Goal: Task Accomplishment & Management: Manage account settings

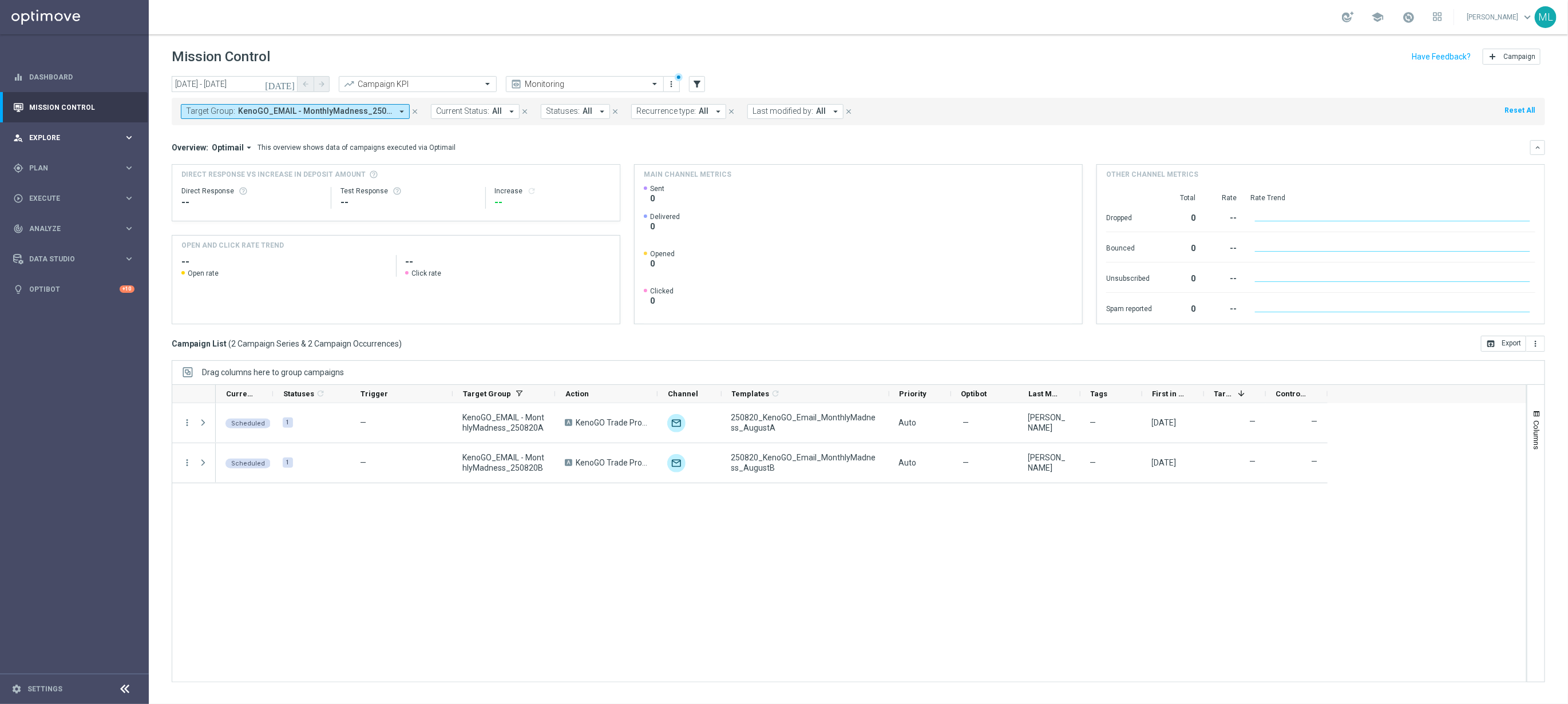
click at [112, 138] on span "Explore" at bounding box center [76, 138] width 94 height 7
click at [123, 295] on div "gps_fixed Plan keyboard_arrow_right" at bounding box center [74, 305] width 147 height 30
click at [125, 224] on icon "keyboard_arrow_right" at bounding box center [129, 226] width 11 height 11
click at [56, 243] on link "Optimail" at bounding box center [77, 243] width 84 height 9
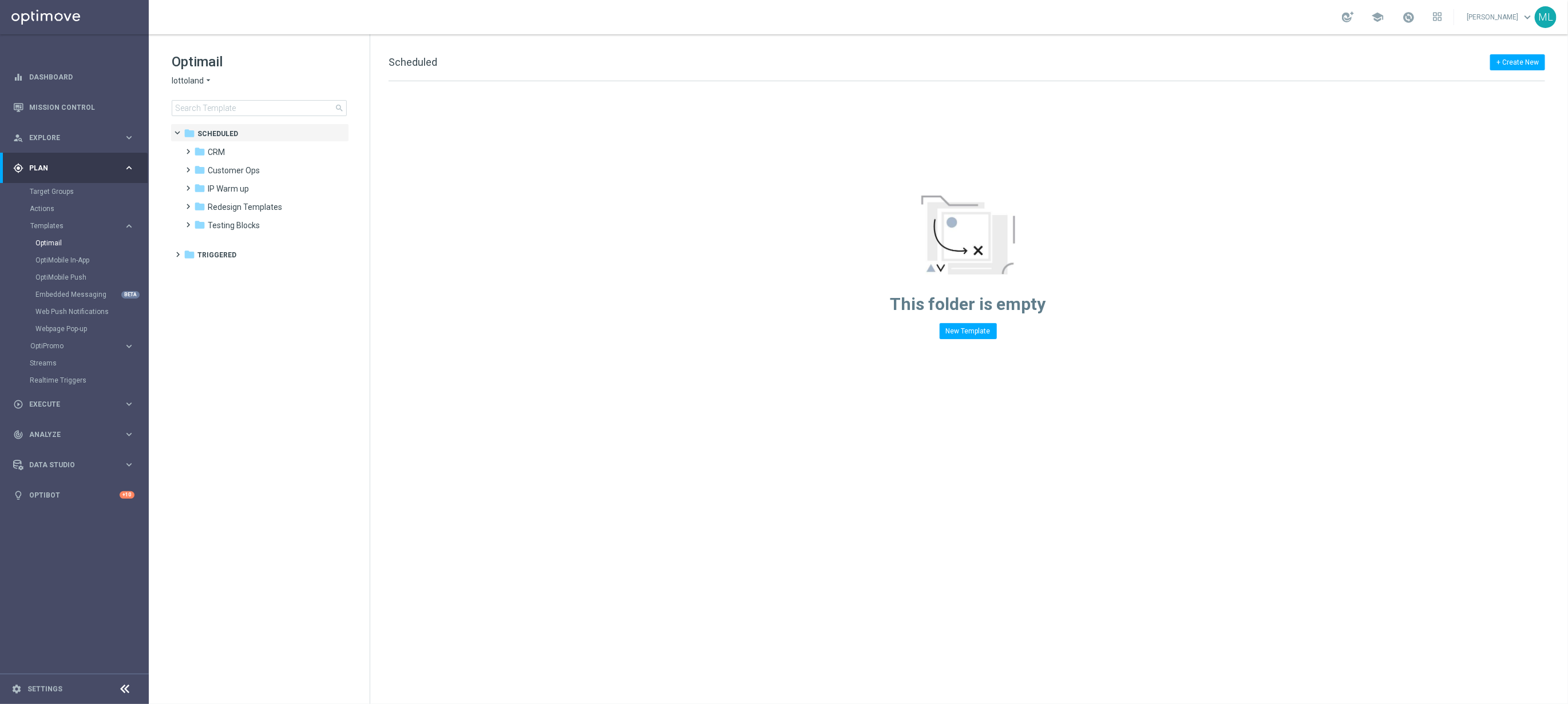
click at [204, 78] on icon "arrow_drop_down" at bounding box center [208, 81] width 9 height 11
click at [212, 112] on div "KenoGO" at bounding box center [215, 107] width 86 height 14
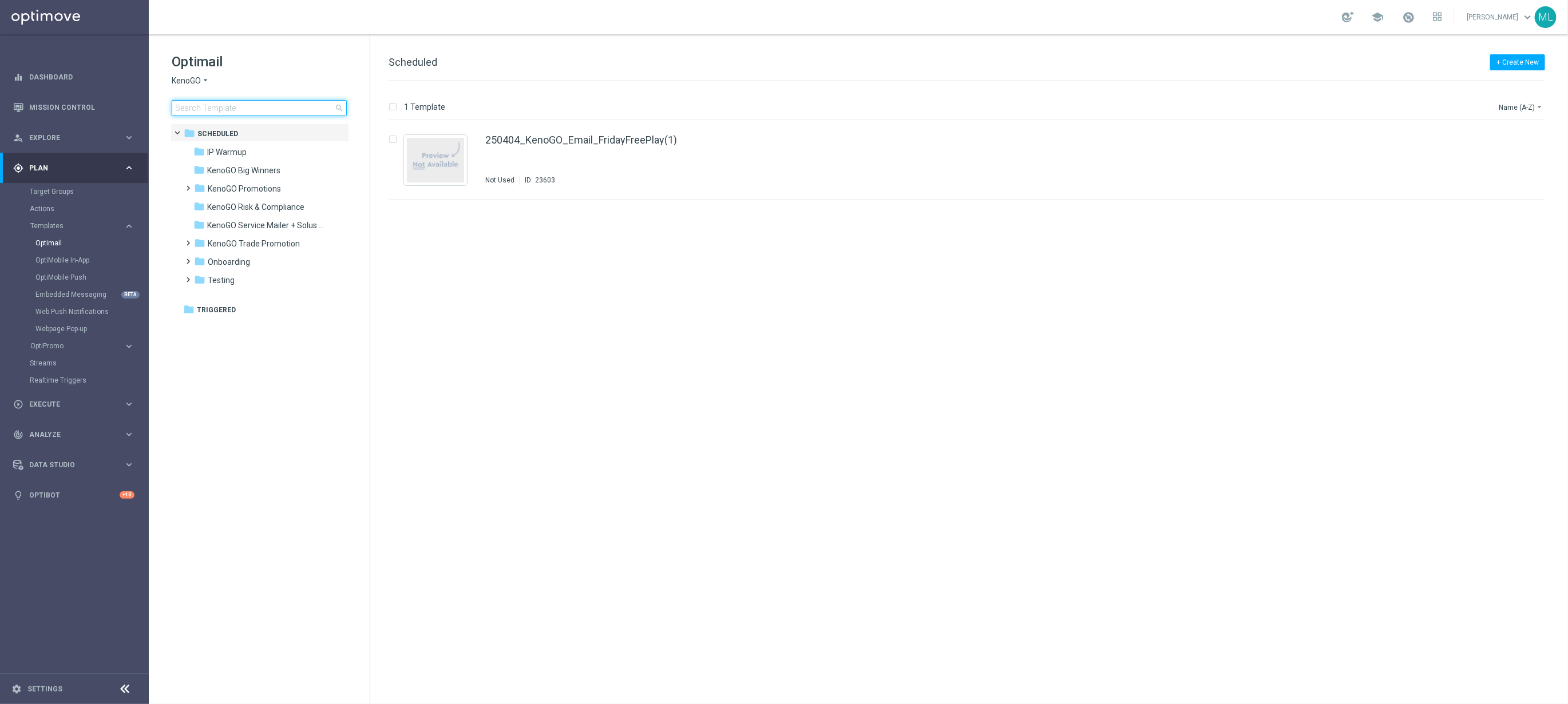
click at [207, 108] on input at bounding box center [259, 108] width 175 height 16
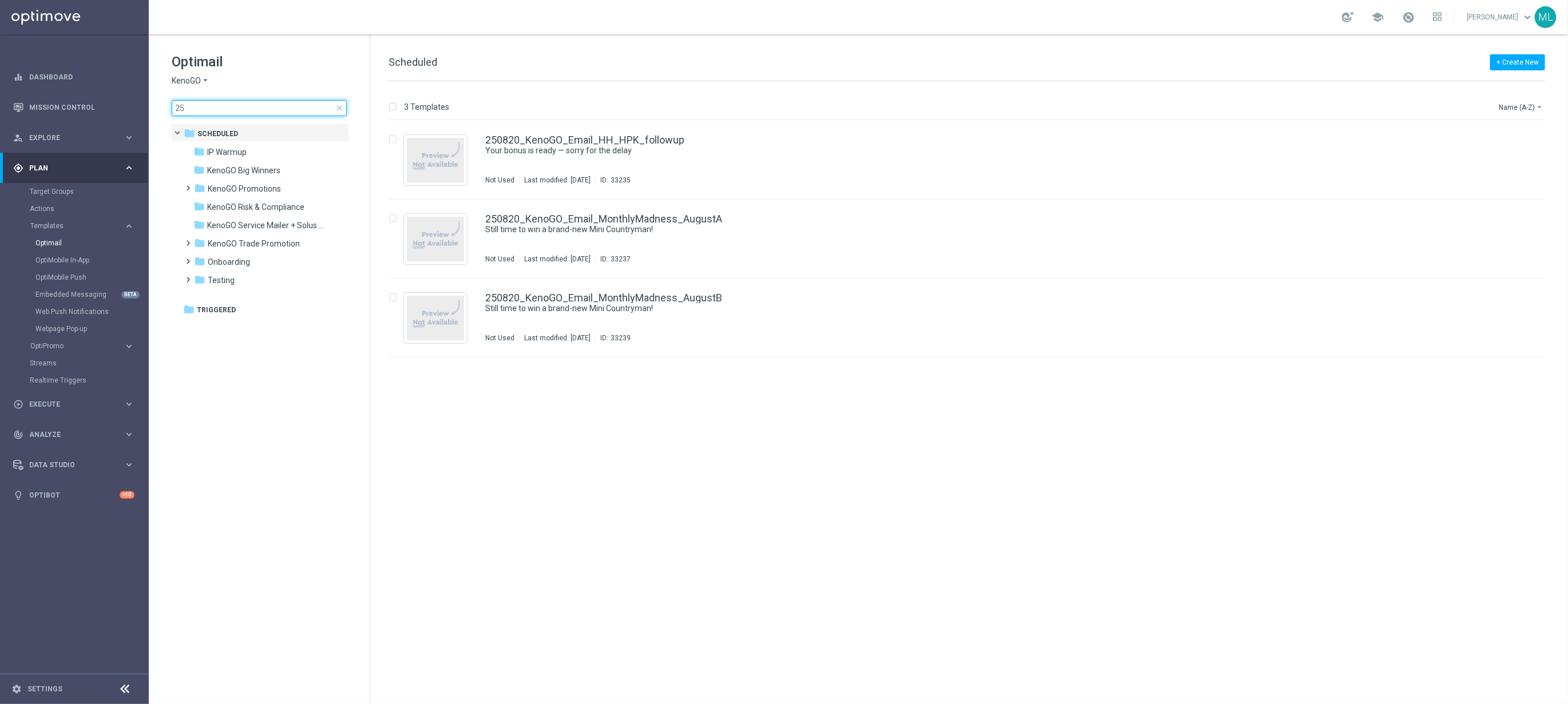
type input "2"
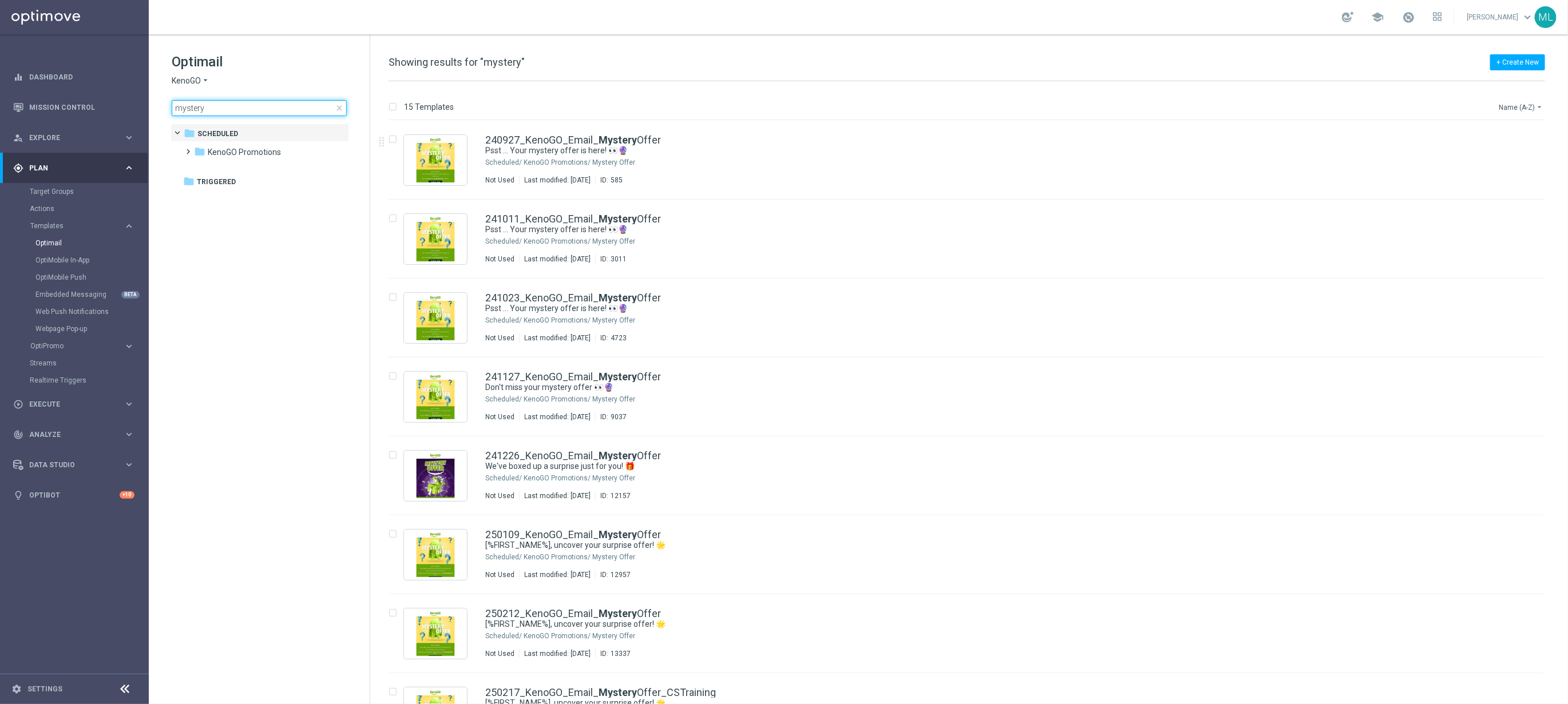
type input "mystery"
click at [1527, 105] on button "Name (A-Z) arrow_drop_down" at bounding box center [1521, 107] width 47 height 14
click at [1498, 160] on span "Date Modified (Newest)" at bounding box center [1502, 159] width 76 height 8
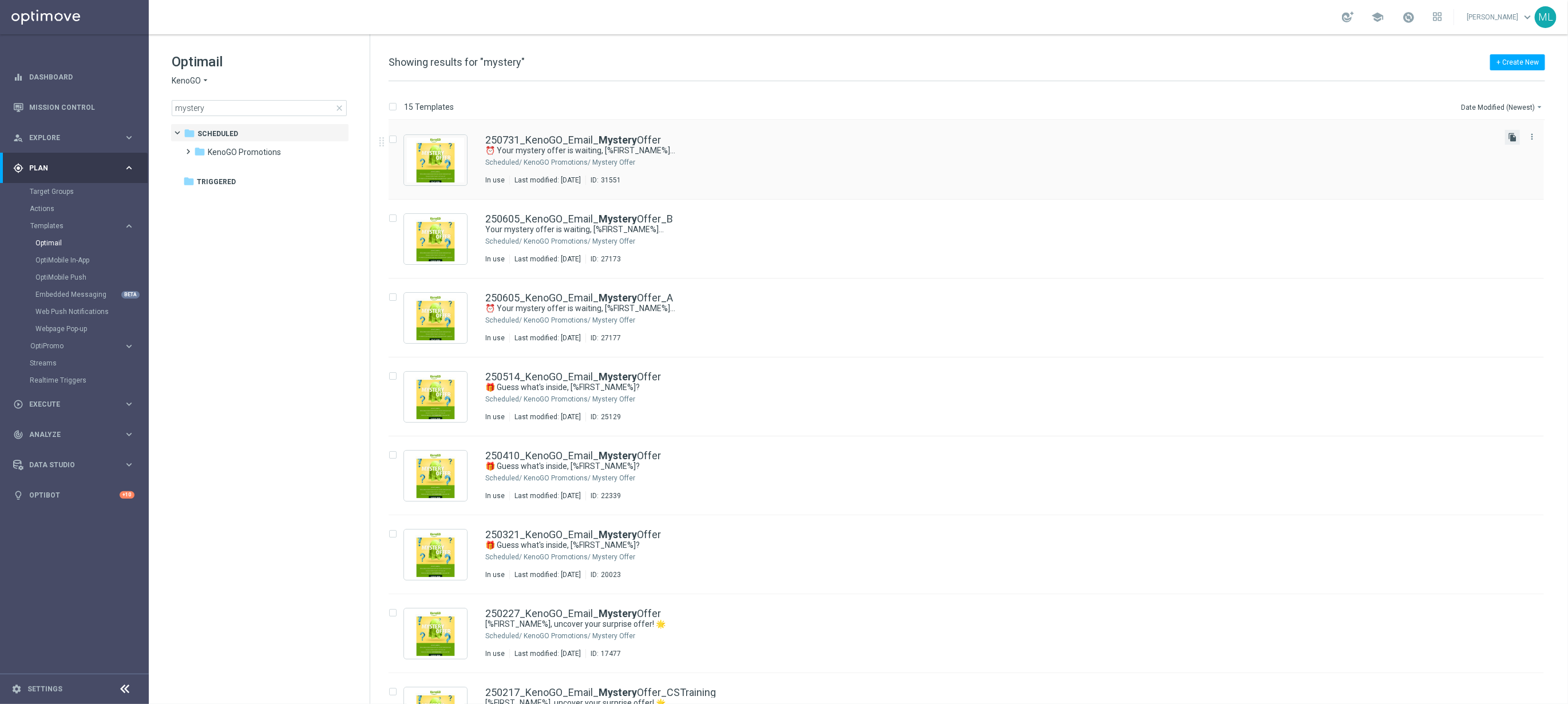
click at [1509, 138] on icon "file_copy" at bounding box center [1513, 138] width 9 height 9
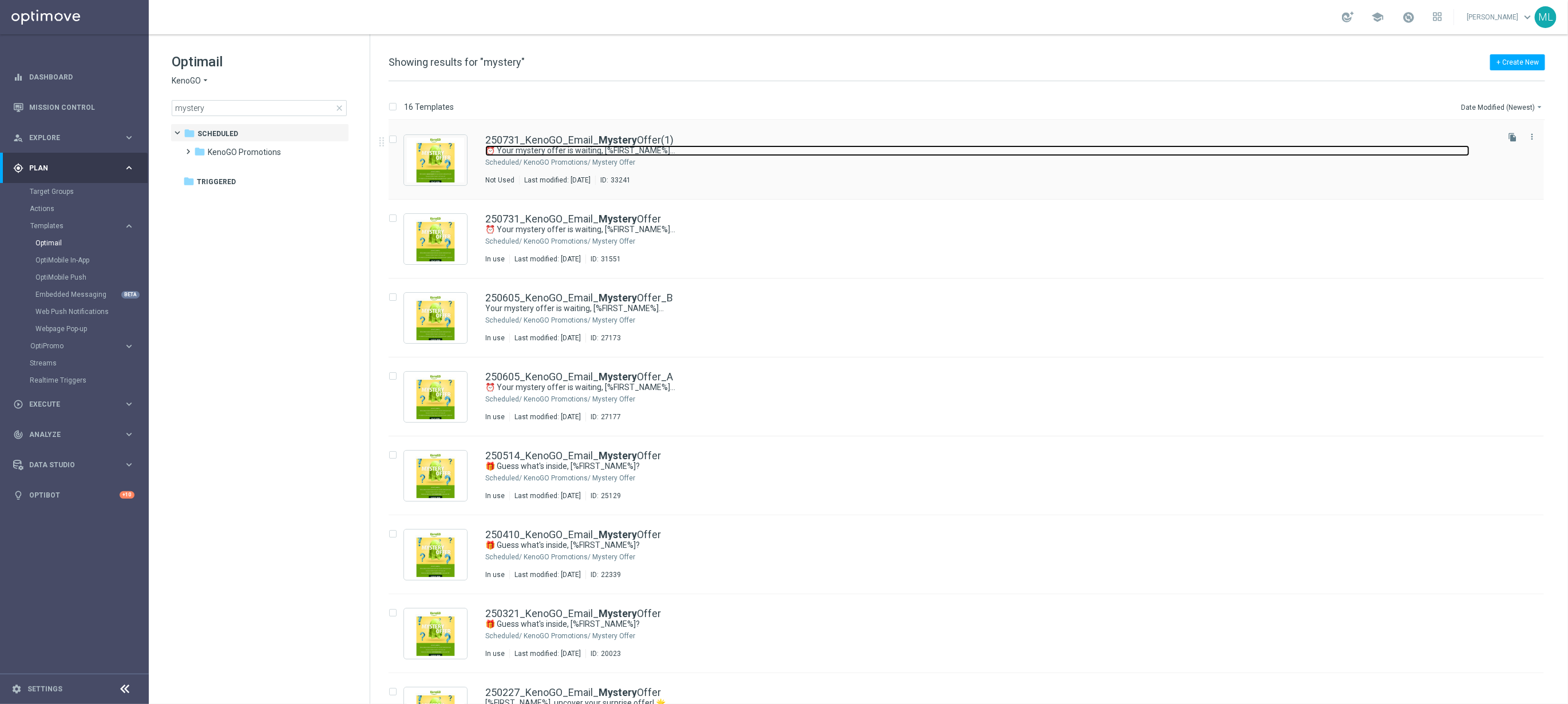
click at [922, 146] on link "⏰ Your mystery offer is waiting, [%FIRST_NAME%]..." at bounding box center [977, 151] width 984 height 11
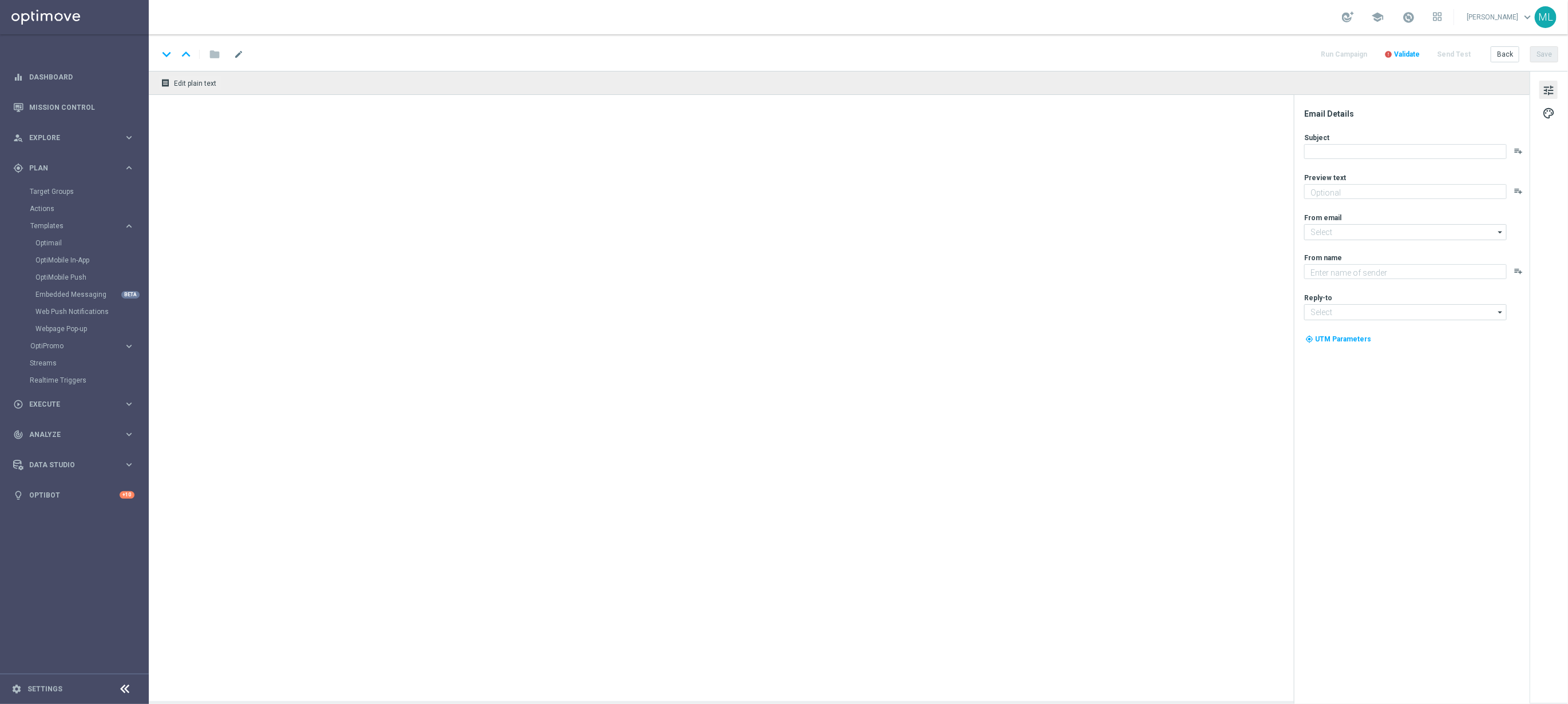
type input "250731_KenoGO_Email_MysteryOffer(1)"
type textarea "Sneak a peek before it's gone!"
type textarea "KenoGO"
type input "[EMAIL_ADDRESS][DOMAIN_NAME]"
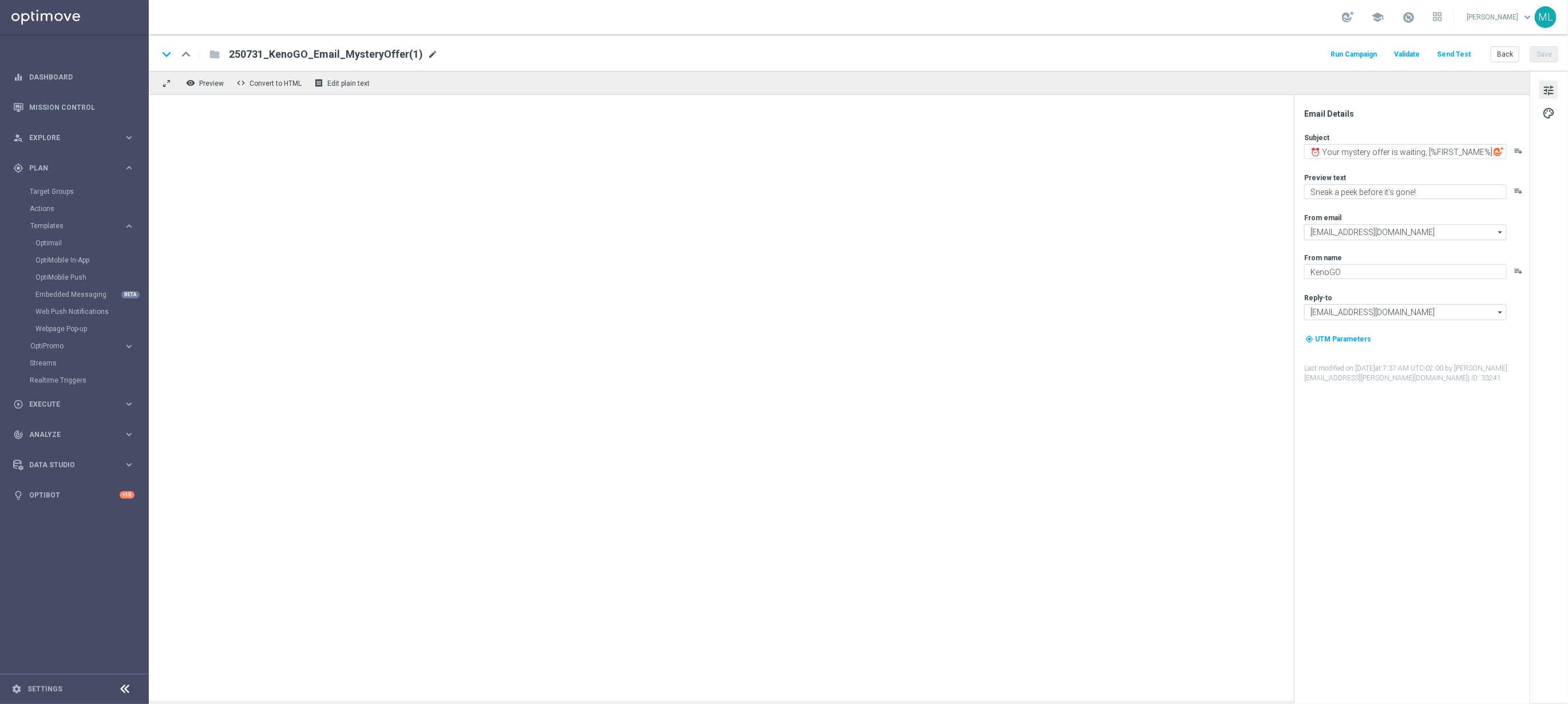
click at [427, 53] on span "mode_edit" at bounding box center [432, 55] width 11 height 11
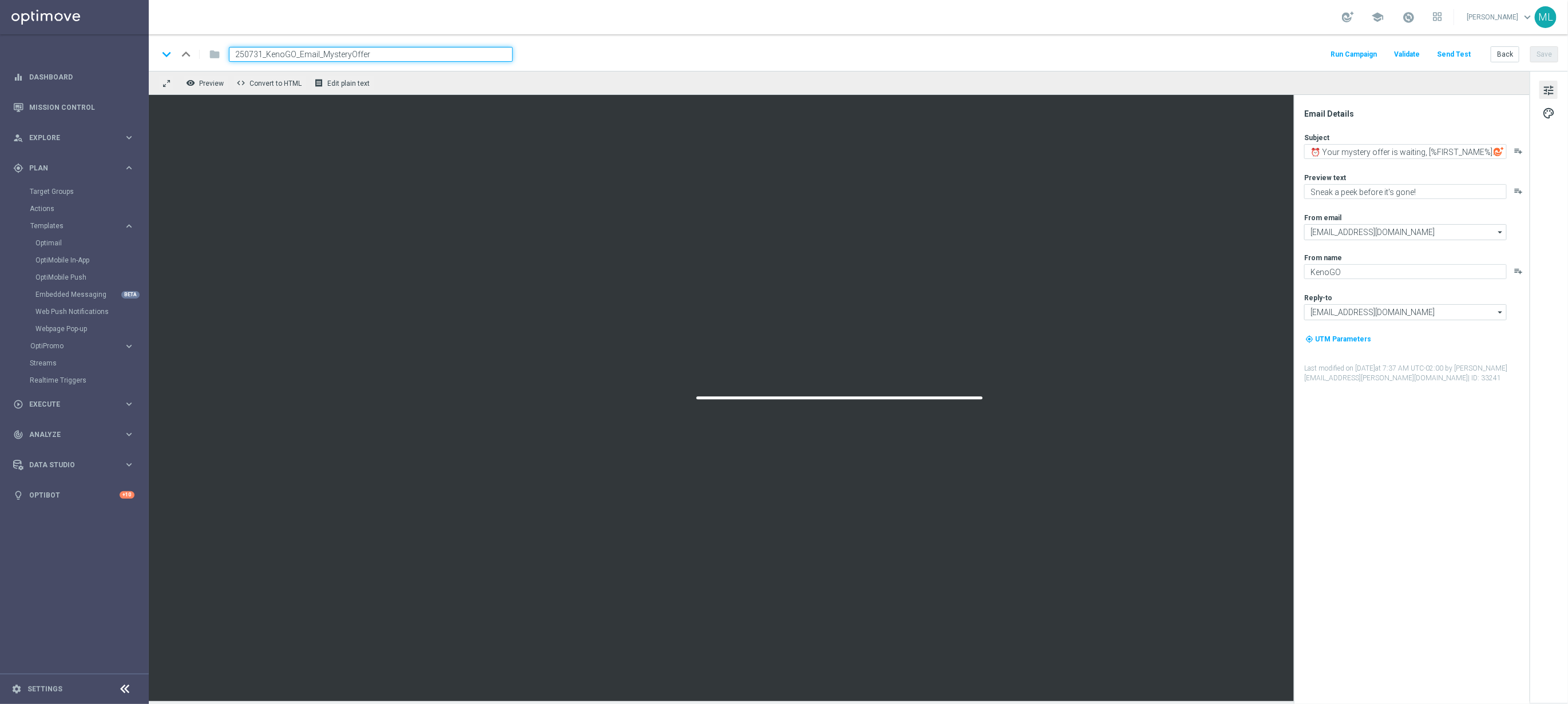
click at [261, 55] on input "250731_KenoGO_Email_MysteryOffer" at bounding box center [371, 54] width 284 height 15
type input "250821_KenoGO_Email_MysteryOffer"
click at [611, 44] on div "keyboard_arrow_down keyboard_arrow_up folder 250821_KenoGO_Email_MysteryOffer R…" at bounding box center [858, 53] width 1419 height 37
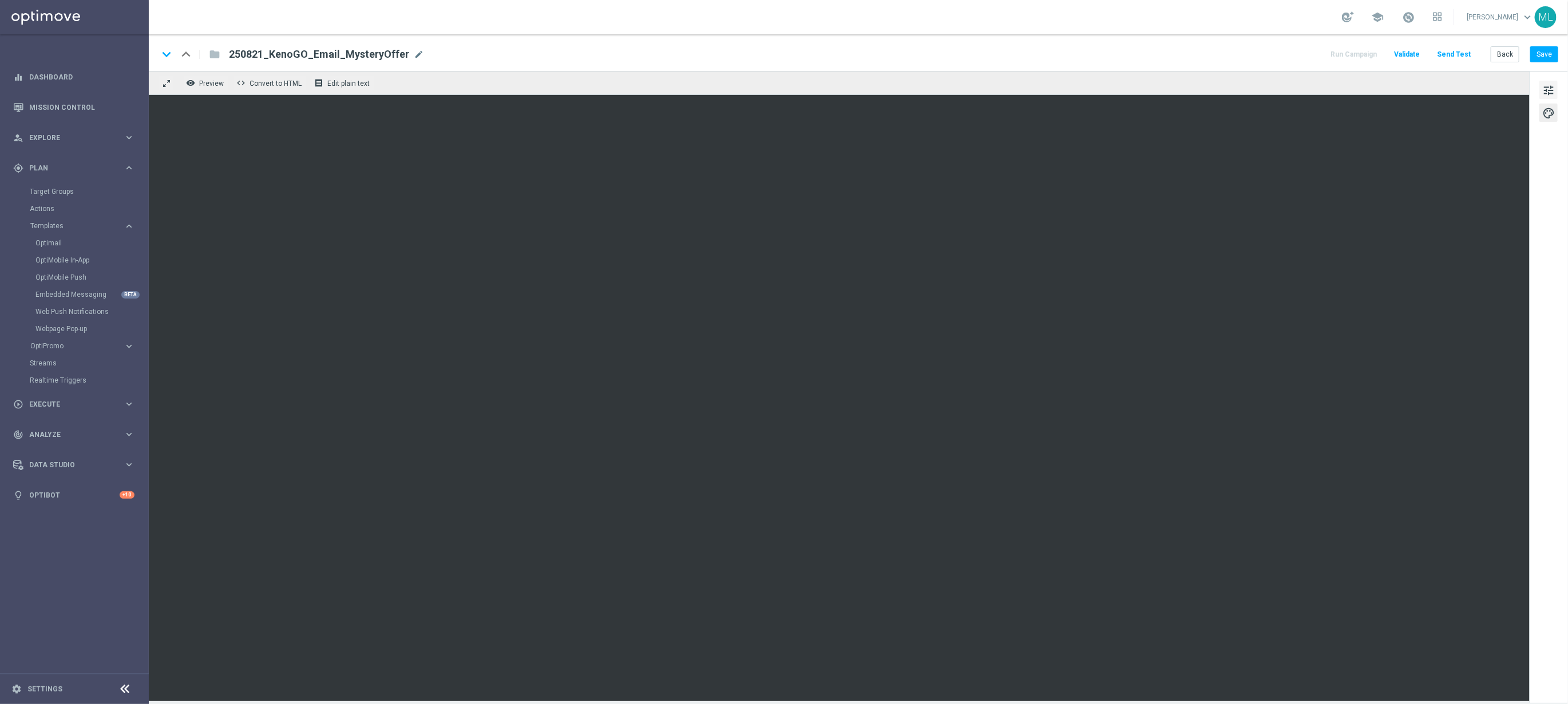
click at [1548, 91] on span "tune" at bounding box center [1548, 90] width 13 height 15
click at [1546, 52] on button "Save" at bounding box center [1544, 54] width 28 height 16
click at [1509, 56] on button "Back" at bounding box center [1505, 54] width 28 height 16
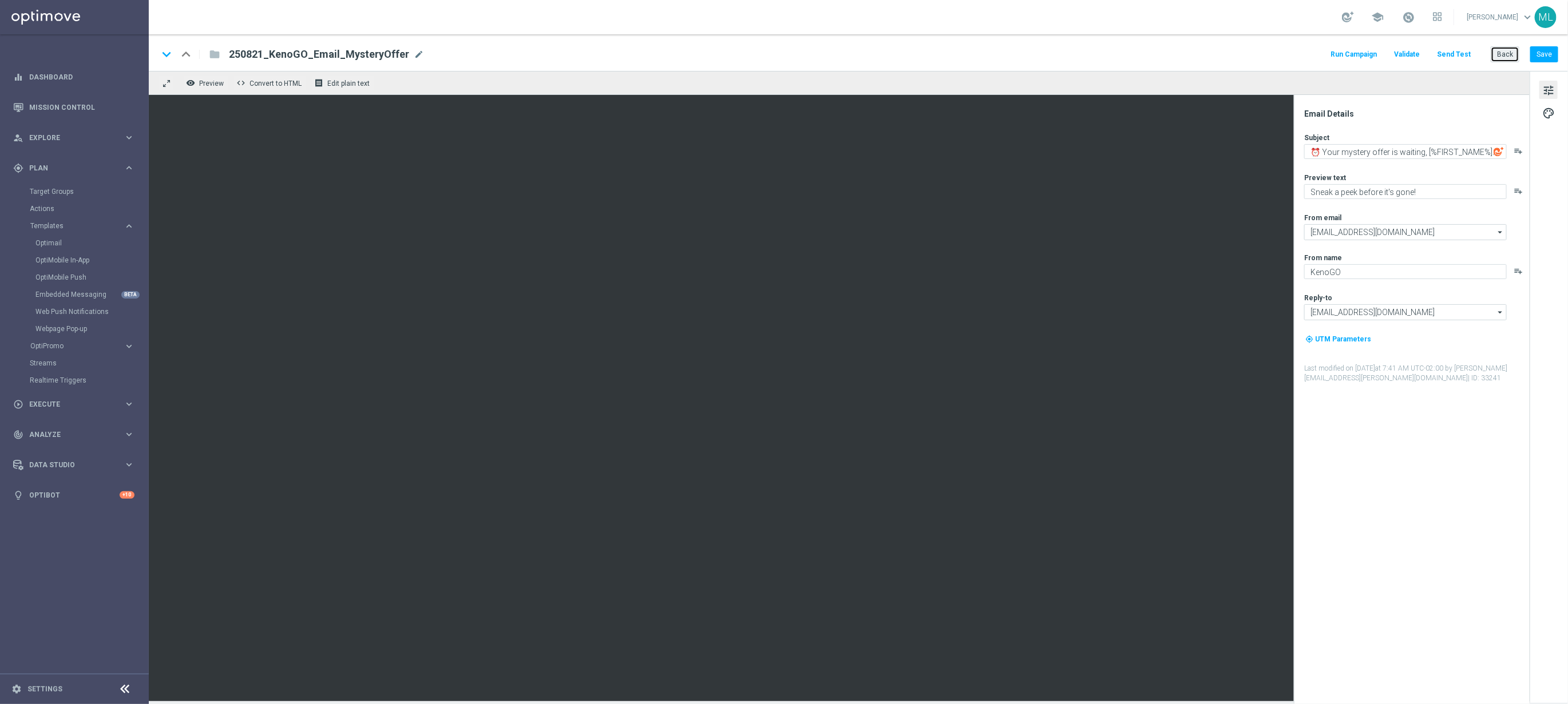
click at [1500, 53] on button "Back" at bounding box center [1505, 54] width 28 height 16
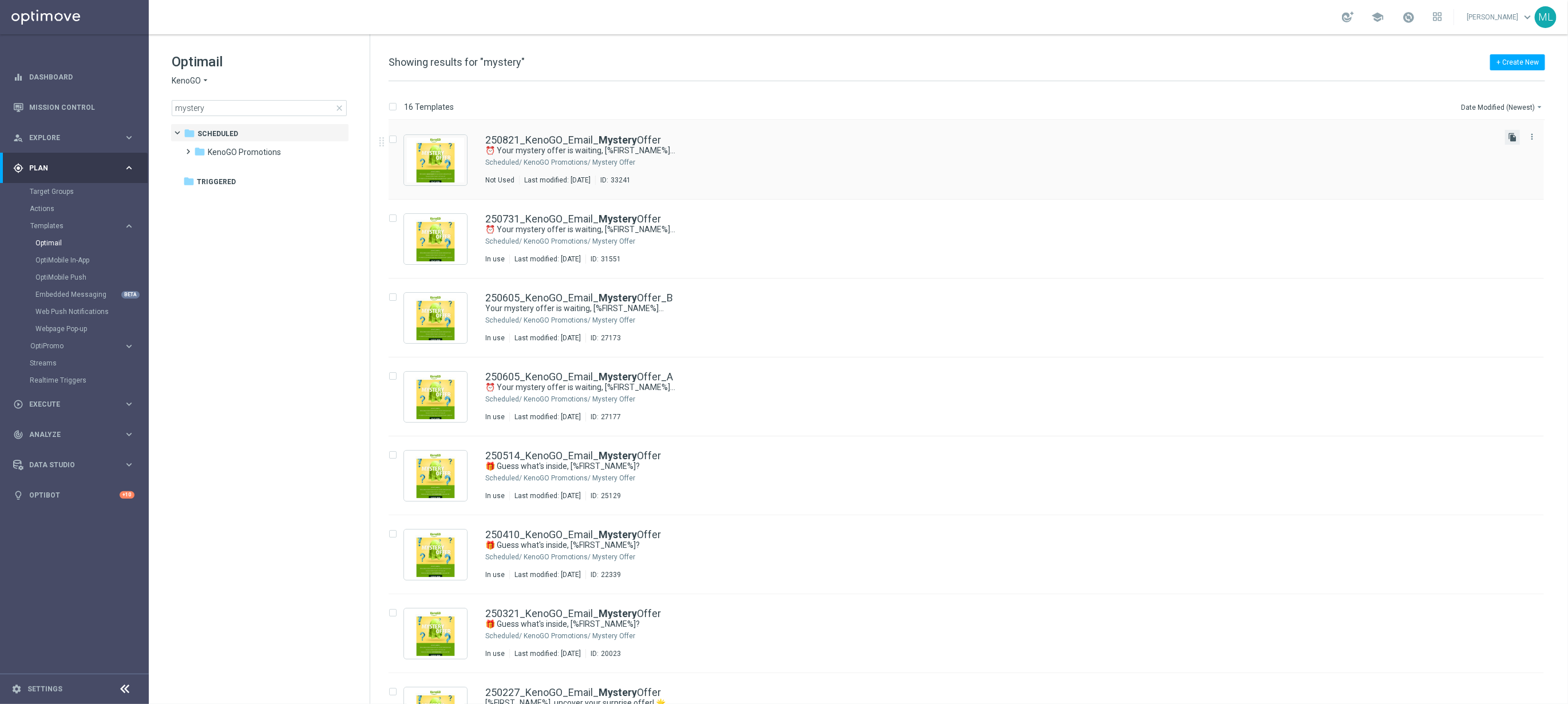
click at [1508, 135] on icon "file_copy" at bounding box center [1513, 138] width 9 height 9
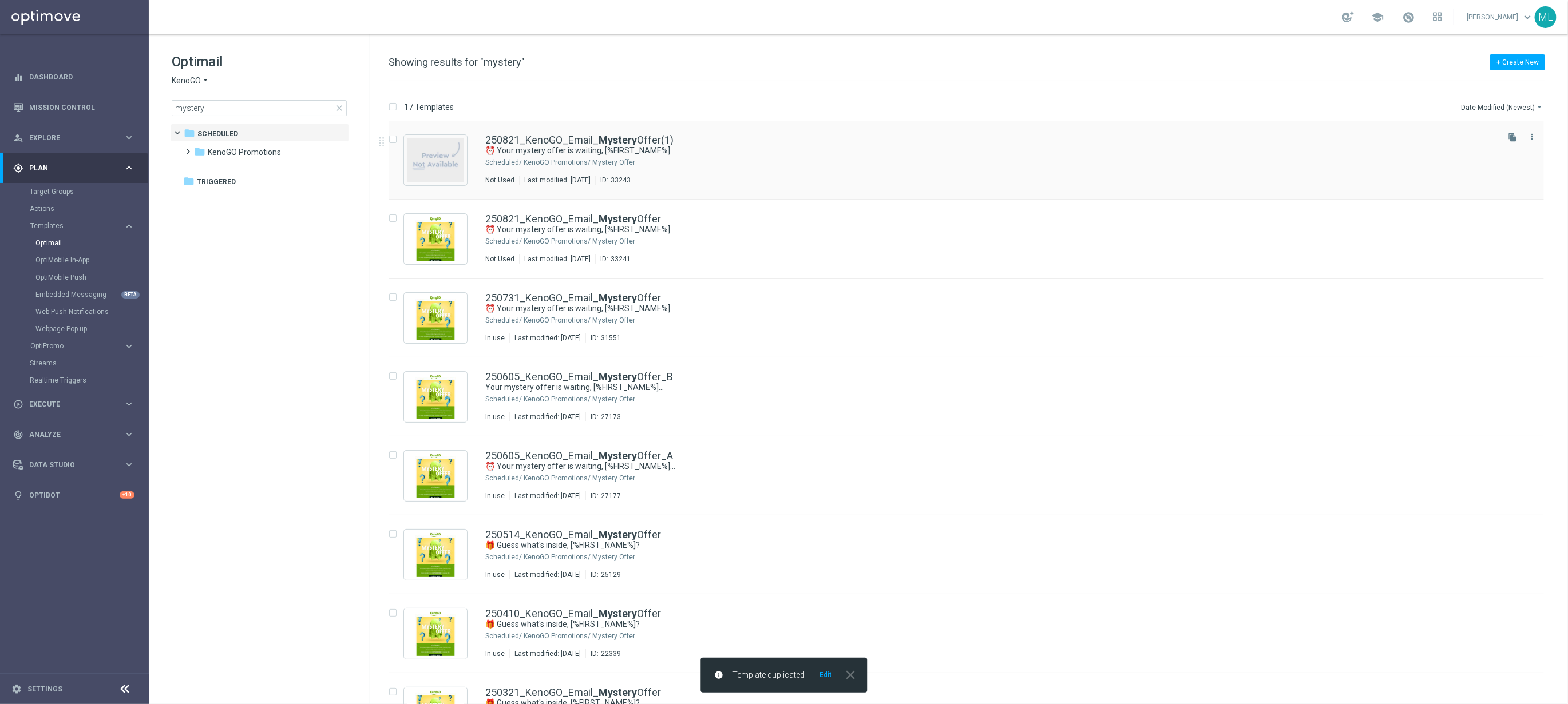
click at [732, 138] on div "250821_KenoGO_Email_ Mystery Offer(1)" at bounding box center [990, 140] width 1010 height 11
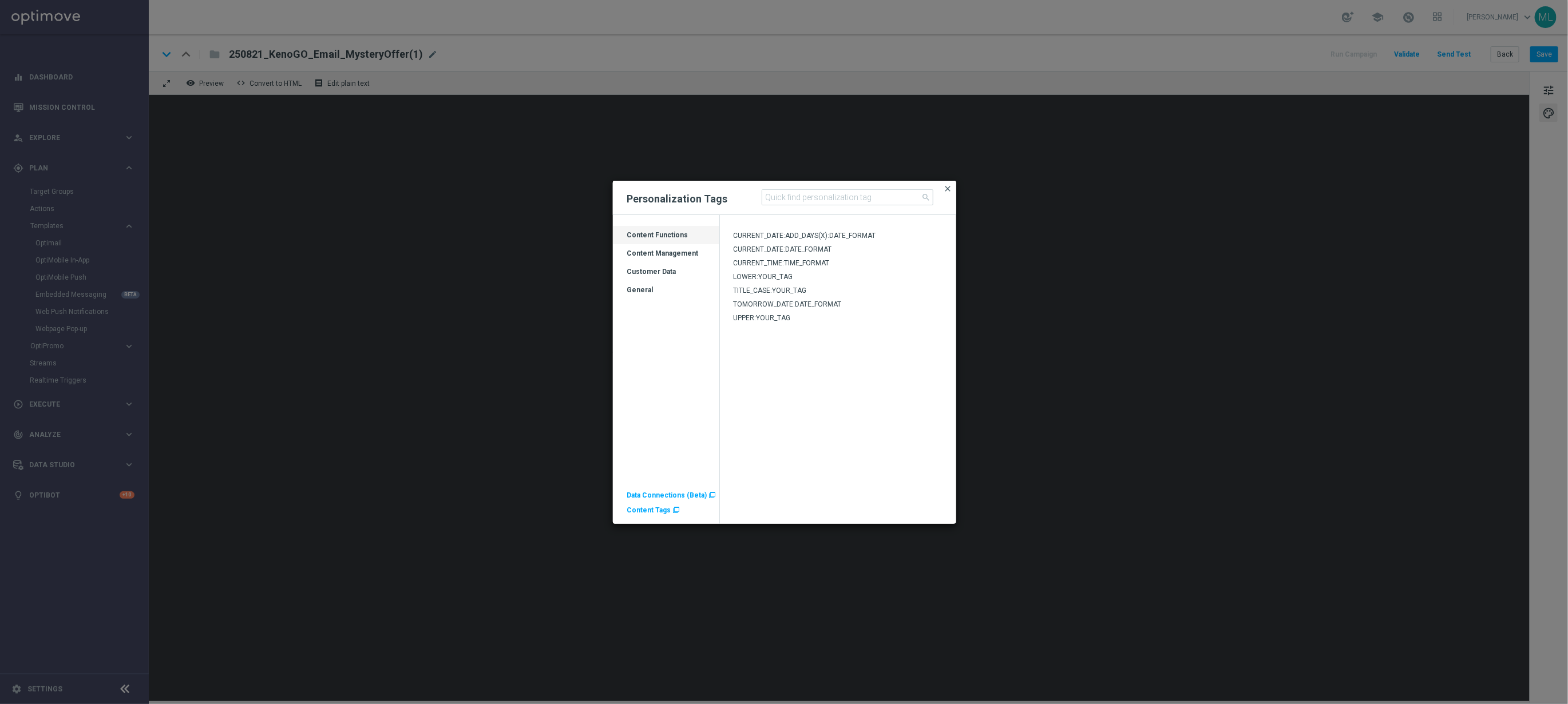
click at [949, 190] on span "close" at bounding box center [948, 189] width 9 height 9
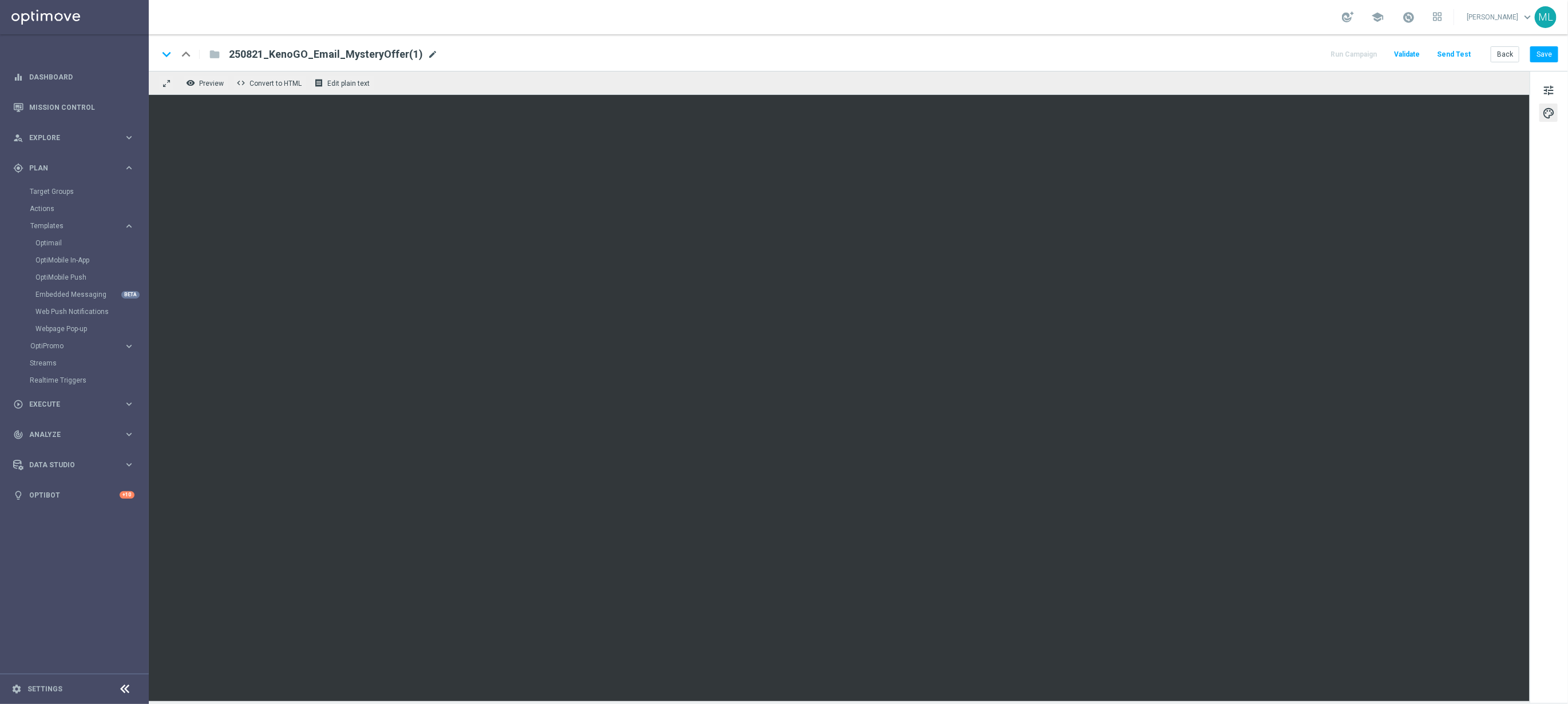
click at [427, 52] on span "mode_edit" at bounding box center [432, 55] width 11 height 11
type input "250821_KenoGO_Email_MysteryOfferB"
click at [706, 64] on div "keyboard_arrow_down keyboard_arrow_up folder 250821_KenoGO_Email_MysteryOfferB …" at bounding box center [858, 53] width 1419 height 37
click at [1544, 58] on button "Save" at bounding box center [1544, 54] width 28 height 16
click at [1033, 38] on div "keyboard_arrow_down keyboard_arrow_up folder 250821_KenoGO_Email_MysteryOfferB …" at bounding box center [858, 53] width 1419 height 37
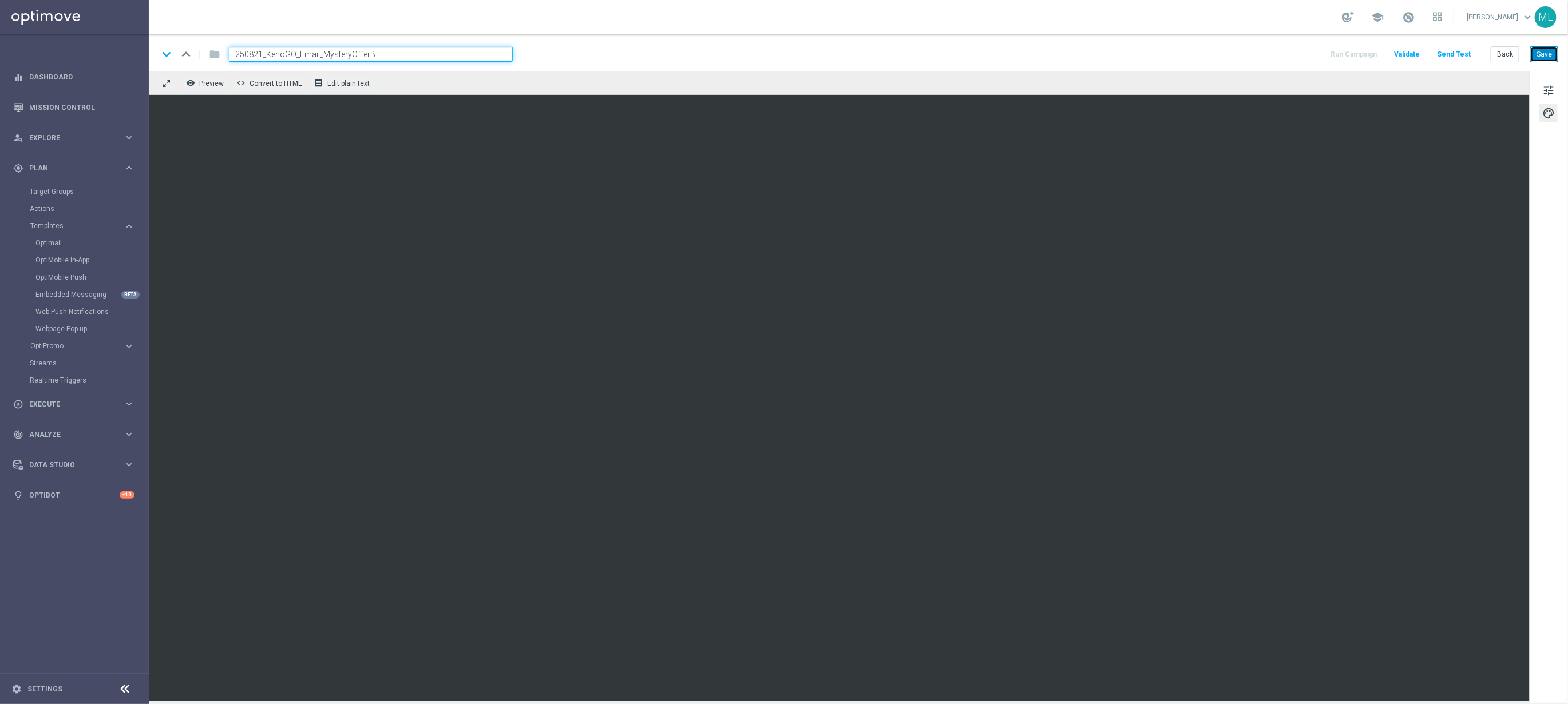
click at [1548, 56] on button "Save" at bounding box center [1544, 54] width 28 height 16
click at [1272, 53] on div "keyboard_arrow_down keyboard_arrow_up folder 250821_KenoGO_Email_MysteryOfferB …" at bounding box center [858, 54] width 1400 height 15
click at [1271, 63] on div "keyboard_arrow_down keyboard_arrow_up folder 250821_KenoGO_Email_MysteryOfferB …" at bounding box center [858, 53] width 1419 height 37
click at [1308, 82] on div "remove_red_eye Preview code Convert to HTML receipt Edit plain text" at bounding box center [839, 83] width 1381 height 24
click at [1540, 53] on button "Save" at bounding box center [1544, 54] width 28 height 16
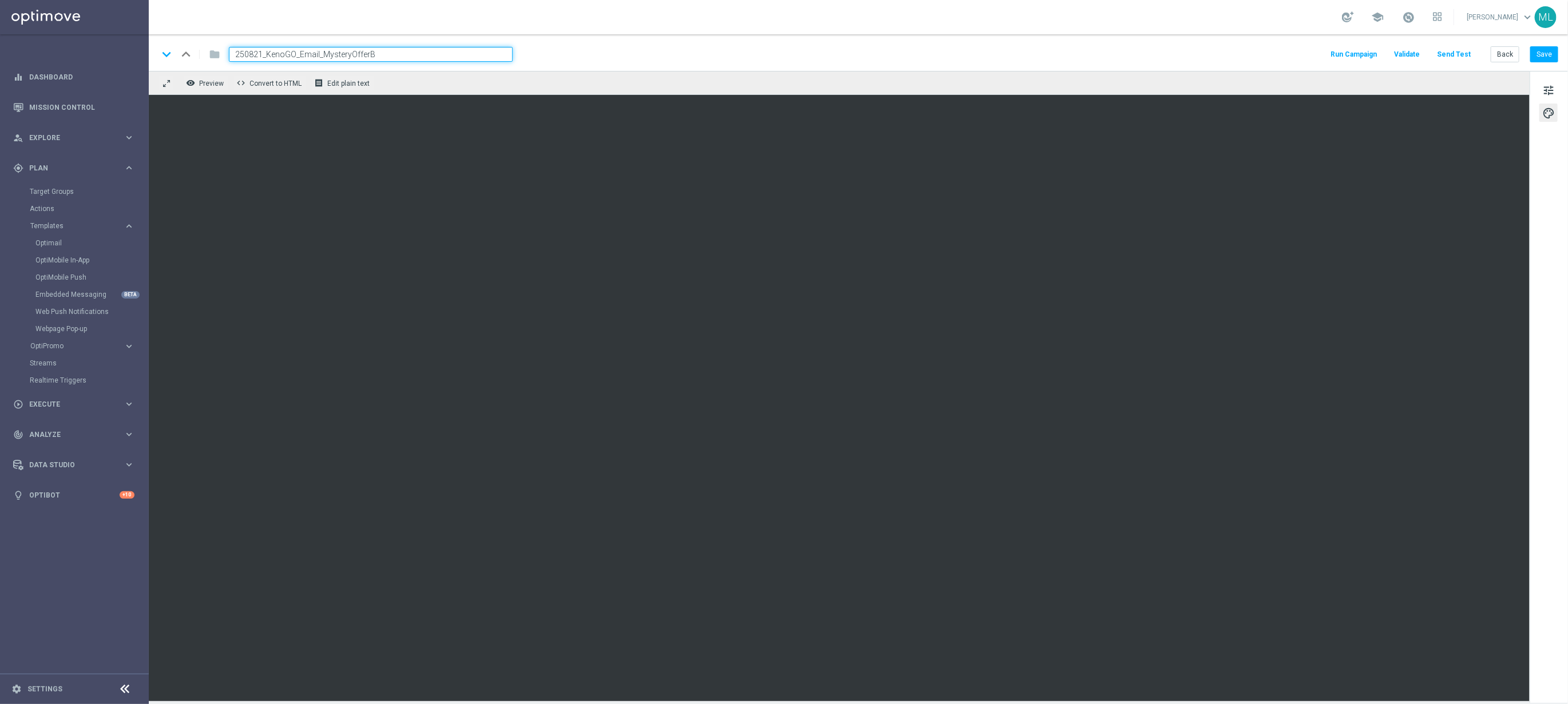
click at [1023, 61] on div "keyboard_arrow_down keyboard_arrow_up folder 250821_KenoGO_Email_MysteryOfferB …" at bounding box center [858, 54] width 1400 height 15
click at [1055, 78] on div "remove_red_eye Preview code Convert to HTML receipt Edit plain text" at bounding box center [839, 83] width 1381 height 24
click at [1460, 56] on button "Send Test" at bounding box center [1453, 54] width 38 height 15
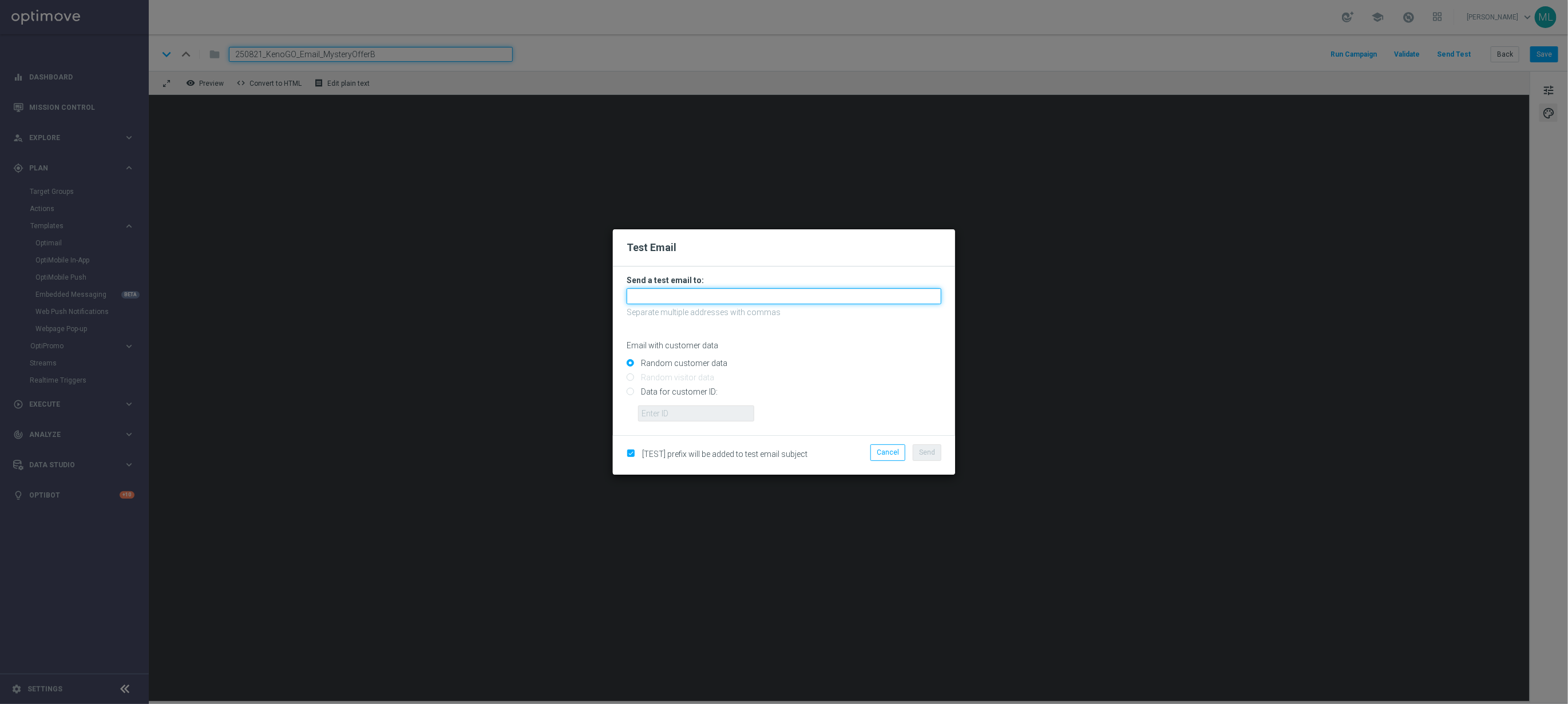
click at [716, 293] on input "text" at bounding box center [784, 296] width 315 height 16
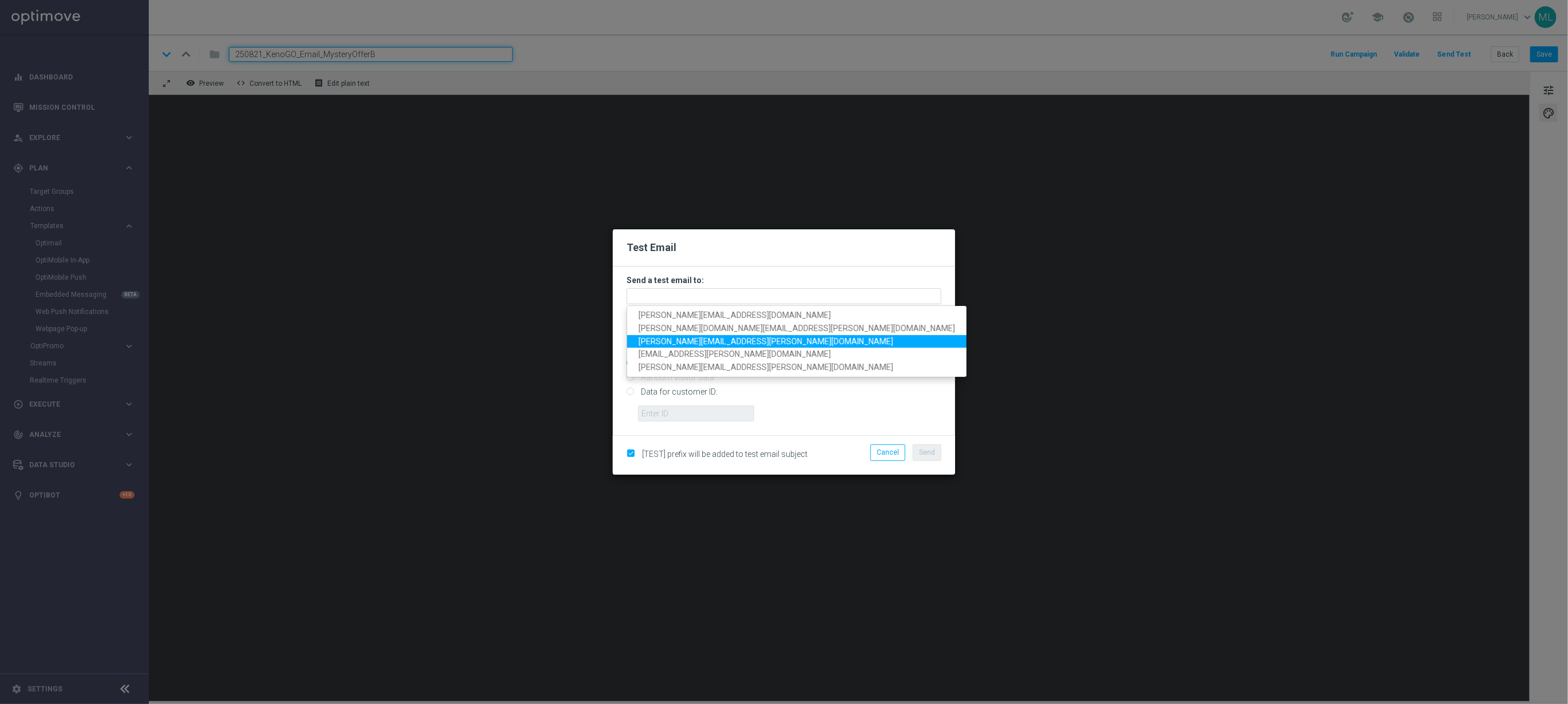
click at [711, 341] on span "maria.lopez@lottoland.com" at bounding box center [766, 341] width 255 height 9
type input "maria.lopez@lottoland.com"
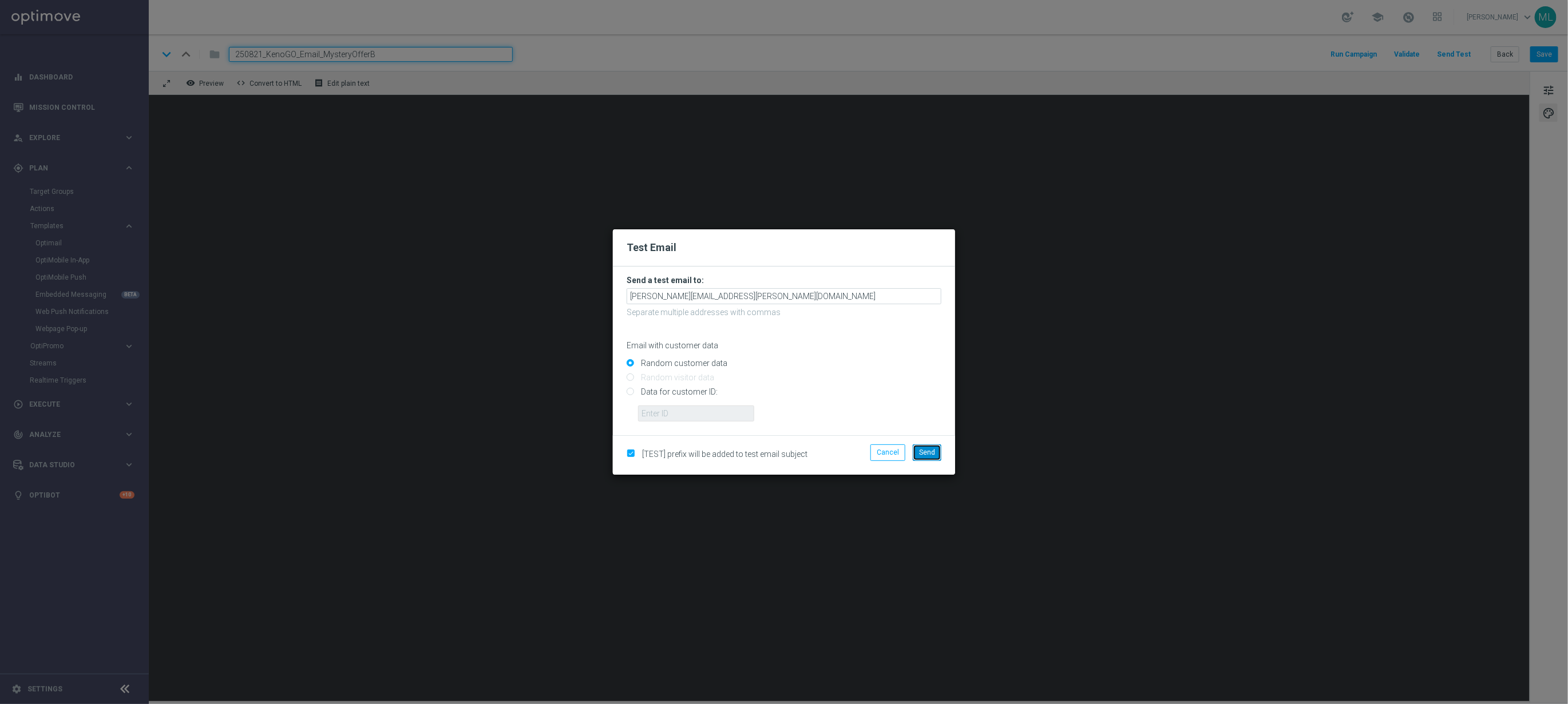
click at [922, 448] on button "Send" at bounding box center [927, 453] width 28 height 16
click at [928, 455] on span "Send" at bounding box center [927, 453] width 16 height 8
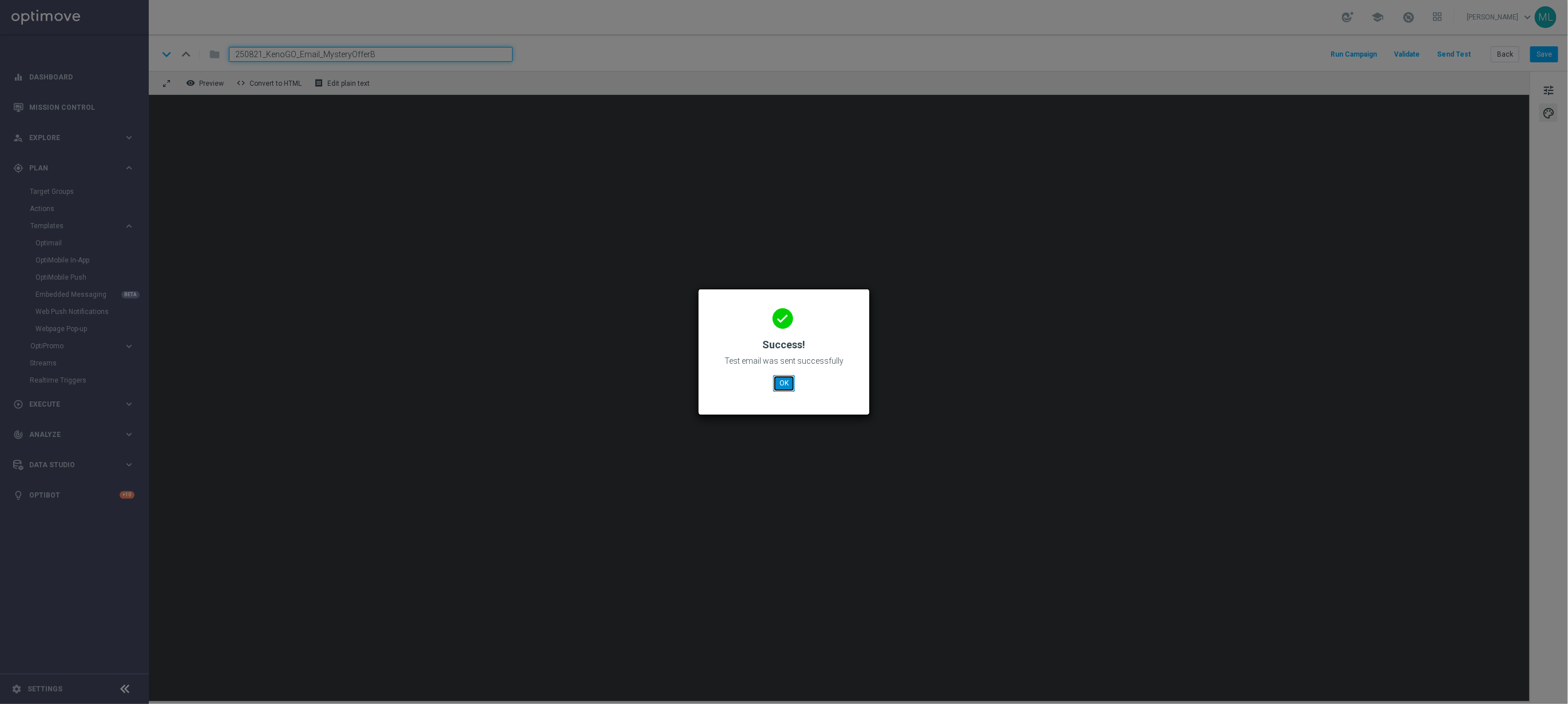
click at [789, 386] on button "OK" at bounding box center [784, 383] width 22 height 16
click at [782, 385] on button "OK" at bounding box center [784, 383] width 22 height 16
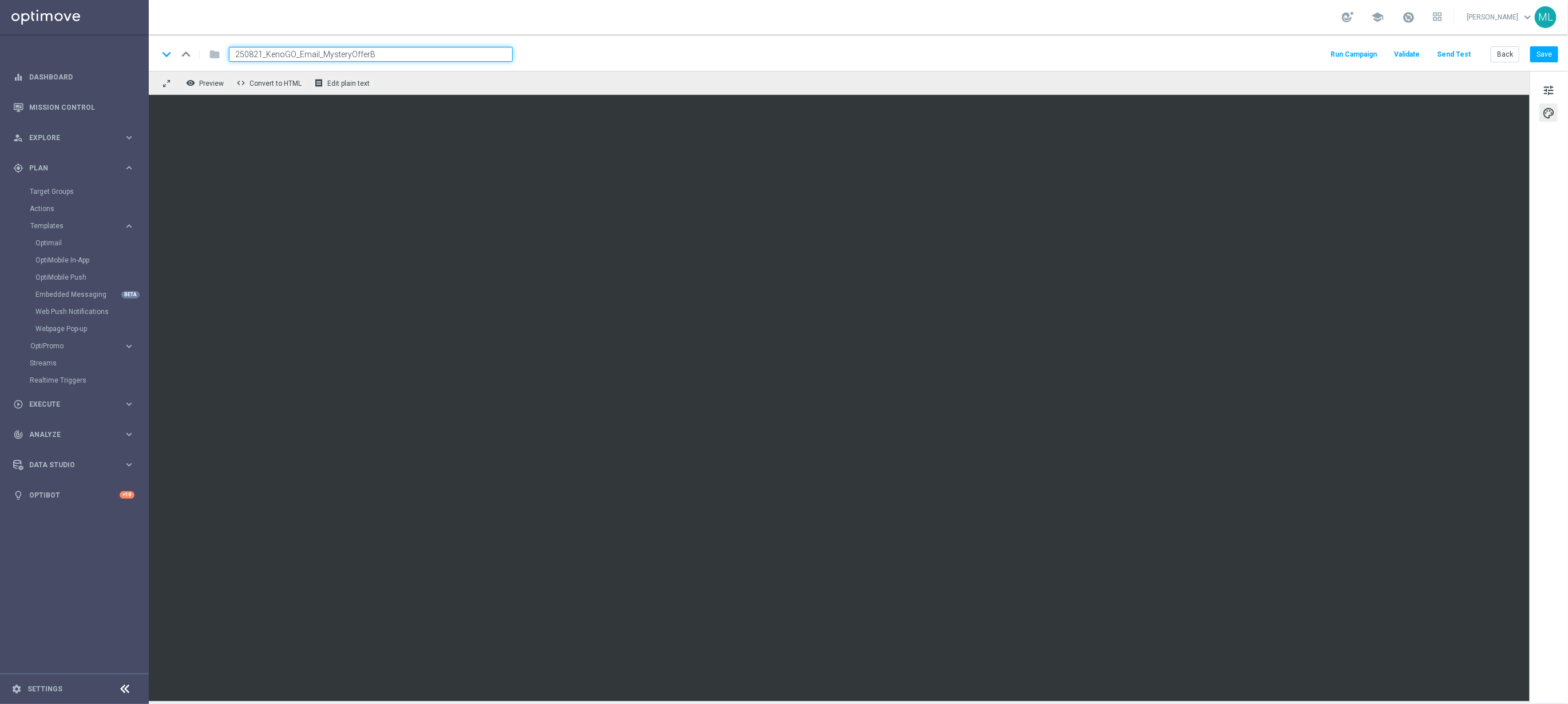
click at [1163, 41] on div "keyboard_arrow_down keyboard_arrow_up folder 250821_KenoGO_Email_MysteryOfferB …" at bounding box center [858, 53] width 1419 height 37
click at [1159, 60] on div "keyboard_arrow_down keyboard_arrow_up folder 250821_KenoGO_Email_MysteryOfferB …" at bounding box center [858, 54] width 1400 height 15
click at [1363, 81] on div "remove_red_eye Preview code Convert to HTML receipt Edit plain text" at bounding box center [839, 83] width 1381 height 24
click at [1268, 33] on div "school Maria Lopez Boras keyboard_arrow_down ML" at bounding box center [858, 17] width 1419 height 34
click at [1305, 55] on div "keyboard_arrow_down keyboard_arrow_up folder 250821_KenoGO_Email_MysteryOfferB …" at bounding box center [858, 54] width 1400 height 15
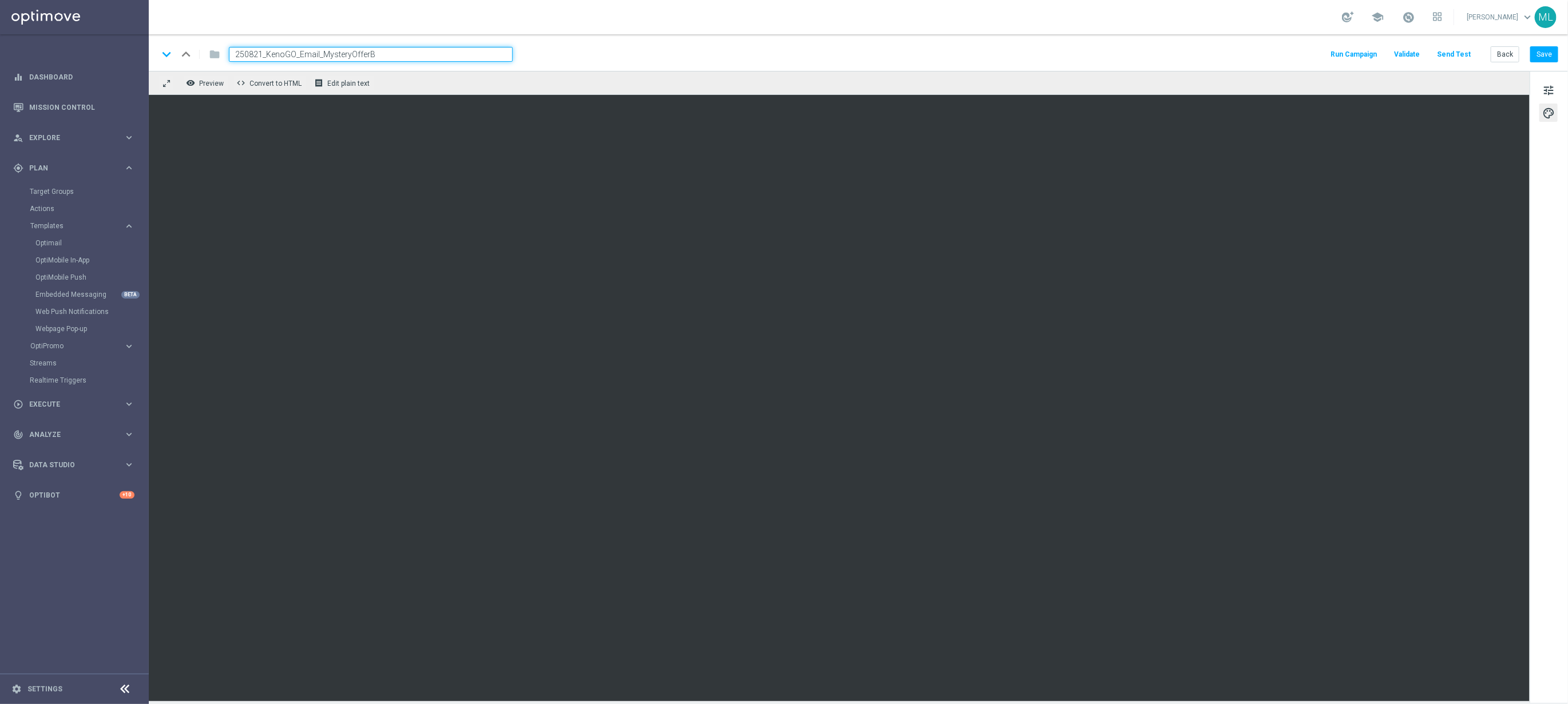
click at [1538, 278] on div "tune palette" at bounding box center [1549, 387] width 38 height 632
click at [1058, 59] on div "keyboard_arrow_down keyboard_arrow_up folder 250821_KenoGO_Email_MysteryOfferB …" at bounding box center [858, 54] width 1400 height 15
click at [1542, 179] on div "tune palette" at bounding box center [1549, 387] width 38 height 632
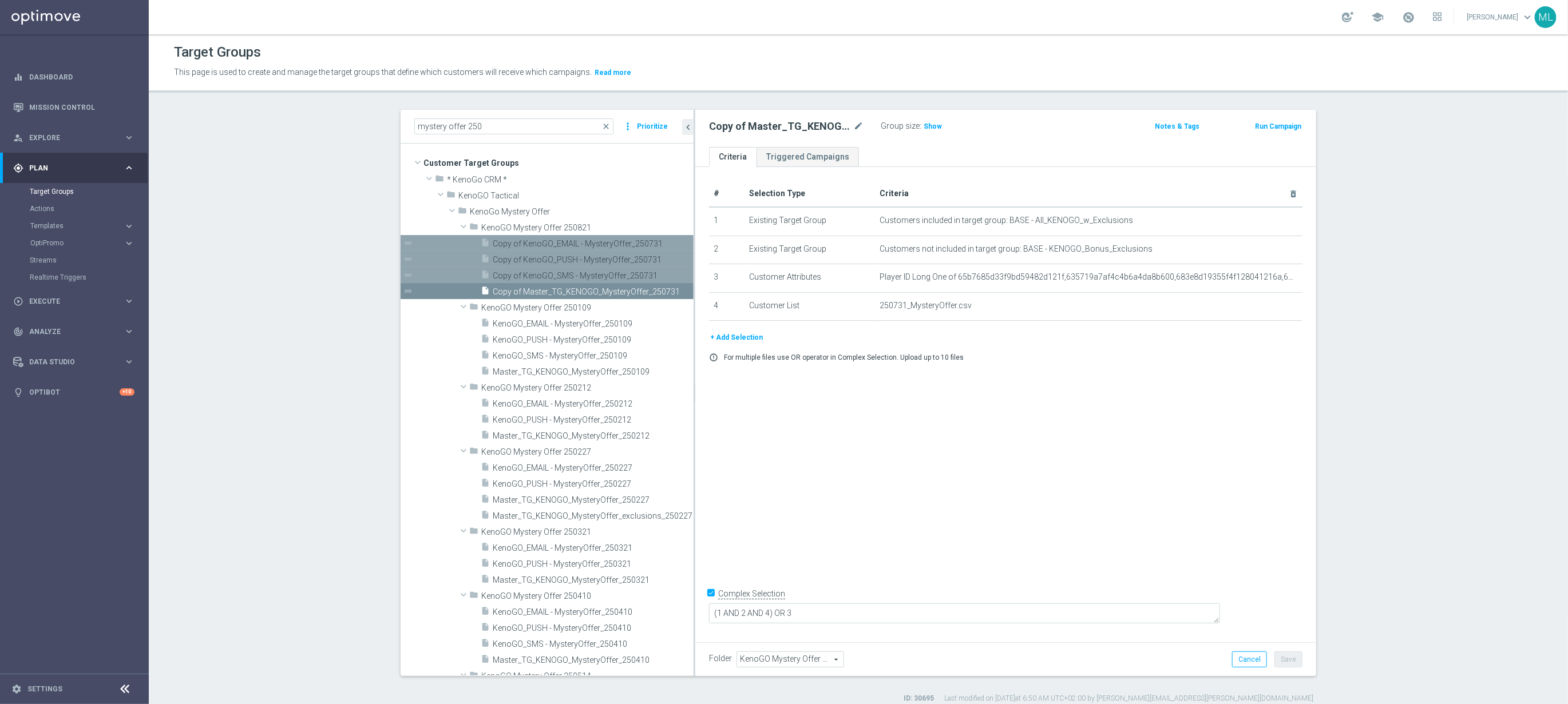
scroll to position [11, 0]
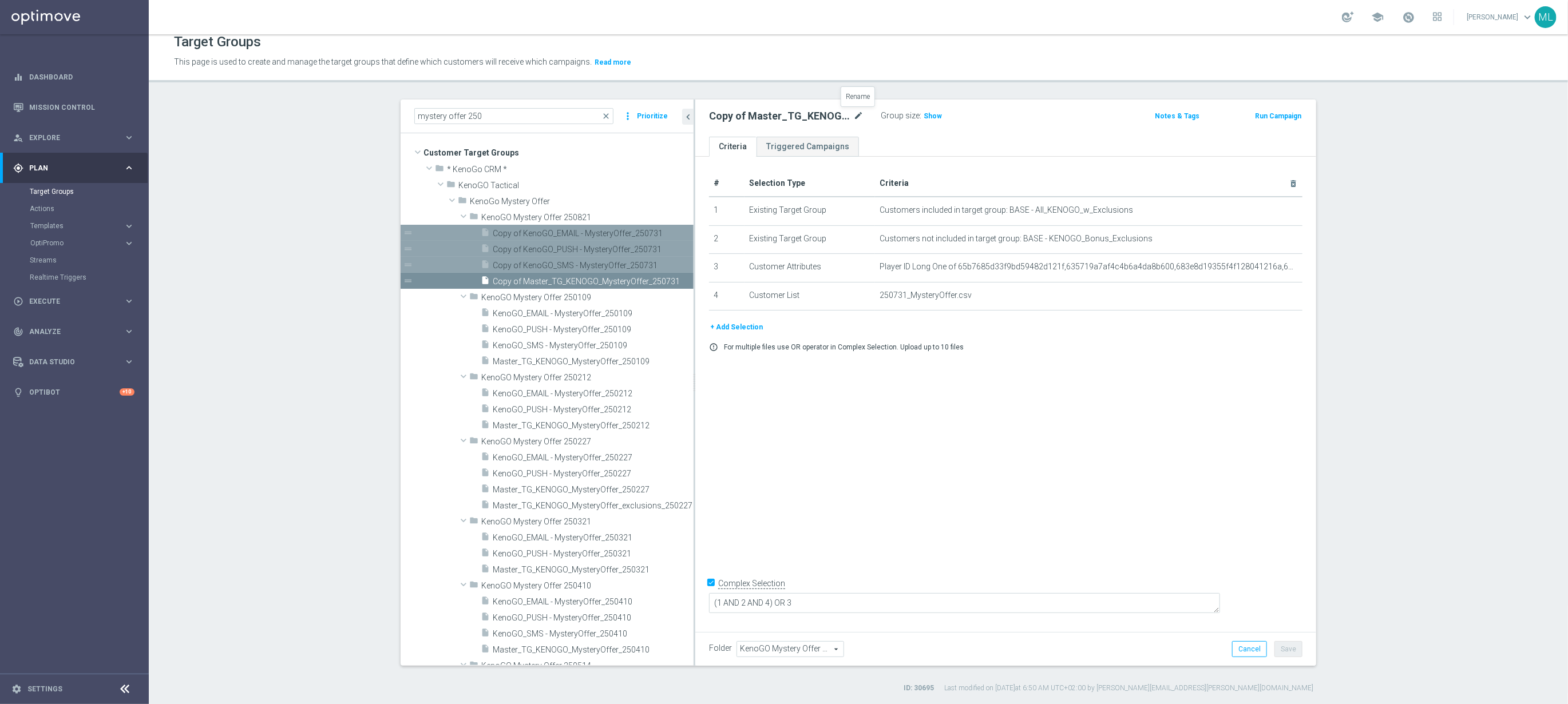
click at [858, 116] on icon "mode_edit" at bounding box center [858, 116] width 11 height 14
click at [850, 116] on input "Copy of Master_TG_KENOGO_MysteryOffer_250731" at bounding box center [786, 117] width 155 height 16
click at [862, 116] on input "Copy of Master_TG_KENOGO_MysteryOffer_250731" at bounding box center [786, 117] width 155 height 16
drag, startPoint x: 723, startPoint y: 117, endPoint x: 783, endPoint y: 122, distance: 60.2
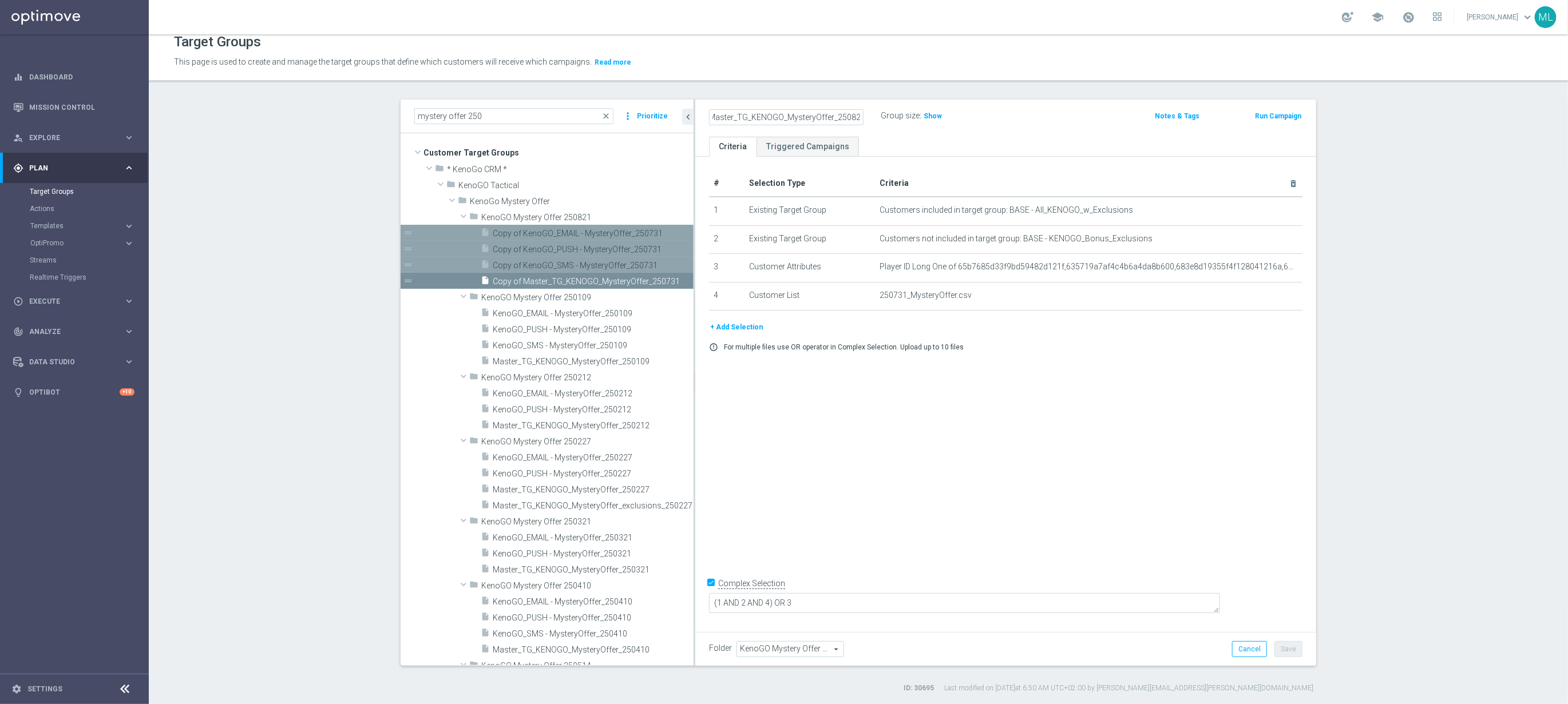
click at [723, 117] on input "Copy of Master_TG_KENOGO_MysteryOffer_250821" at bounding box center [786, 117] width 155 height 16
type input "Master_TG_KENOGO_MysteryOffer_250821"
click at [1047, 118] on div "Master_TG_KENOGO_MysteryOffer_250821 Group size : Show" at bounding box center [904, 116] width 407 height 17
click at [1292, 646] on button "Save" at bounding box center [1288, 649] width 28 height 16
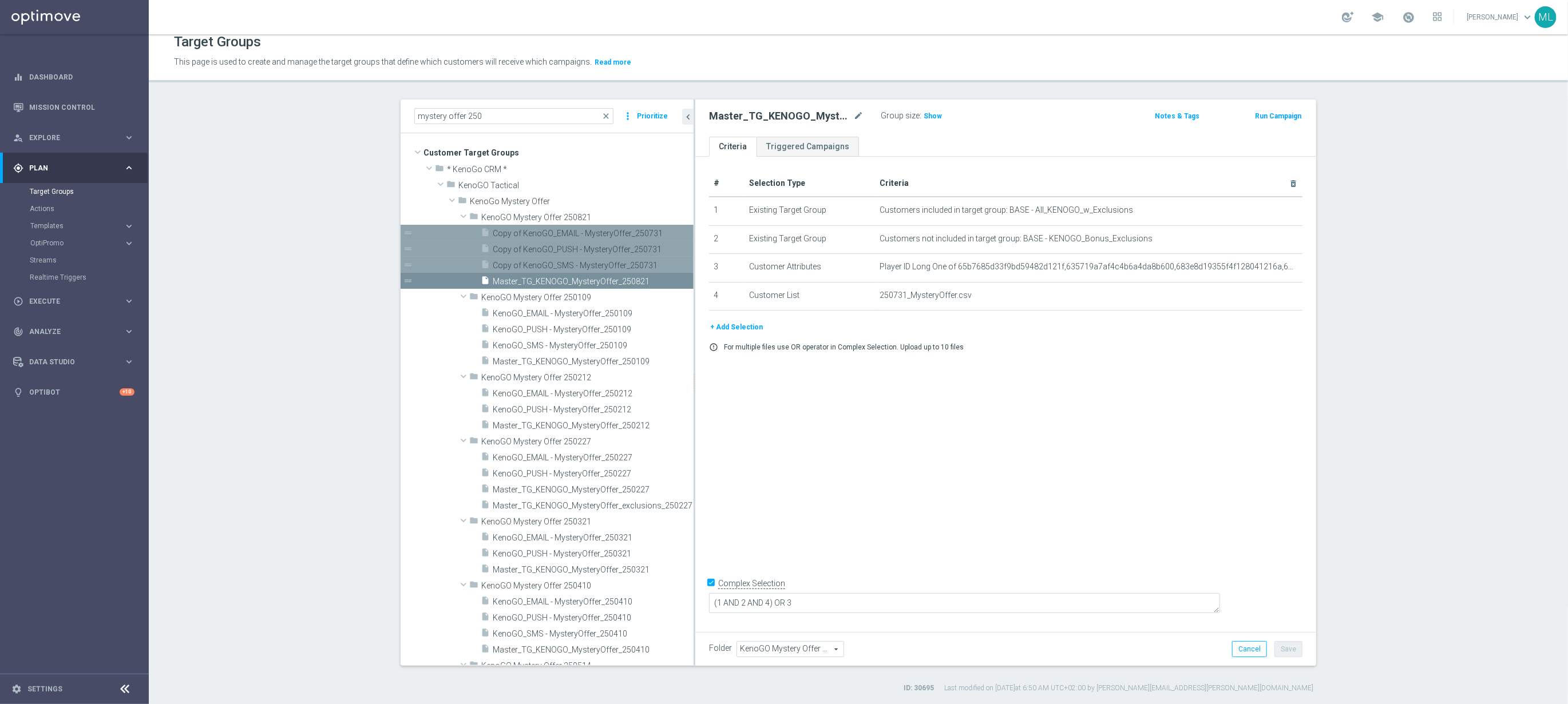
click at [600, 262] on span "Copy of KenoGO_SMS - MysteryOffer_250731" at bounding box center [581, 265] width 175 height 10
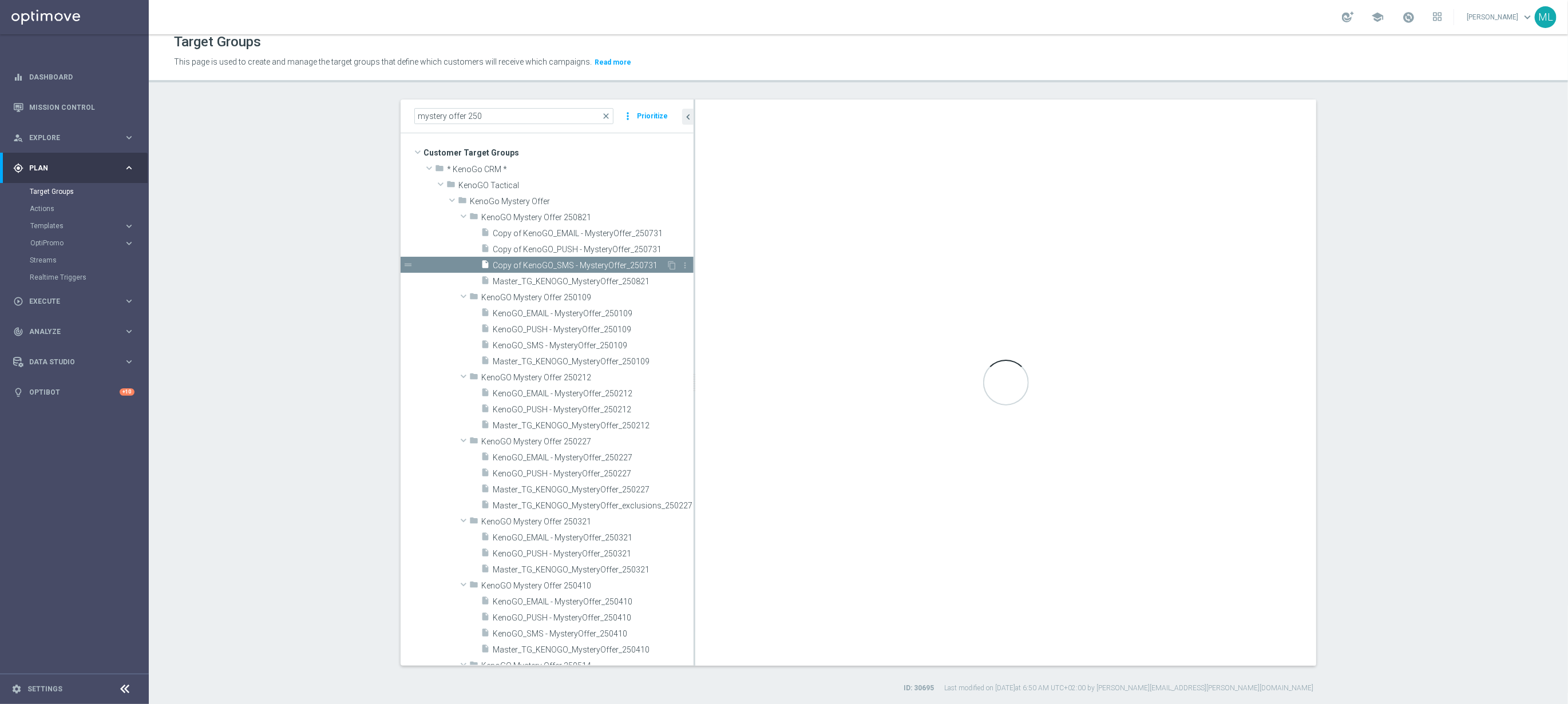
checkbox input "false"
type input "KenoGO Mystery Offer 250821"
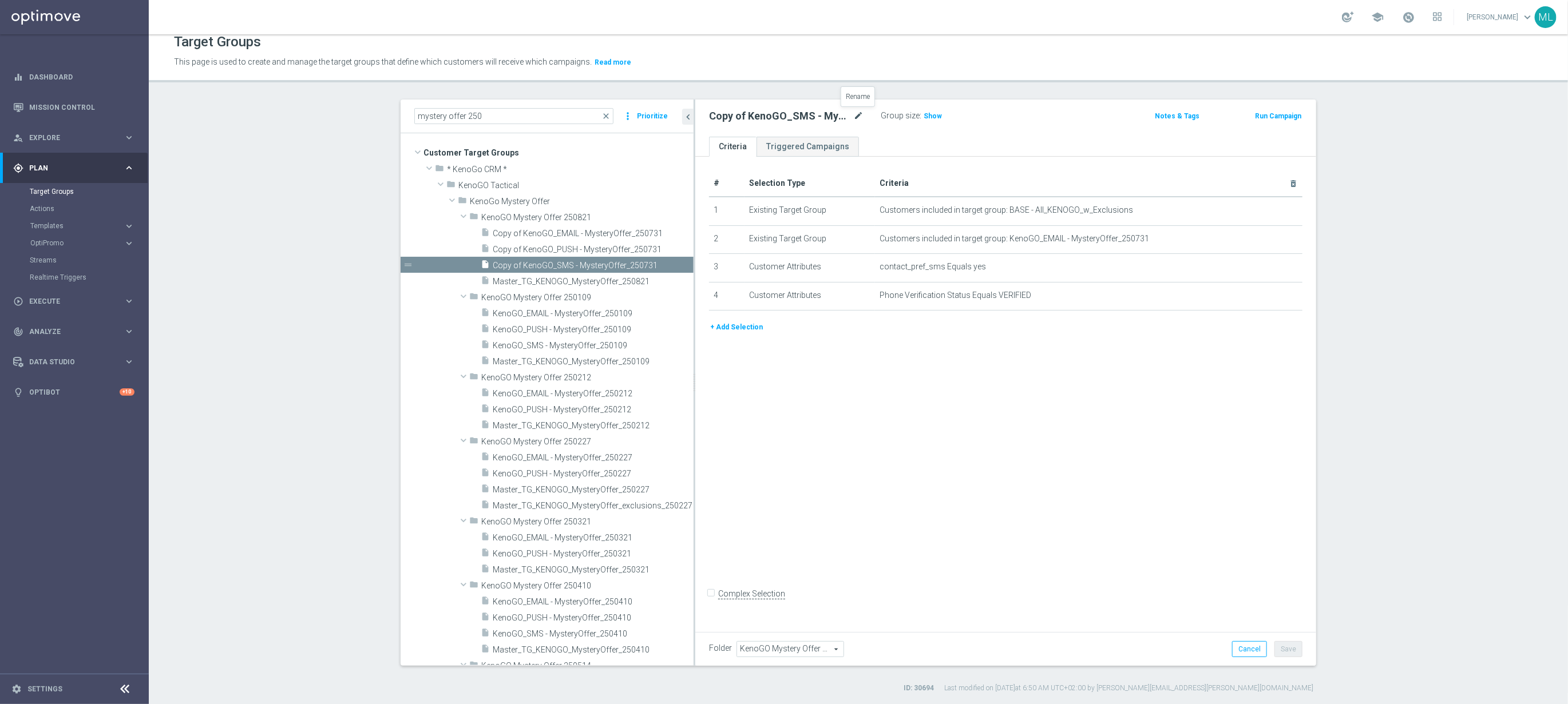
click at [859, 114] on icon "mode_edit" at bounding box center [858, 116] width 11 height 14
click at [859, 116] on input "Copy of KenoGO_SMS - MysteryOffer_250731" at bounding box center [786, 117] width 155 height 16
type input "Copy of KenoGO_SMS - MysteryOffer_250821"
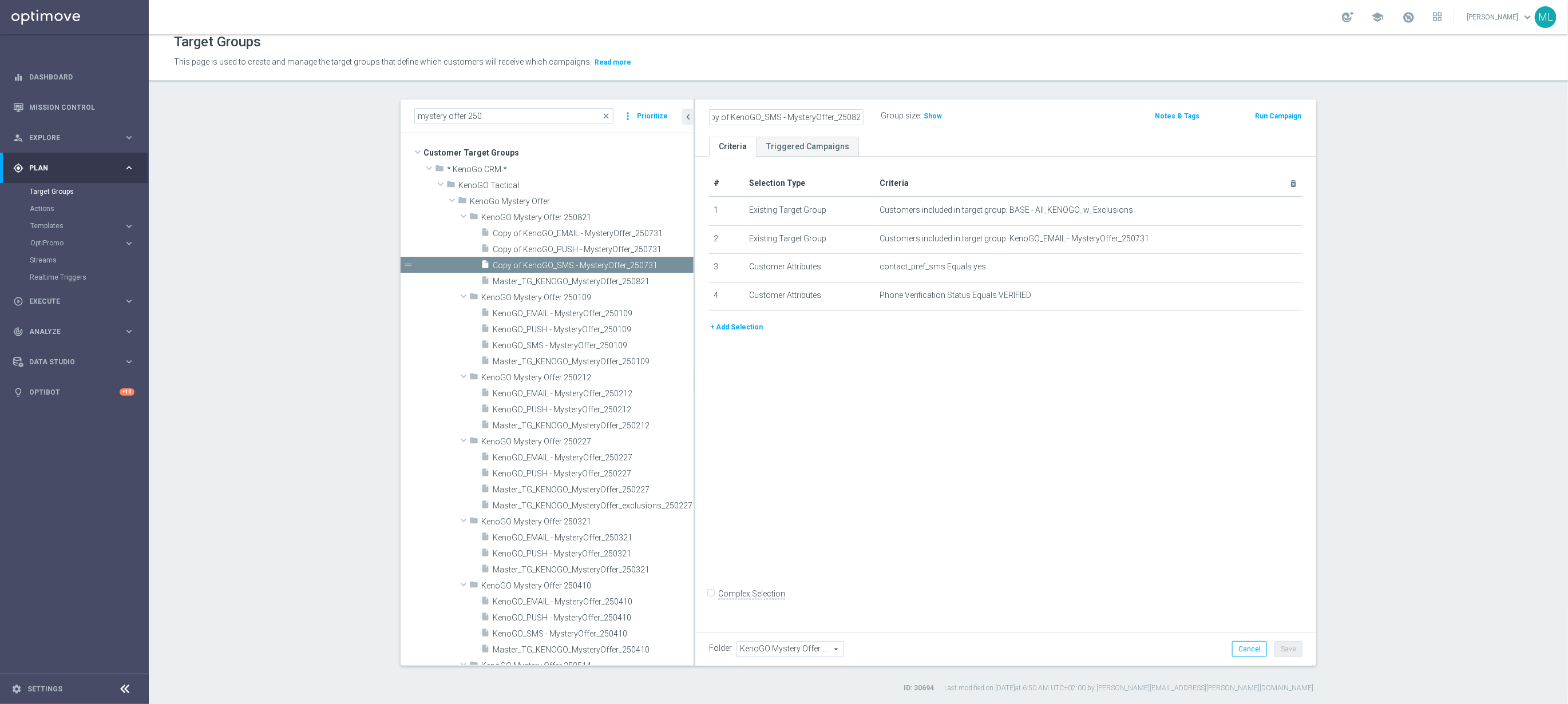
click at [998, 129] on div "Copy of KenoGO_SMS - MysteryOffer_250821 Group size : Show Notes & Tags Run Cam…" at bounding box center [1005, 118] width 621 height 38
click at [859, 116] on icon "mode_edit" at bounding box center [858, 116] width 11 height 14
click at [731, 118] on input "Copy of KenoGO_SMS - MysteryOffer_250821" at bounding box center [786, 117] width 155 height 16
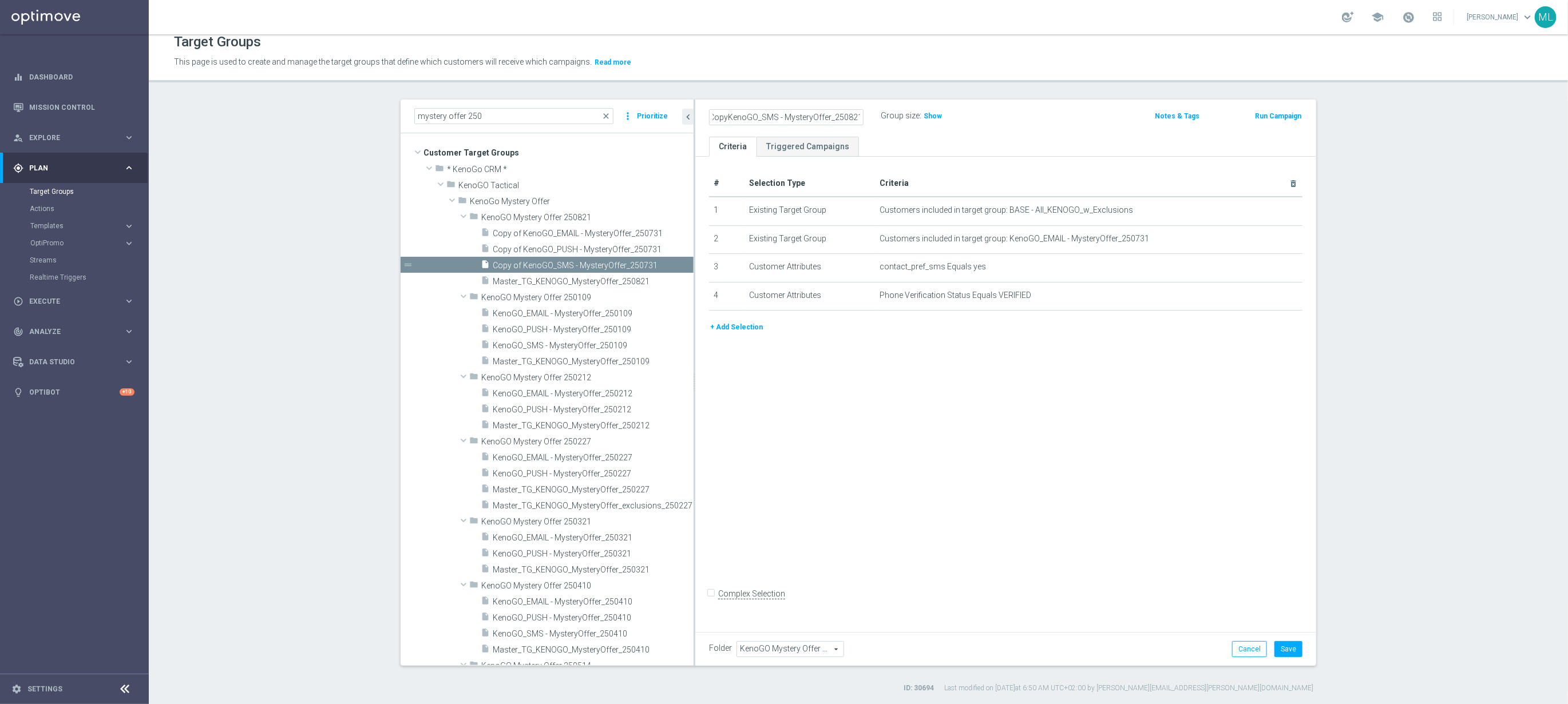
scroll to position [0, 0]
type input "KenoGO_SMS - MysteryOffer_250821"
drag, startPoint x: 1032, startPoint y: 124, endPoint x: 1025, endPoint y: 127, distance: 7.6
click at [1032, 124] on div "KenoGO_SMS - MysteryOffer_250821 Group size : Show" at bounding box center [904, 116] width 407 height 17
click at [1299, 648] on button "Save" at bounding box center [1288, 649] width 28 height 16
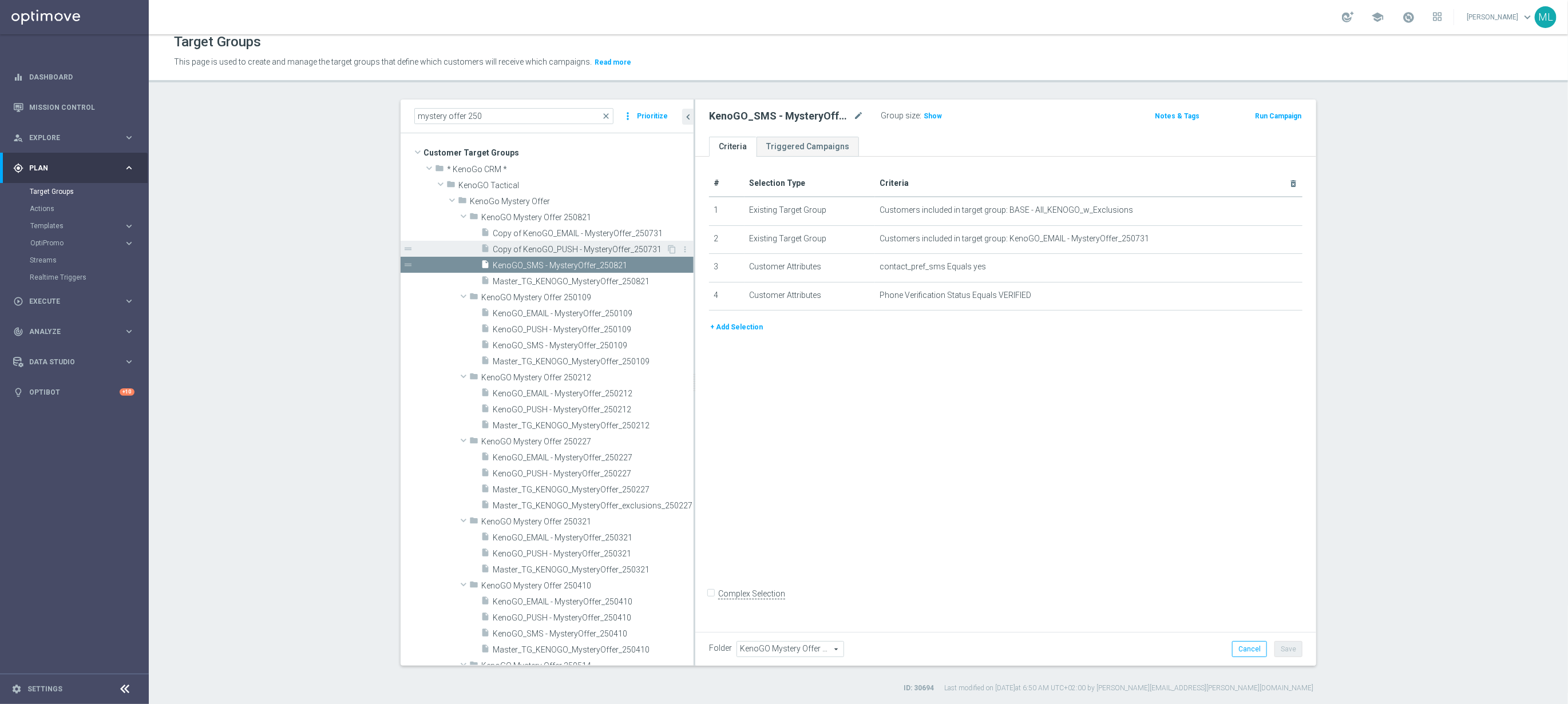
click at [563, 247] on span "Copy of KenoGO_PUSH - MysteryOffer_250731" at bounding box center [579, 249] width 173 height 10
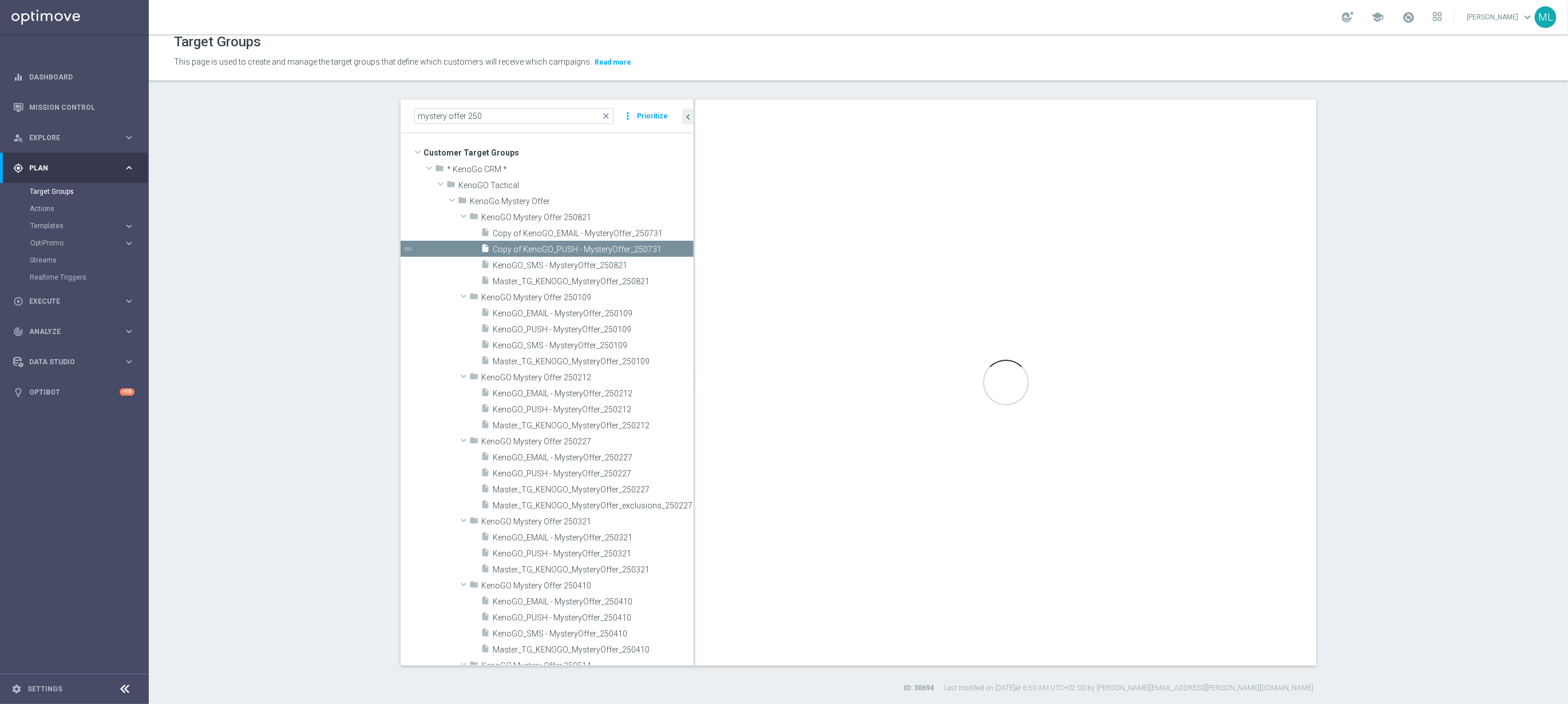
checkbox input "true"
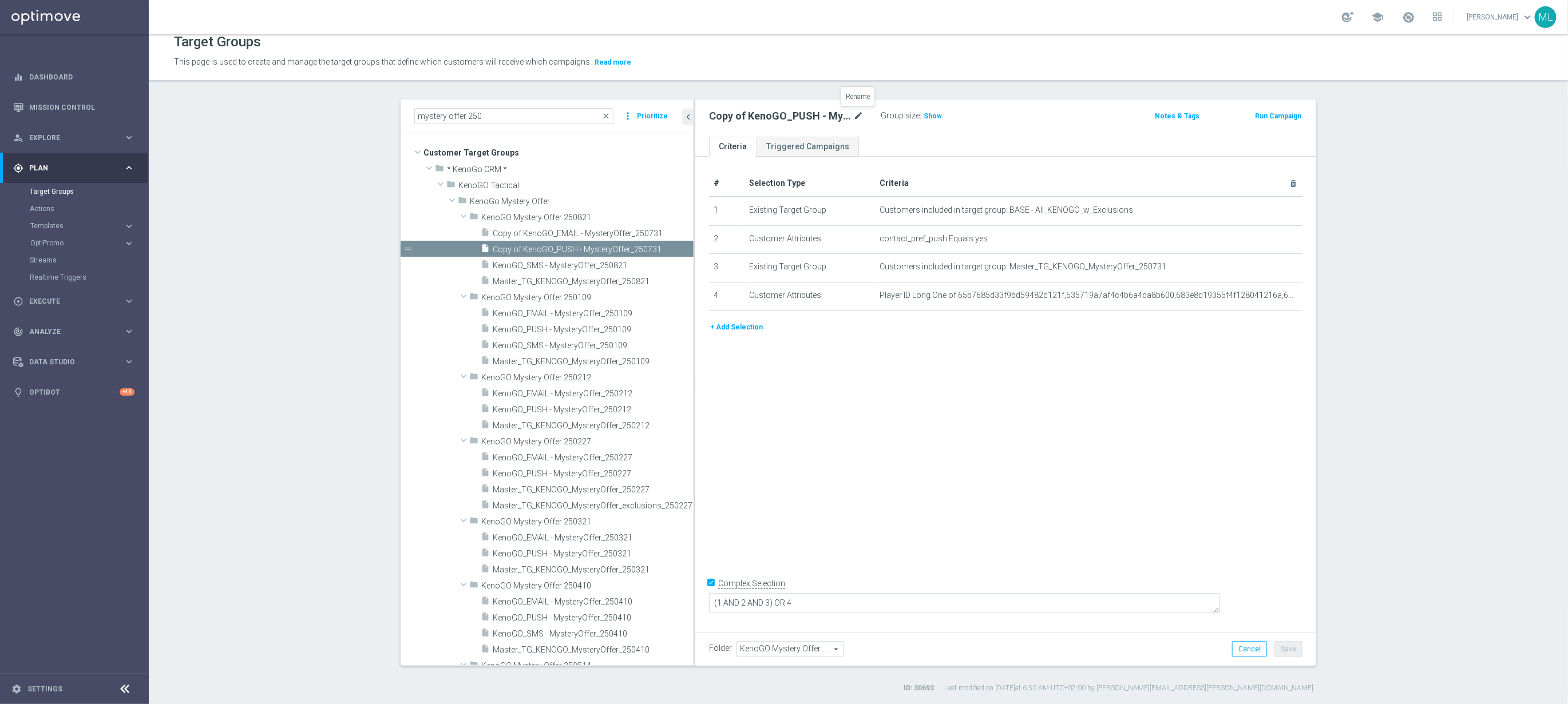
click at [861, 115] on icon "mode_edit" at bounding box center [858, 116] width 11 height 14
click at [860, 115] on input "Copy of KenoGO_PUSH - MysteryOffer_250731" at bounding box center [786, 117] width 155 height 16
drag, startPoint x: 727, startPoint y: 116, endPoint x: 743, endPoint y: 116, distance: 16.0
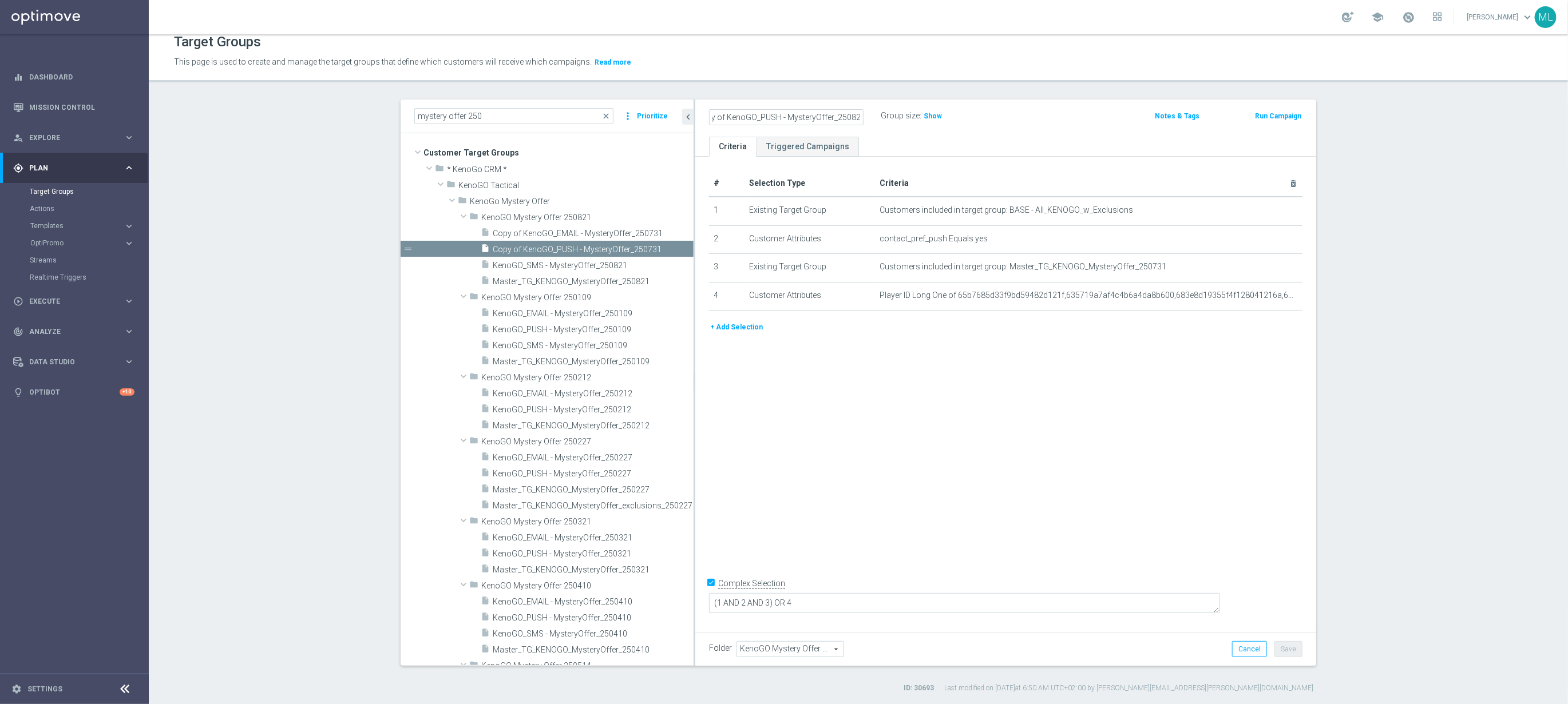
click at [728, 116] on input "Copy of KenoGO_PUSH - MysteryOffer_250821" at bounding box center [786, 117] width 155 height 16
type input "KenoGO_PUSH - MysteryOffer_250821"
click at [1049, 123] on div "KenoGO_PUSH - MysteryOffer_250821 Group size : Show" at bounding box center [904, 116] width 407 height 17
click at [1296, 647] on button "Save" at bounding box center [1288, 649] width 28 height 16
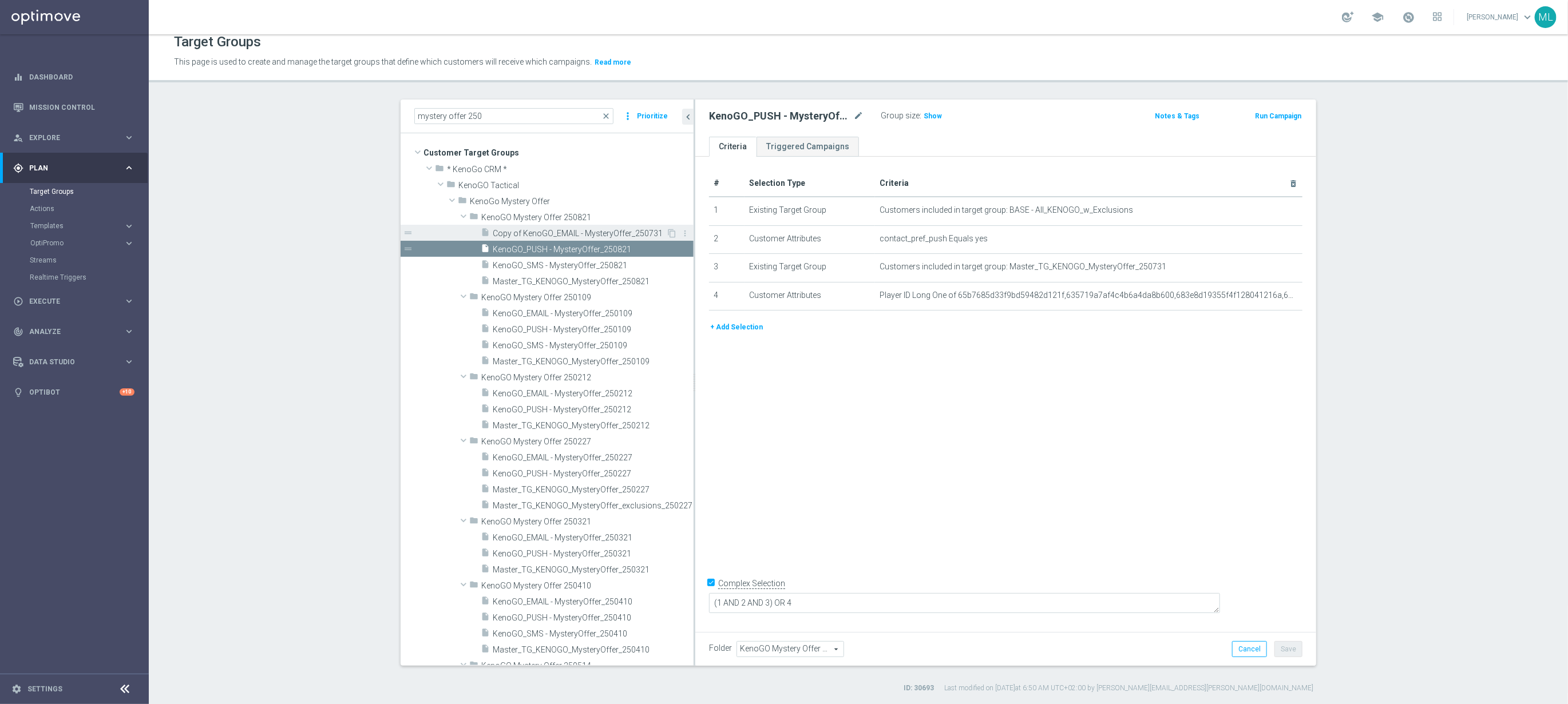
click at [533, 230] on span "Copy of KenoGO_EMAIL - MysteryOffer_250731" at bounding box center [579, 234] width 173 height 10
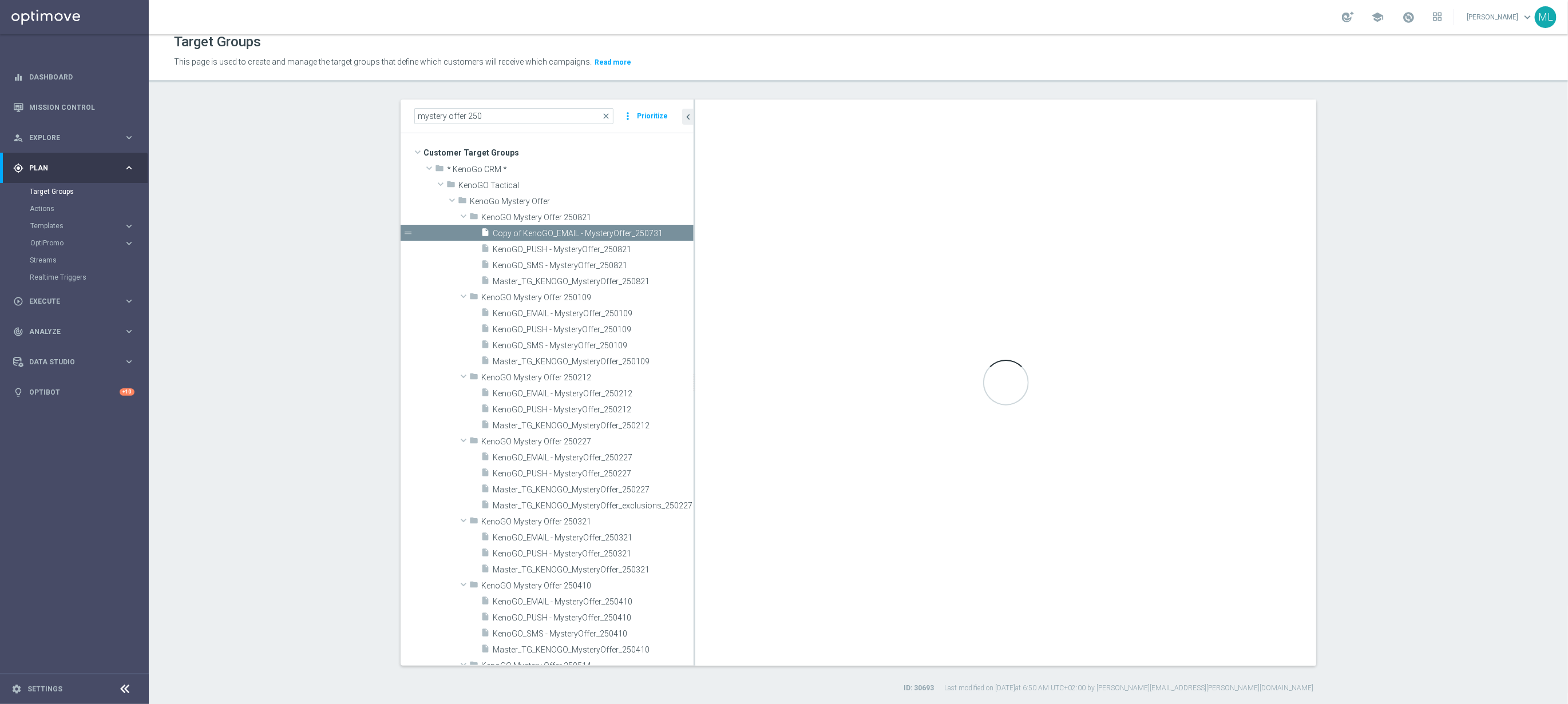
checkbox input "false"
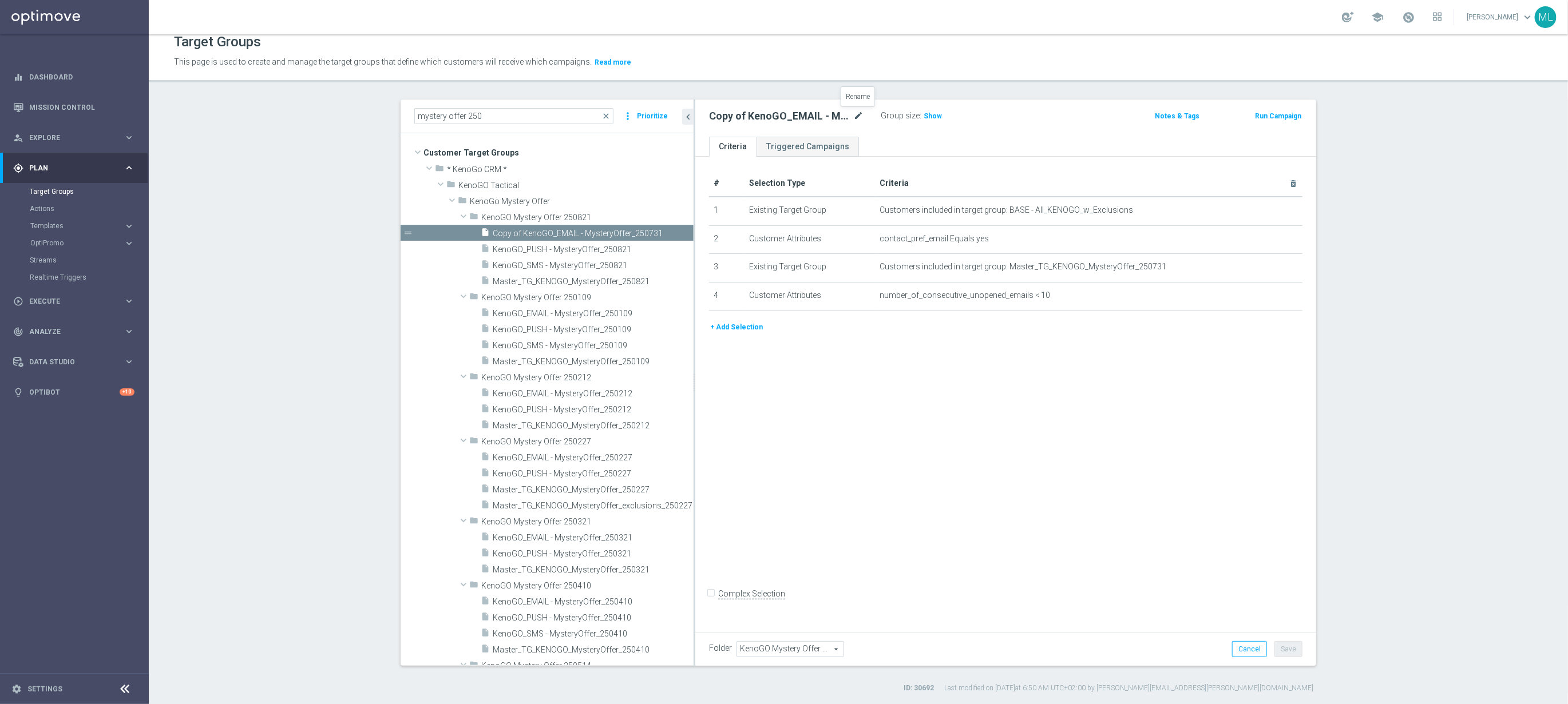
click at [856, 112] on icon "mode_edit" at bounding box center [858, 116] width 11 height 14
click at [861, 118] on input "Copy of KenoGO_EMAIL - MysteryOffer_250731" at bounding box center [786, 117] width 155 height 16
click at [725, 116] on input "Copy of KenoGO_EMAIL - MysteryOffer_250821" at bounding box center [786, 117] width 155 height 16
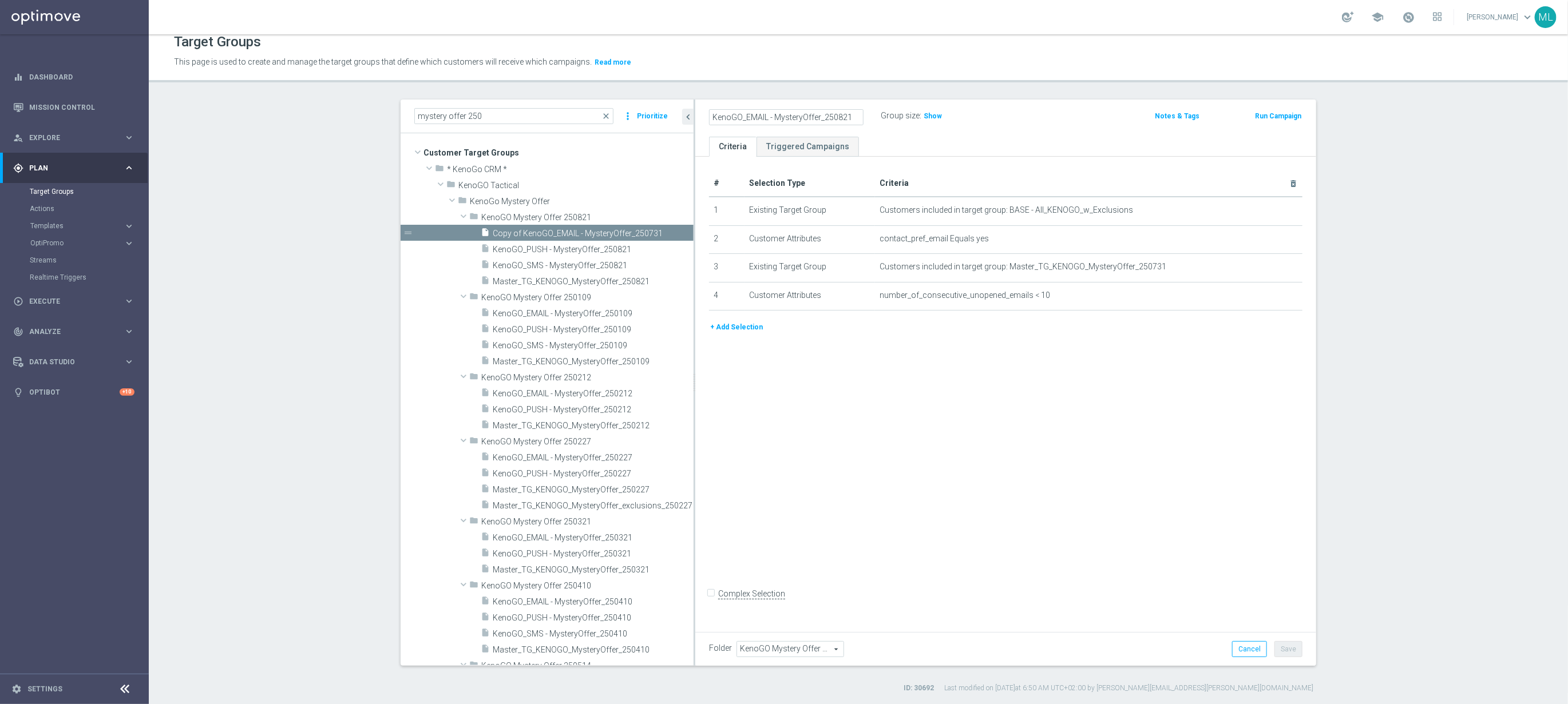
type input "KenoGO_EMAIL - MysteryOffer_250821"
drag, startPoint x: 1053, startPoint y: 120, endPoint x: 1042, endPoint y: 118, distance: 11.2
click at [1054, 118] on div "KenoGO_EMAIL - MysteryOffer_250821 Group size : Show" at bounding box center [904, 116] width 407 height 17
click at [1293, 641] on button "Save" at bounding box center [1288, 649] width 28 height 16
click at [613, 265] on span "KenoGO_SMS - MysteryOffer_250821" at bounding box center [579, 265] width 173 height 10
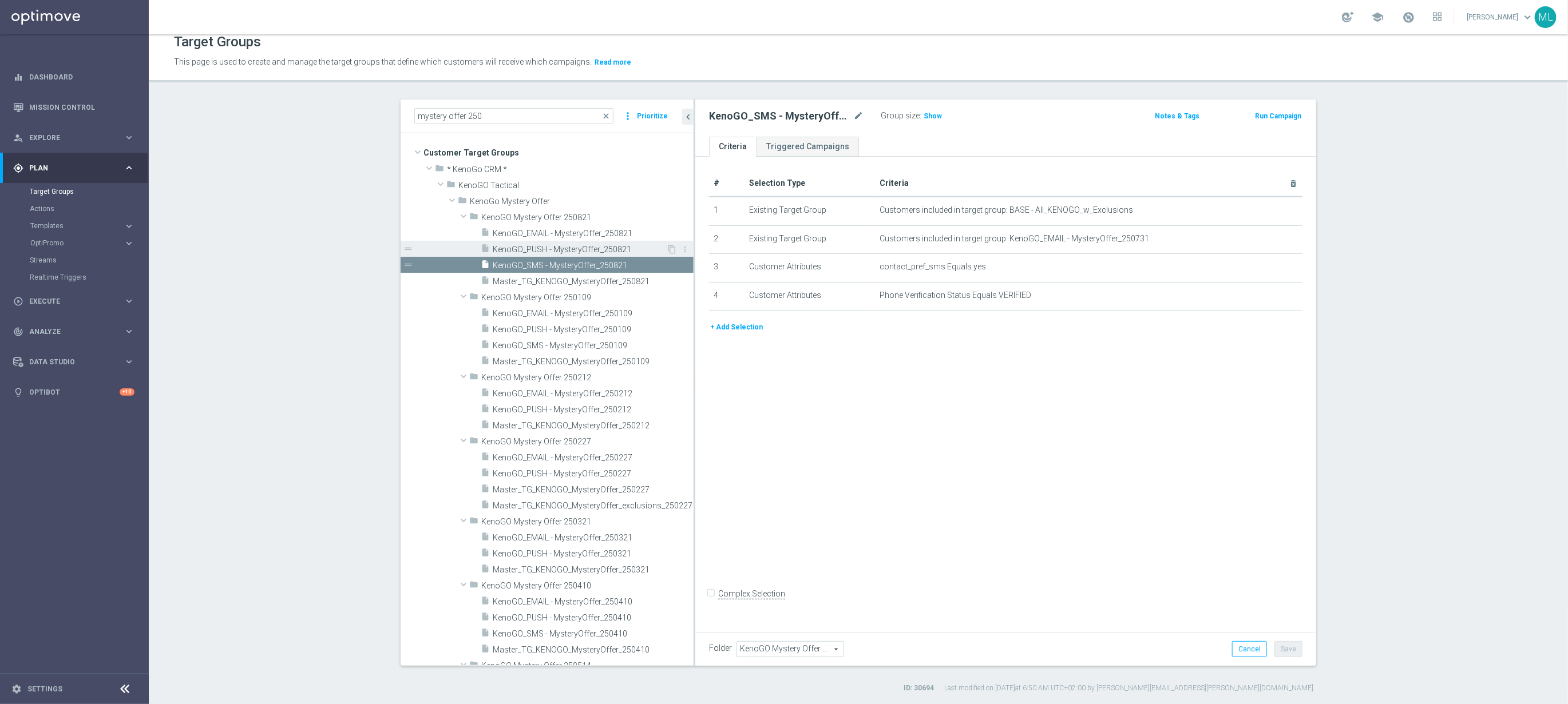
click at [592, 250] on span "KenoGO_PUSH - MysteryOffer_250821" at bounding box center [579, 249] width 173 height 10
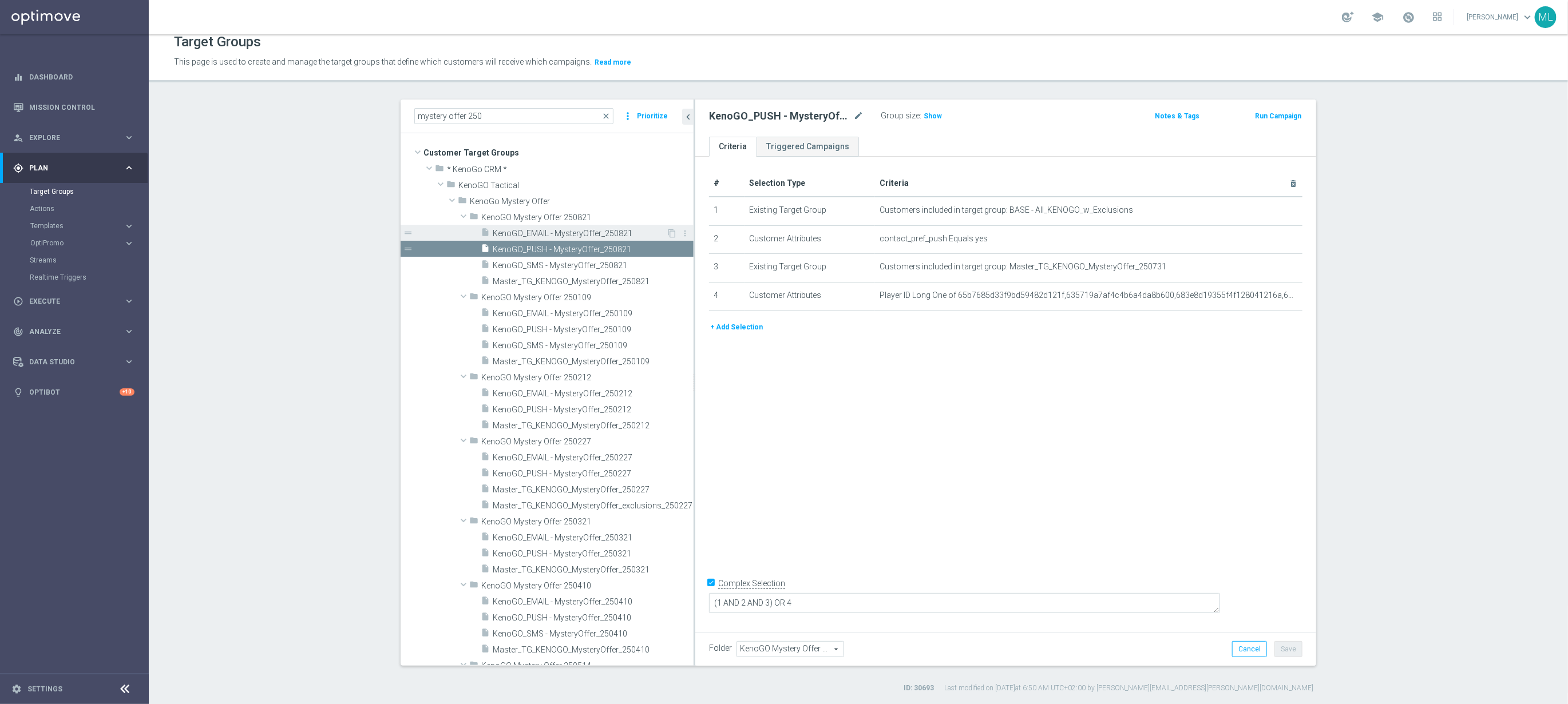
click at [580, 238] on span "KenoGO_EMAIL - MysteryOffer_250821" at bounding box center [579, 234] width 173 height 10
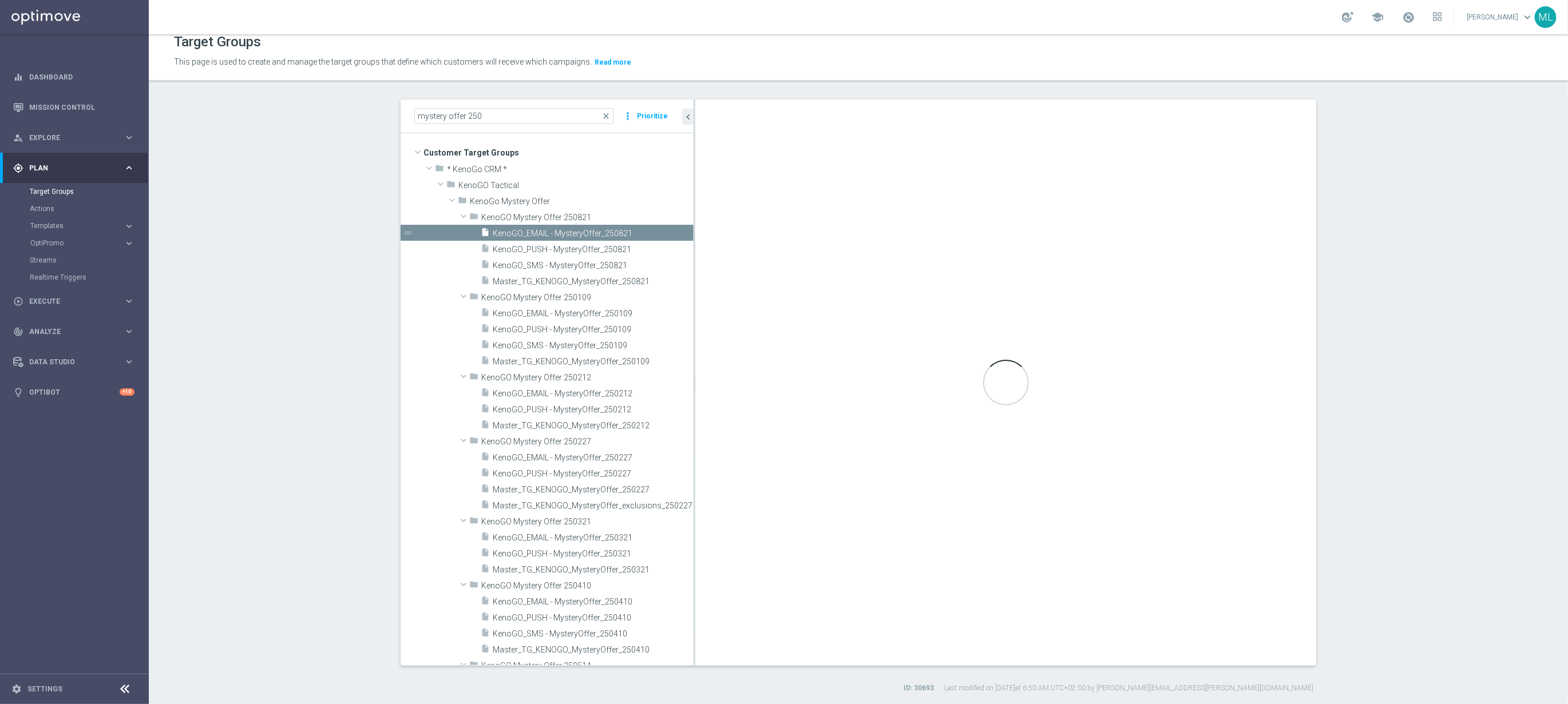
checkbox input "false"
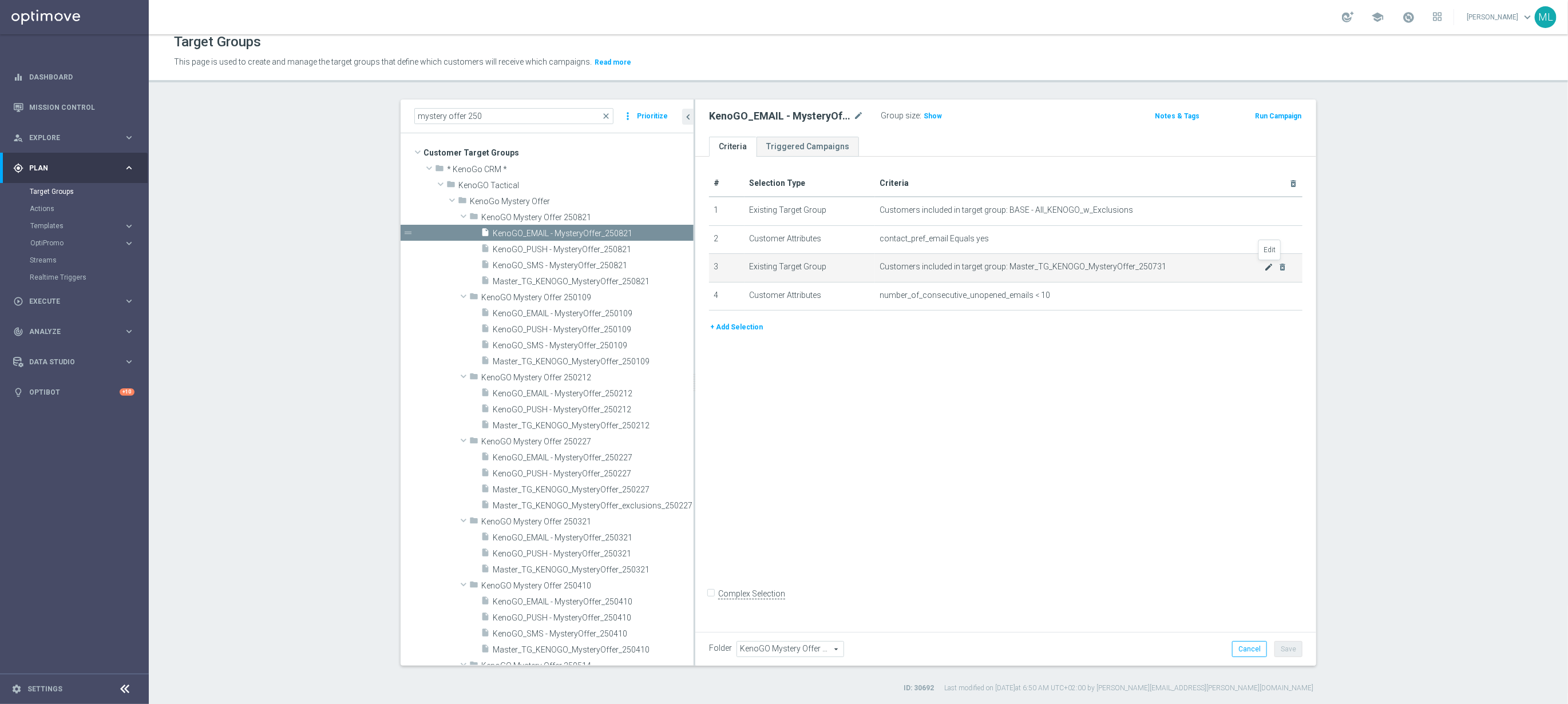
click at [1267, 269] on icon "mode_edit" at bounding box center [1269, 267] width 9 height 9
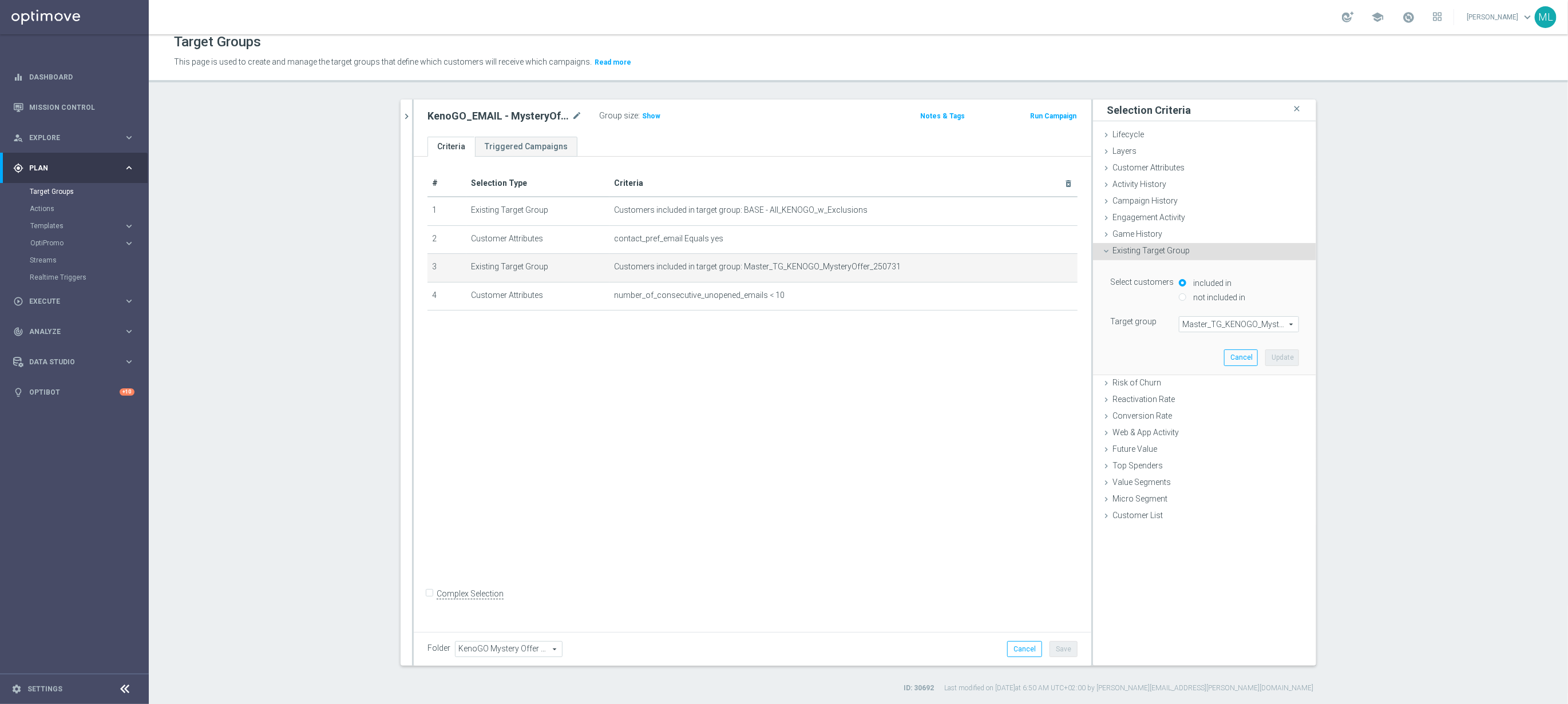
click at [1209, 322] on span "Master_TG_KENOGO_MysteryOffer_250731" at bounding box center [1239, 324] width 119 height 15
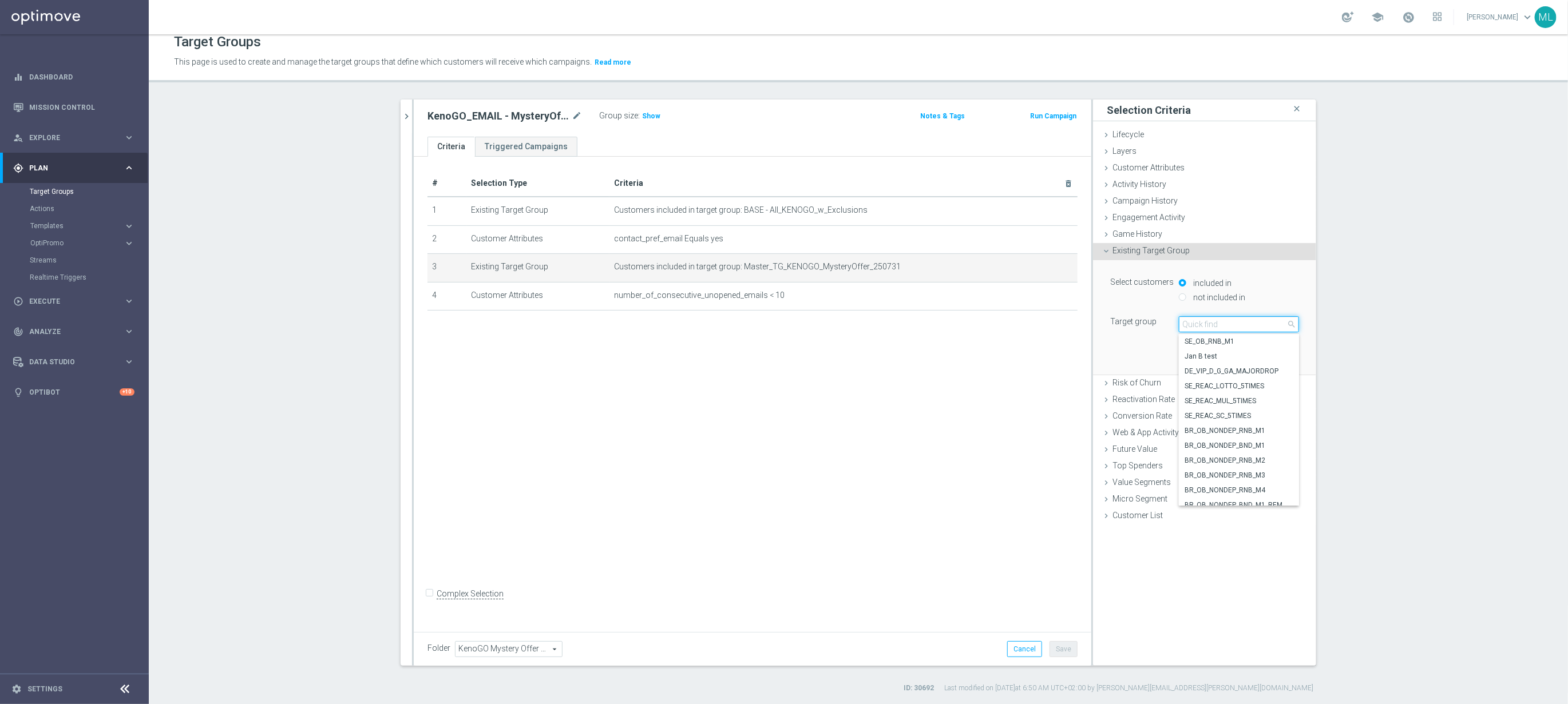
click at [1215, 324] on input "search" at bounding box center [1239, 324] width 120 height 16
type input "250821"
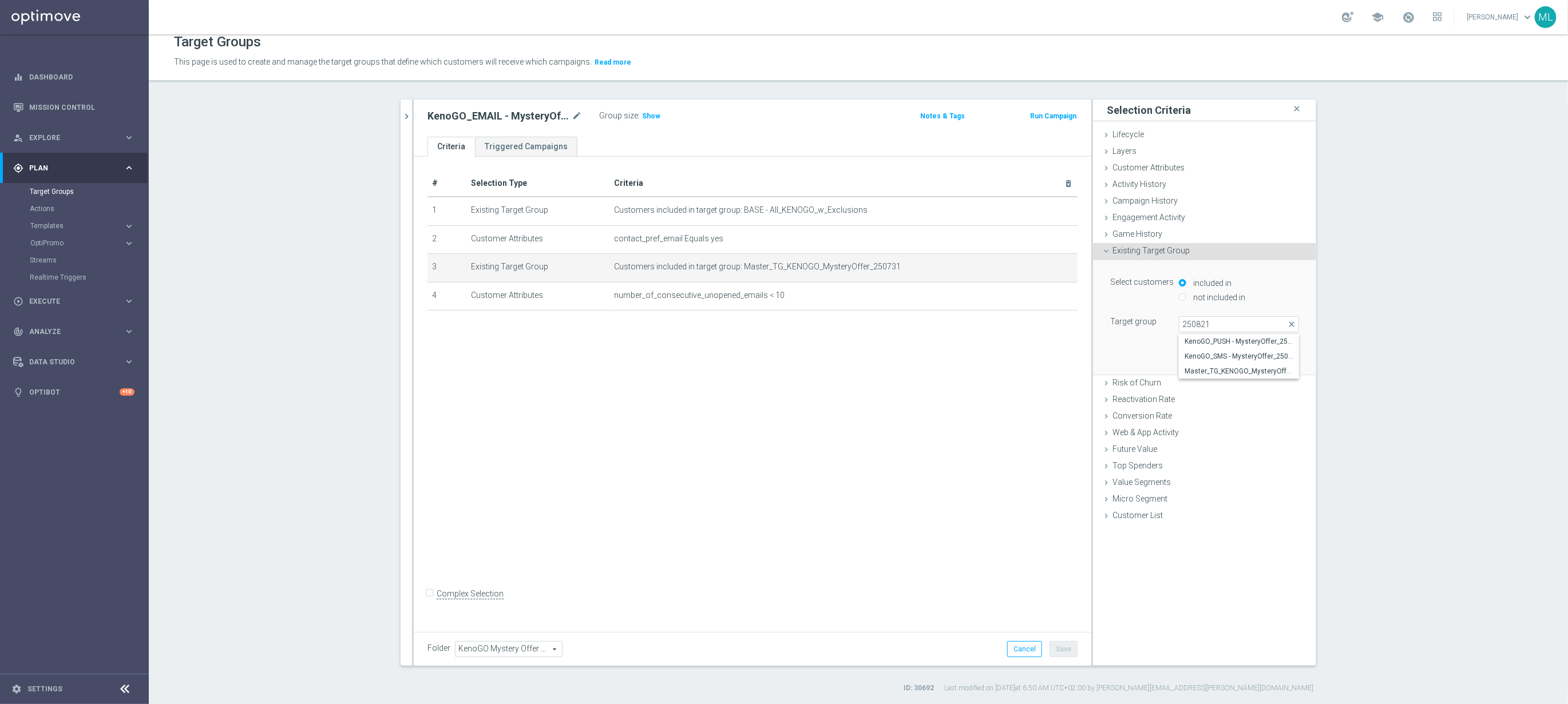
click at [1249, 370] on span "Master_TG_KENOGO_MysteryOffer_250821" at bounding box center [1239, 371] width 109 height 9
type input "Master_TG_KENOGO_MysteryOffer_250821"
click at [1283, 354] on button "Update" at bounding box center [1282, 357] width 34 height 16
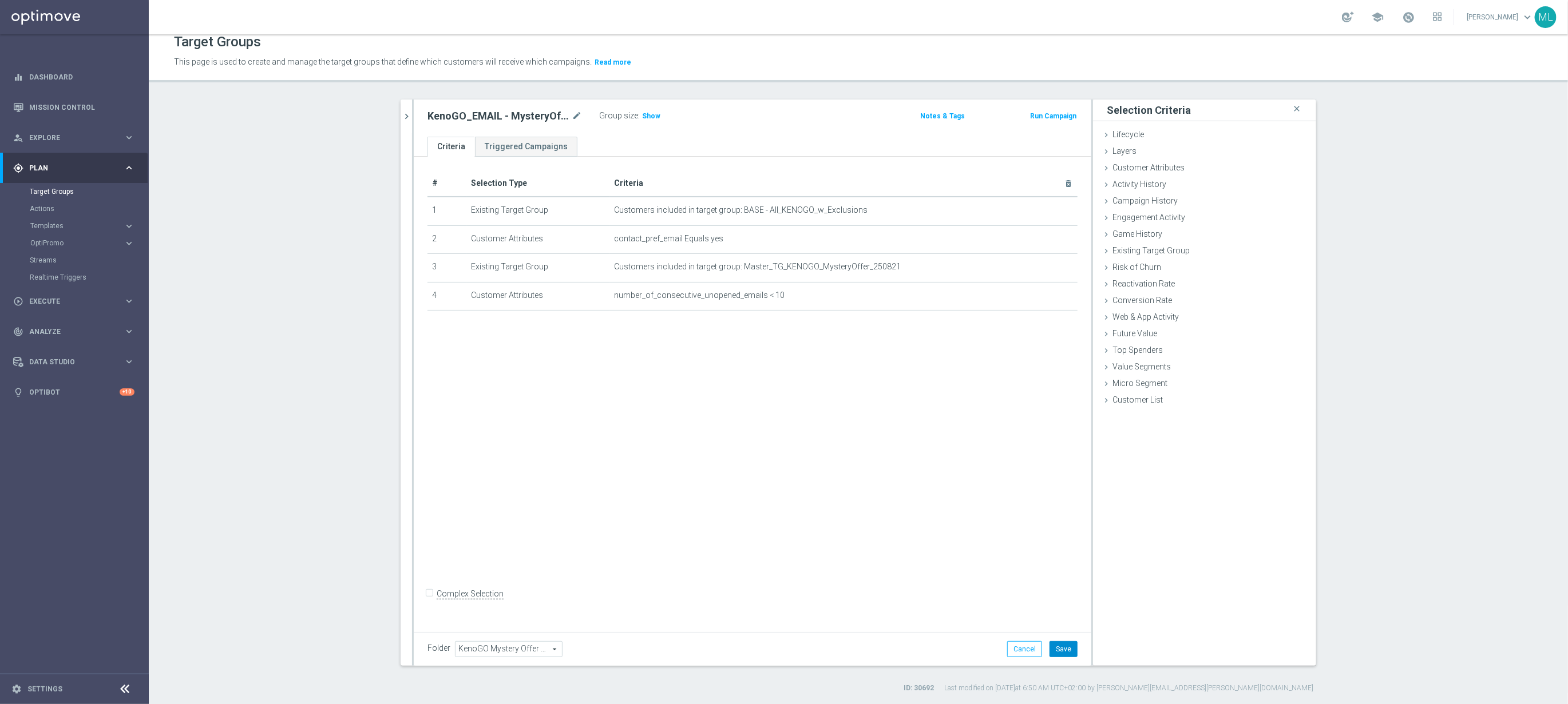
drag, startPoint x: 1068, startPoint y: 644, endPoint x: 1048, endPoint y: 639, distance: 20.6
click at [1068, 644] on button "Save" at bounding box center [1063, 649] width 28 height 16
click at [406, 113] on icon "chevron_right" at bounding box center [406, 116] width 11 height 11
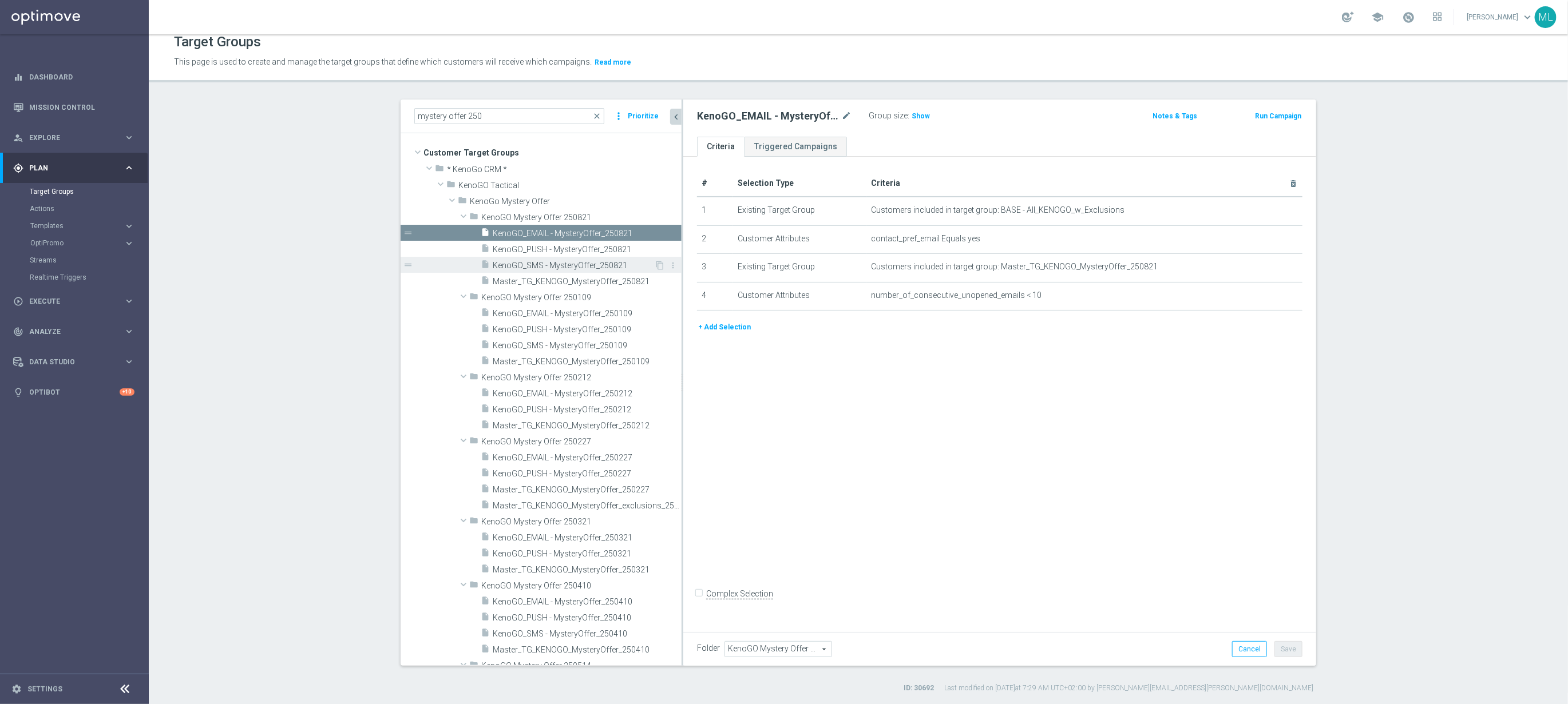
drag, startPoint x: 624, startPoint y: 252, endPoint x: 664, endPoint y: 256, distance: 40.2
click at [682, 252] on div at bounding box center [682, 382] width 2 height 566
click at [558, 249] on span "KenoGO_PUSH - MysteryOffer_250821" at bounding box center [573, 249] width 161 height 10
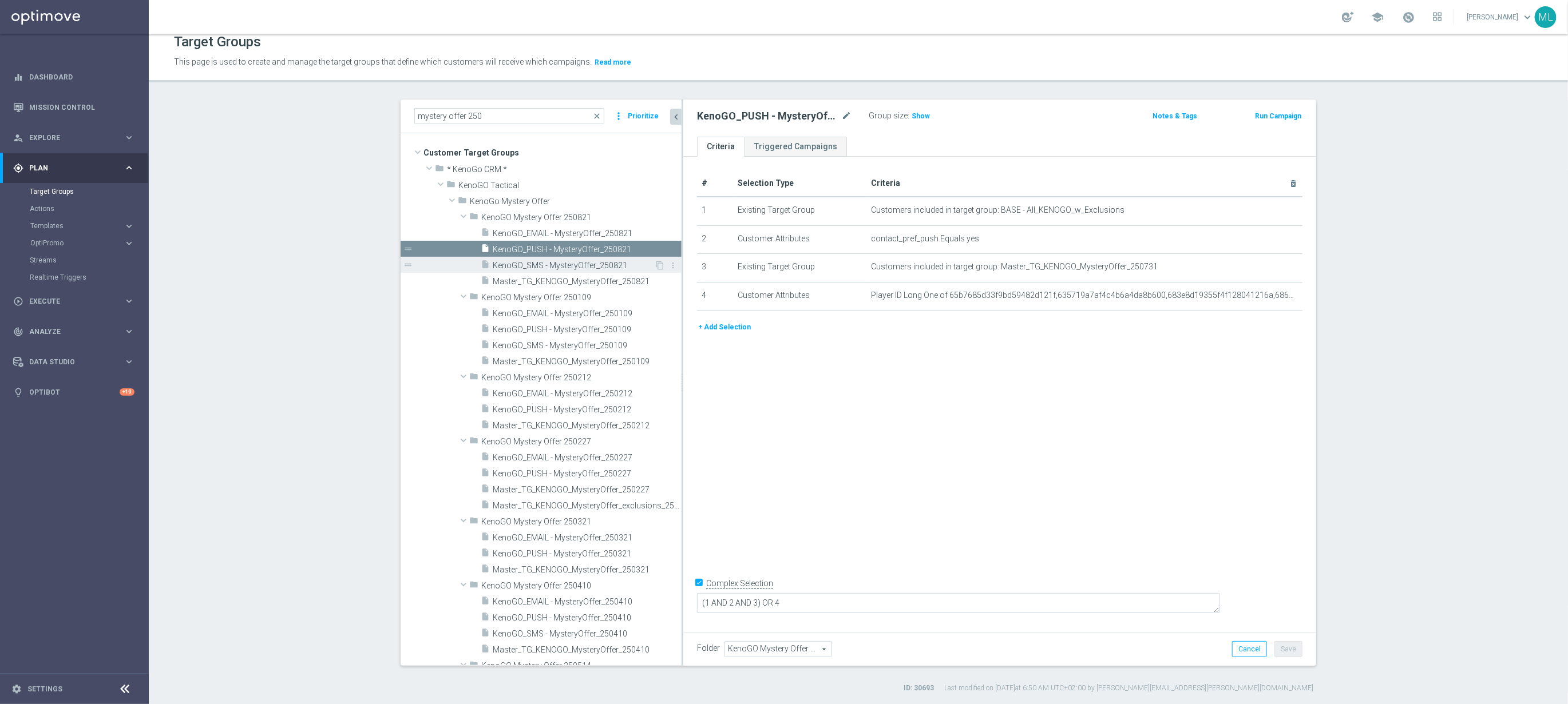
click at [556, 265] on span "KenoGO_SMS - MysteryOffer_250821" at bounding box center [573, 265] width 161 height 10
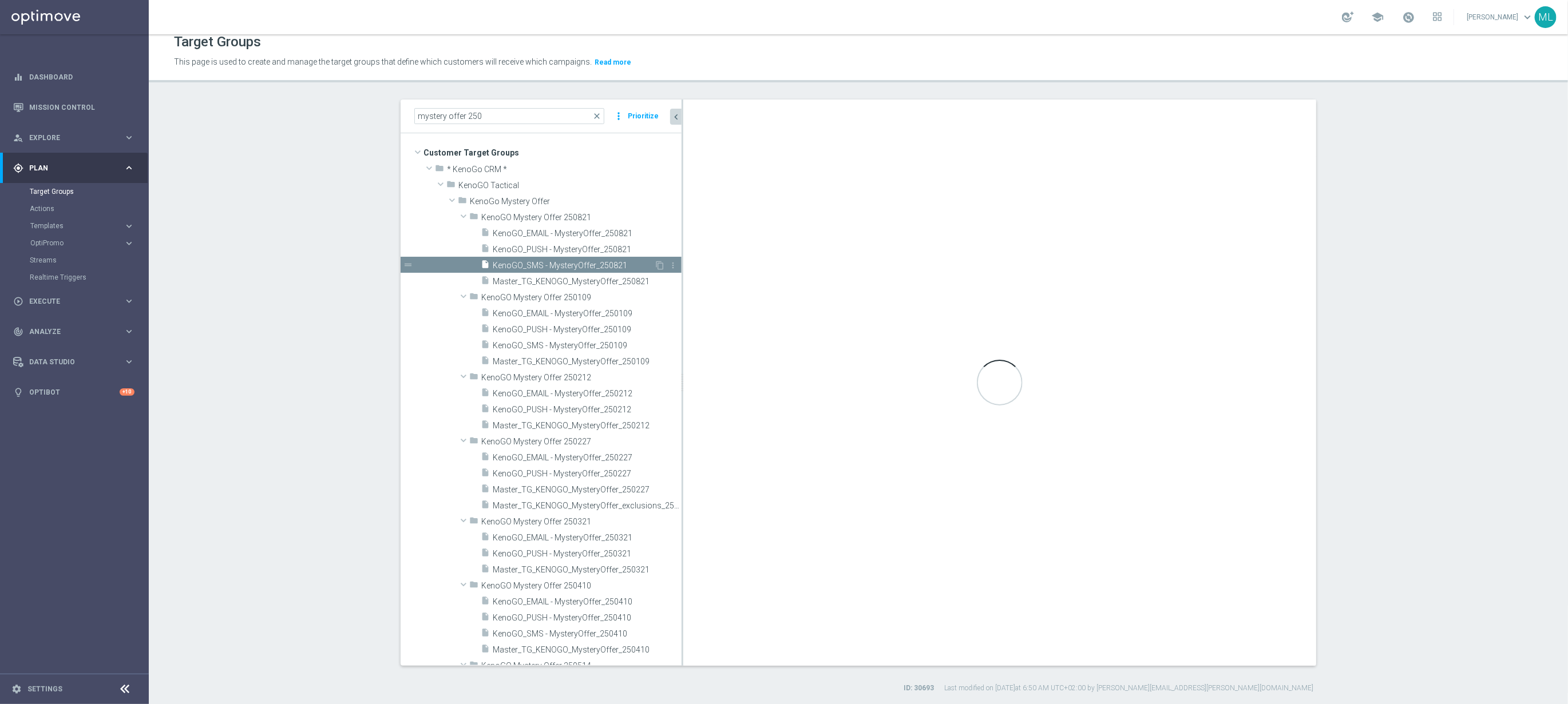
checkbox input "false"
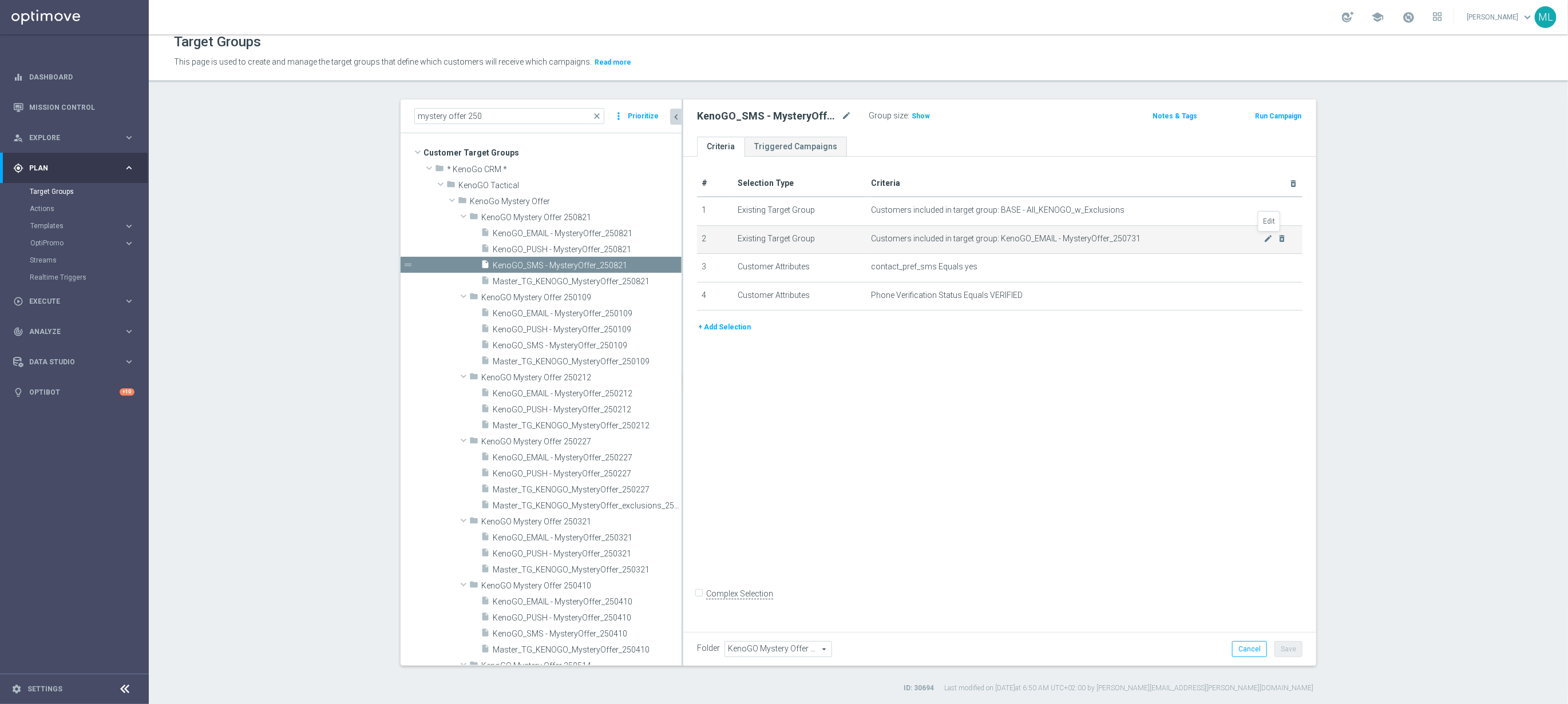
click at [1267, 238] on icon "mode_edit" at bounding box center [1268, 239] width 9 height 9
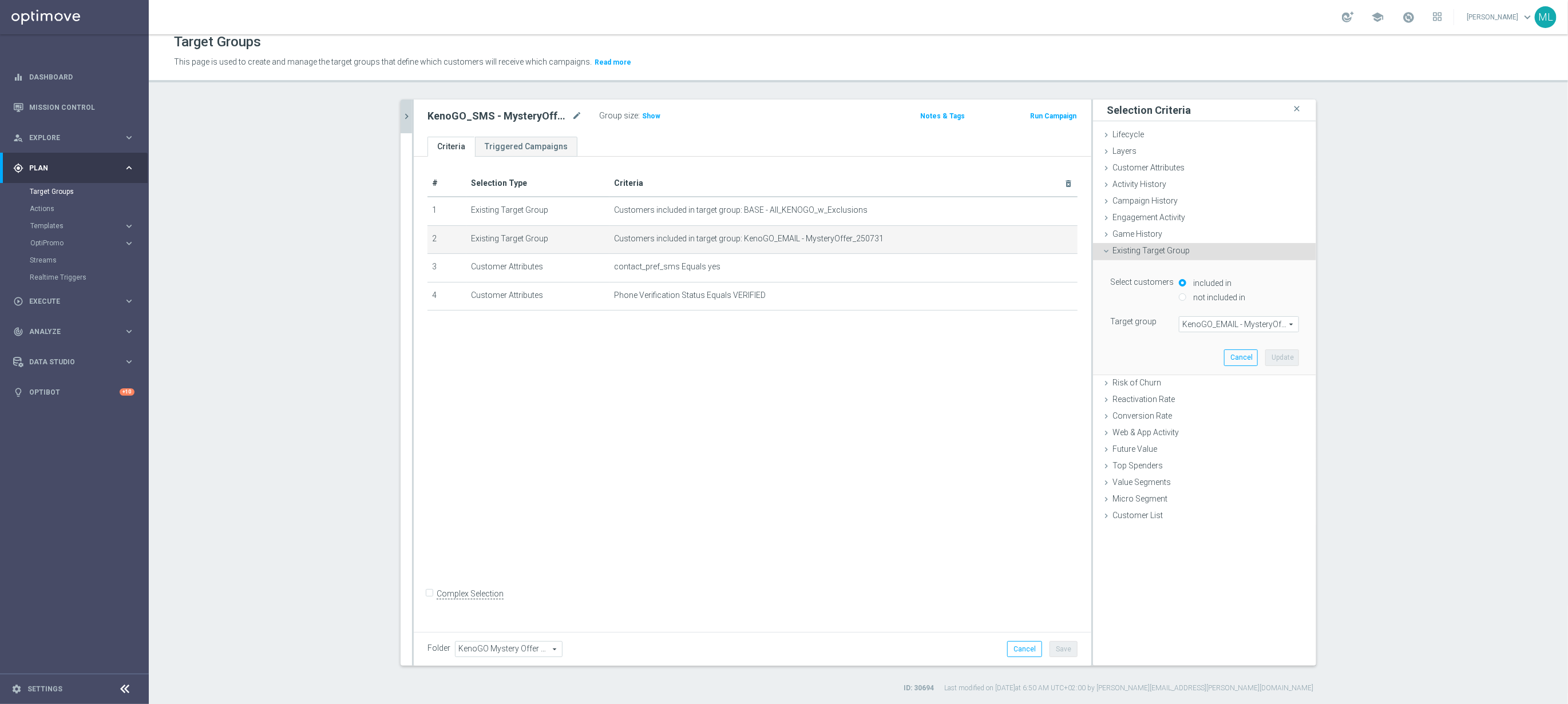
click at [1220, 326] on span "KenoGO_EMAIL - MysteryOffer_250731" at bounding box center [1239, 324] width 119 height 15
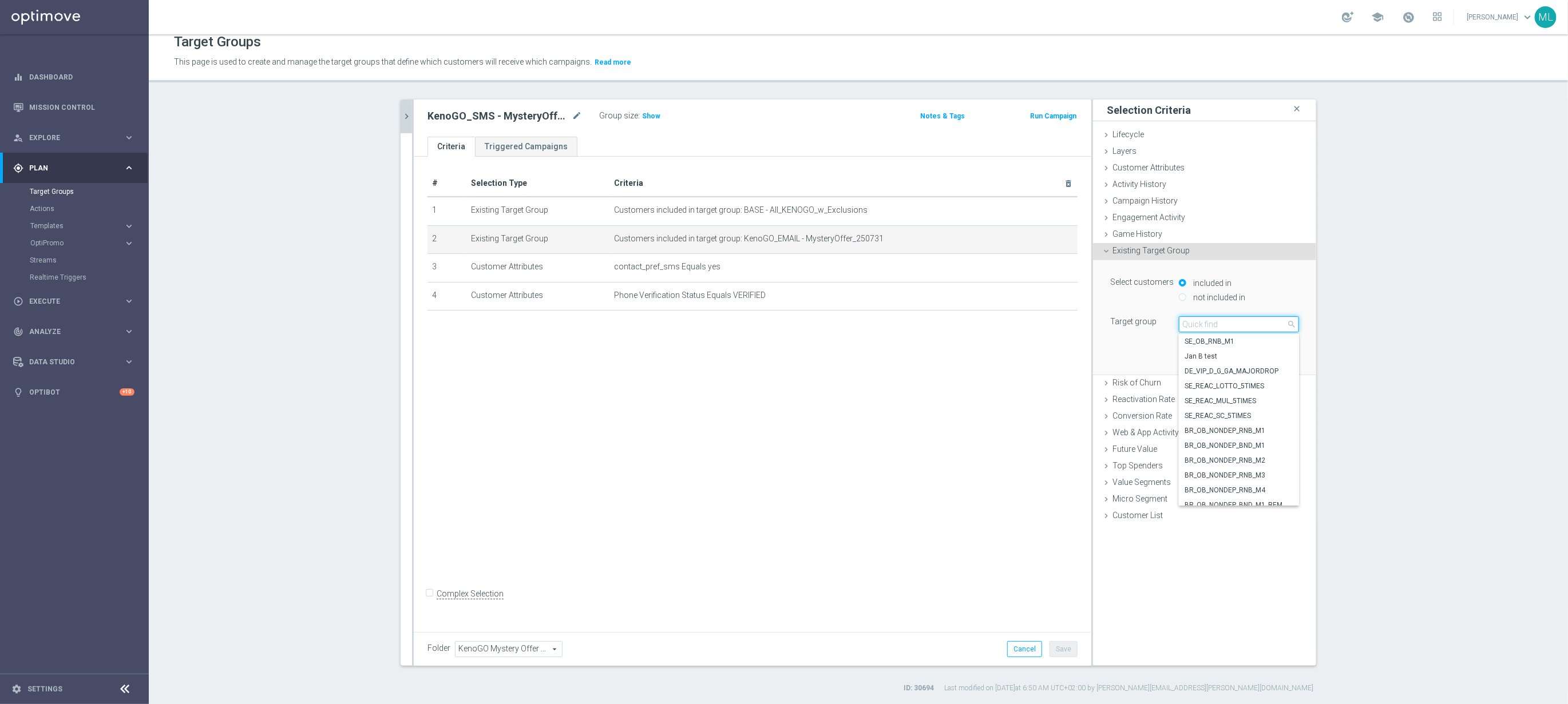
click at [1220, 325] on input "search" at bounding box center [1239, 324] width 120 height 16
type input "250821"
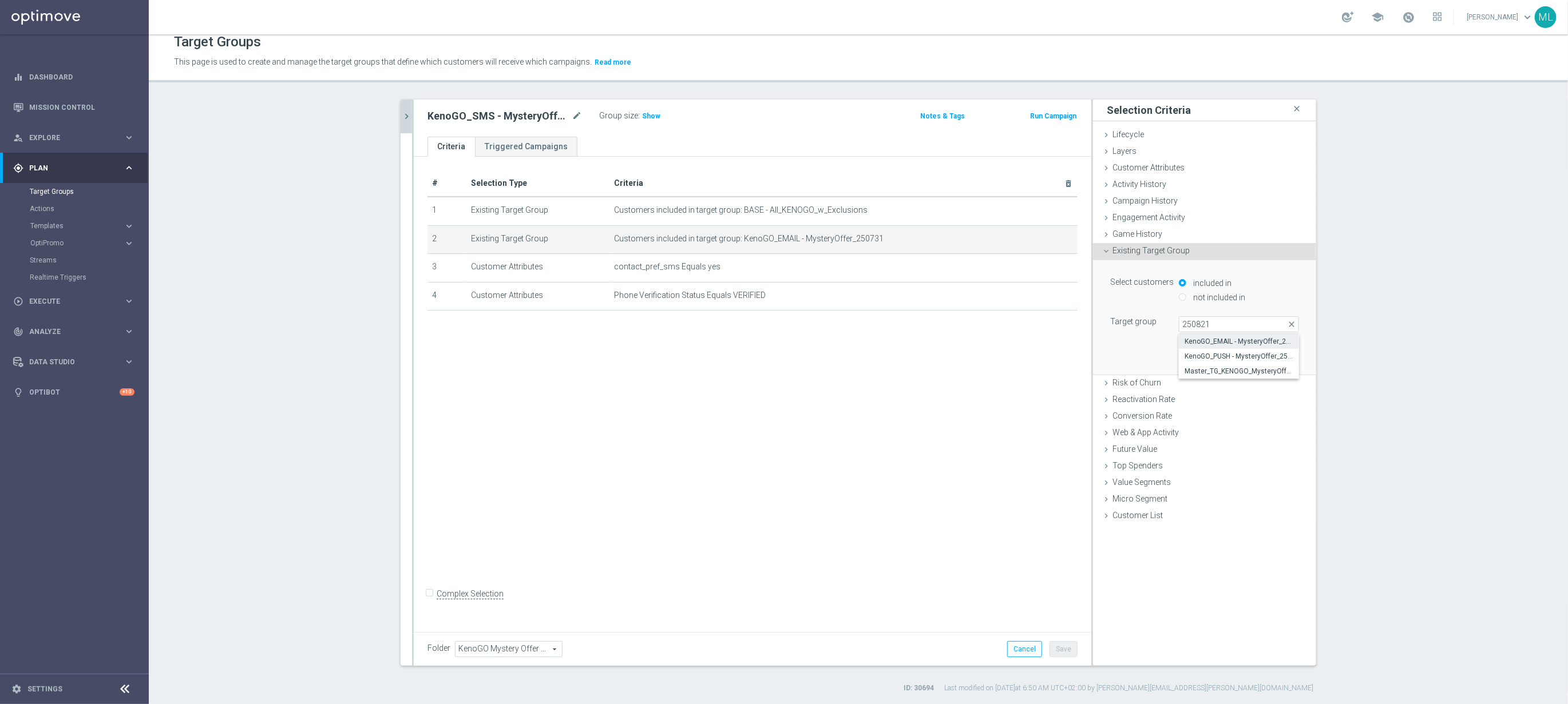
click at [1235, 341] on span "KenoGO_EMAIL - MysteryOffer_250821" at bounding box center [1239, 341] width 109 height 9
type input "KenoGO_EMAIL - MysteryOffer_250821"
click at [1282, 357] on button "Update" at bounding box center [1282, 357] width 34 height 16
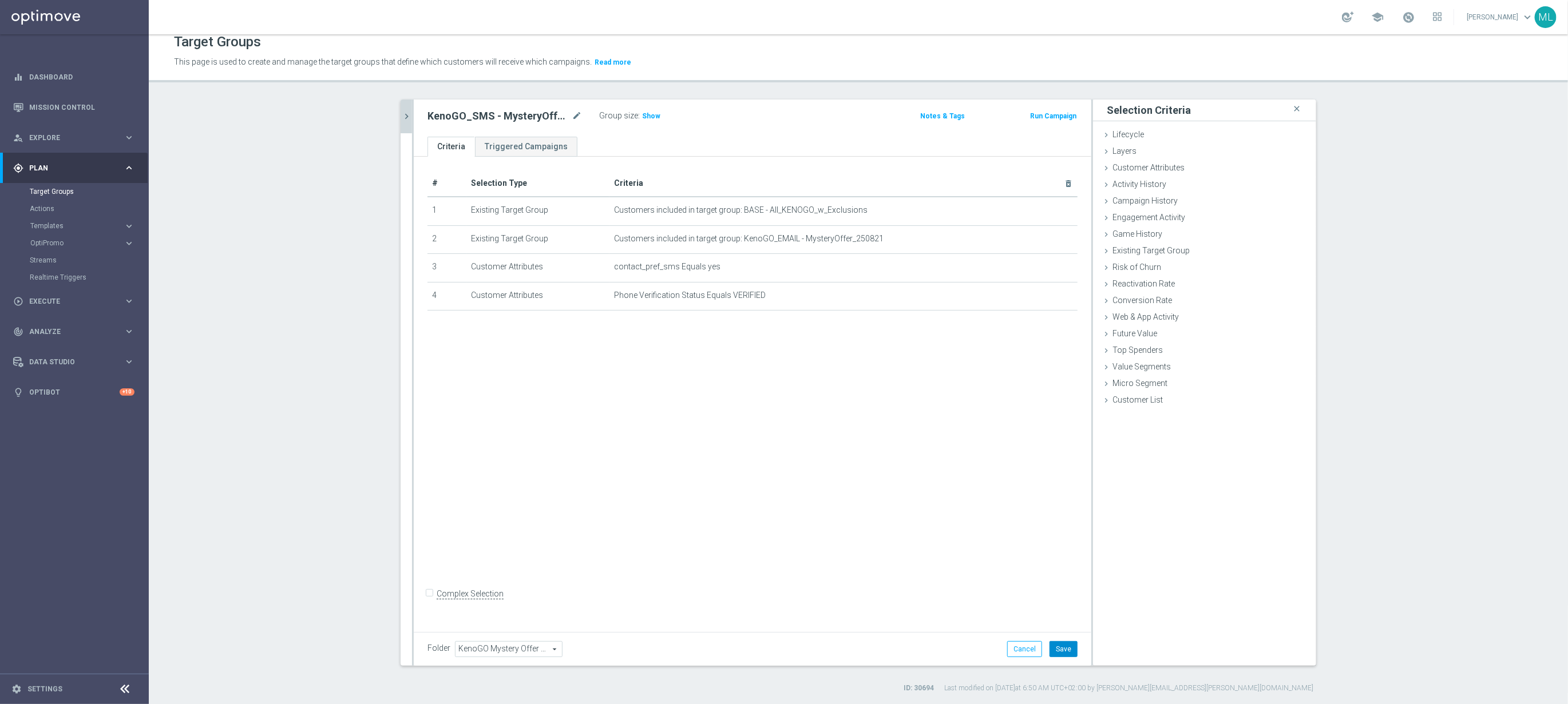
click at [1058, 647] on button "Save" at bounding box center [1063, 649] width 28 height 16
click at [409, 112] on icon "chevron_right" at bounding box center [406, 116] width 11 height 11
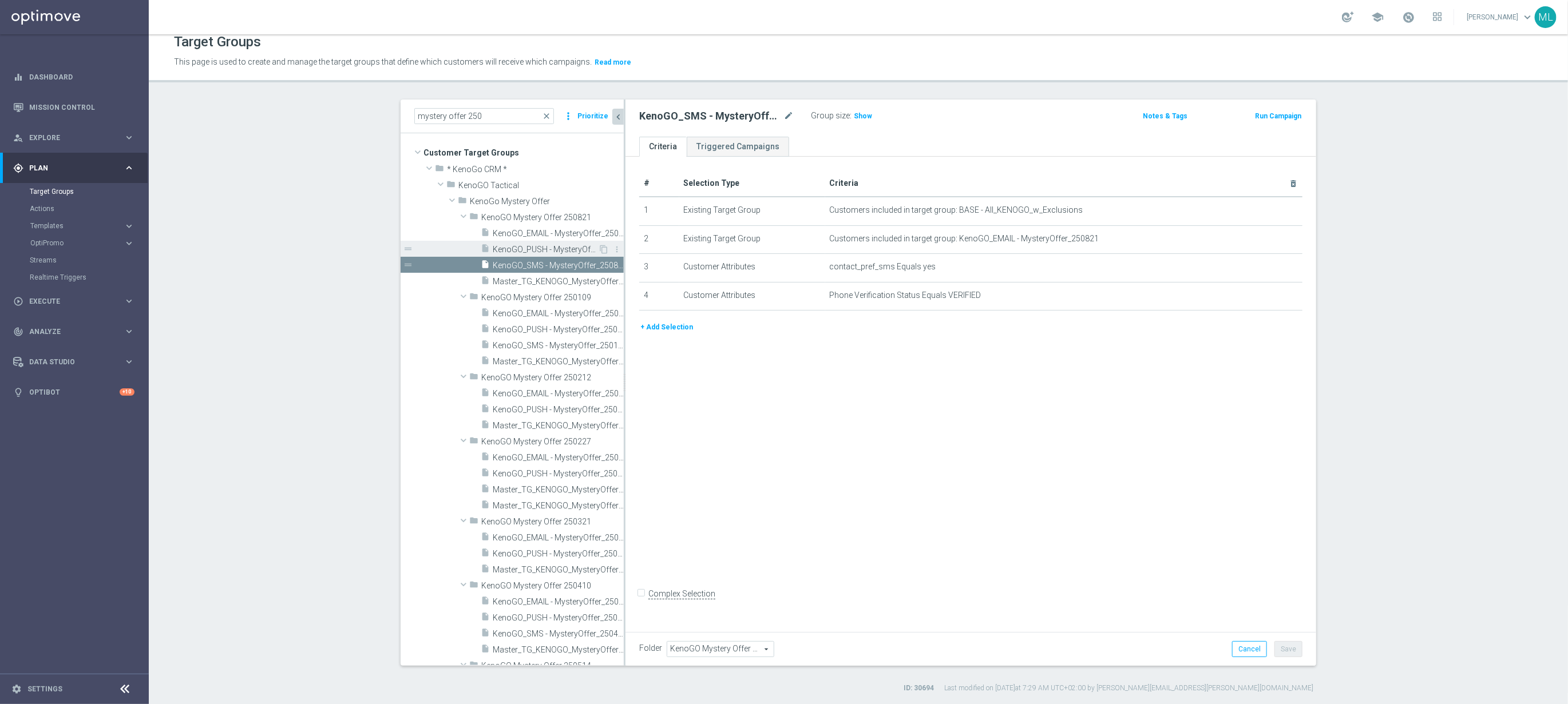
click at [554, 247] on span "KenoGO_PUSH - MysteryOffer_250821" at bounding box center [546, 249] width 105 height 10
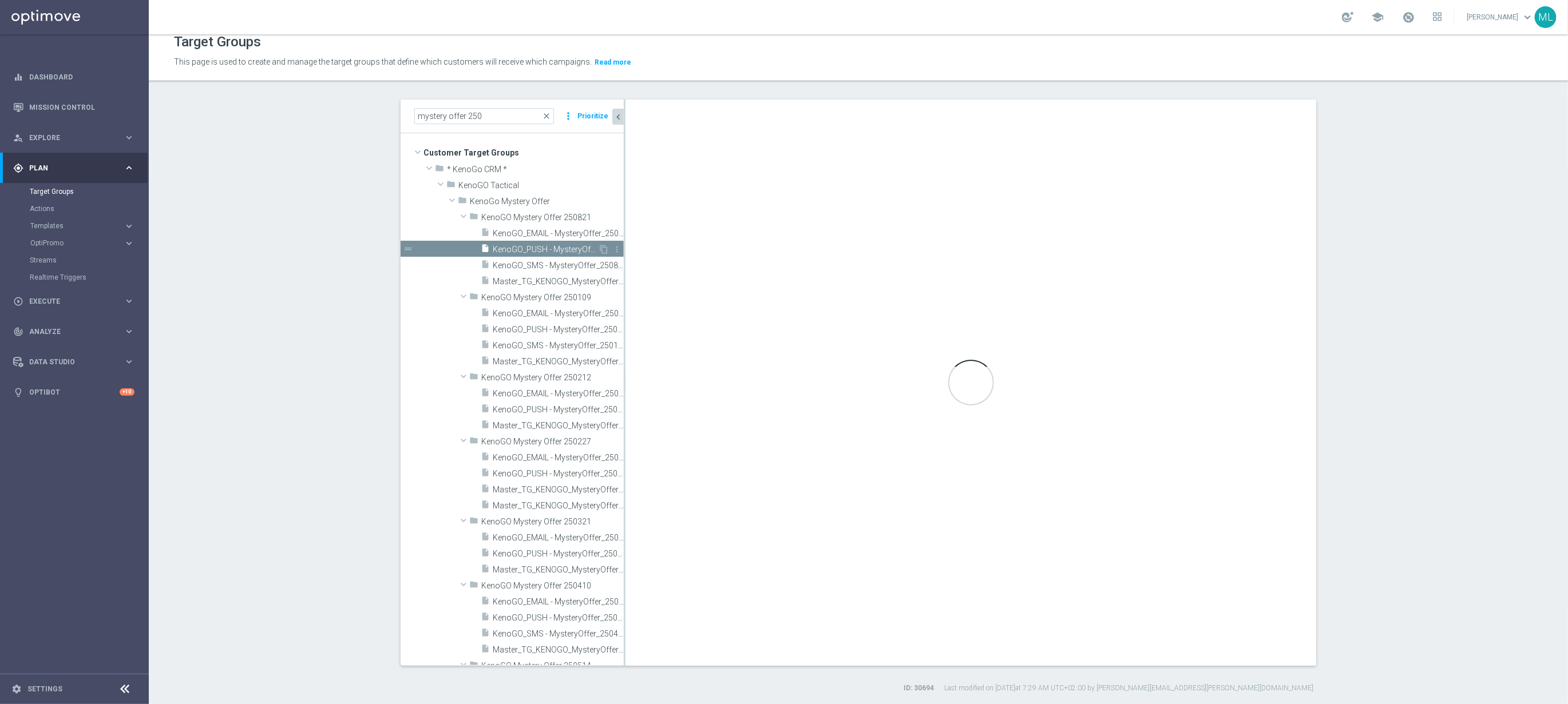
checkbox input "true"
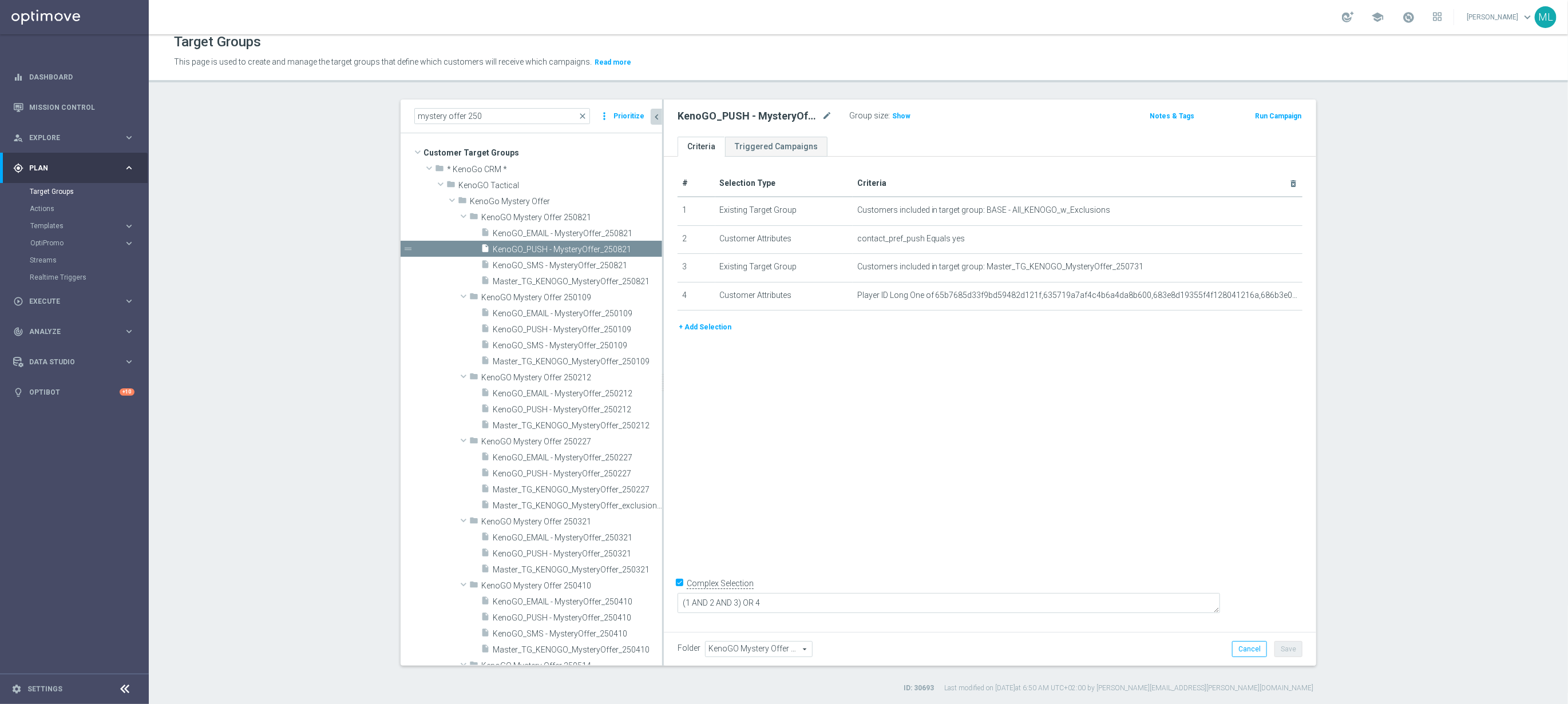
drag, startPoint x: 624, startPoint y: 249, endPoint x: 662, endPoint y: 252, distance: 38.1
click at [662, 252] on div at bounding box center [663, 382] width 2 height 566
drag, startPoint x: 984, startPoint y: 266, endPoint x: 1084, endPoint y: 266, distance: 100.0
click at [1084, 266] on span "Customers included in target group: Master_TG_KENOGO_MysteryOffer_250731" at bounding box center [1060, 266] width 405 height 10
drag, startPoint x: 1099, startPoint y: 266, endPoint x: 1134, endPoint y: 267, distance: 35.0
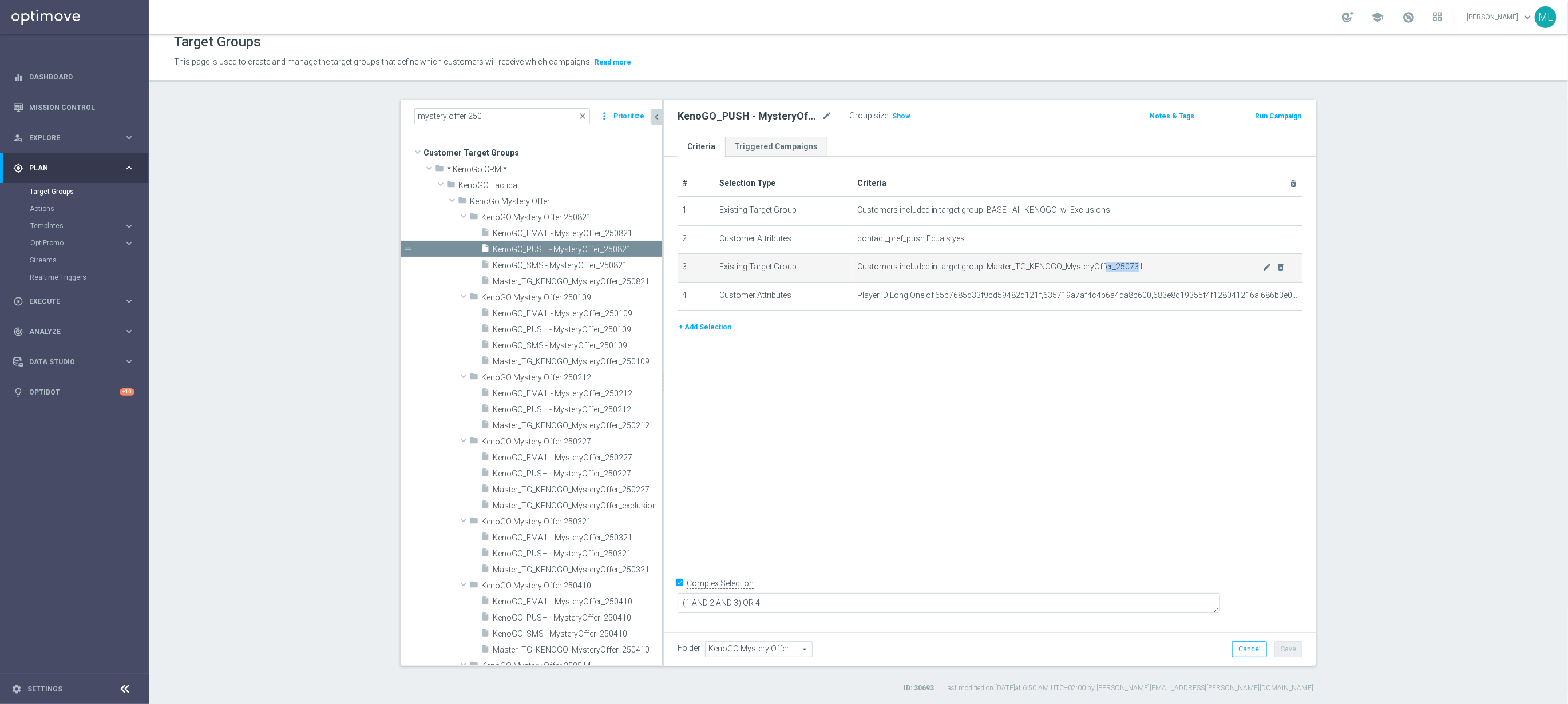
click at [1134, 267] on span "Customers included in target group: Master_TG_KENOGO_MysteryOffer_250731" at bounding box center [1060, 266] width 405 height 10
click at [721, 330] on button "+ Add Selection" at bounding box center [704, 327] width 55 height 13
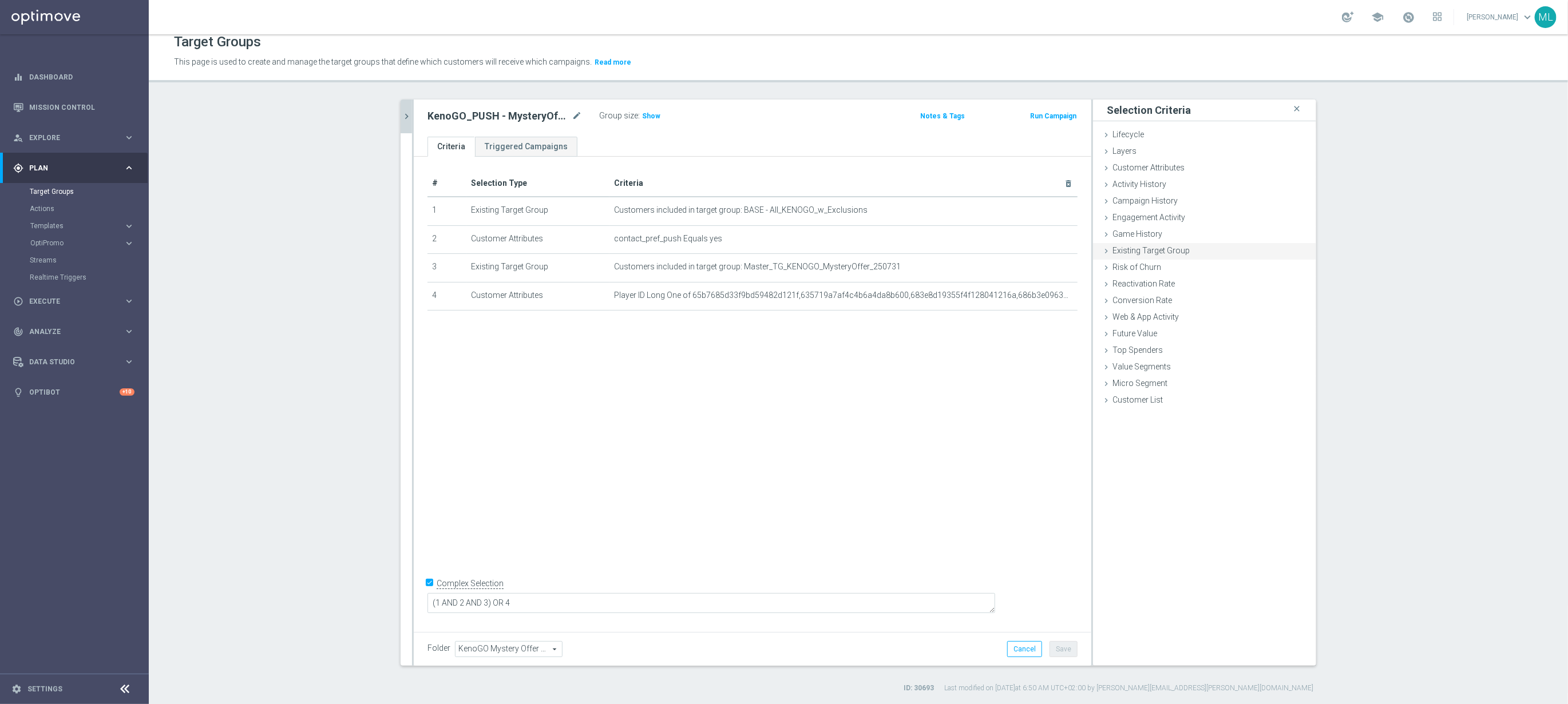
click at [1112, 247] on span "Existing Target Group" at bounding box center [1151, 251] width 77 height 9
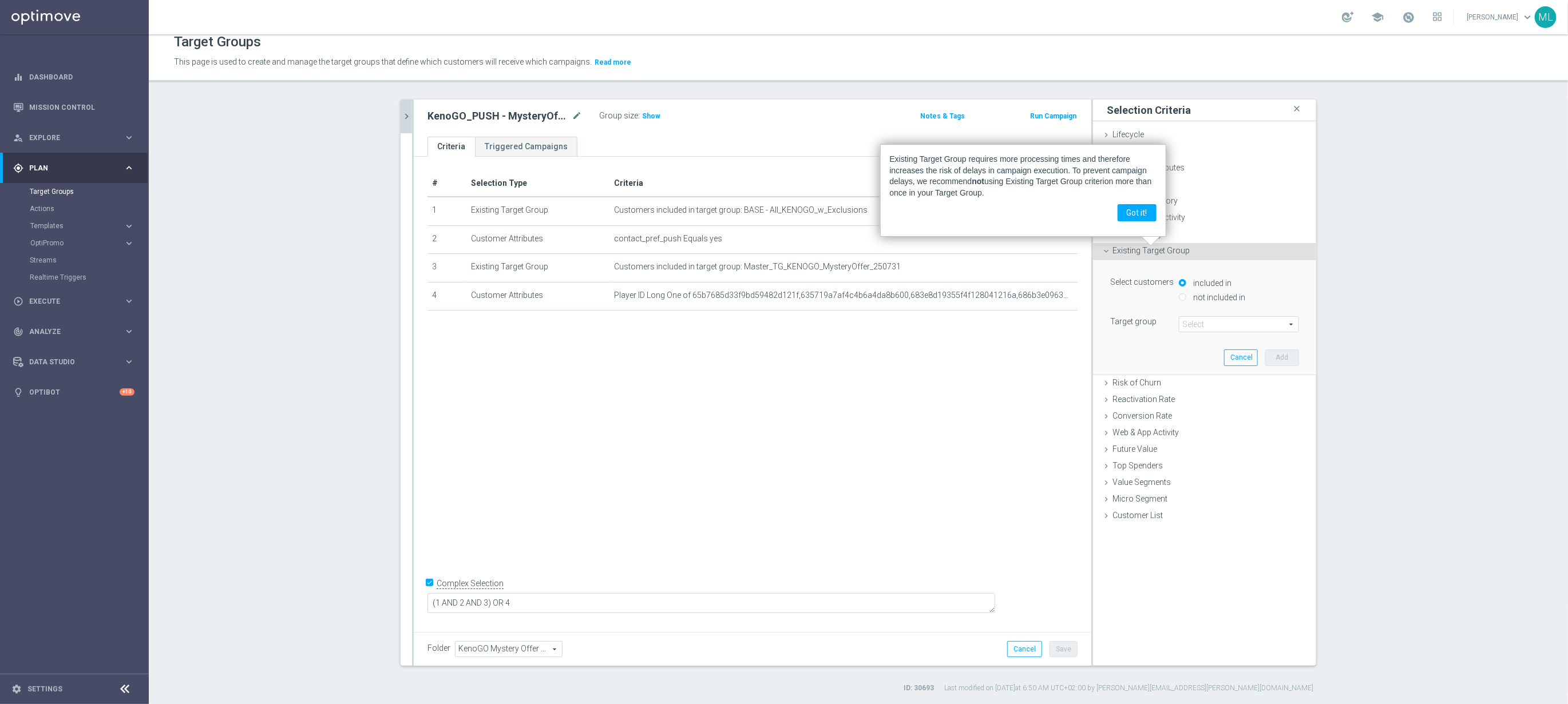
click at [1185, 295] on input "not included in" at bounding box center [1182, 297] width 7 height 7
radio input "true"
click at [1219, 327] on span at bounding box center [1239, 324] width 119 height 15
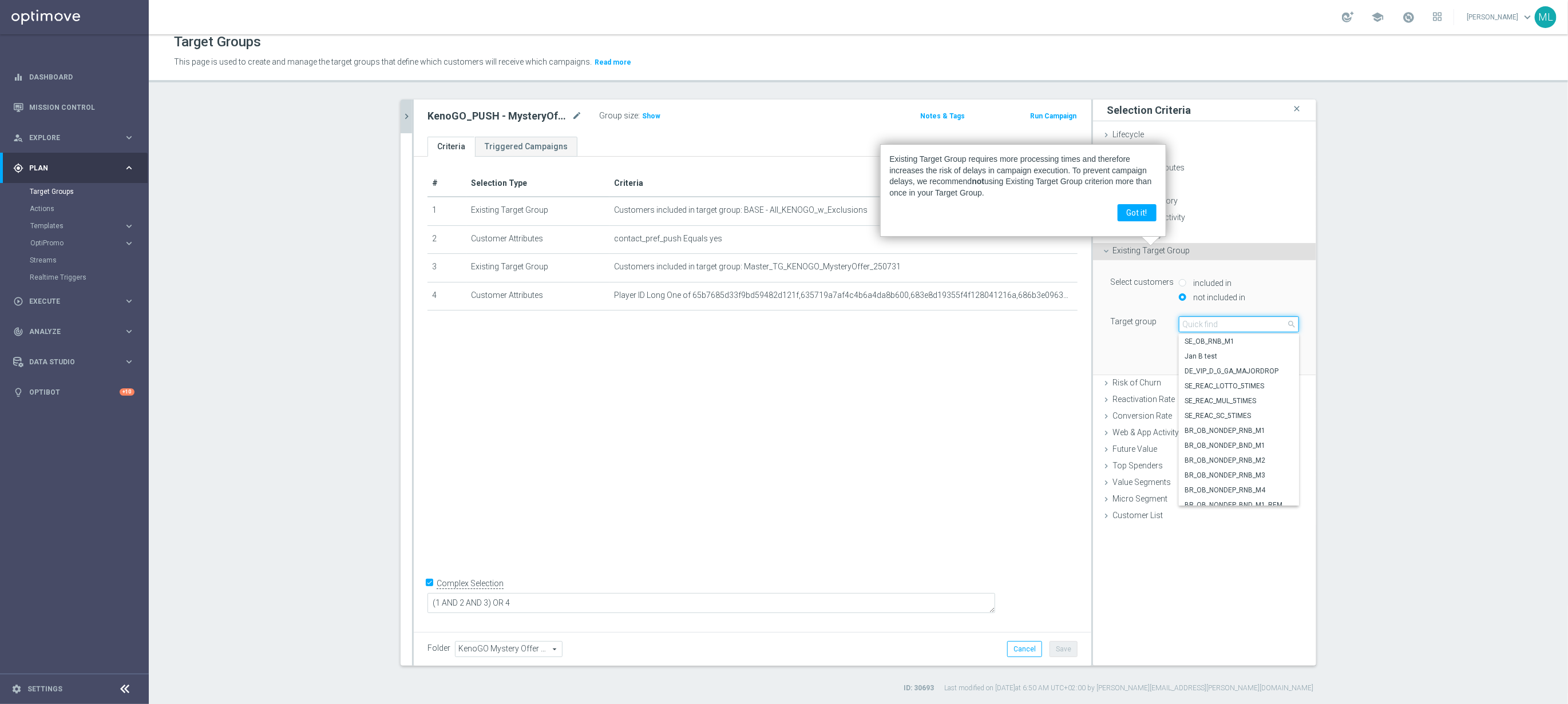
click at [1224, 328] on input "search" at bounding box center [1239, 324] width 120 height 16
type input "250821"
drag, startPoint x: 1236, startPoint y: 355, endPoint x: 1257, endPoint y: 357, distance: 21.1
click at [1236, 355] on span "KenoGO_SMS - MysteryOffer_250821" at bounding box center [1239, 357] width 109 height 9
type input "KenoGO_SMS - MysteryOffer_250821"
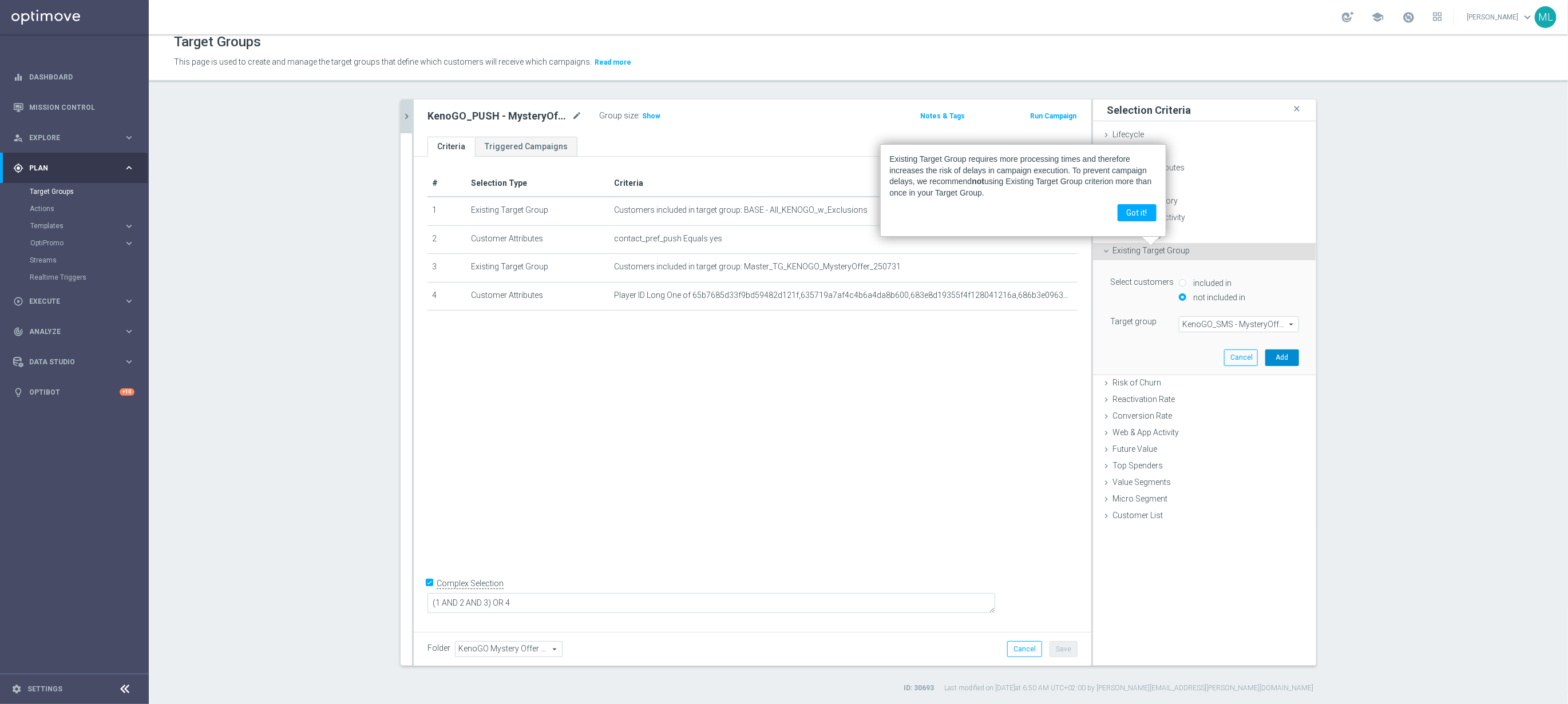
click at [1283, 356] on button "Add" at bounding box center [1282, 357] width 34 height 16
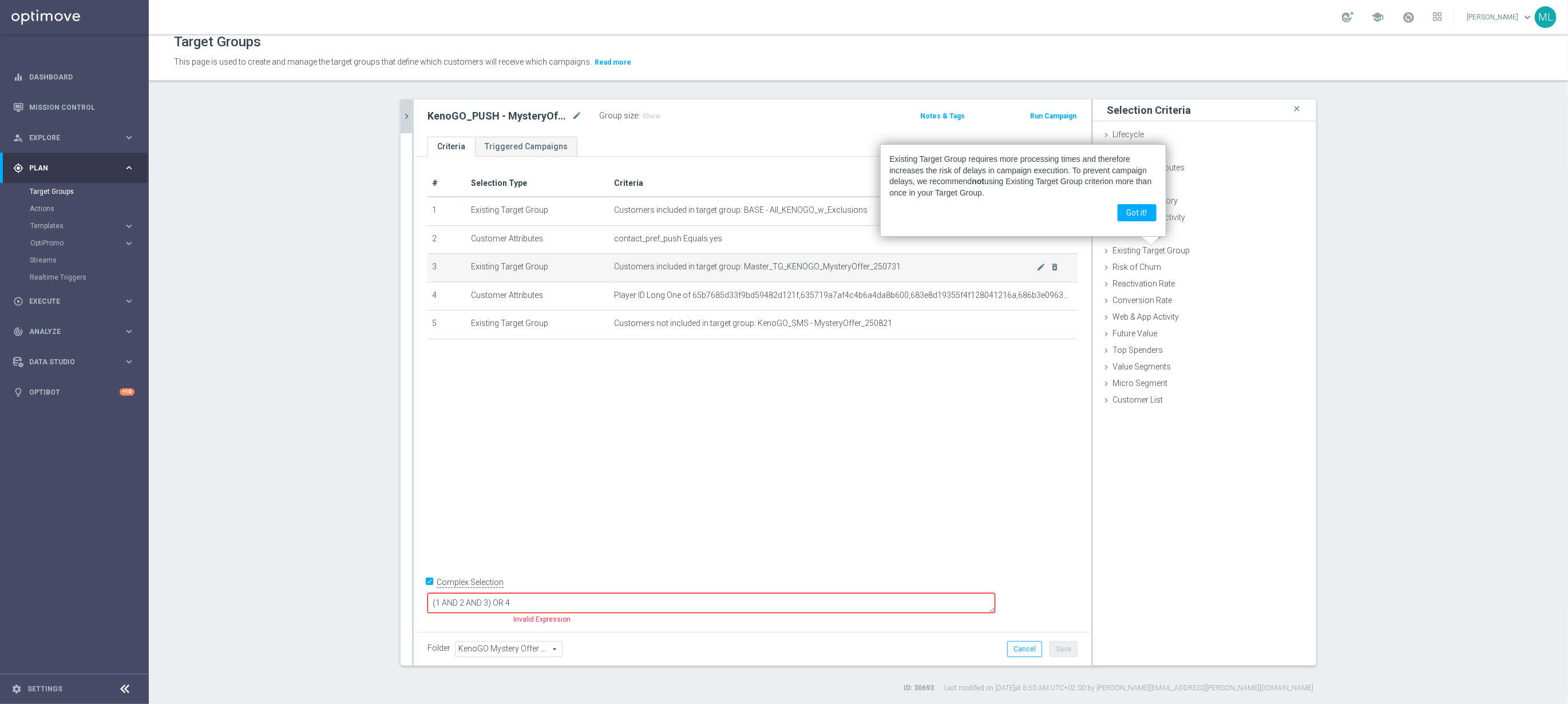
click at [858, 273] on td "Customers included in target group: Master_TG_KENOGO_MysteryOffer_250731 mode_e…" at bounding box center [843, 268] width 468 height 28
click at [1041, 266] on icon "mode_edit" at bounding box center [1041, 267] width 9 height 9
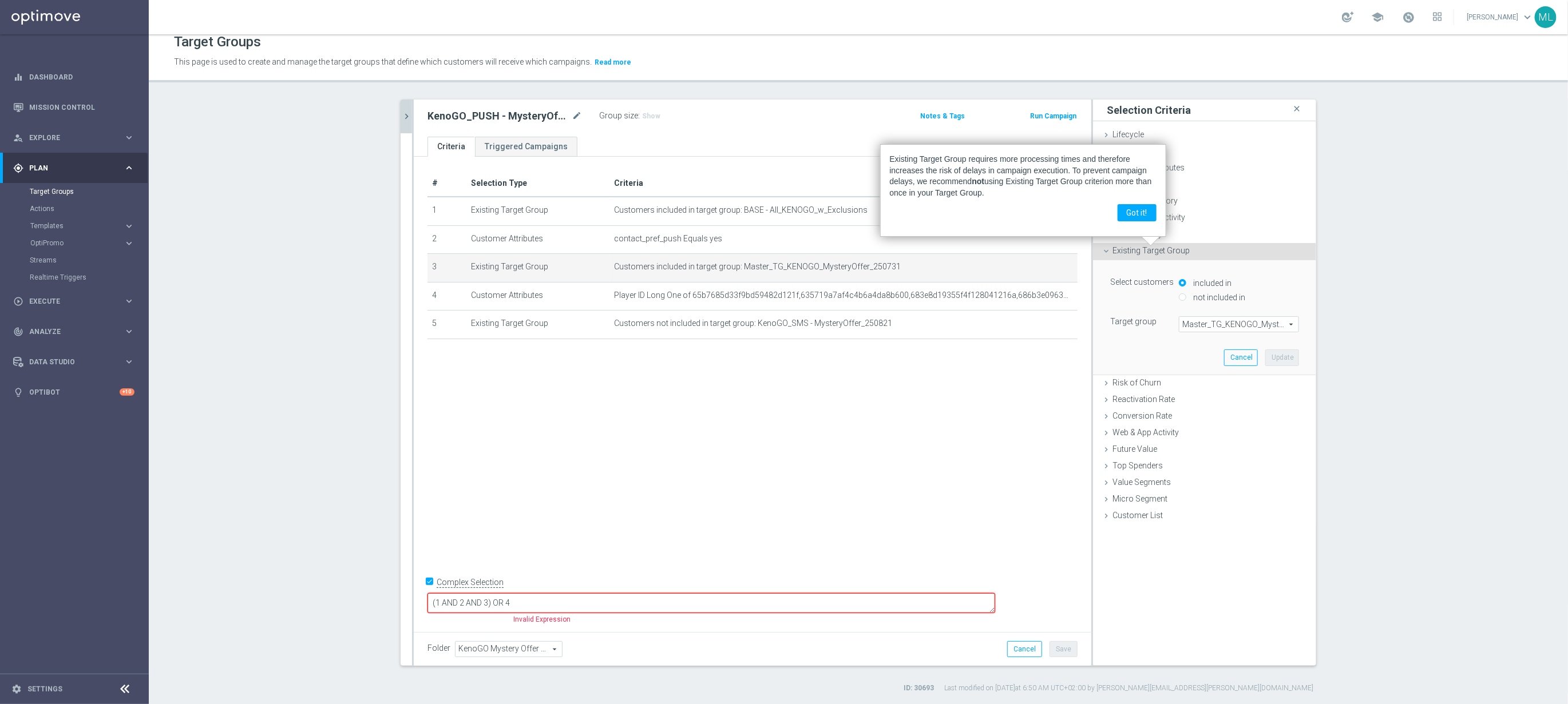
click at [1228, 326] on span "Master_TG_KENOGO_MysteryOffer_250731" at bounding box center [1239, 324] width 119 height 15
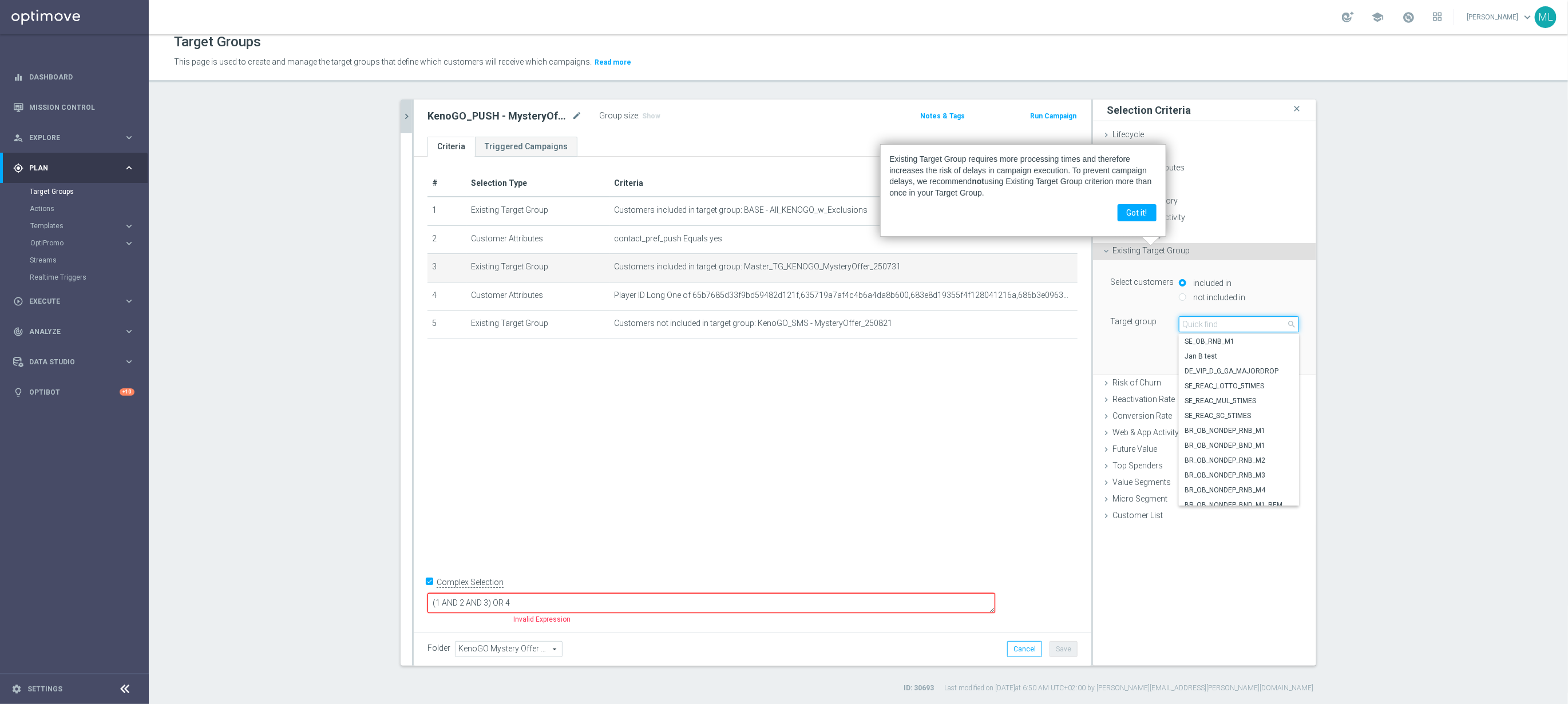
click at [1226, 326] on input "search" at bounding box center [1239, 324] width 120 height 16
type input "250821"
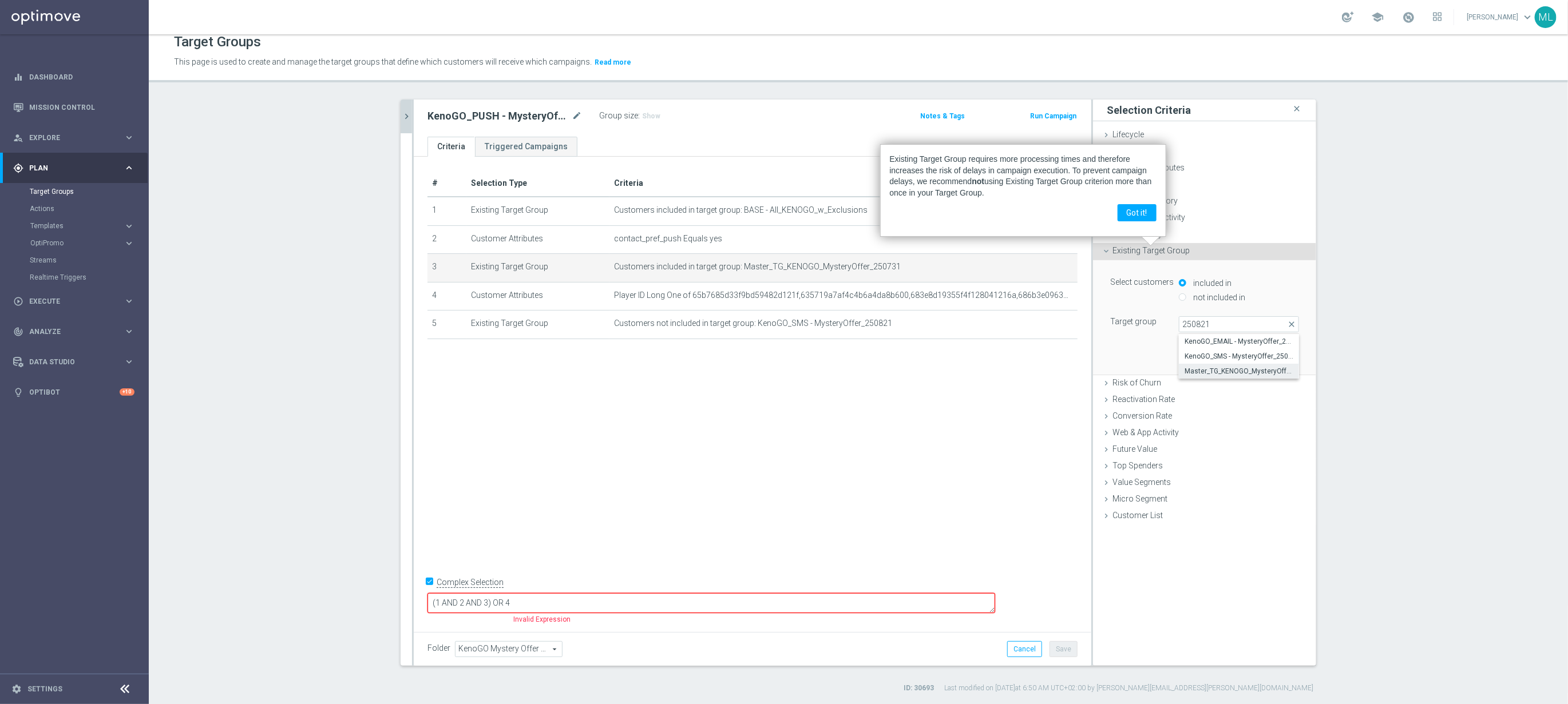
click at [1237, 366] on label "Master_TG_KENOGO_MysteryOffer_250821" at bounding box center [1239, 371] width 120 height 15
type input "Master_TG_KENOGO_MysteryOffer_250821"
click at [1288, 355] on button "Update" at bounding box center [1282, 357] width 34 height 16
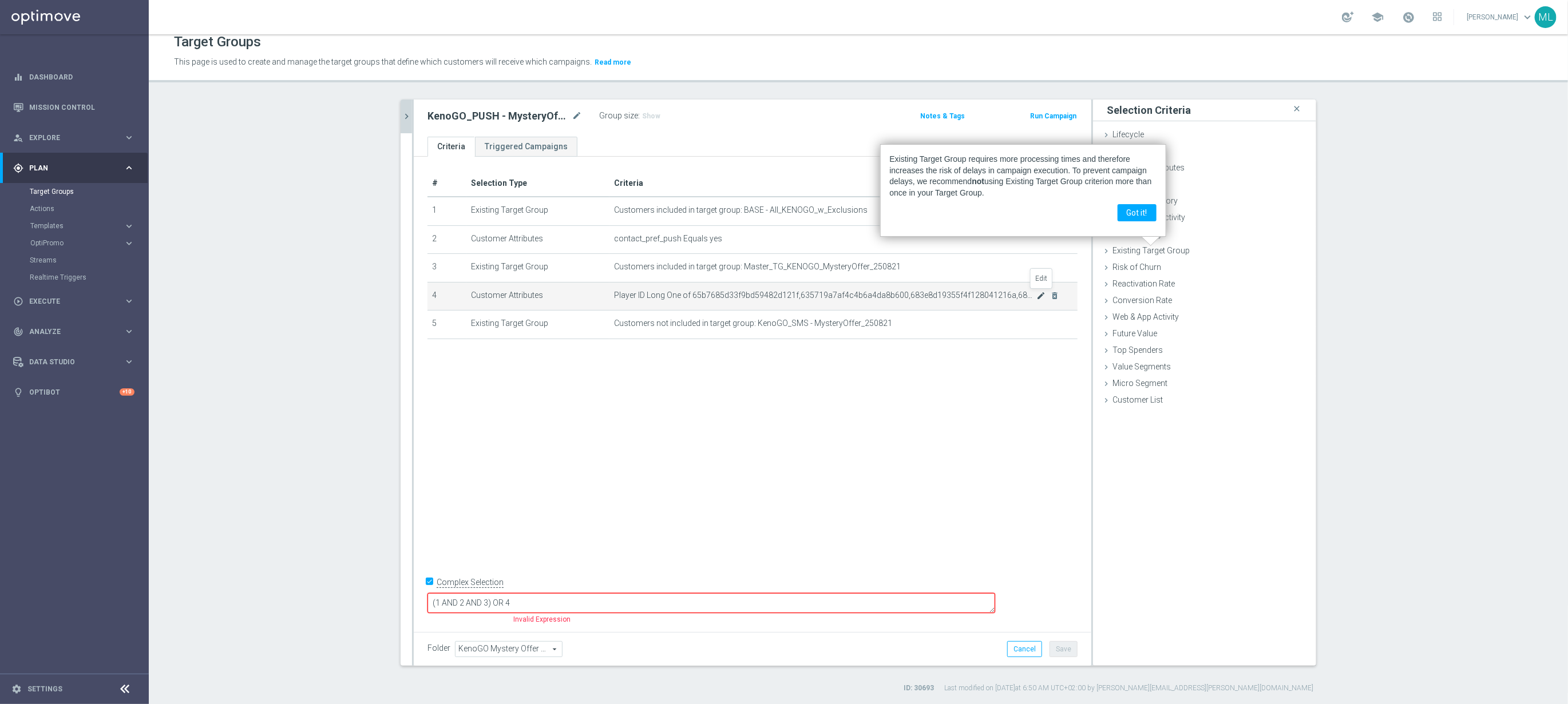
click at [1041, 295] on icon "mode_edit" at bounding box center [1041, 296] width 9 height 9
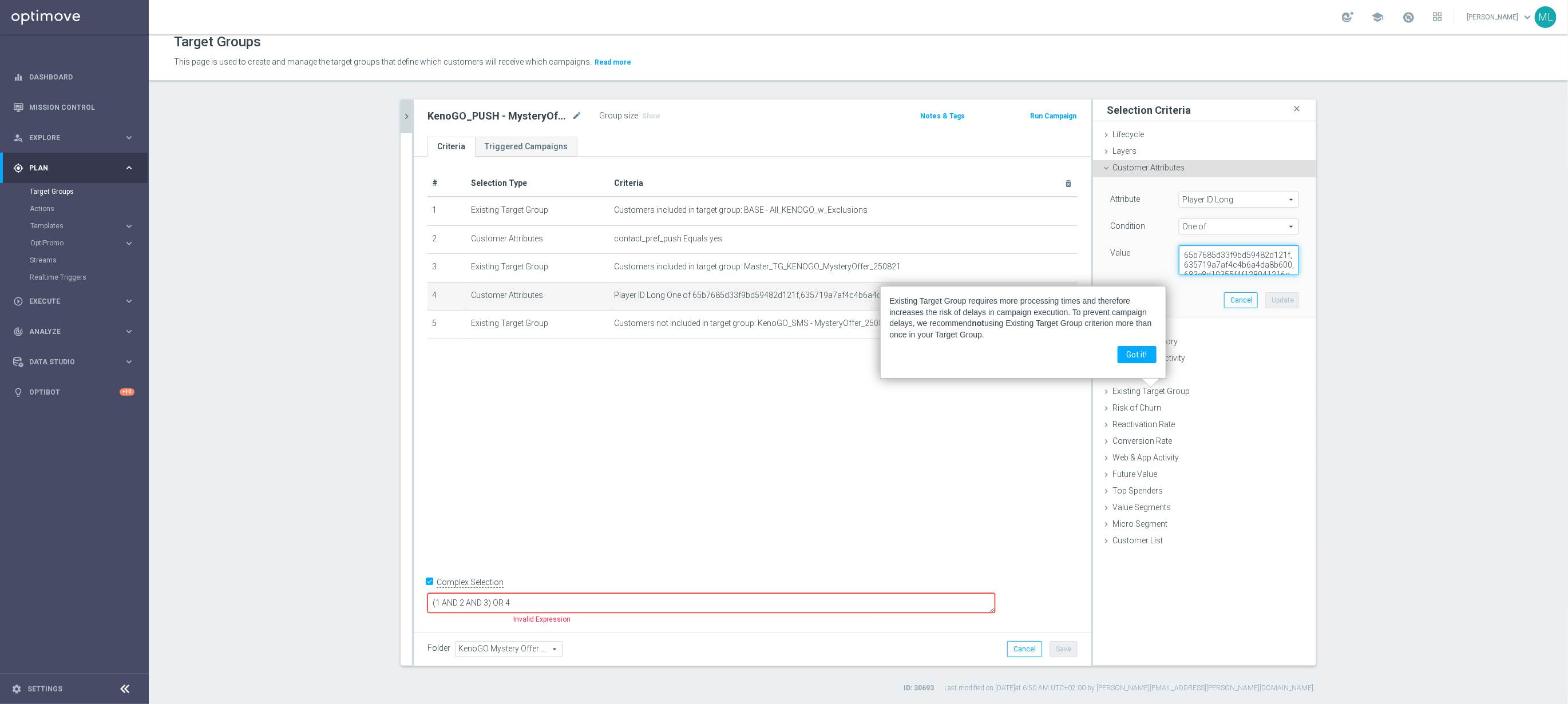
scroll to position [19, 0]
drag, startPoint x: 1184, startPoint y: 258, endPoint x: 1349, endPoint y: 282, distance: 166.7
click at [1349, 282] on section "mystery offer 250 close more_vert Prioritize Customer Target Groups library_add…" at bounding box center [858, 396] width 1419 height 593
paste textarea ",67db8cb4eb4b796da2e45626"
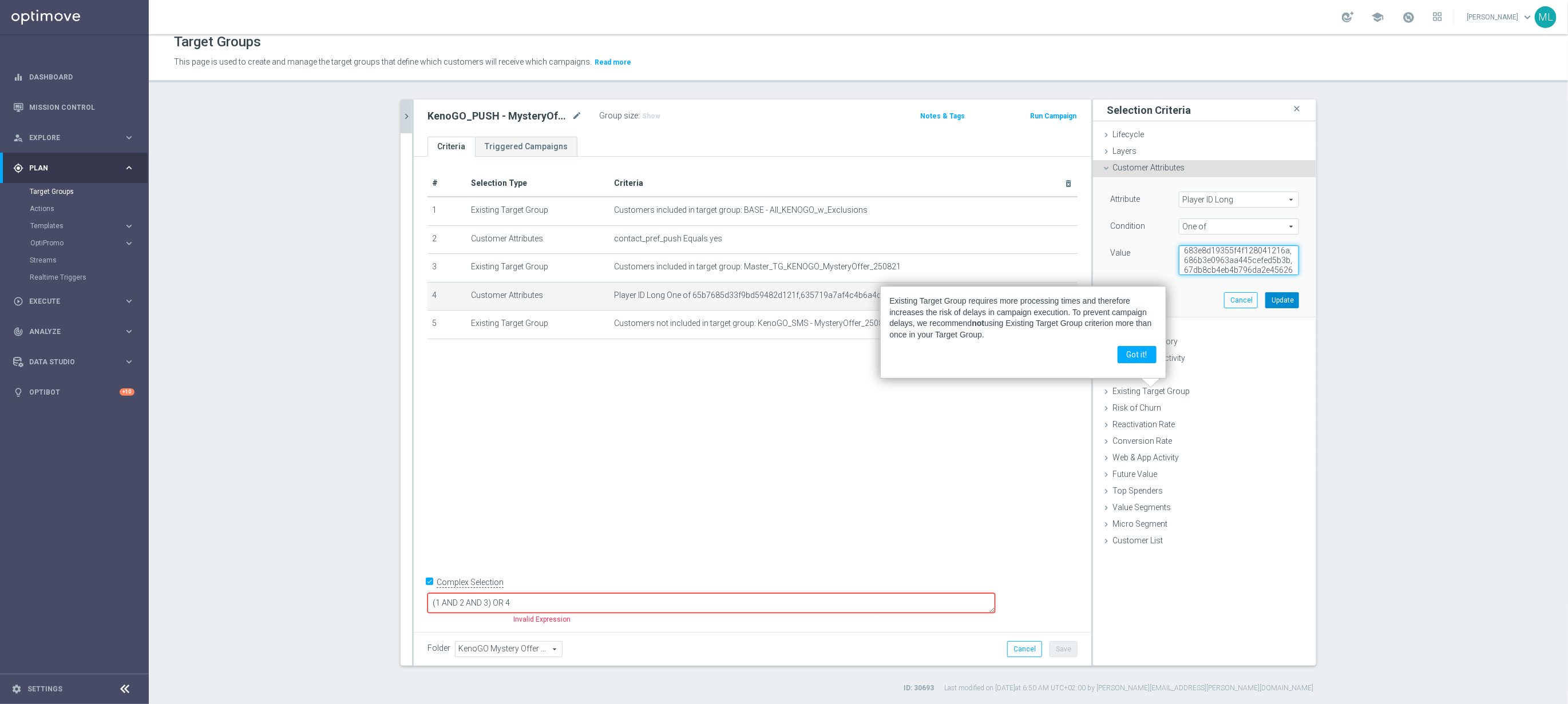
type textarea "65b7685d33f9bd59482d121f,635719a7af4c4b6a4da8b600,683e8d19355f4f128041216a,686b…"
click at [1286, 300] on button "Update" at bounding box center [1282, 300] width 34 height 16
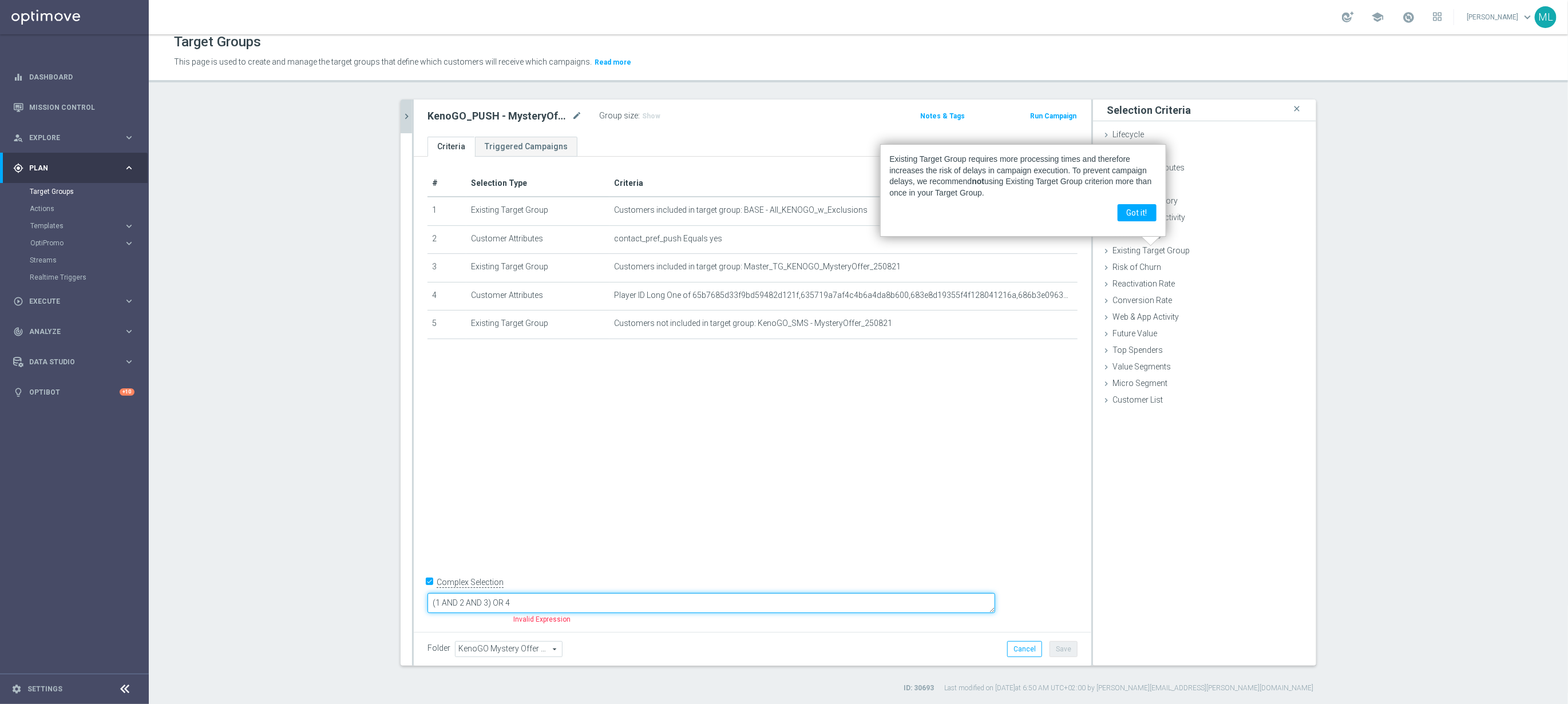
drag, startPoint x: 550, startPoint y: 602, endPoint x: 576, endPoint y: 601, distance: 26.0
click at [573, 600] on textarea "(1 AND 2 AND 3) OR 4" at bounding box center [711, 603] width 567 height 20
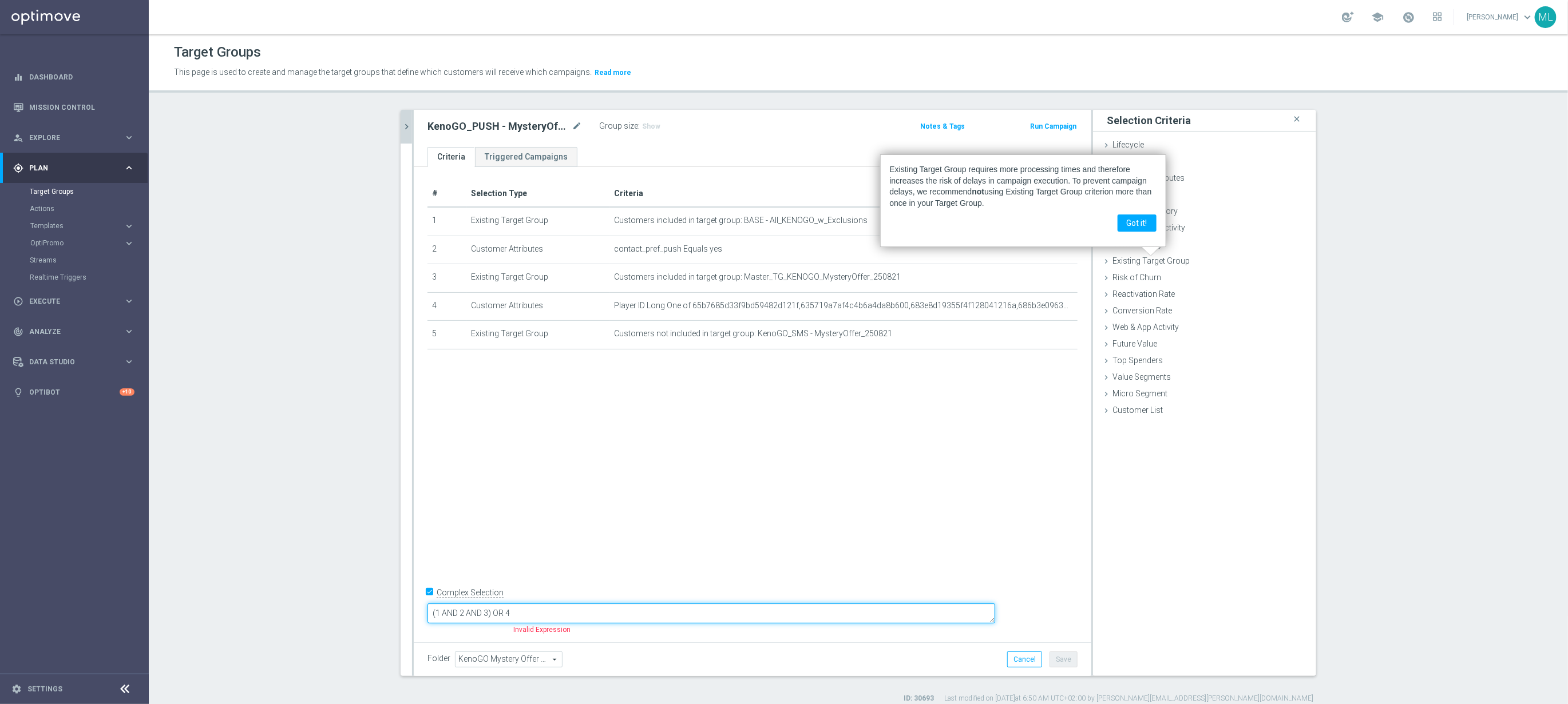
drag, startPoint x: 575, startPoint y: 612, endPoint x: 582, endPoint y: 611, distance: 7.1
click at [576, 611] on textarea "(1 AND 2 AND 3) OR 4" at bounding box center [711, 613] width 567 height 20
paste textarea "AND 3)"
click at [598, 613] on textarea "(1 AND 2 AND 3) AND 3) OR 4" at bounding box center [711, 613] width 567 height 20
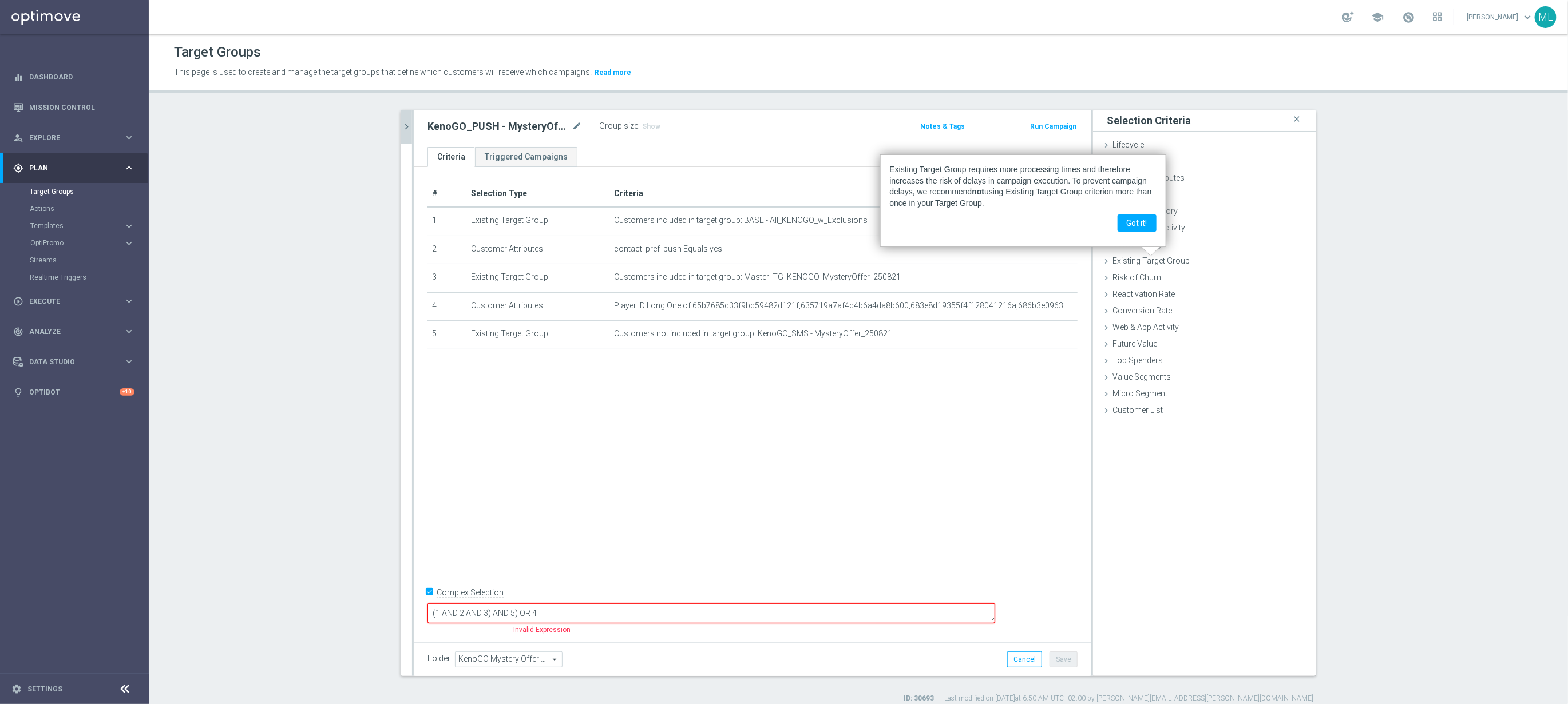
click at [663, 545] on div "# Selection Type Criteria delete_forever 1 Existing Target Group Customers incl…" at bounding box center [752, 402] width 677 height 470
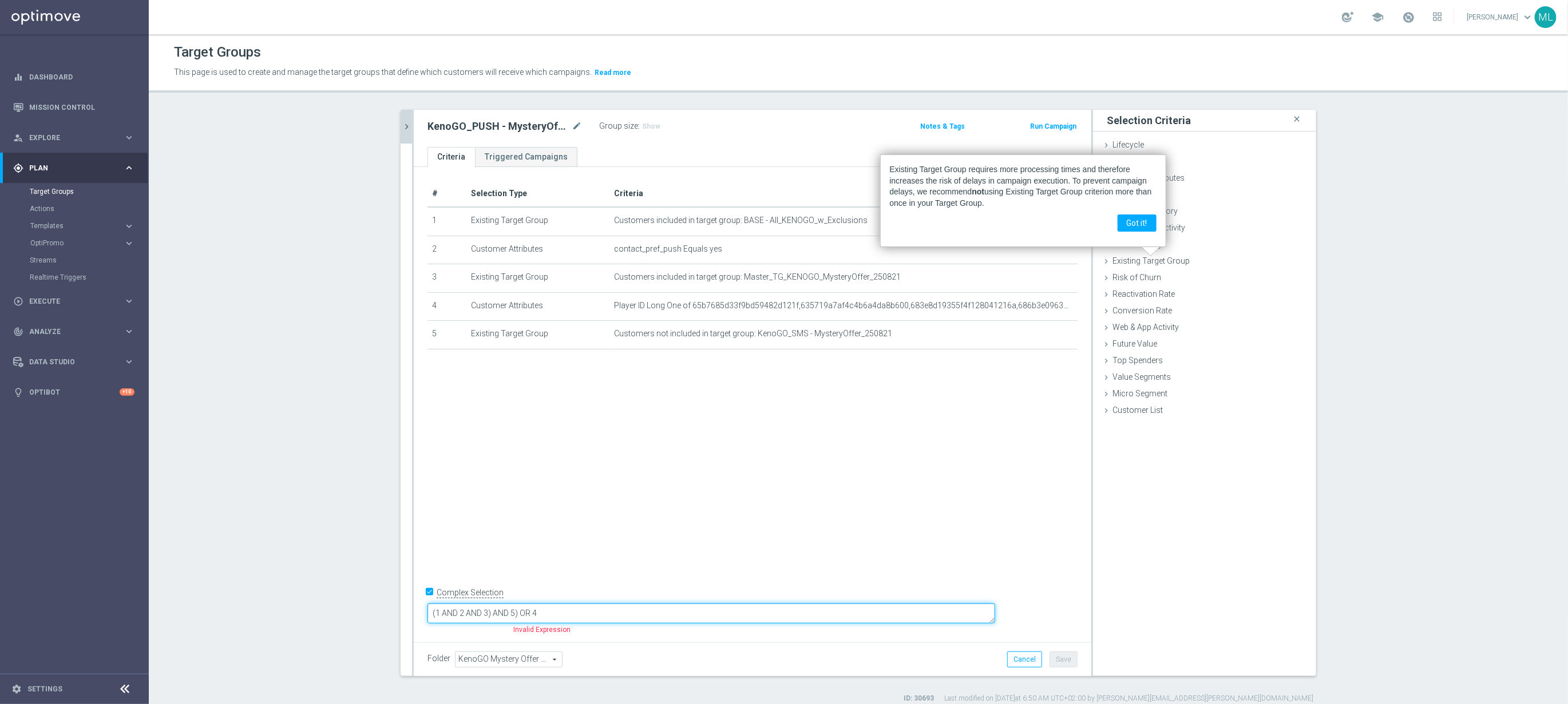
drag, startPoint x: 600, startPoint y: 613, endPoint x: 617, endPoint y: 613, distance: 17.0
click at [602, 613] on textarea "(1 AND 2 AND 3) AND 5) OR 4" at bounding box center [711, 613] width 567 height 20
click at [624, 607] on textarea "(1 AND 2 AND 3) AND 5) OR 4" at bounding box center [711, 613] width 567 height 20
click at [575, 611] on textarea "(1 AND 2 AND 3) AND 5) OR 4" at bounding box center [711, 613] width 567 height 20
type textarea "(1 AND 2 AND 3 AND 5) OR 4"
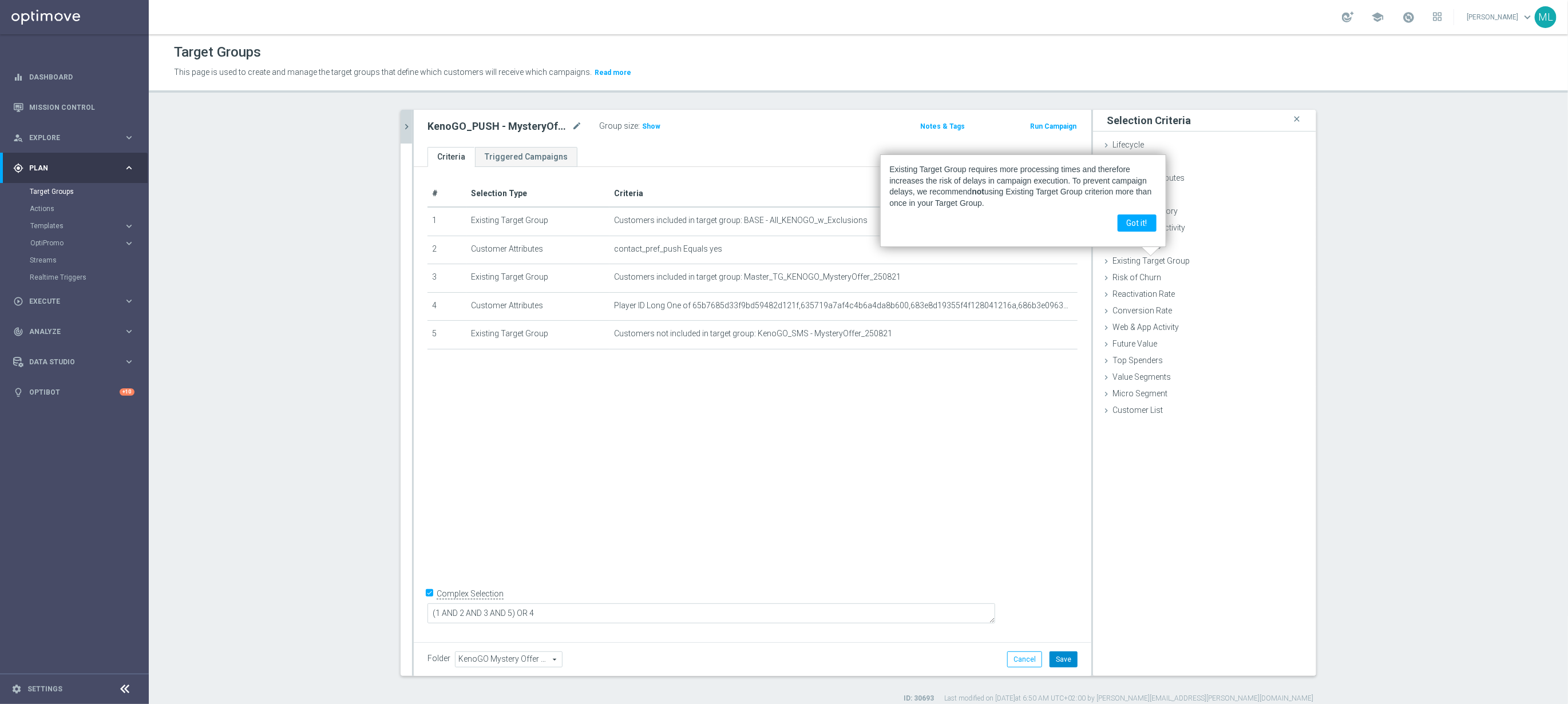
click at [1060, 657] on button "Save" at bounding box center [1063, 659] width 28 height 16
click at [1139, 221] on button "Got it!" at bounding box center [1137, 223] width 39 height 17
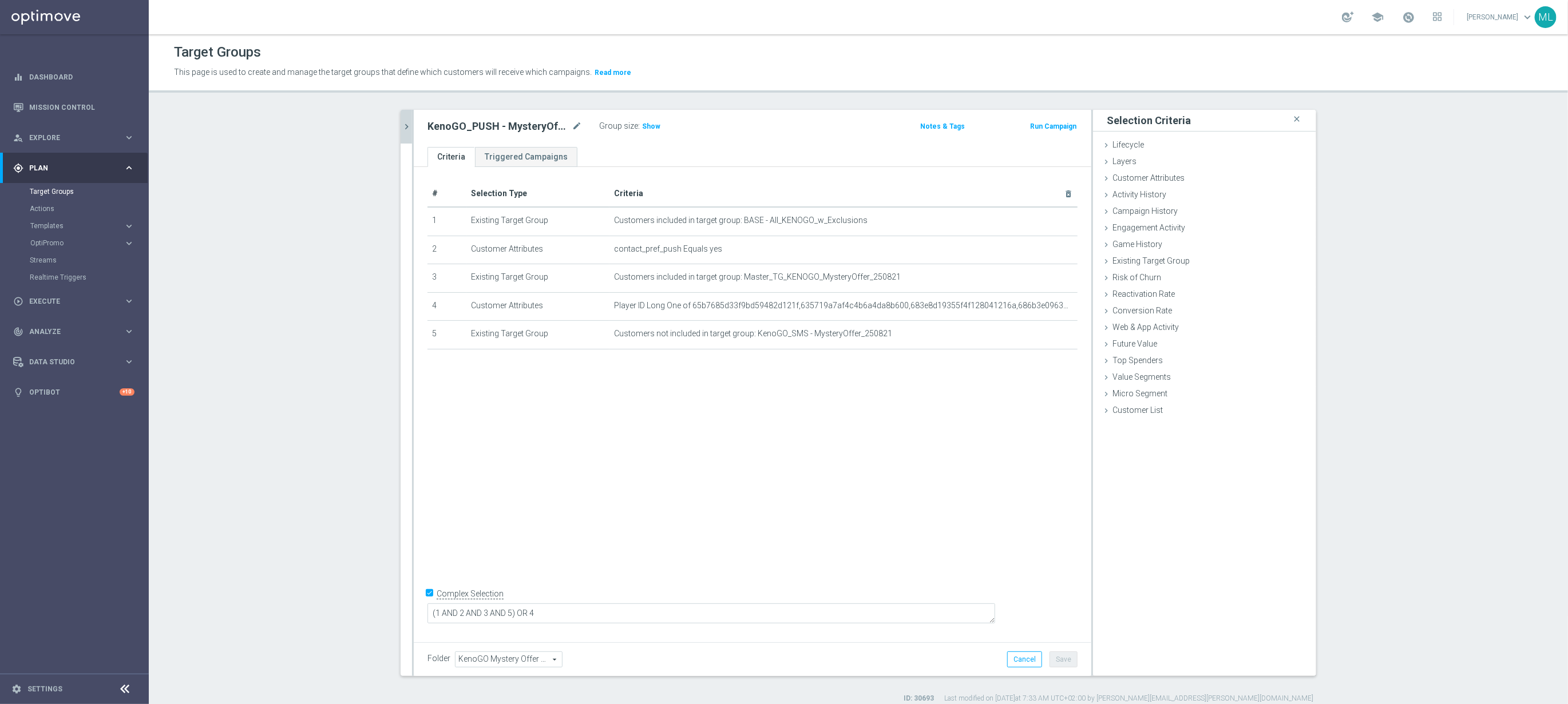
click at [411, 128] on icon "chevron_right" at bounding box center [406, 126] width 11 height 11
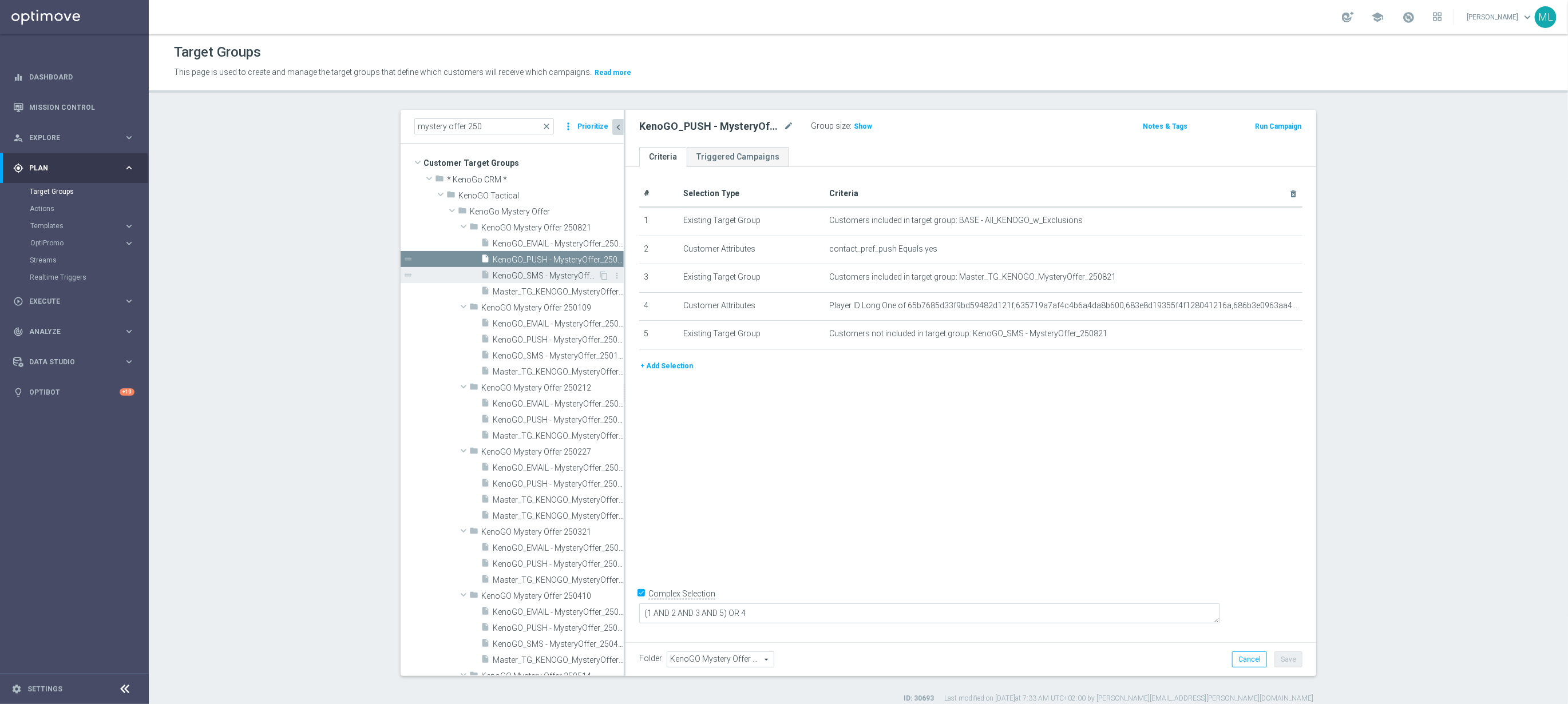
click at [539, 280] on span "KenoGO_SMS - MysteryOffer_250821" at bounding box center [546, 276] width 105 height 10
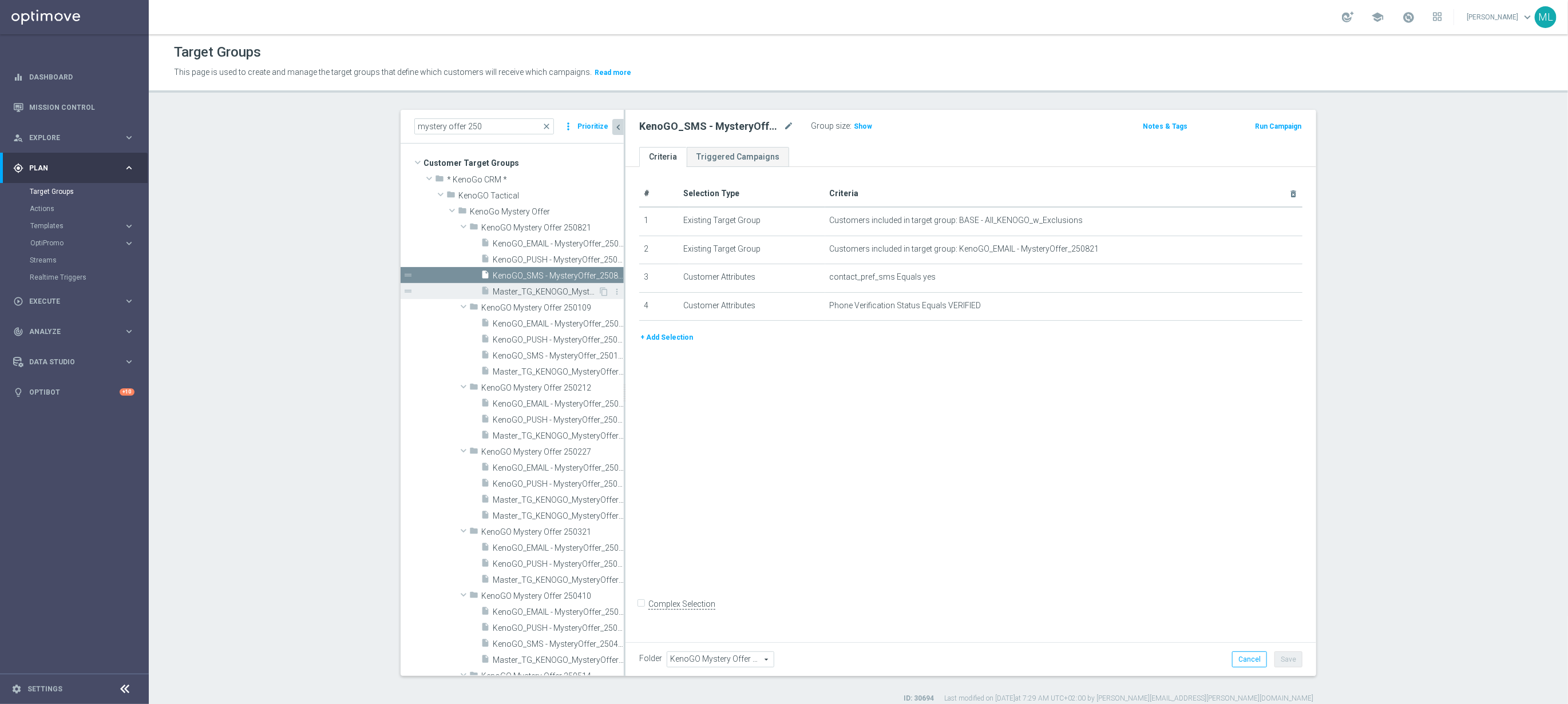
click at [536, 296] on span "Master_TG_KENOGO_MysteryOffer_250821" at bounding box center [546, 291] width 105 height 10
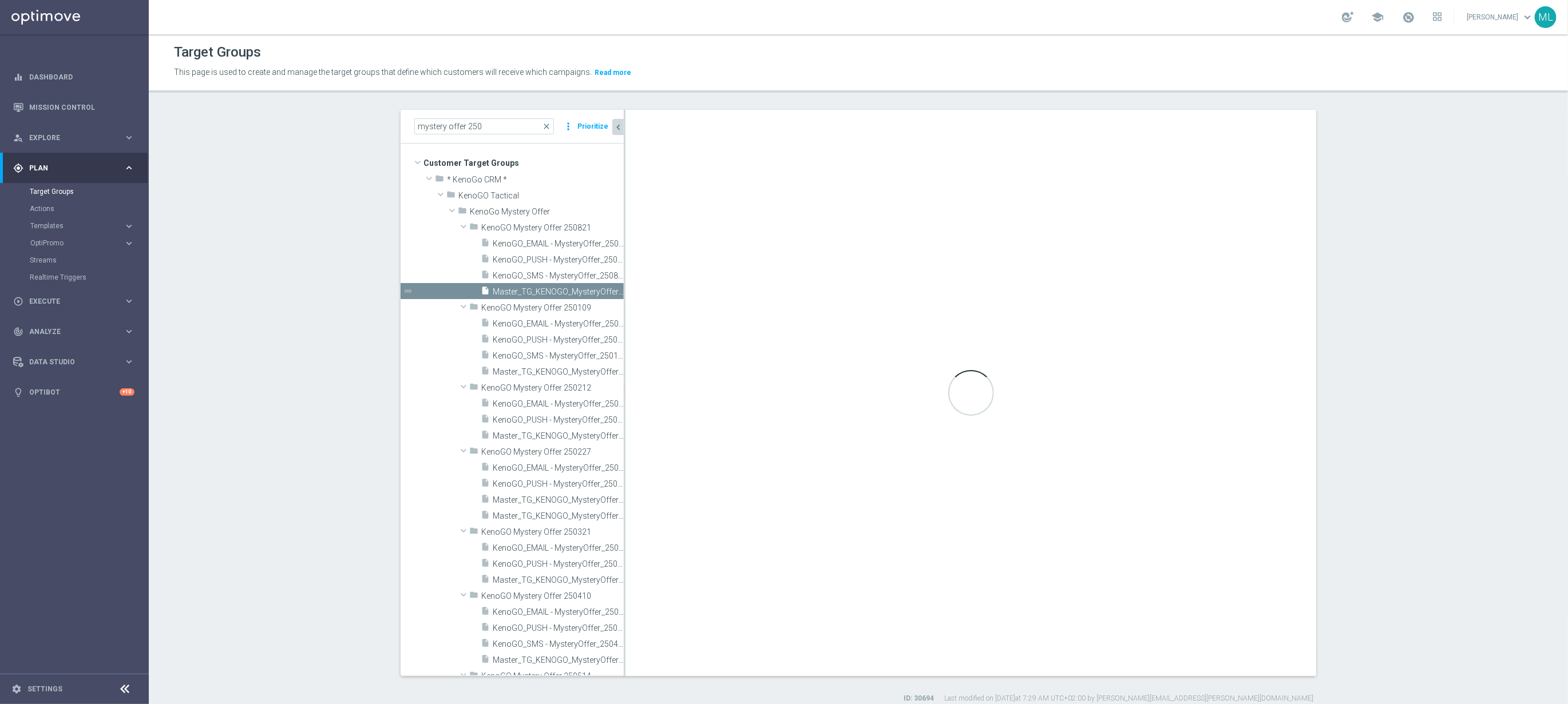
checkbox input "true"
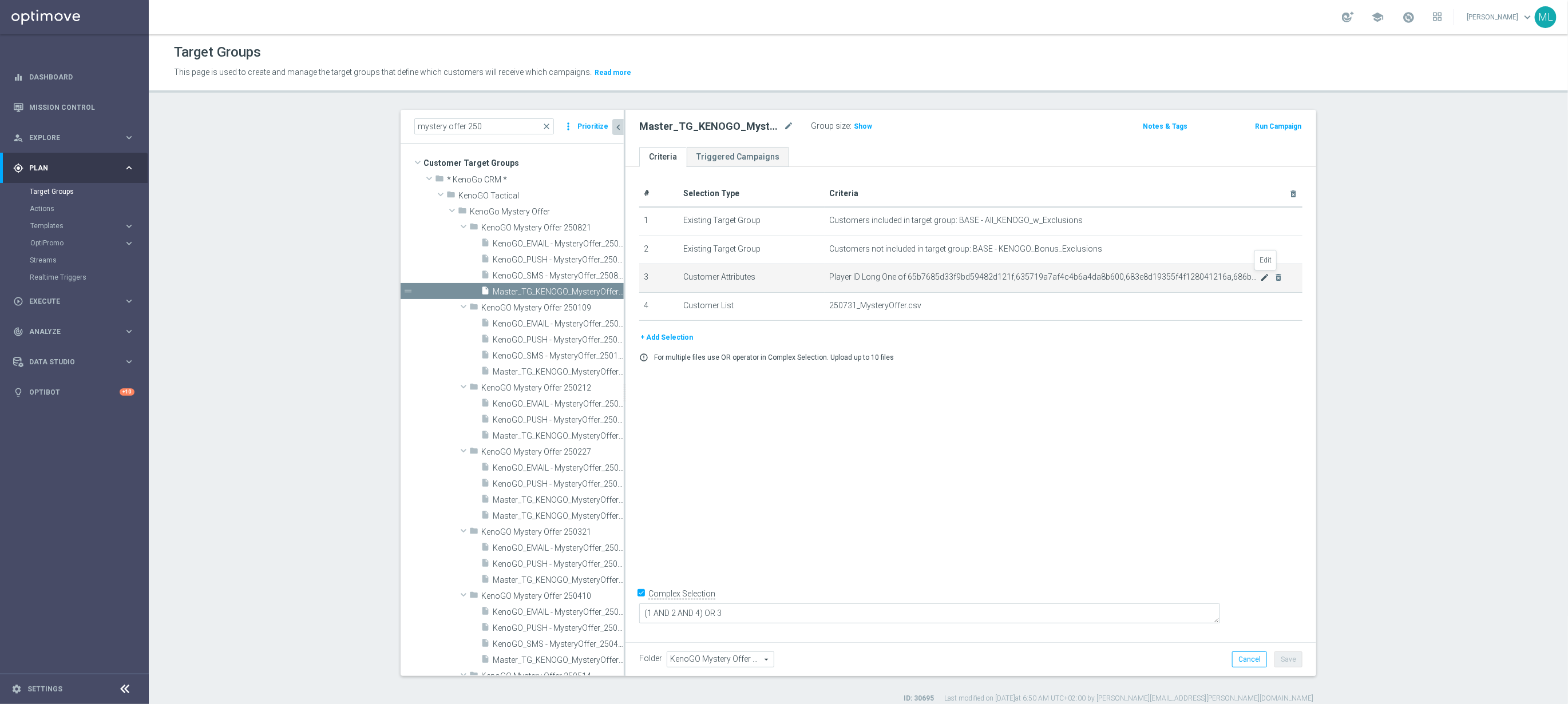
click at [1264, 278] on icon "mode_edit" at bounding box center [1265, 278] width 9 height 9
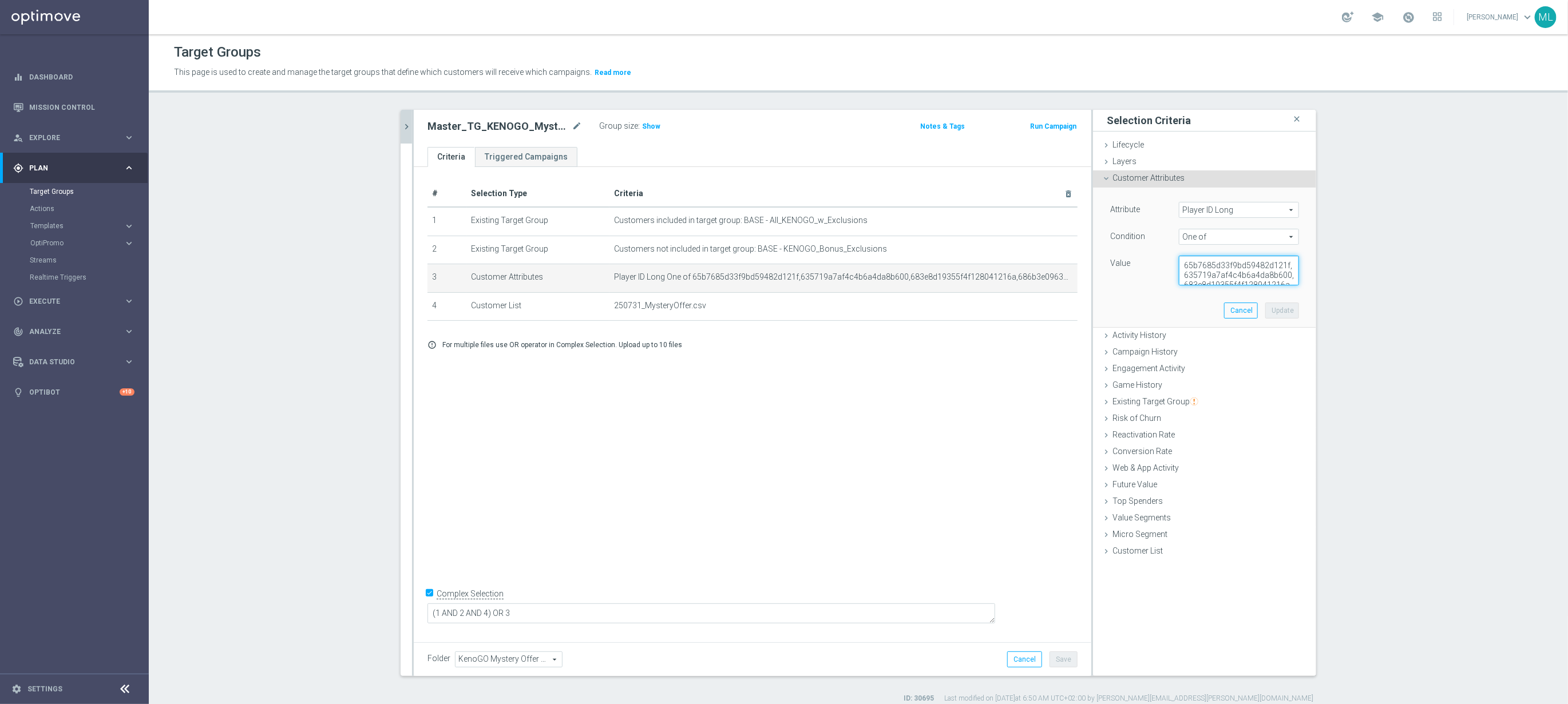
scroll to position [19, 0]
drag, startPoint x: 1183, startPoint y: 265, endPoint x: 1317, endPoint y: 295, distance: 137.3
click at [1317, 295] on div "mystery offer 250 close more_vert Prioritize Customer Target Groups library_add…" at bounding box center [858, 407] width 962 height 593
paste textarea "AND 3)"
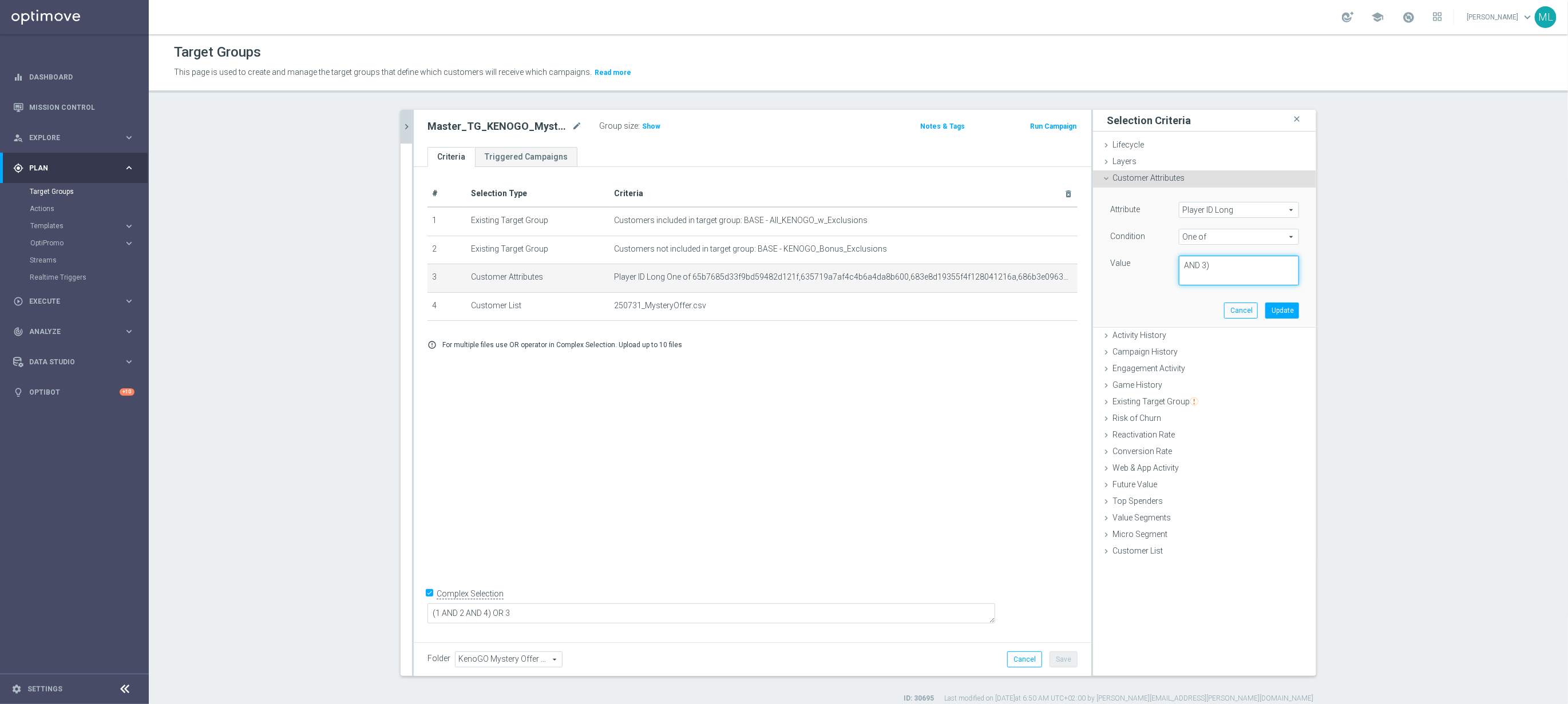
drag, startPoint x: 1222, startPoint y: 266, endPoint x: 1170, endPoint y: 261, distance: 52.2
click at [1170, 261] on div "AND 3)" at bounding box center [1239, 270] width 138 height 30
paste textarea "65b7685d33f9bd59482d121f,635719a7af4c4b6a4da8b600,683e8d19355f4f128041216a,686b…"
type textarea "65b7685d33f9bd59482d121f,635719a7af4c4b6a4da8b600,683e8d19355f4f128041216a,686b…"
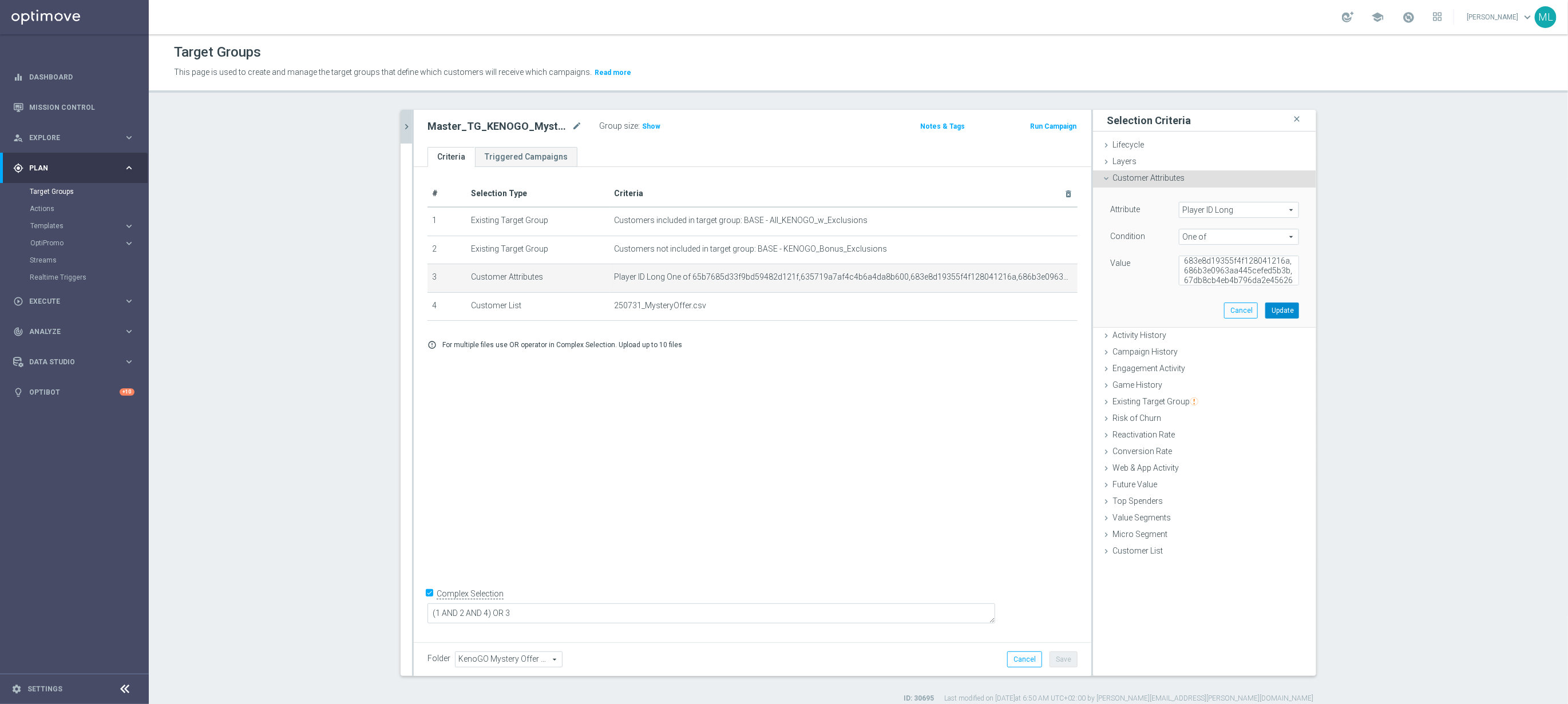
click at [1288, 313] on button "Update" at bounding box center [1282, 311] width 34 height 16
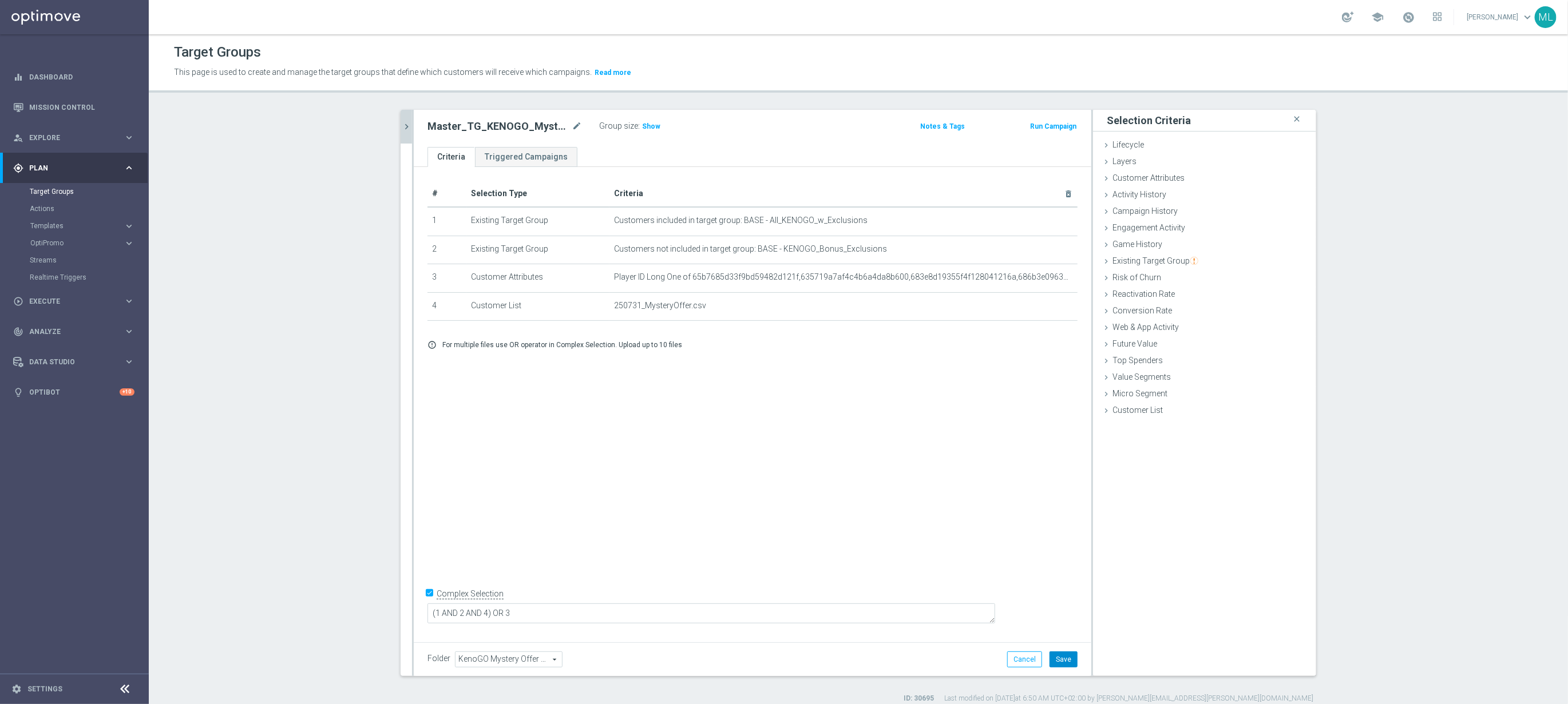
click at [1064, 654] on button "Save" at bounding box center [1063, 659] width 28 height 16
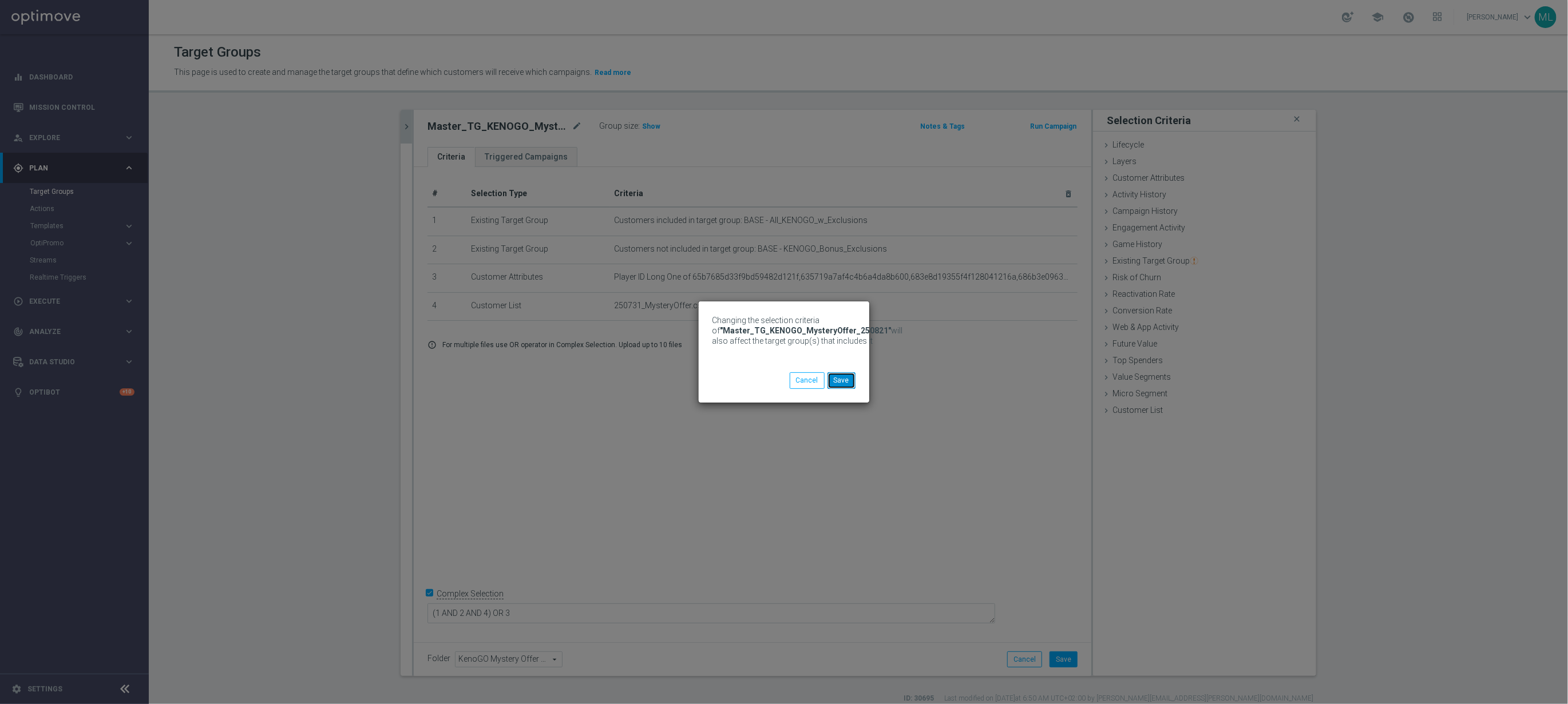
click at [843, 384] on button "Save" at bounding box center [841, 380] width 28 height 16
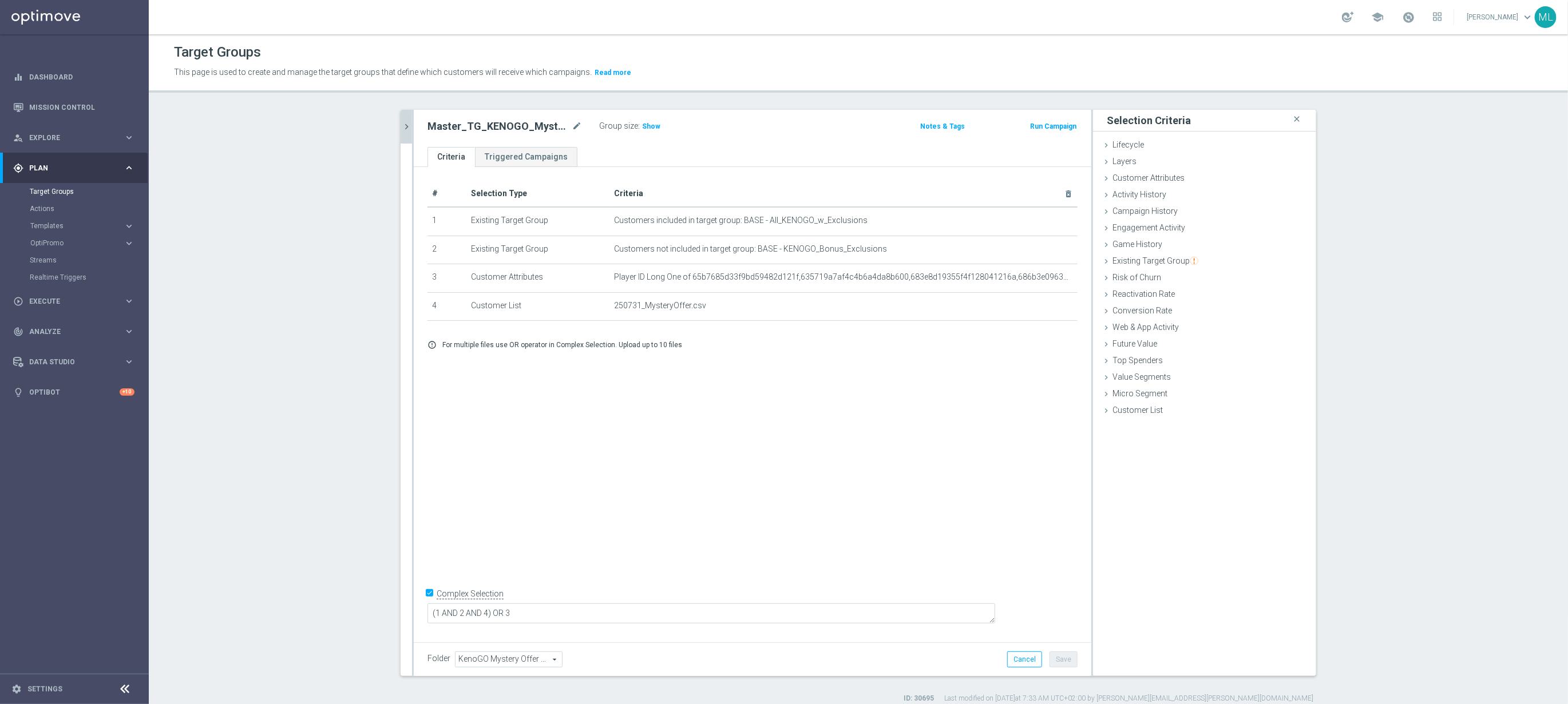
click at [409, 121] on icon "chevron_right" at bounding box center [406, 126] width 11 height 11
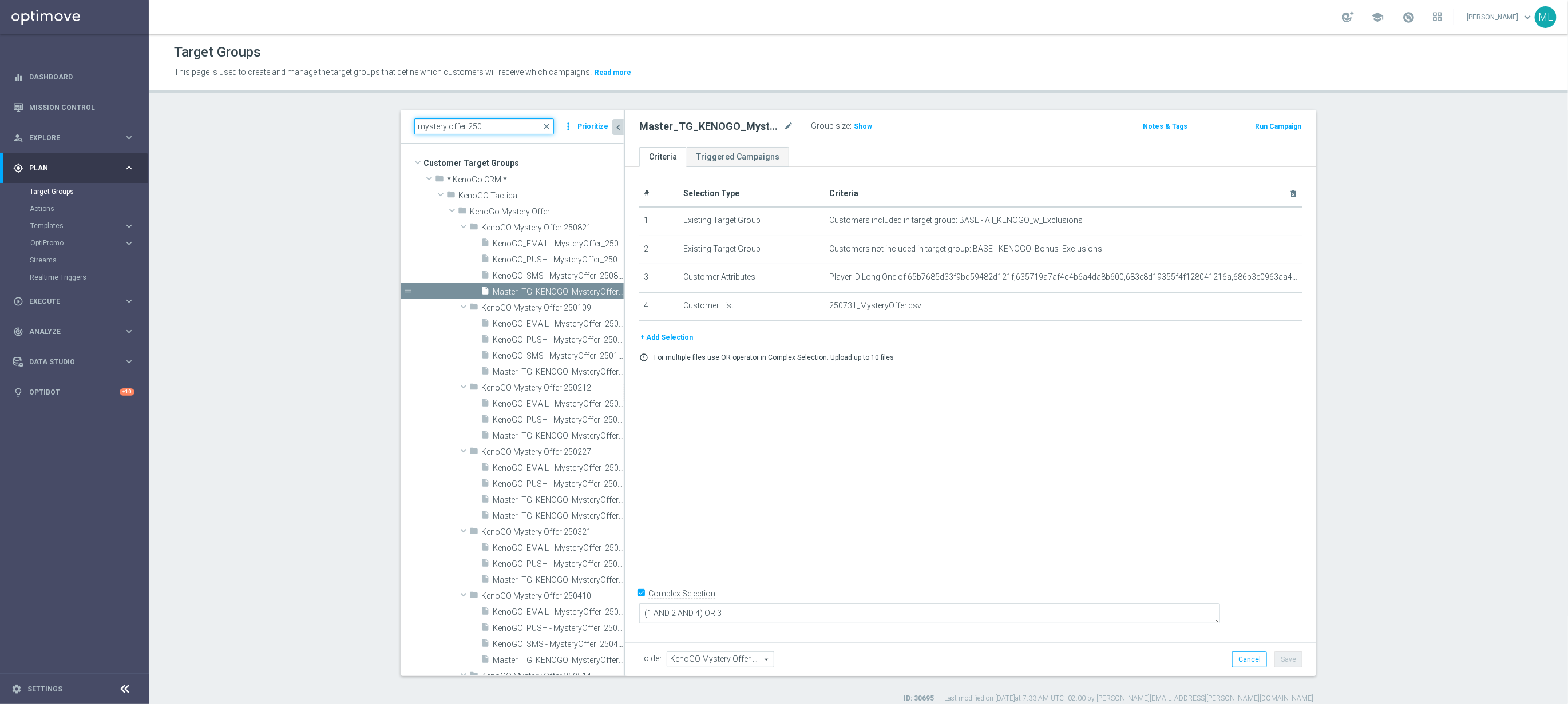
drag, startPoint x: 525, startPoint y: 125, endPoint x: 325, endPoint y: 89, distance: 203.2
click at [325, 89] on div "Target Groups This page is used to create and manage the target groups that def…" at bounding box center [858, 369] width 1419 height 670
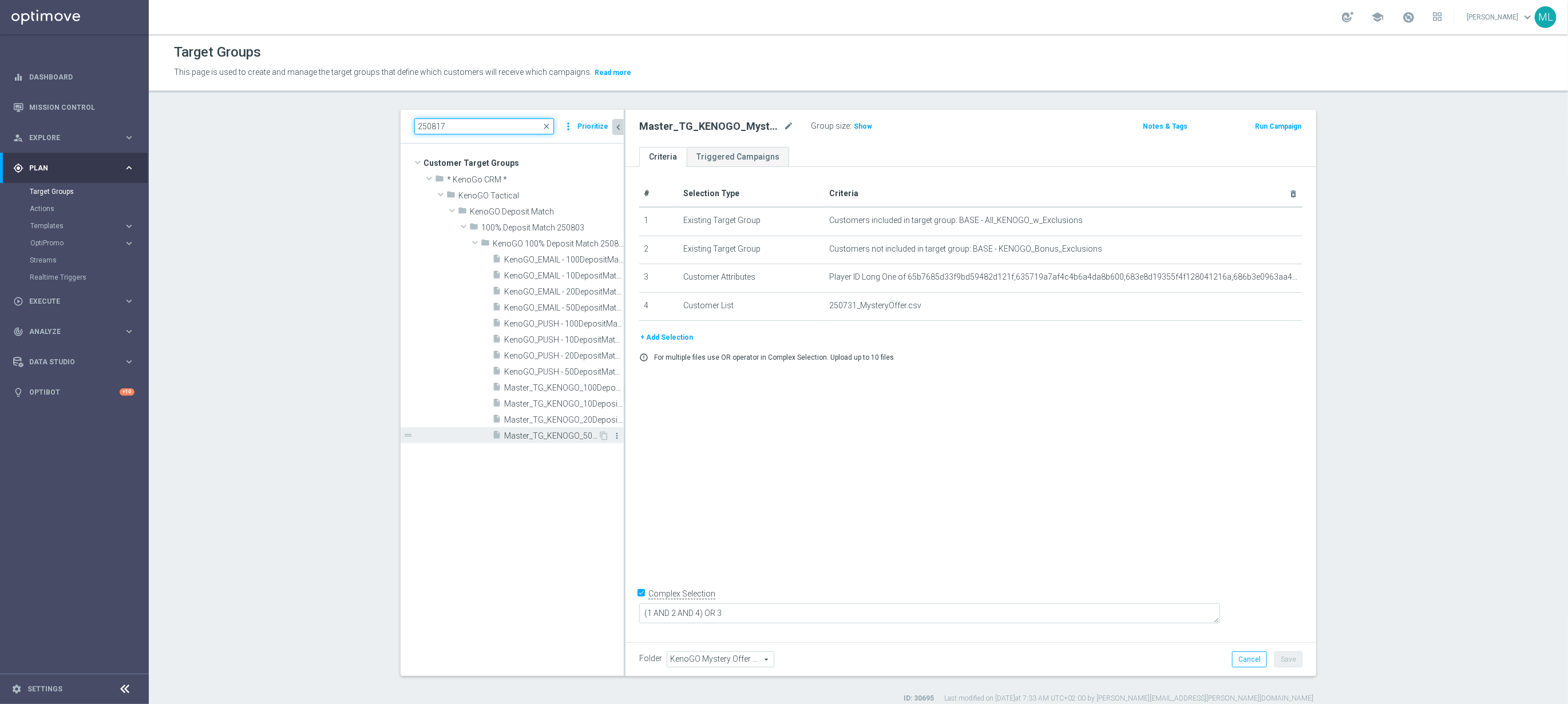
drag, startPoint x: 624, startPoint y: 443, endPoint x: 672, endPoint y: 436, distance: 48.5
click at [625, 437] on div at bounding box center [625, 393] width 2 height 566
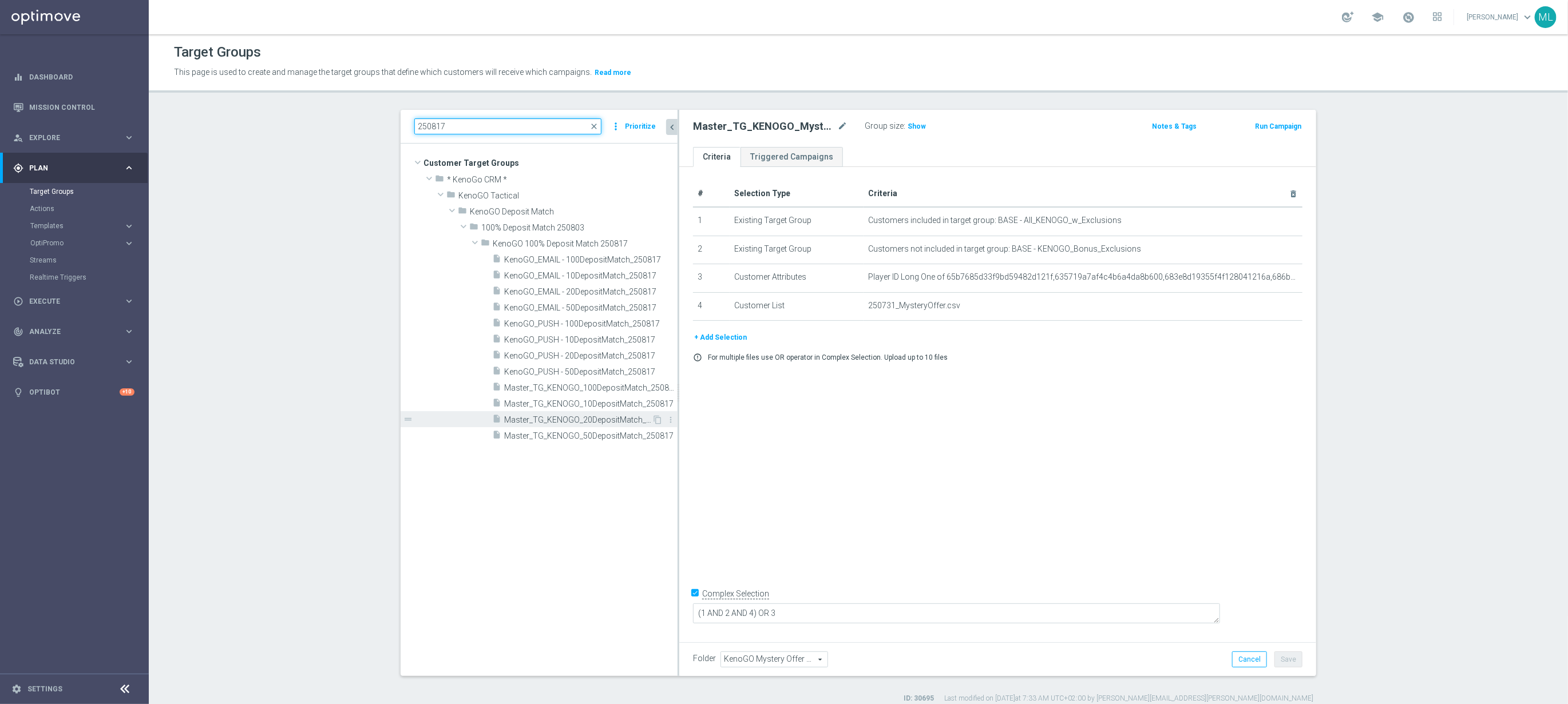
type input "250817"
click at [623, 419] on span "Master_TG_KENOGO_20DepositMatch_250817" at bounding box center [578, 420] width 147 height 10
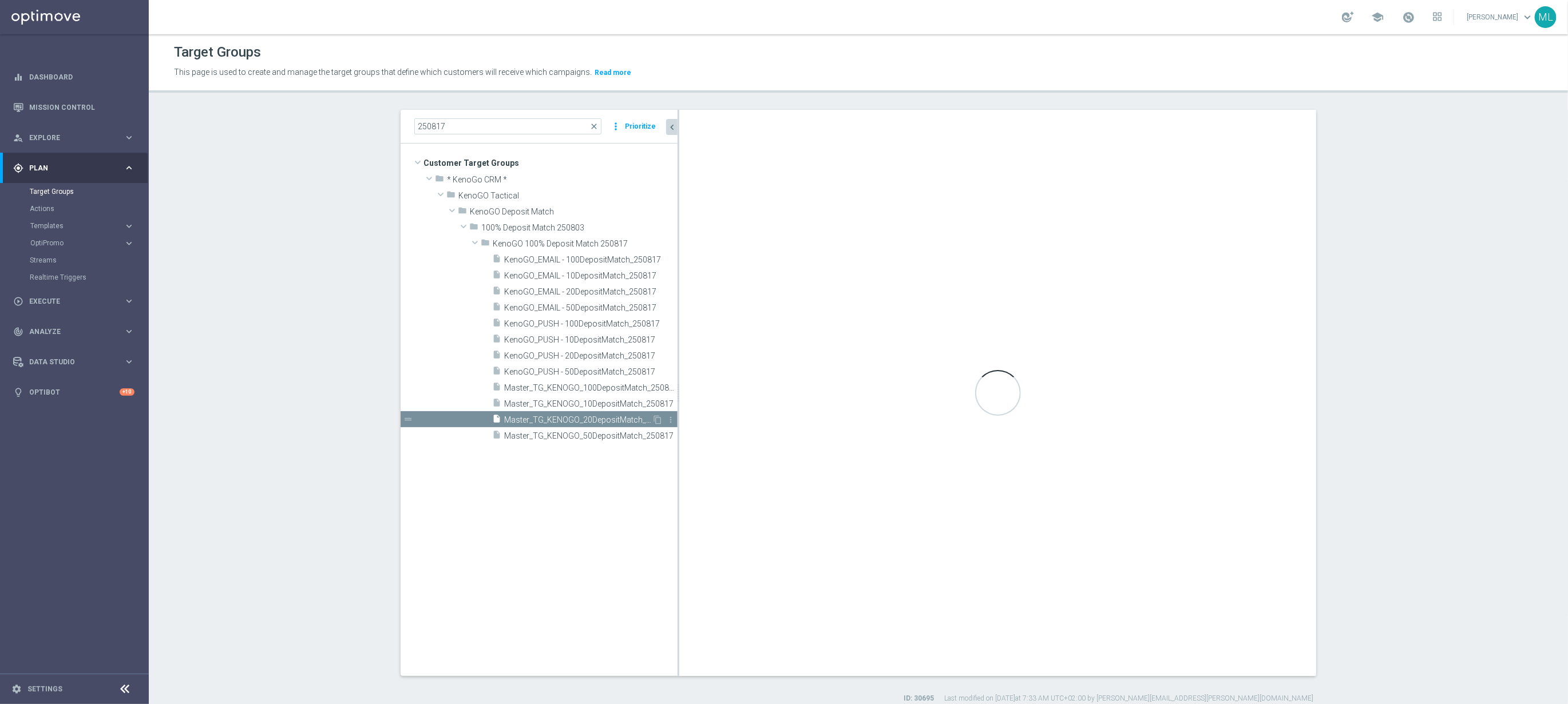
type input "KenoGO 100% Deposit Match 250817"
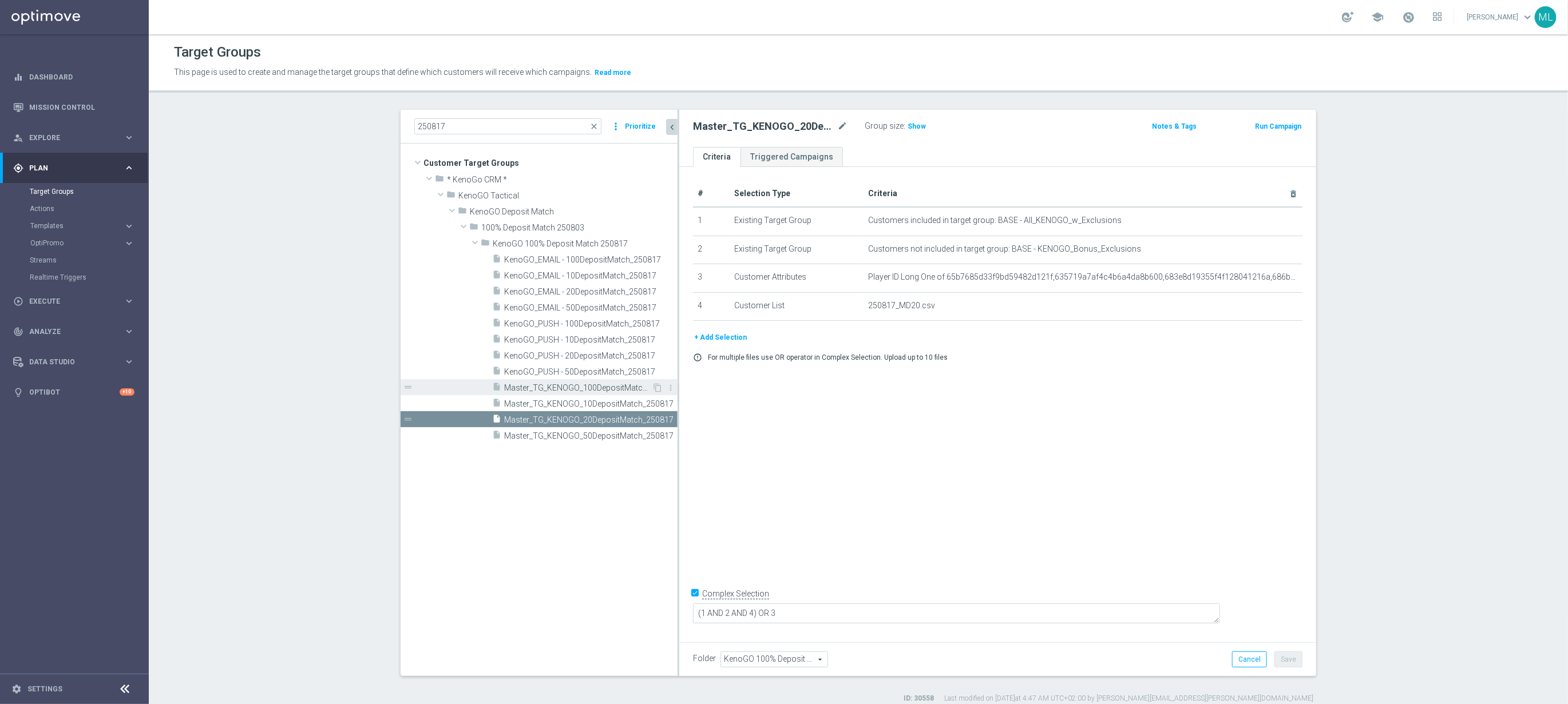
click at [612, 390] on span "Master_TG_KENOGO_100DepositMatch_250817" at bounding box center [578, 388] width 147 height 10
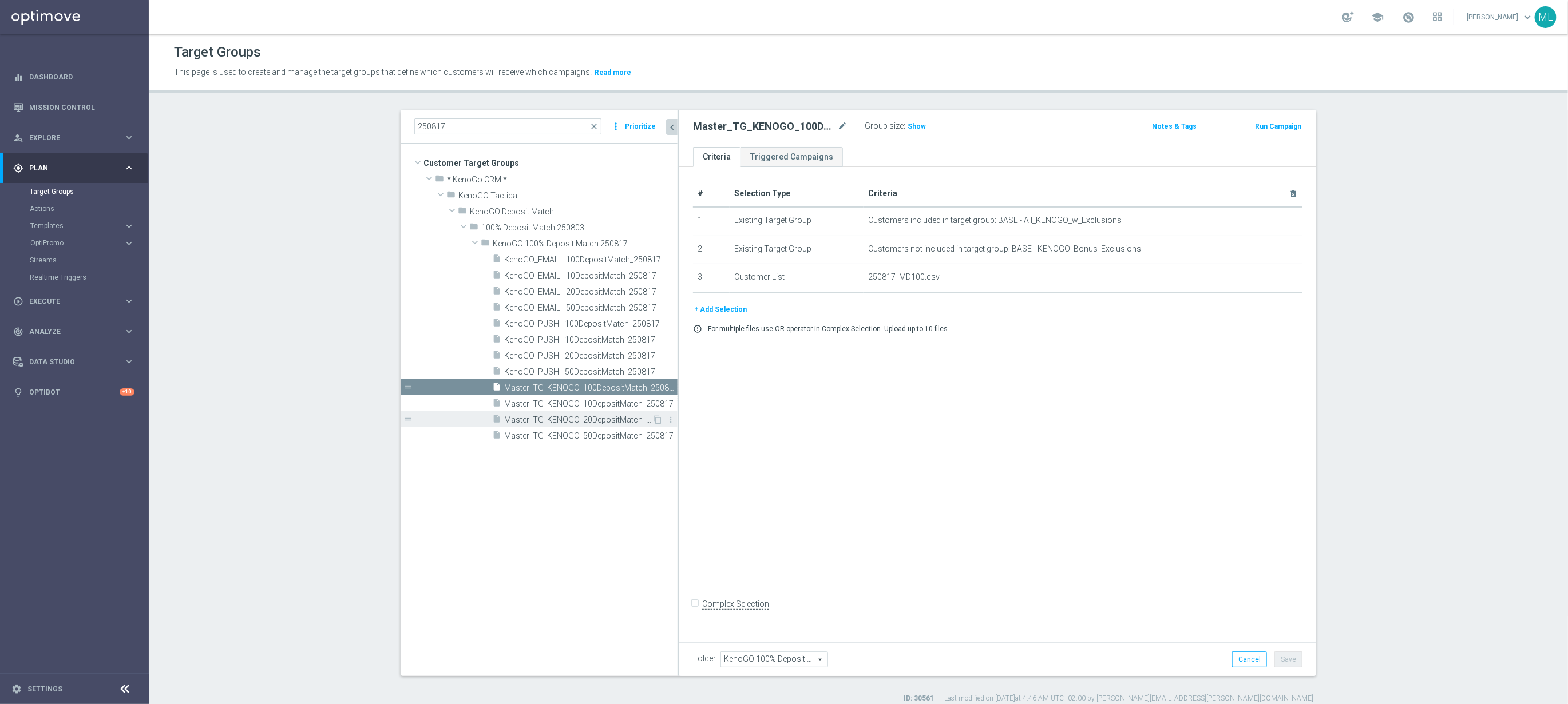
click at [625, 418] on span "Master_TG_KENOGO_20DepositMatch_250817" at bounding box center [578, 420] width 147 height 10
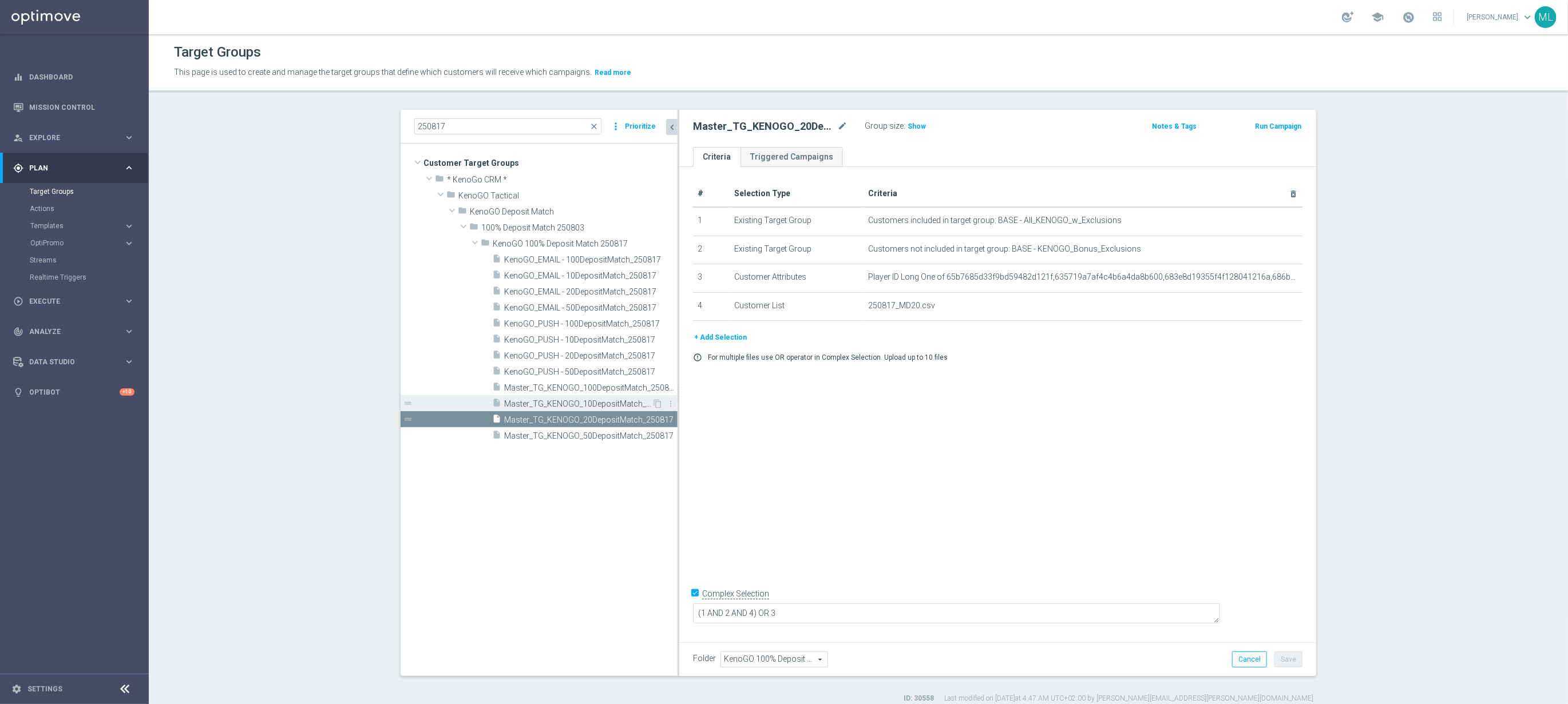
click at [598, 404] on span "Master_TG_KENOGO_10DepositMatch_250817" at bounding box center [578, 404] width 147 height 10
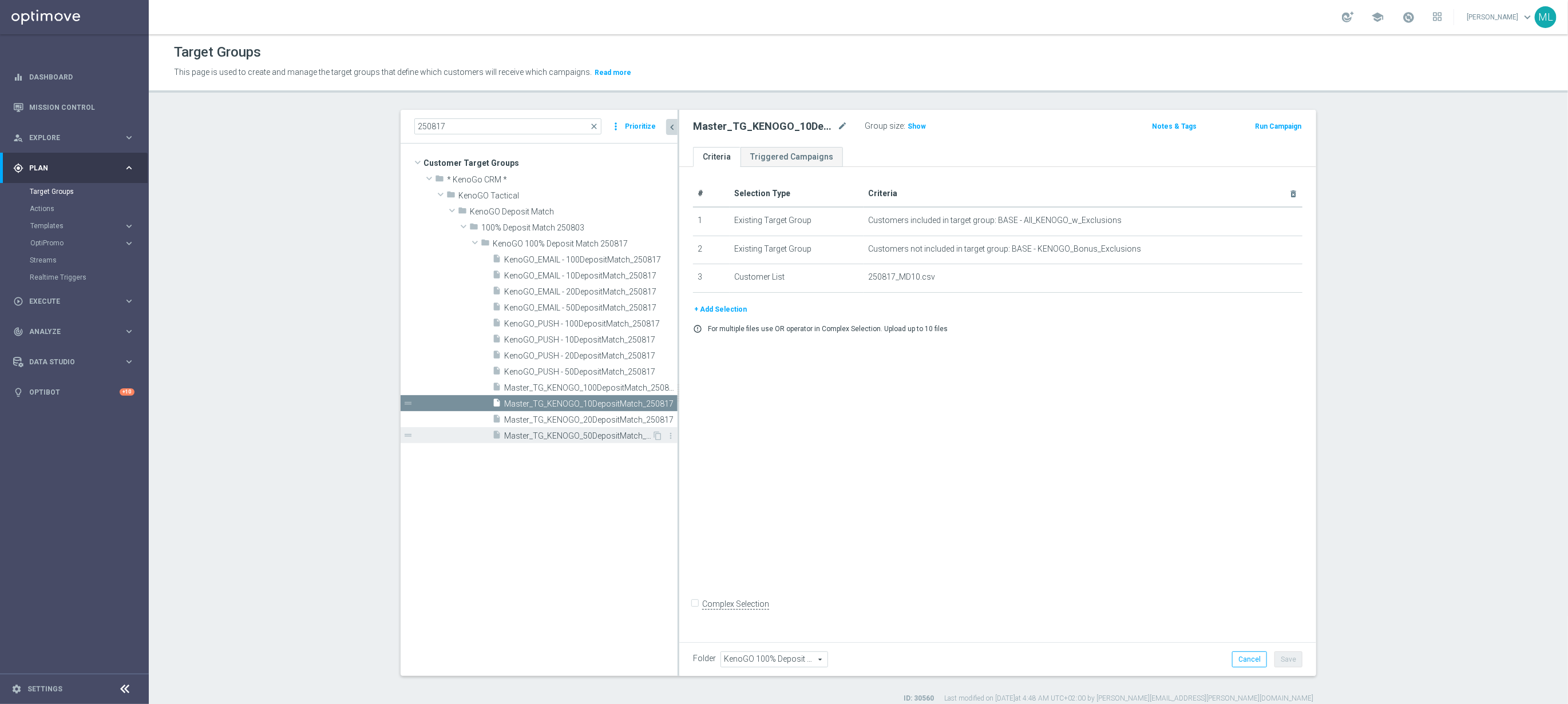
click at [597, 438] on span "Master_TG_KENOGO_50DepositMatch_250817" at bounding box center [578, 436] width 147 height 10
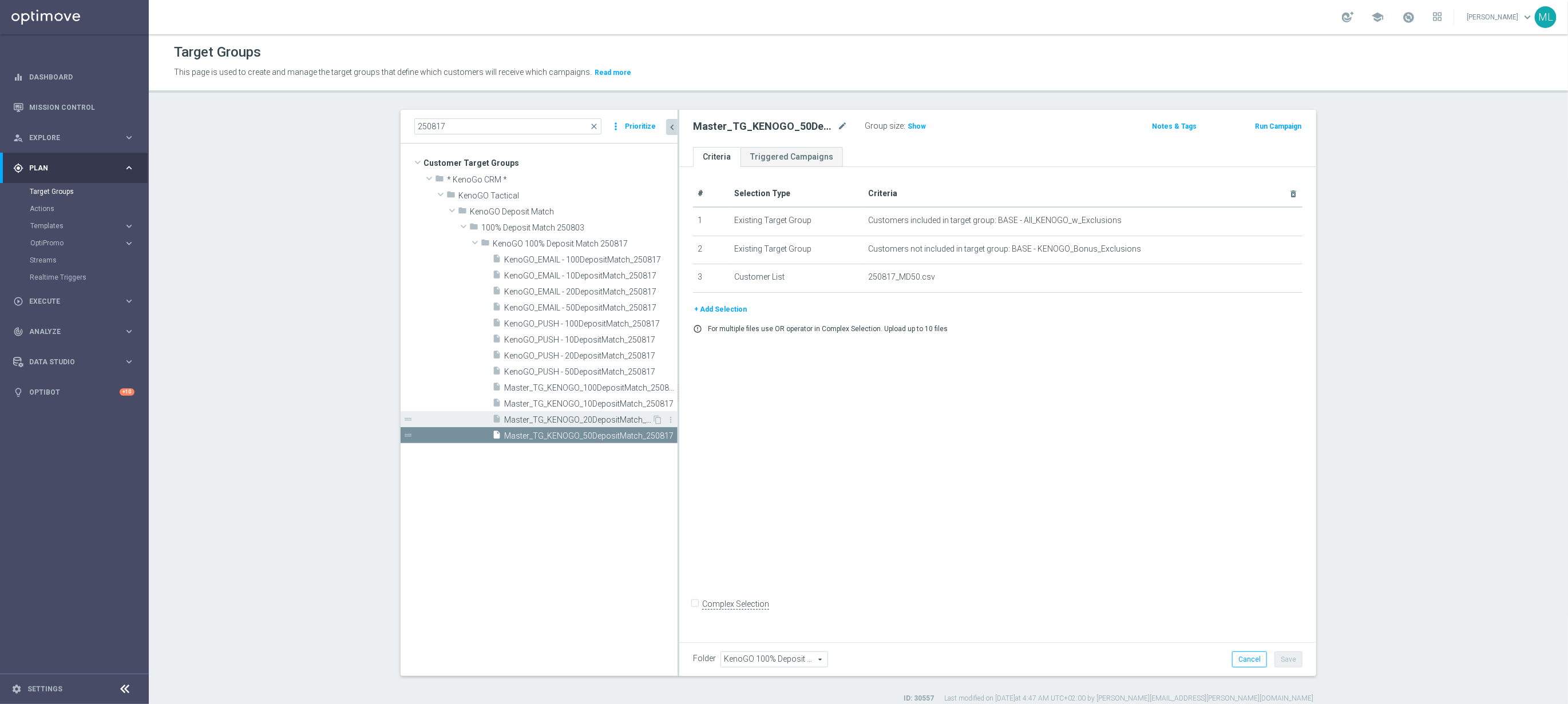
click at [596, 418] on span "Master_TG_KENOGO_20DepositMatch_250817" at bounding box center [578, 420] width 147 height 10
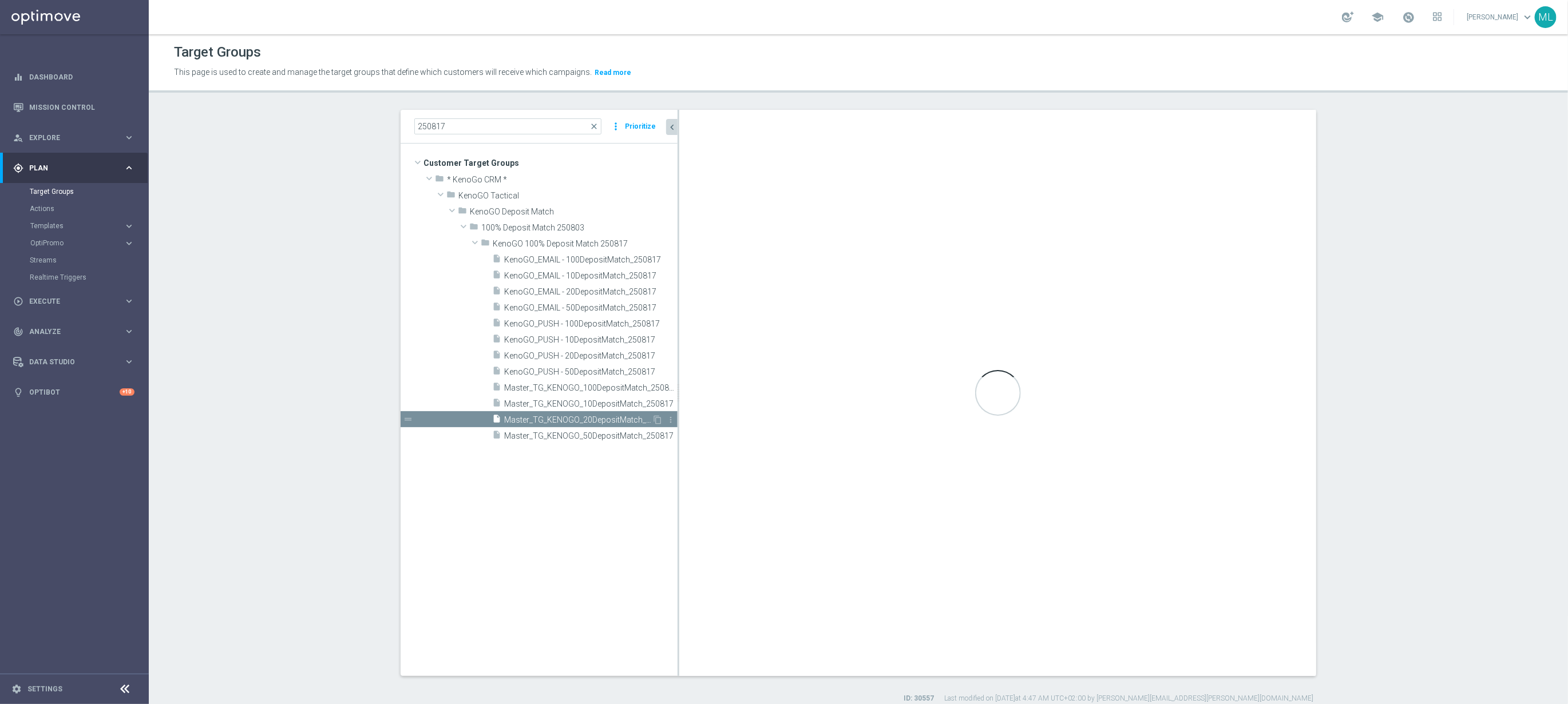
checkbox input "true"
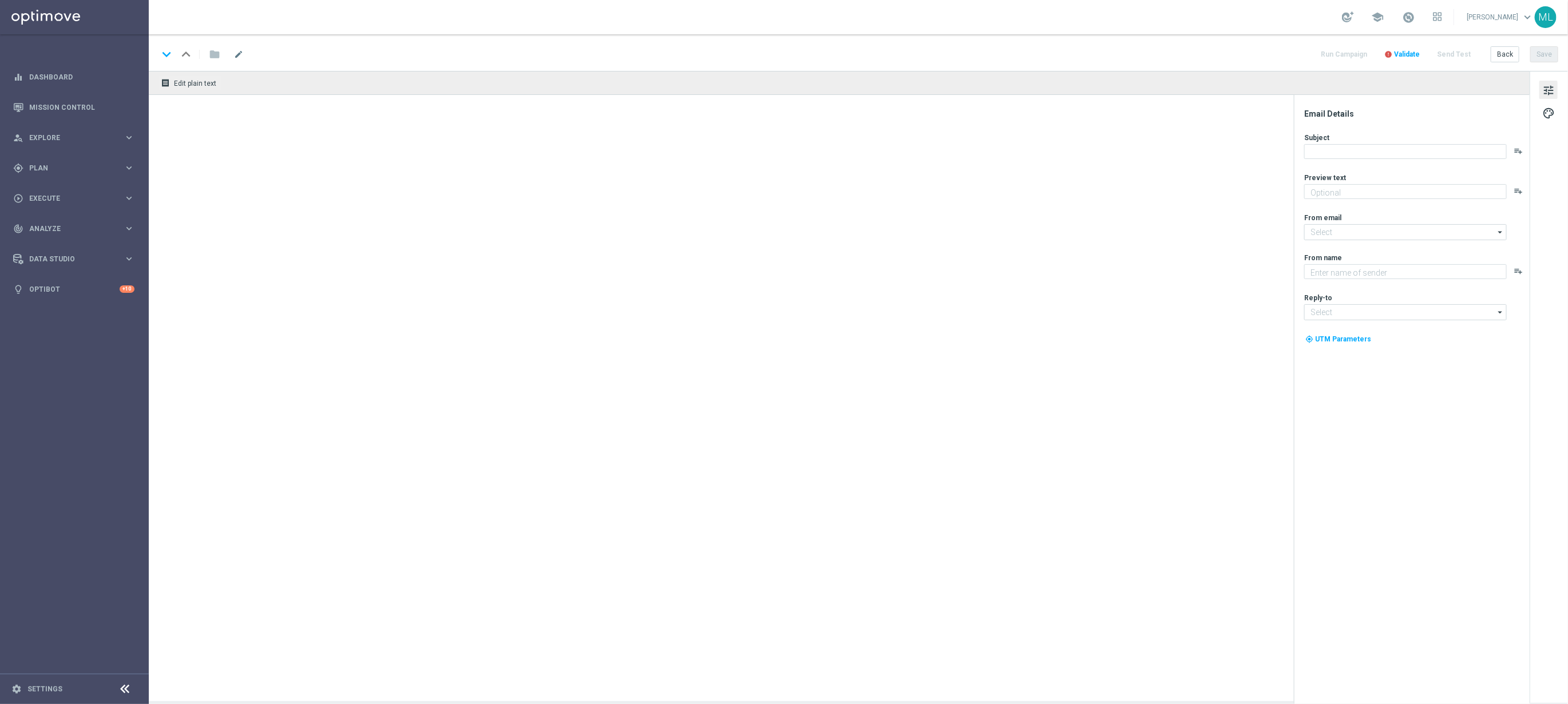
type textarea "Sneak a peek before it's gone!"
type input "[EMAIL_ADDRESS][DOMAIN_NAME]"
type textarea "KenoGO"
type input "[EMAIL_ADDRESS][DOMAIN_NAME]"
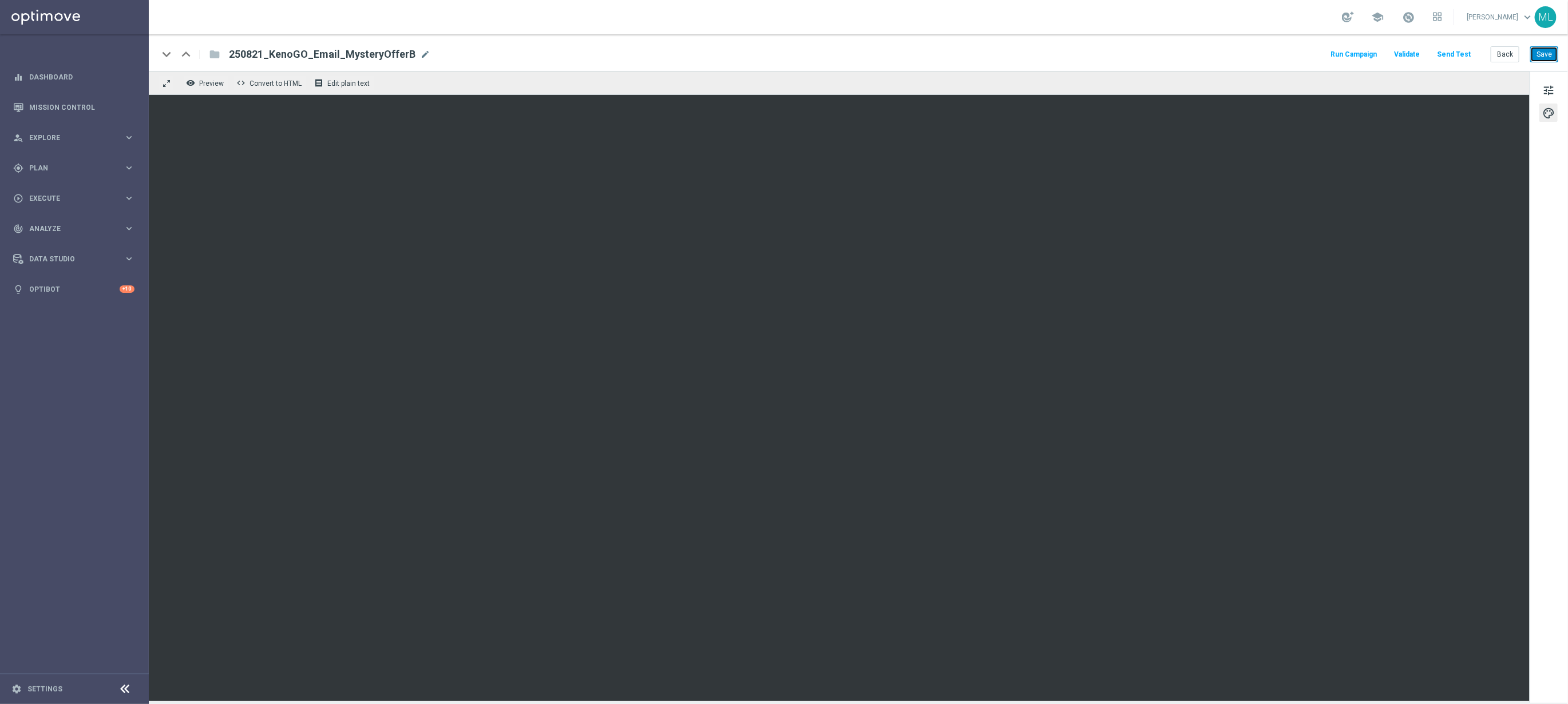
click at [1540, 59] on button "Save" at bounding box center [1544, 54] width 28 height 16
click at [1266, 61] on div "keyboard_arrow_down keyboard_arrow_up folder 250821_KenoGO_Email_MysteryOfferB …" at bounding box center [858, 54] width 1400 height 15
click at [1334, 80] on div "remove_red_eye Preview code Convert to HTML receipt Edit plain text" at bounding box center [839, 83] width 1381 height 24
click at [1032, 59] on div "keyboard_arrow_down keyboard_arrow_up folder 250821_KenoGO_Email_MysteryOfferB …" at bounding box center [858, 54] width 1400 height 15
click at [1193, 55] on div "keyboard_arrow_down keyboard_arrow_up folder 250821_KenoGO_Email_MysteryOfferB …" at bounding box center [858, 54] width 1400 height 15
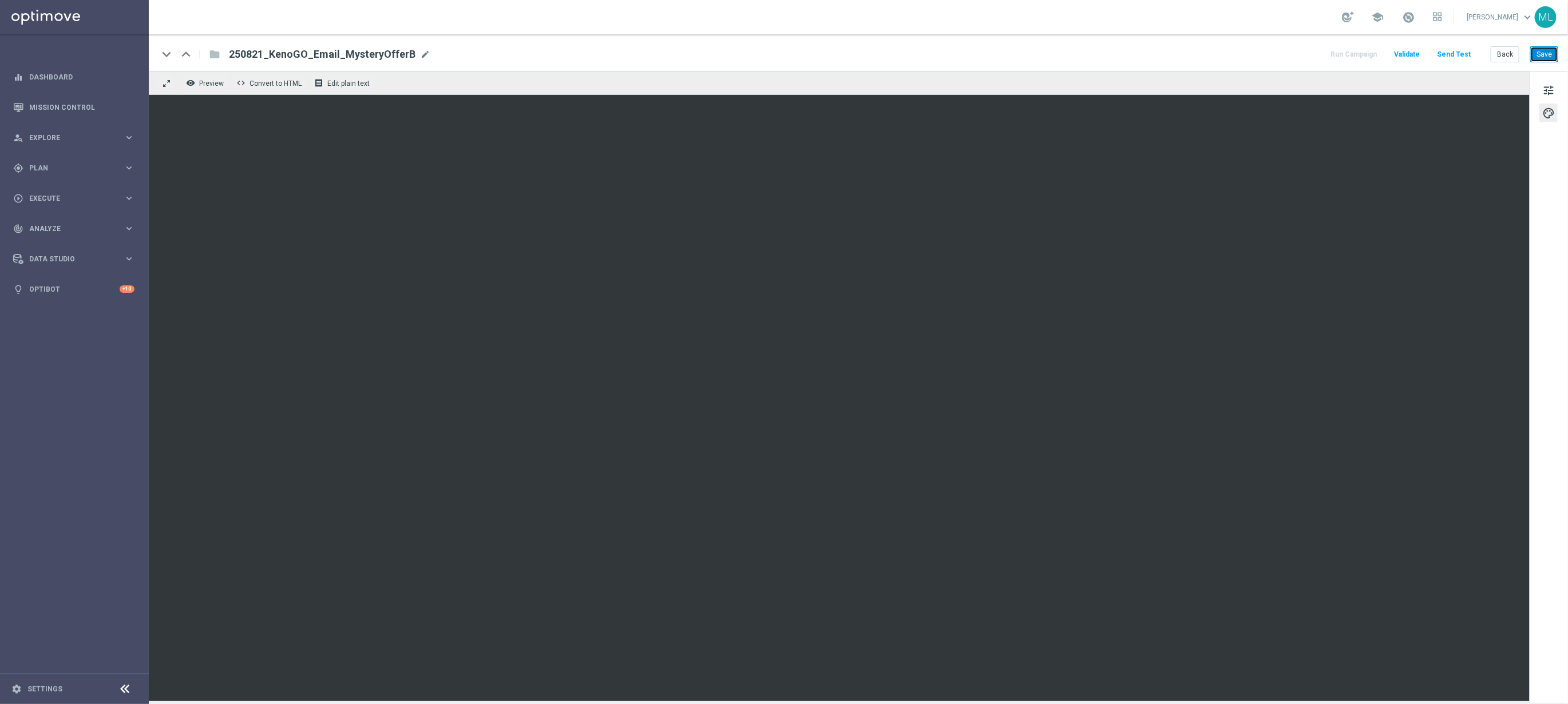
click at [1548, 55] on button "Save" at bounding box center [1544, 54] width 28 height 16
click at [1507, 55] on button "Back" at bounding box center [1505, 54] width 28 height 16
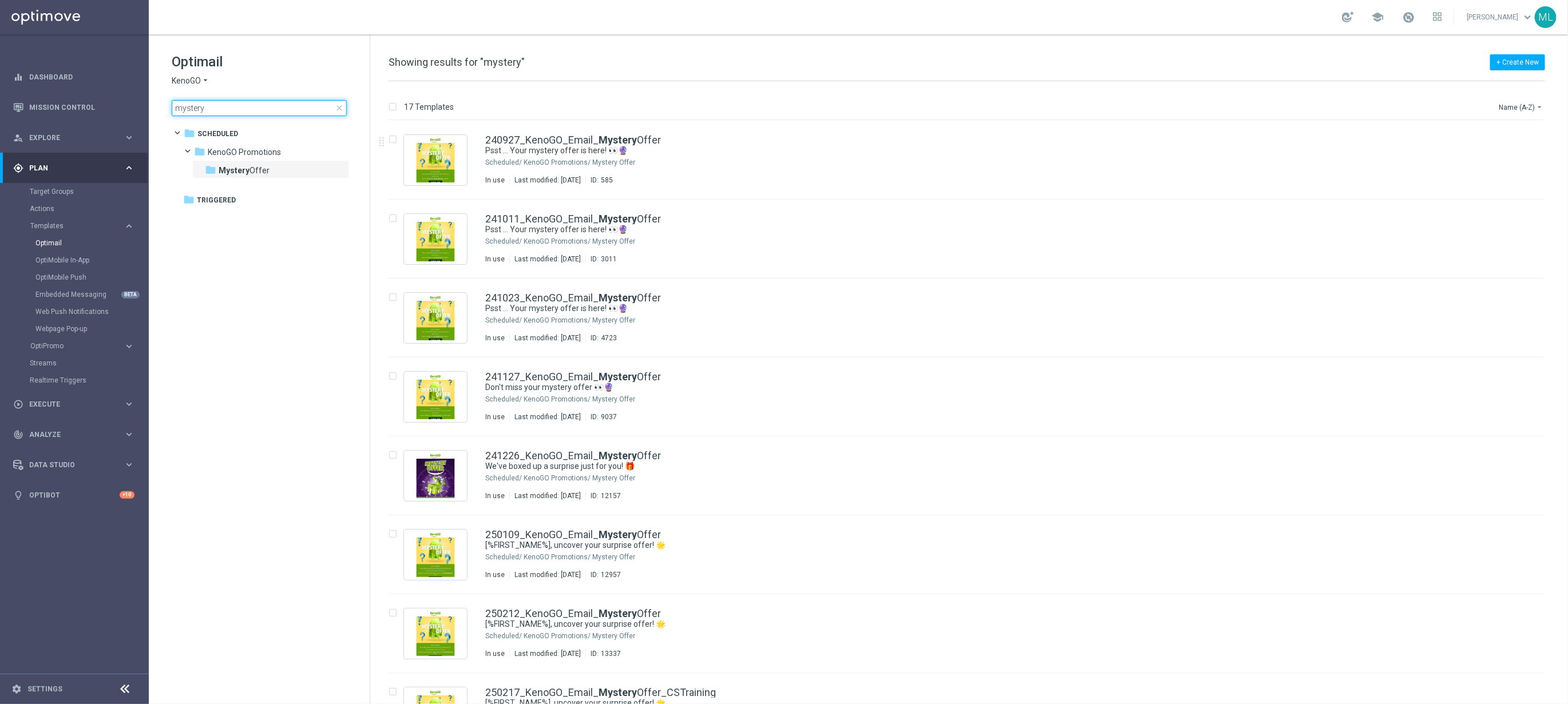
drag, startPoint x: 166, startPoint y: 111, endPoint x: 155, endPoint y: 110, distance: 11.0
click at [155, 110] on div "Optimail KenoGO arrow_drop_down × KenoGO mystery close folder 1 Folder folder S…" at bounding box center [259, 113] width 221 height 157
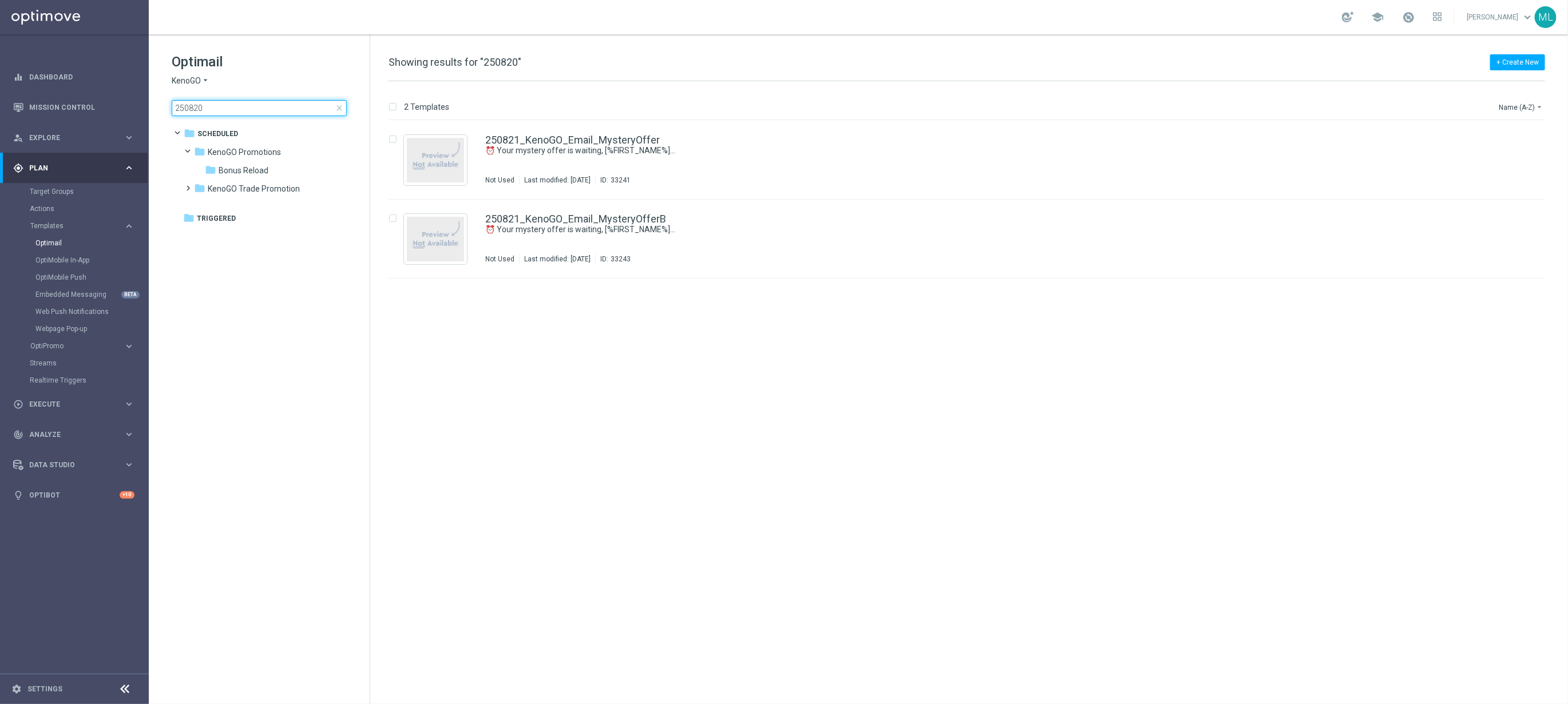
type input "250820"
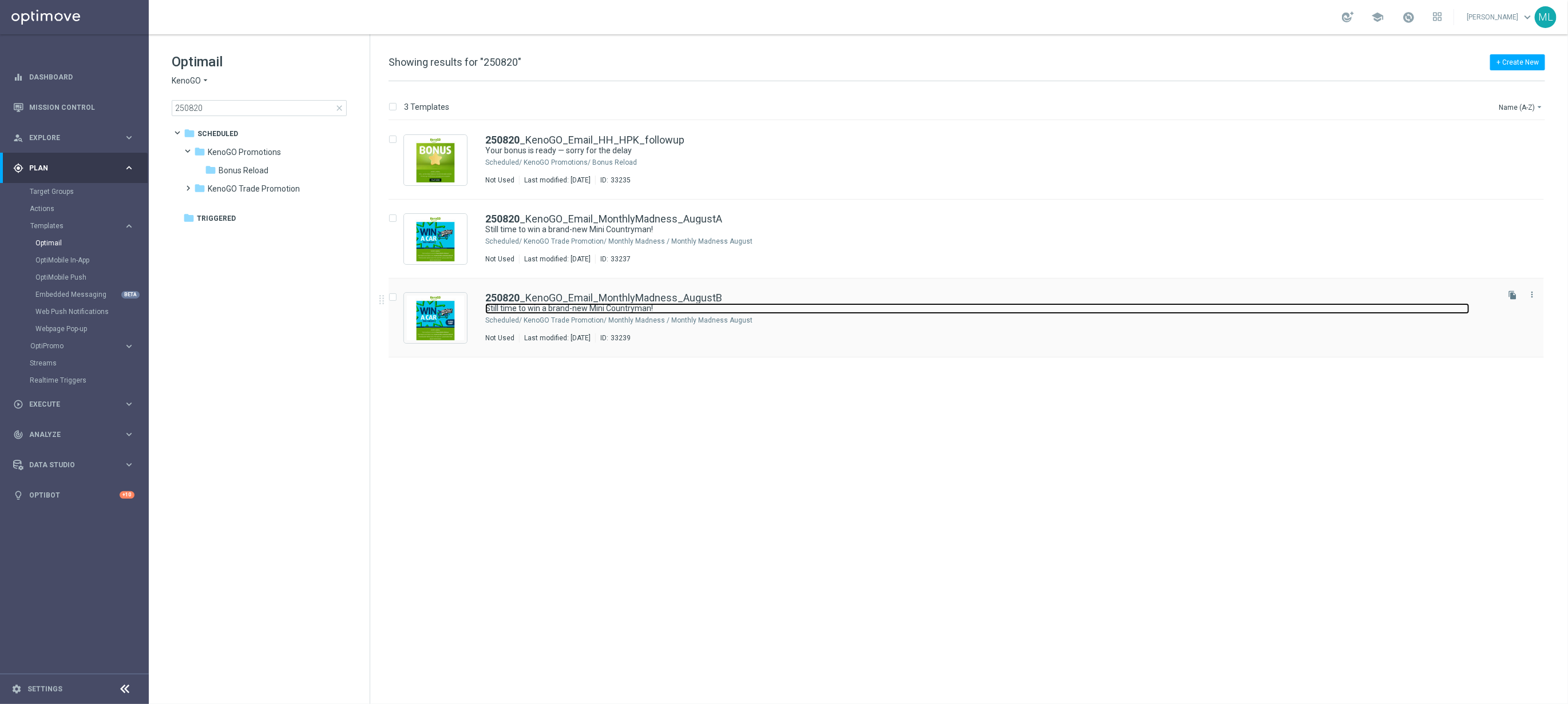
click at [686, 307] on link "Still time to win a brand-new Mini Countryman!" at bounding box center [977, 309] width 984 height 11
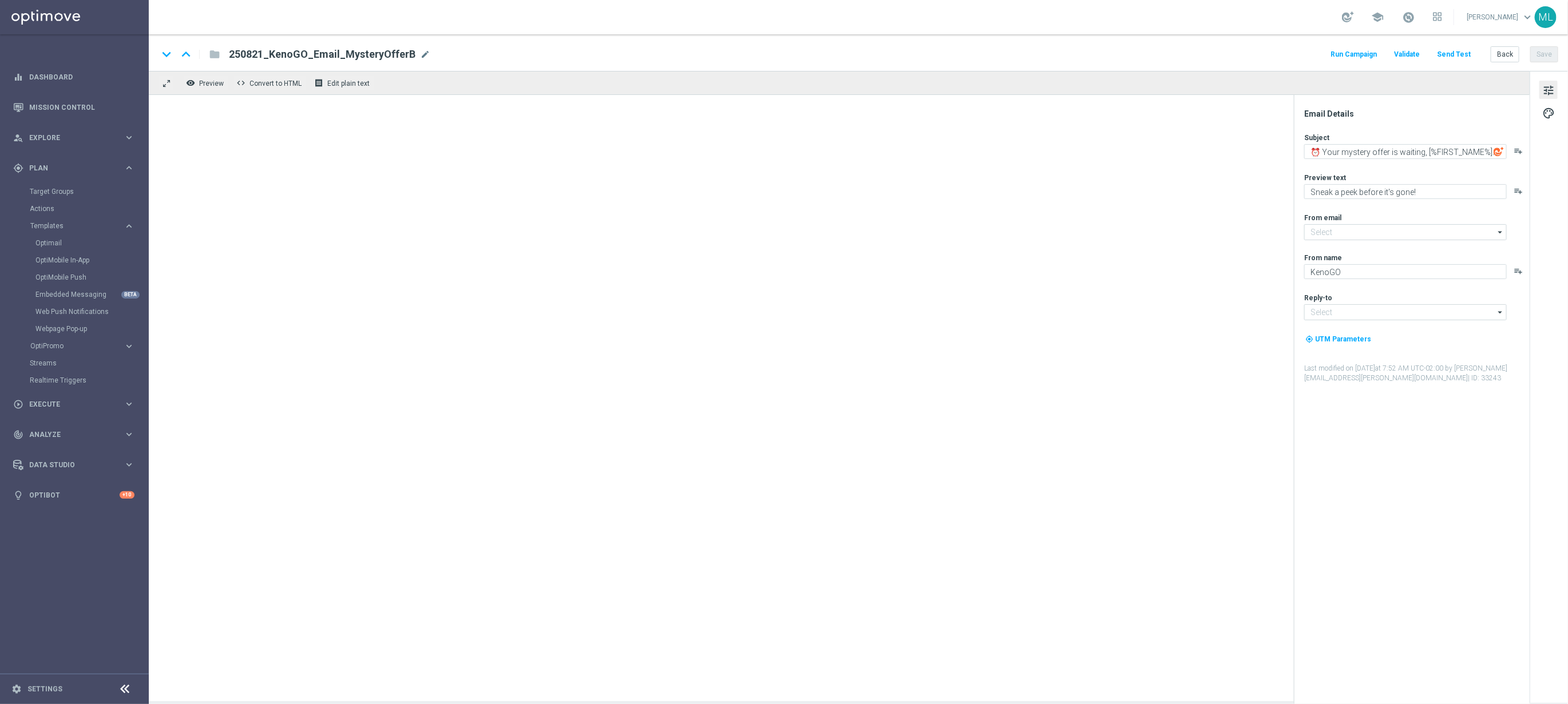
type input "[EMAIL_ADDRESS][DOMAIN_NAME]"
type textarea "Still time to win a brand-new Mini Countryman!"
type textarea "Enter now – your Mini Countryman could be waiting!"
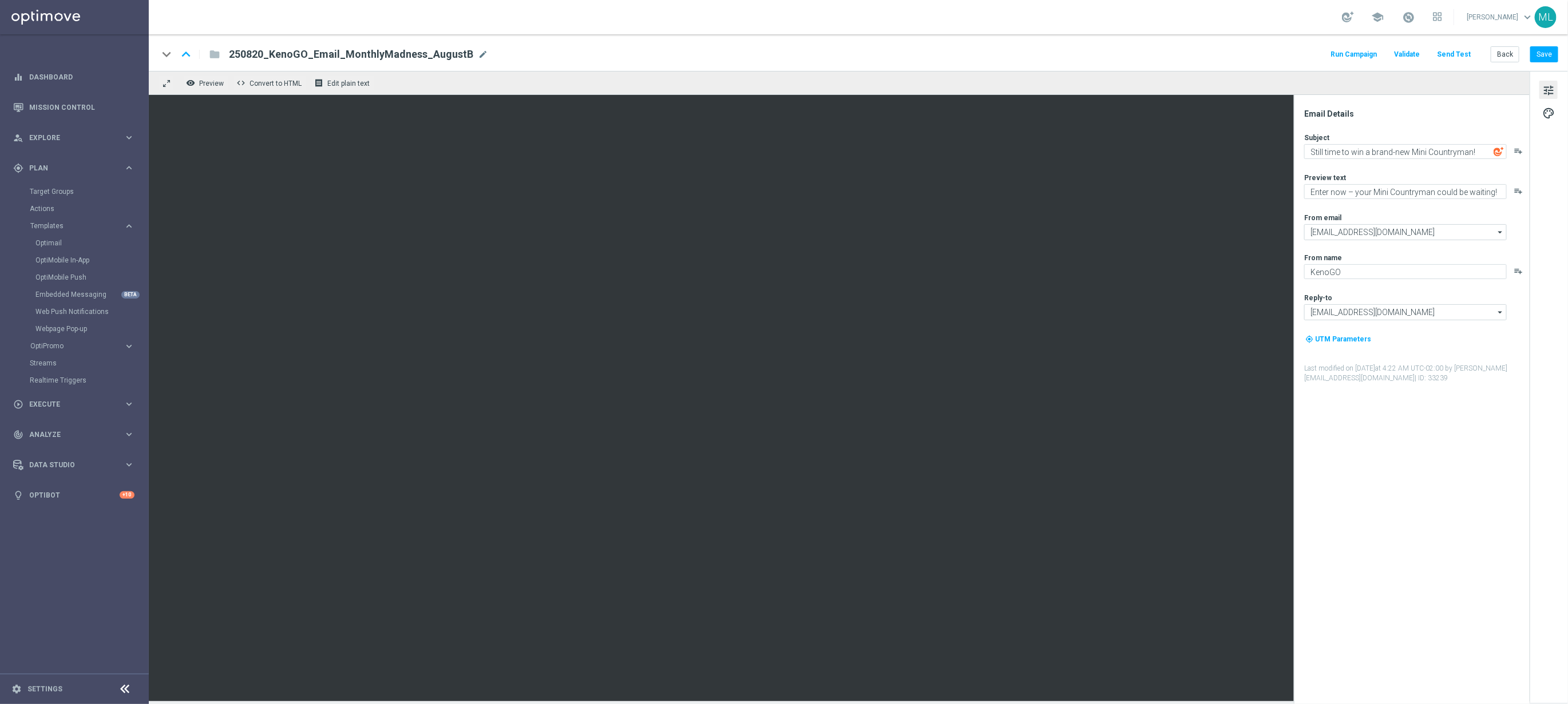
click at [1452, 52] on button "Send Test" at bounding box center [1453, 54] width 38 height 15
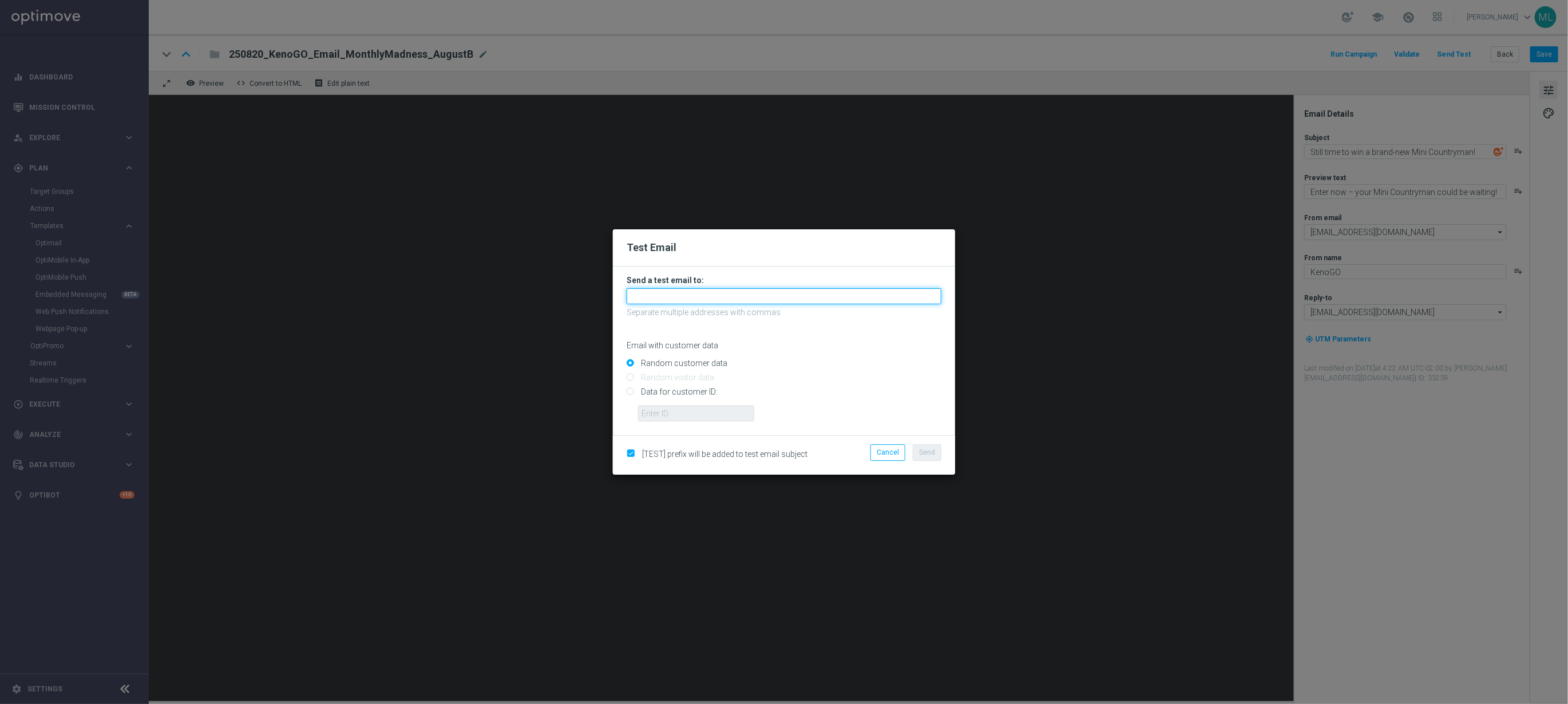
click at [703, 293] on input "text" at bounding box center [784, 296] width 315 height 16
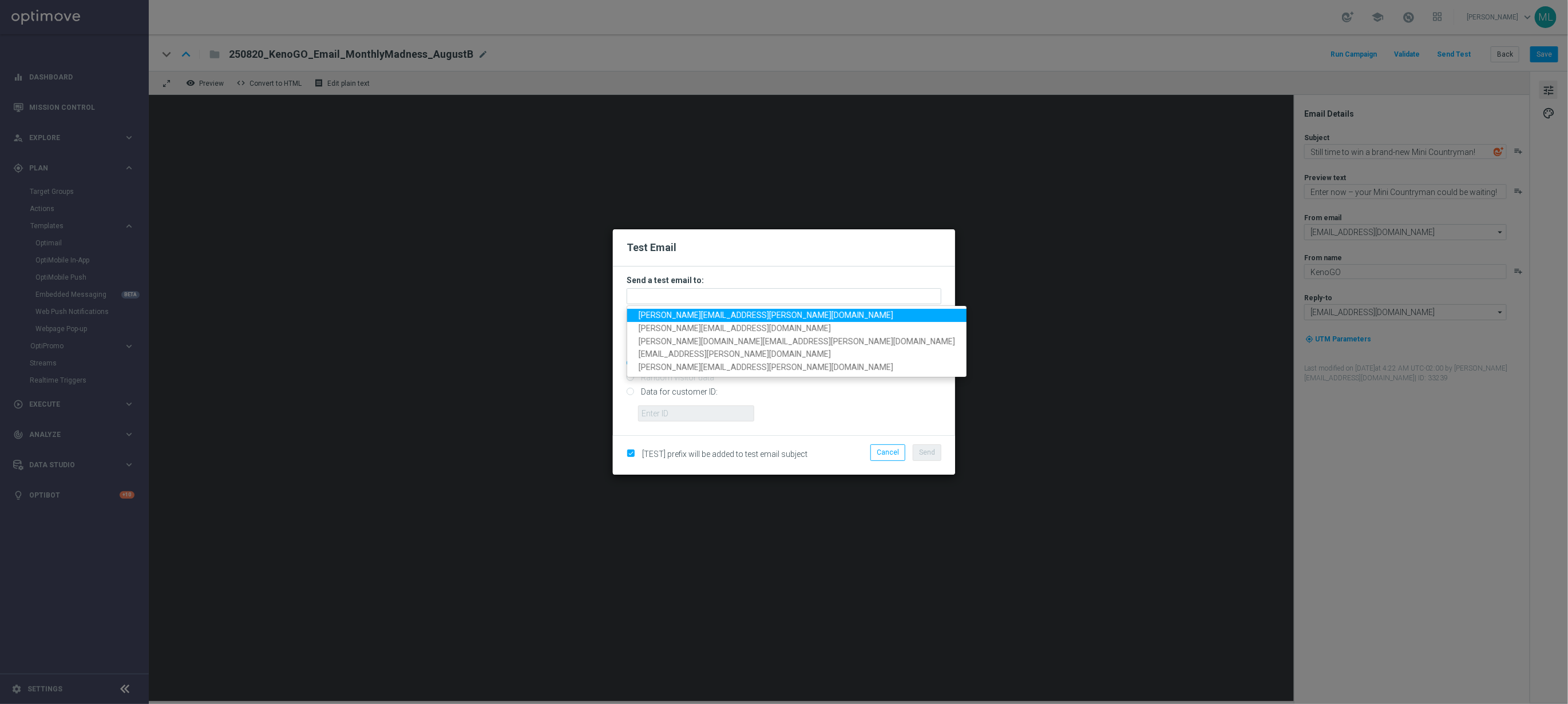
click at [689, 316] on span "maria.lopez@lottoland.com" at bounding box center [766, 315] width 255 height 9
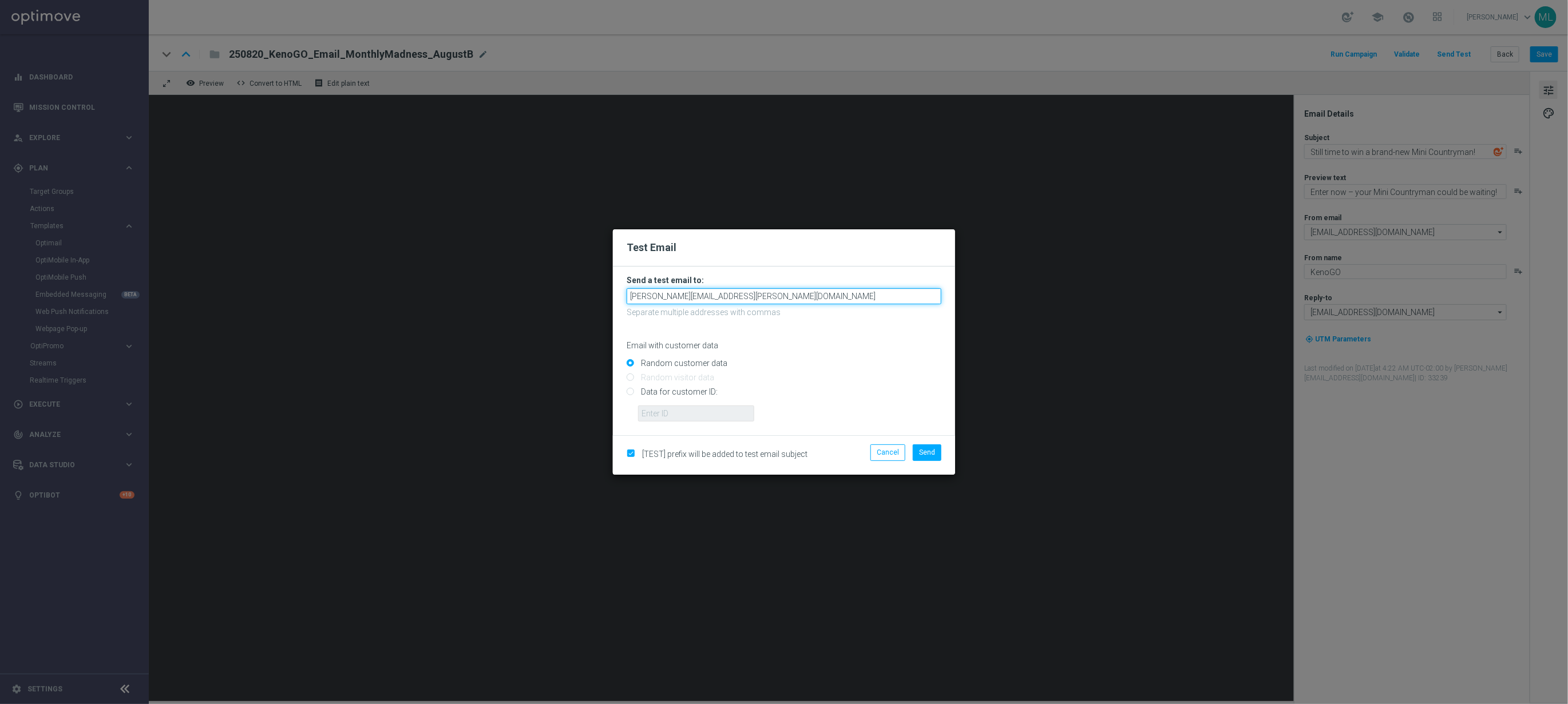
click at [746, 295] on input "maria.lopez@lottoland.com" at bounding box center [784, 296] width 315 height 16
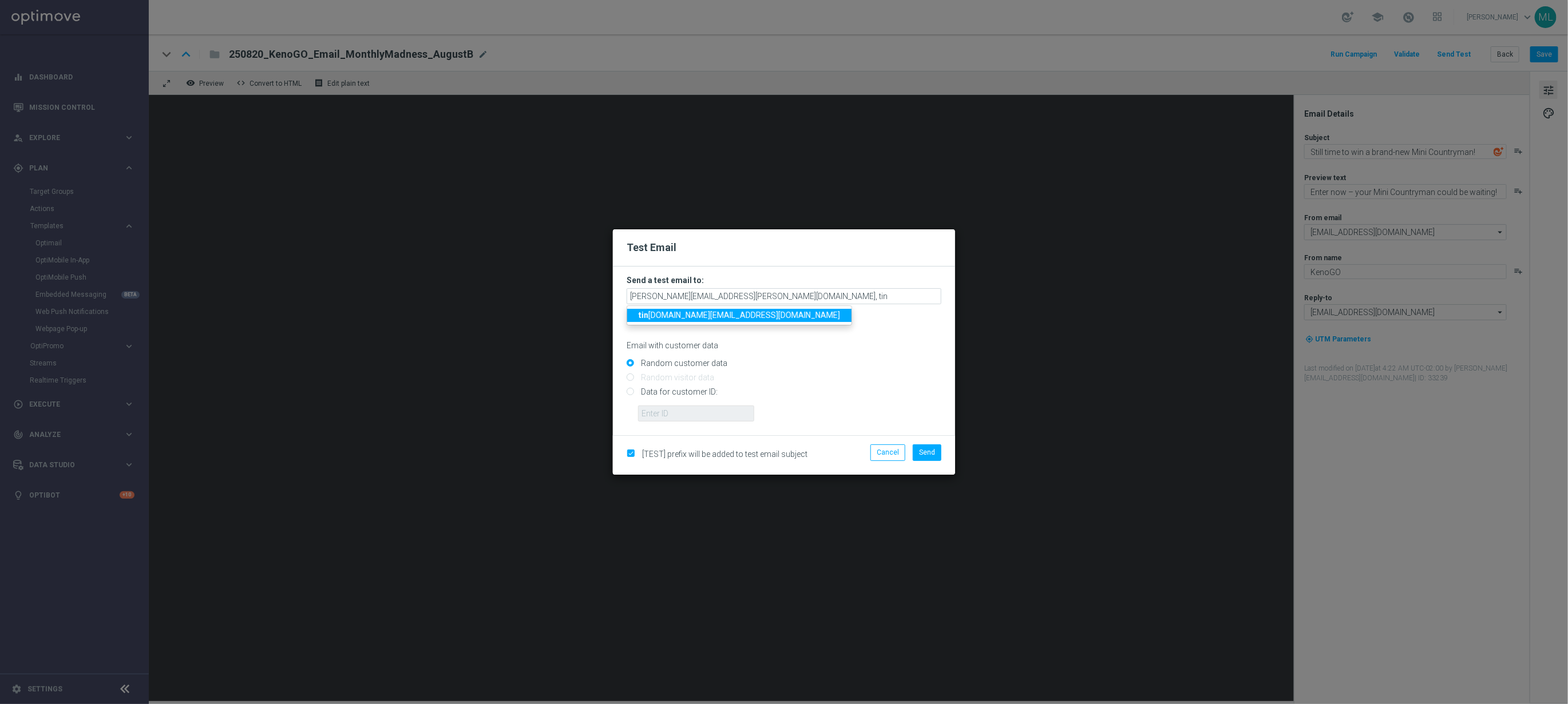
drag, startPoint x: 696, startPoint y: 318, endPoint x: 725, endPoint y: 310, distance: 30.1
click at [696, 318] on span "tin a.wang@lottoland.com" at bounding box center [739, 315] width 201 height 9
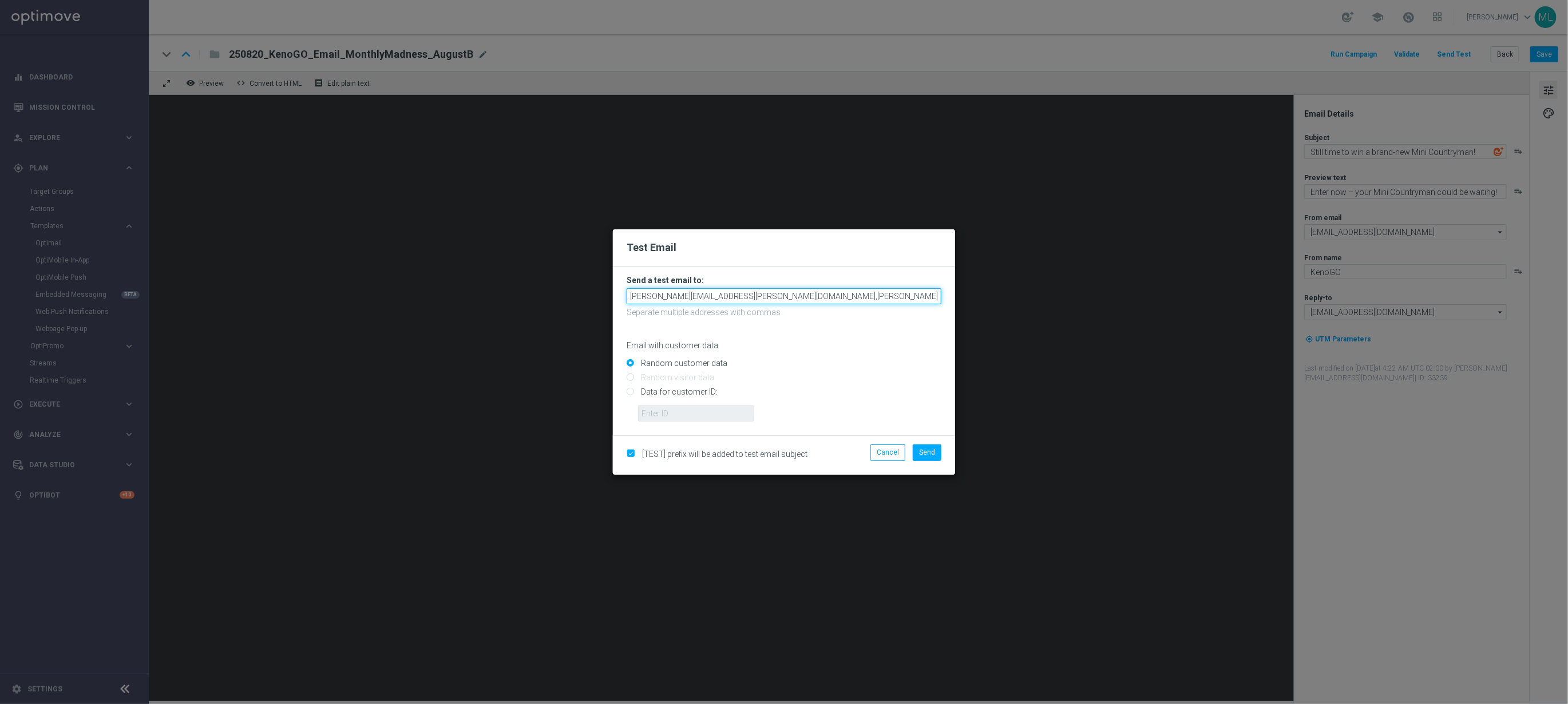
click at [838, 293] on input "maria.lopez@lottoland.com,tina.wang@lottoland.com" at bounding box center [784, 296] width 315 height 16
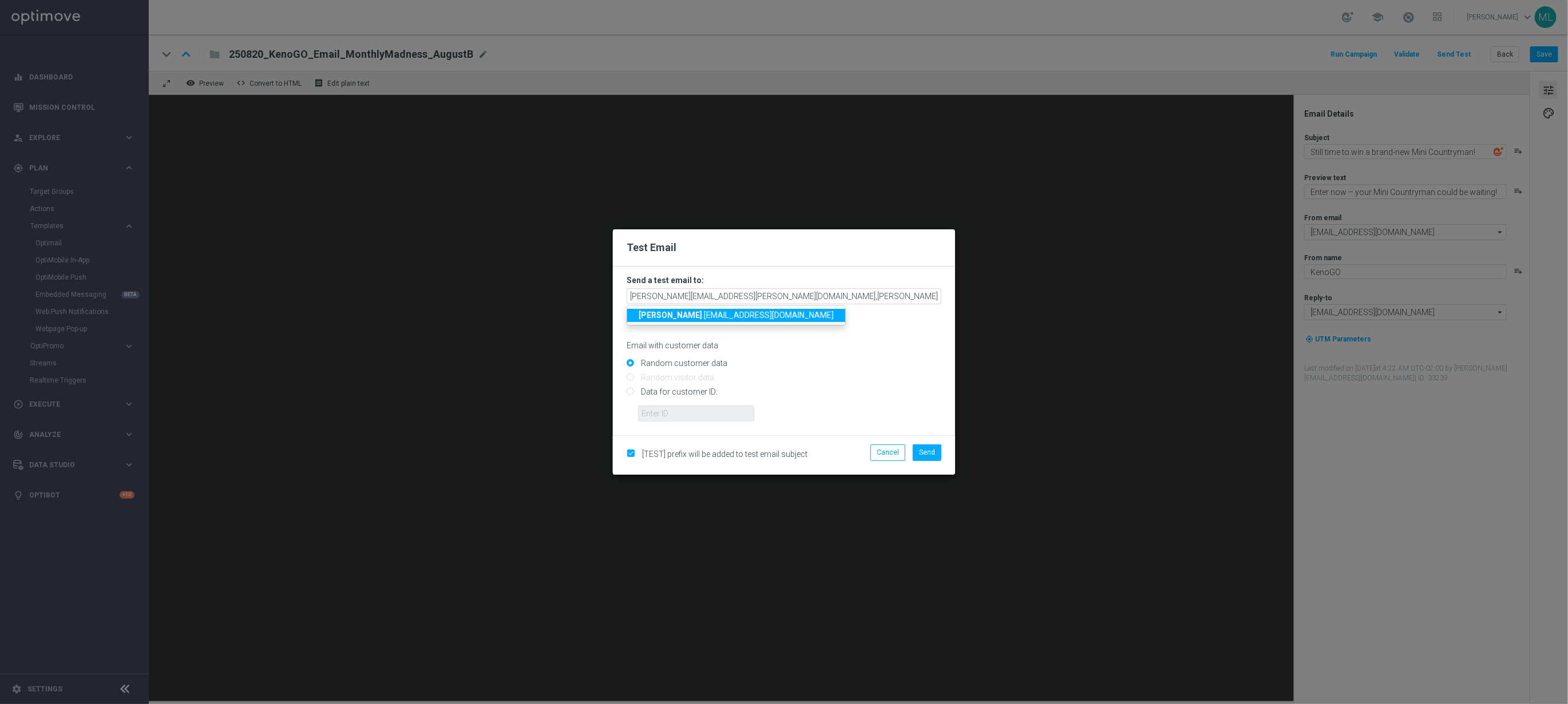
click at [722, 311] on span "adam .pustetto@lottoland.com" at bounding box center [736, 315] width 195 height 9
type input "maria.lopez@lottoland.com,tina.wang@lottoland.com,adam.pustetto@lottoland.com"
click at [920, 452] on span "Send" at bounding box center [927, 453] width 16 height 8
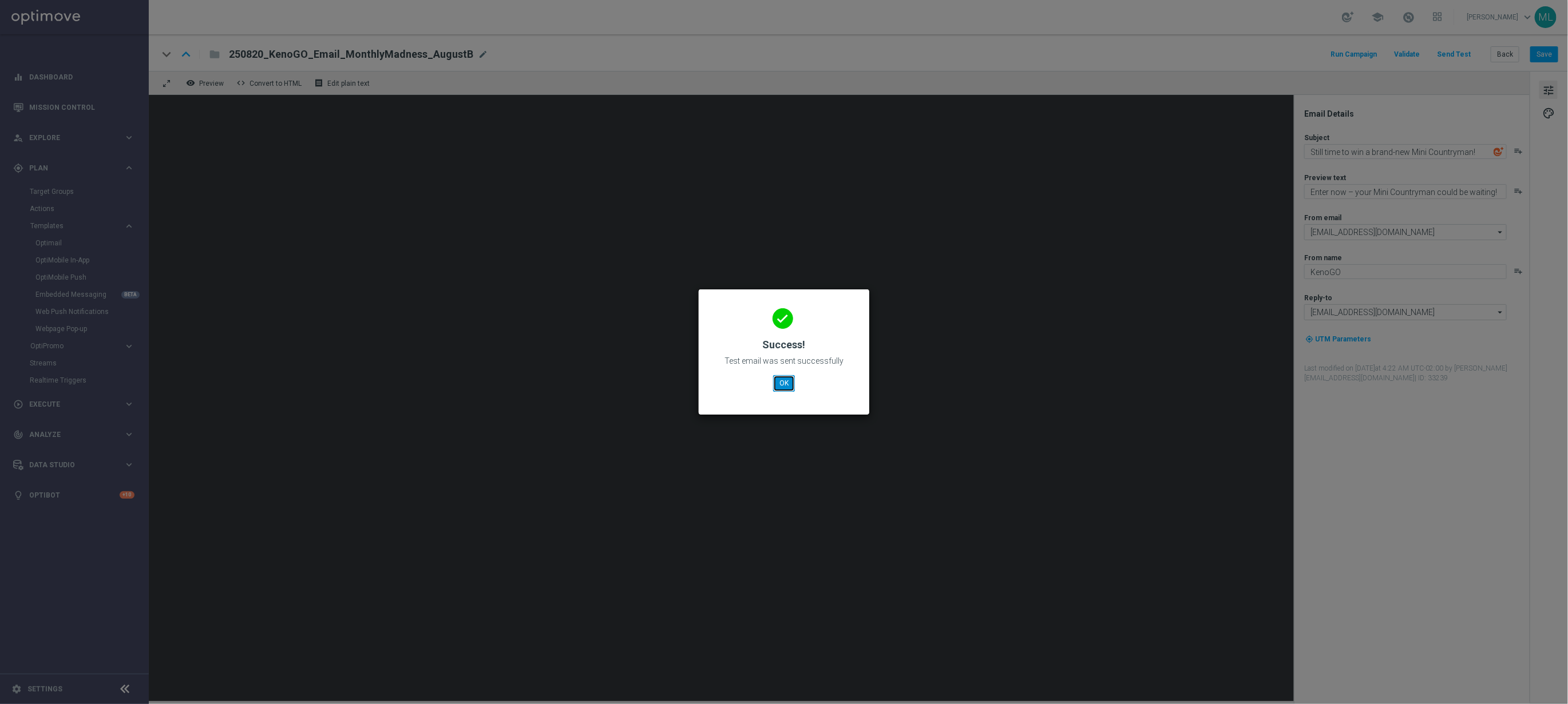
click at [779, 382] on button "OK" at bounding box center [784, 383] width 22 height 16
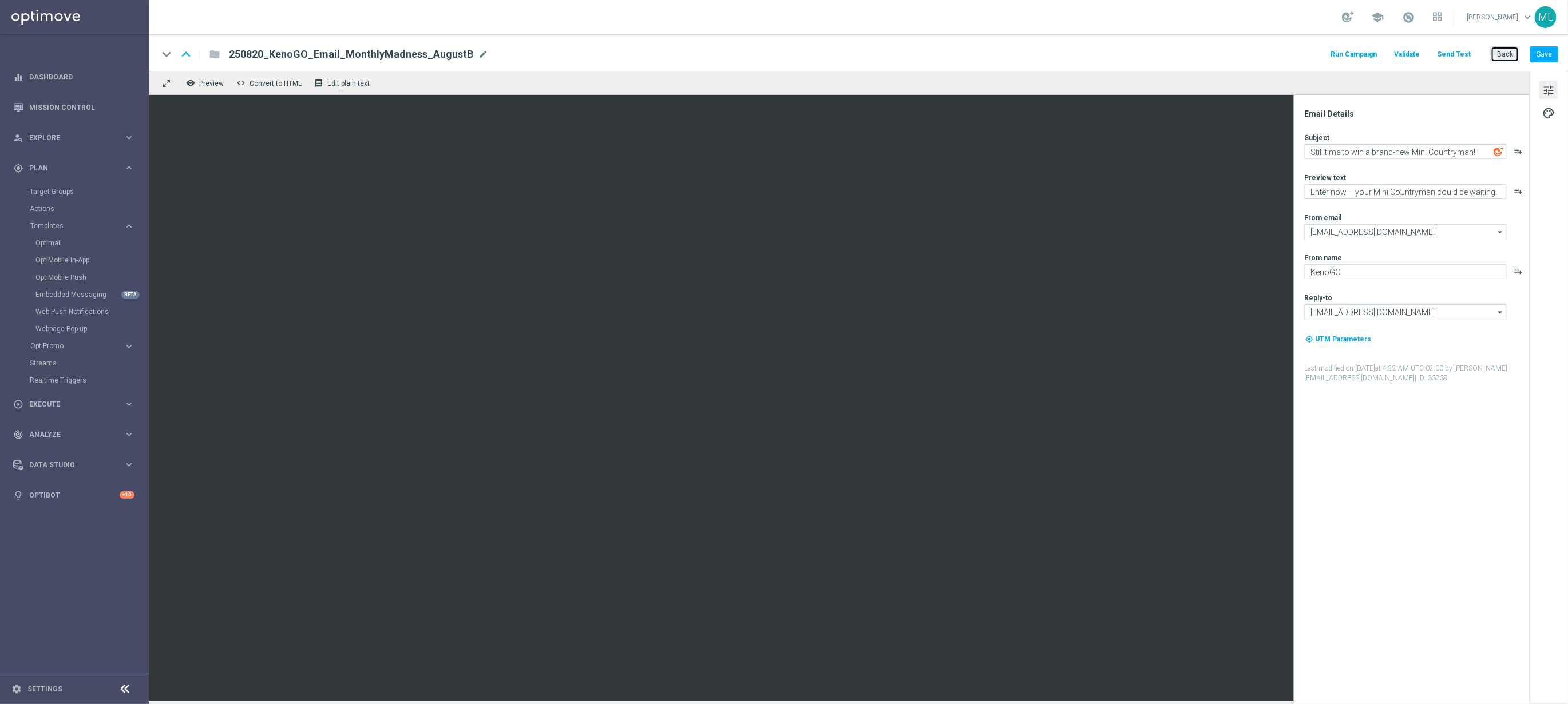
click at [1509, 57] on button "Back" at bounding box center [1505, 54] width 28 height 16
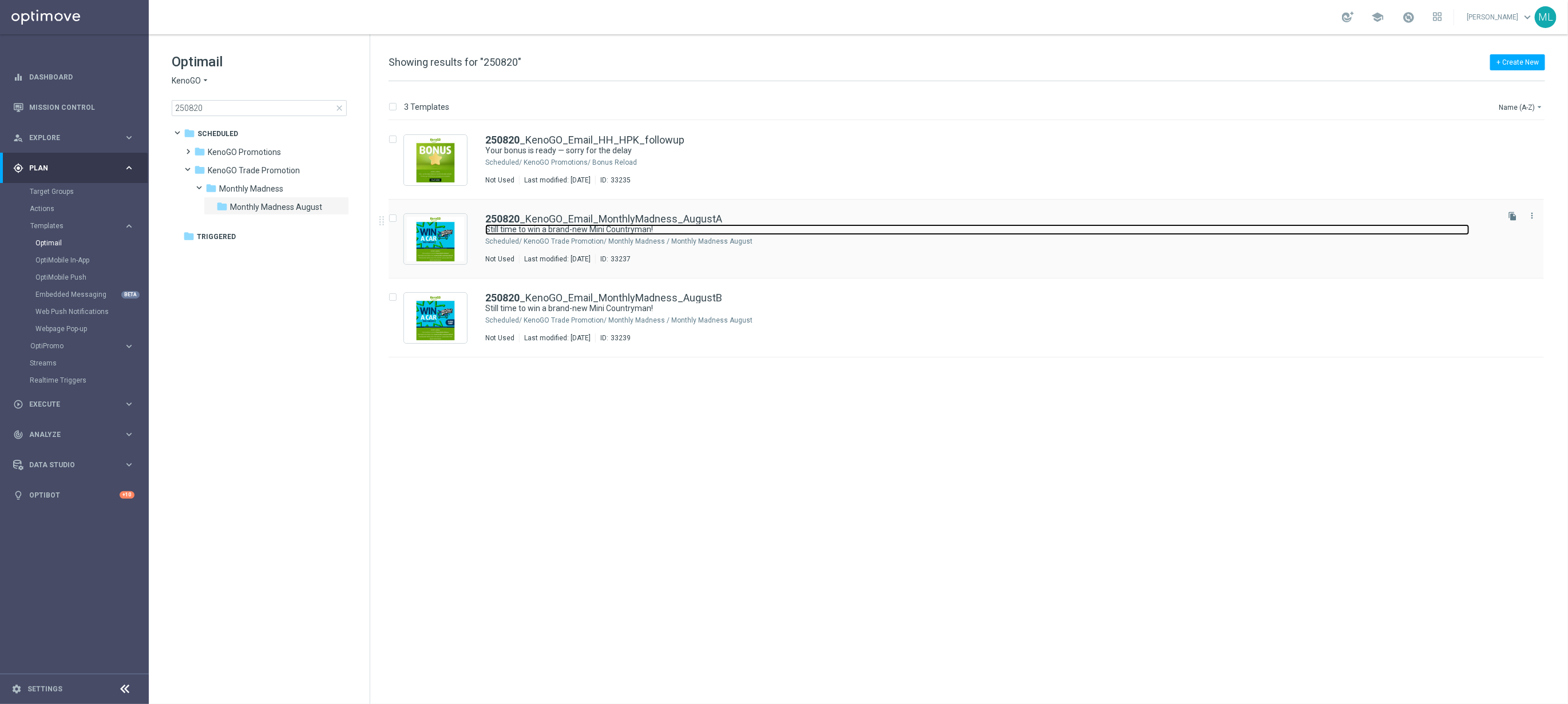
click at [752, 226] on link "Still time to win a brand-new Mini Countryman!" at bounding box center [977, 230] width 984 height 11
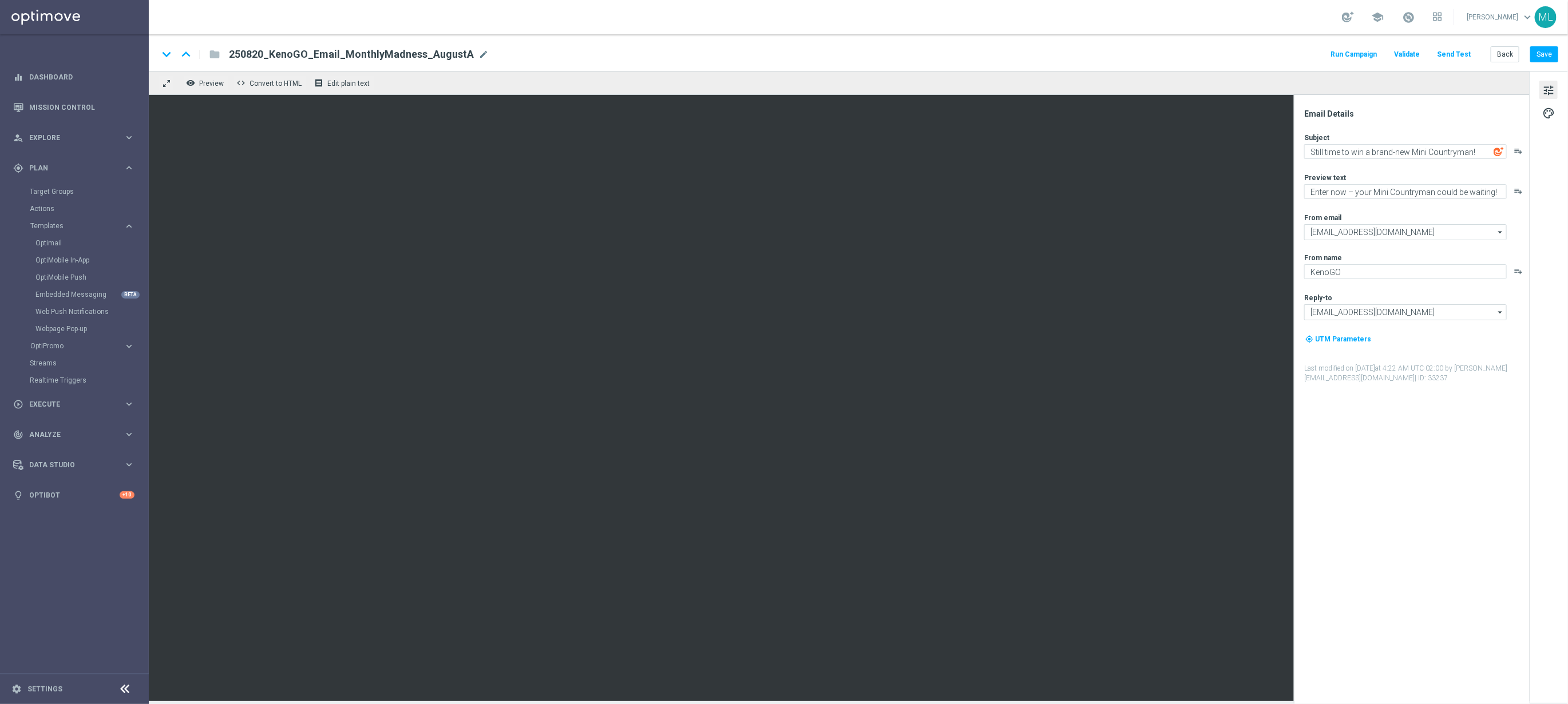
click at [1454, 58] on button "Send Test" at bounding box center [1453, 54] width 38 height 15
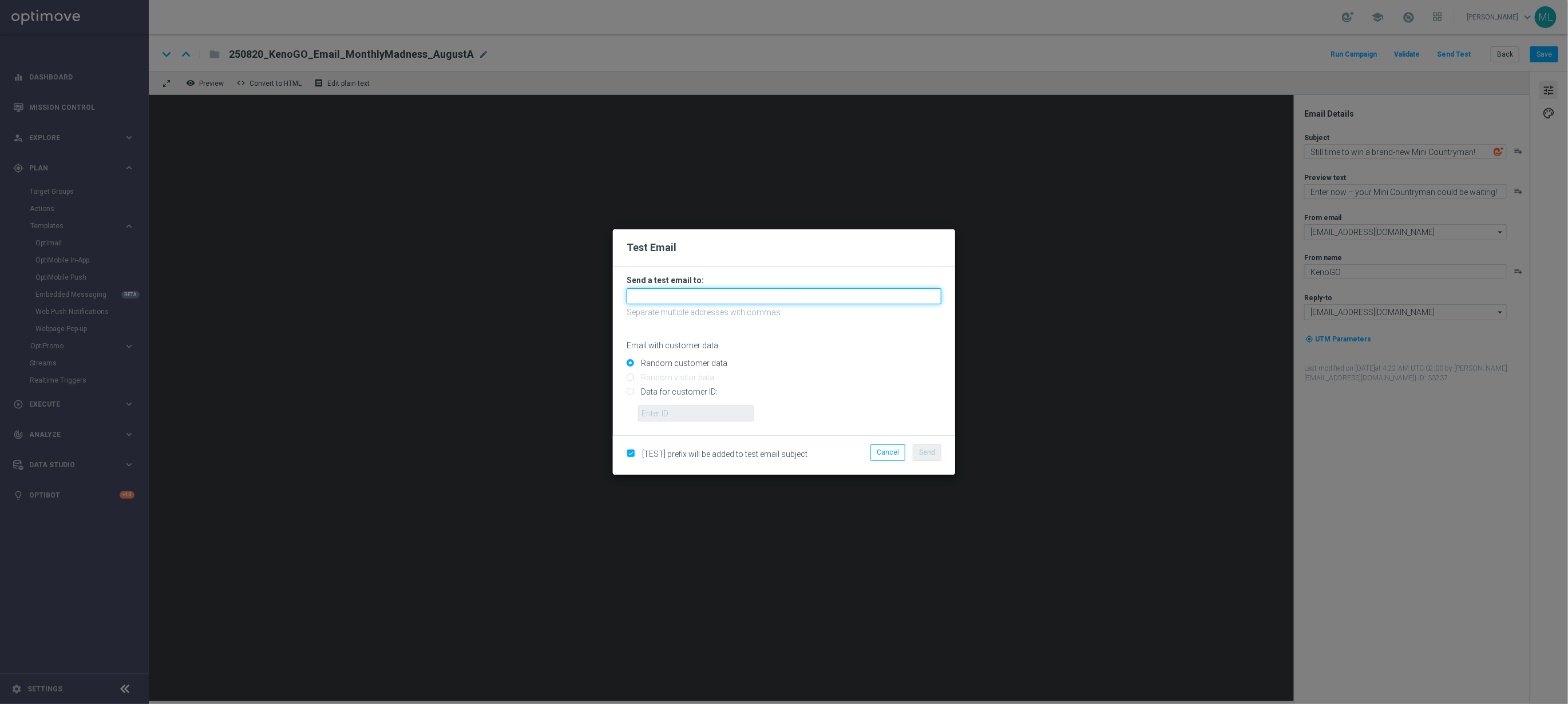
click at [676, 291] on input "text" at bounding box center [784, 296] width 315 height 16
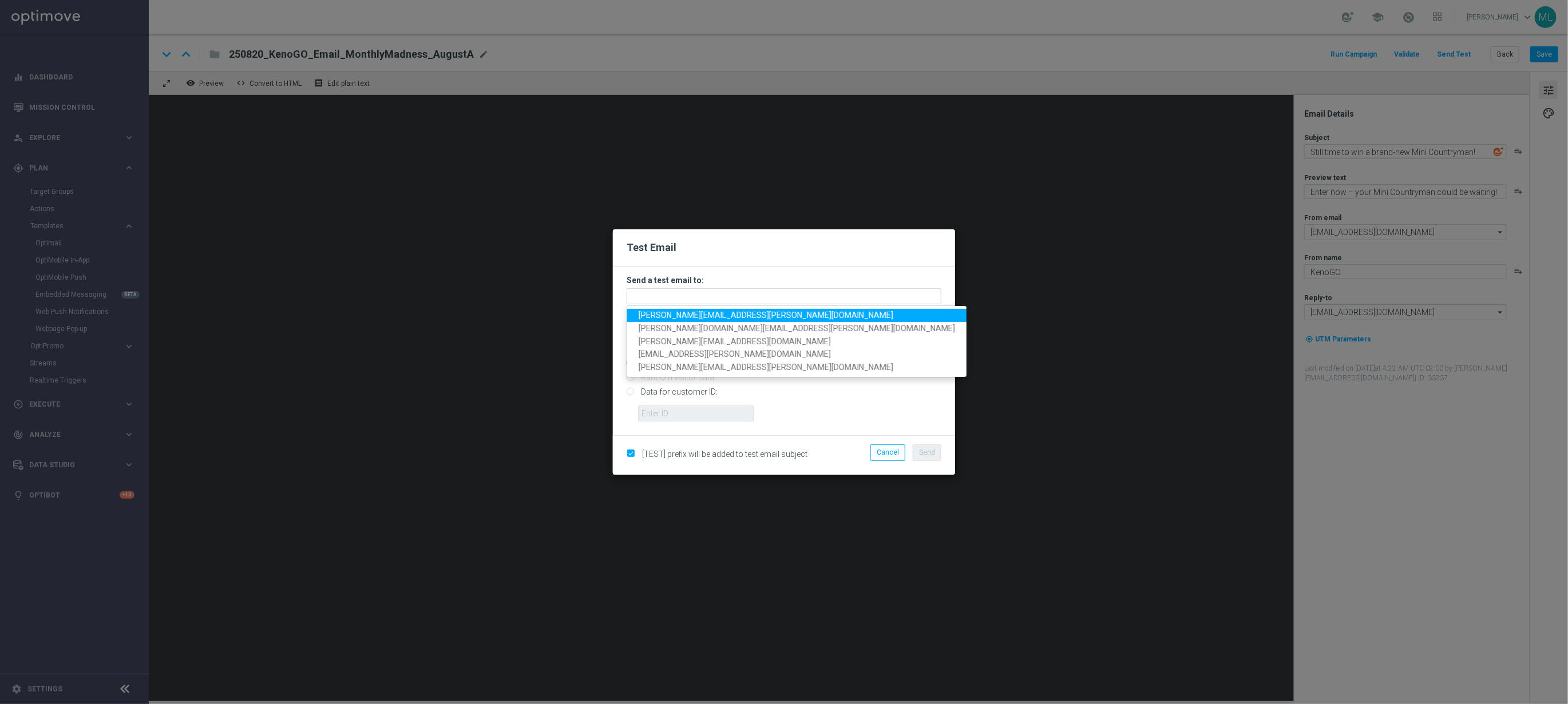
drag, startPoint x: 686, startPoint y: 314, endPoint x: 705, endPoint y: 309, distance: 19.6
click at [686, 314] on span "maria.lopez@lottoland.com" at bounding box center [766, 315] width 255 height 9
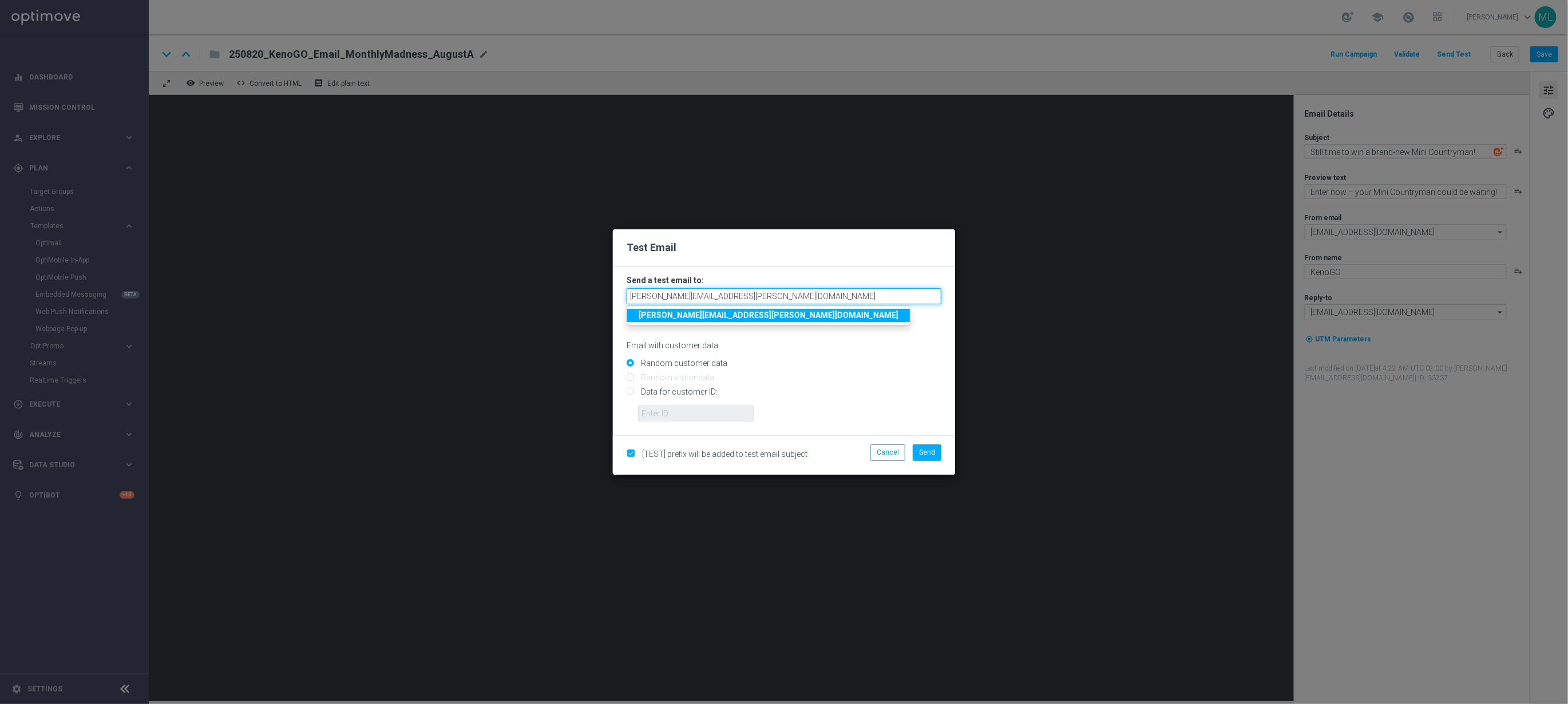
click at [735, 297] on input "maria.lopez@lottoland.com" at bounding box center [784, 296] width 315 height 16
click at [686, 318] on span "tin a.wang@lottoland.com" at bounding box center [739, 315] width 201 height 9
click at [839, 295] on input "maria.lopez@lottoland.com,tina.wang@lottoland.com" at bounding box center [784, 296] width 315 height 16
click at [735, 313] on span "ada m.pustetto@lottoland.com" at bounding box center [710, 315] width 144 height 9
type input "maria.lopez@lottoland.com,tina.wang@lottoland.com,adam.pustetto@lottoland.com"
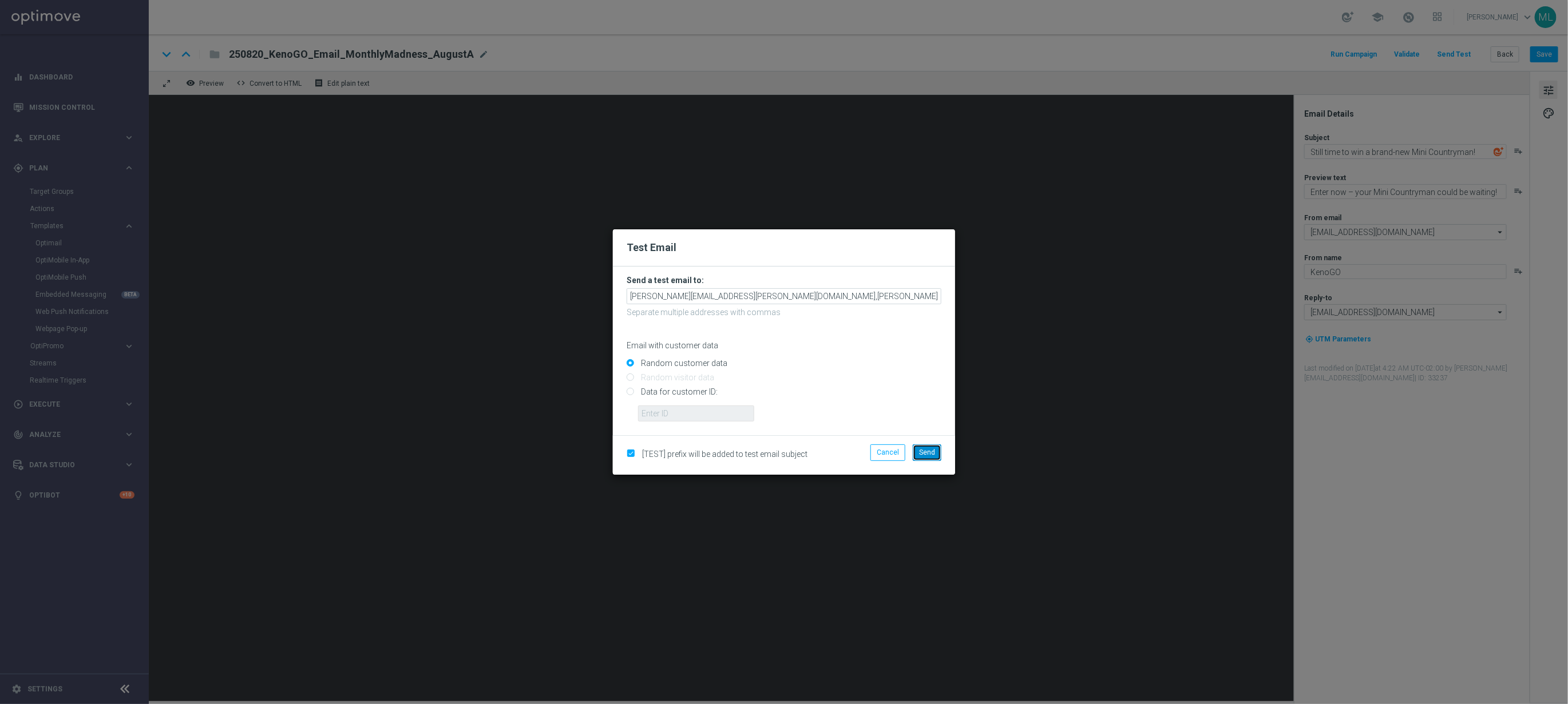
click at [925, 446] on button "Send" at bounding box center [927, 453] width 28 height 16
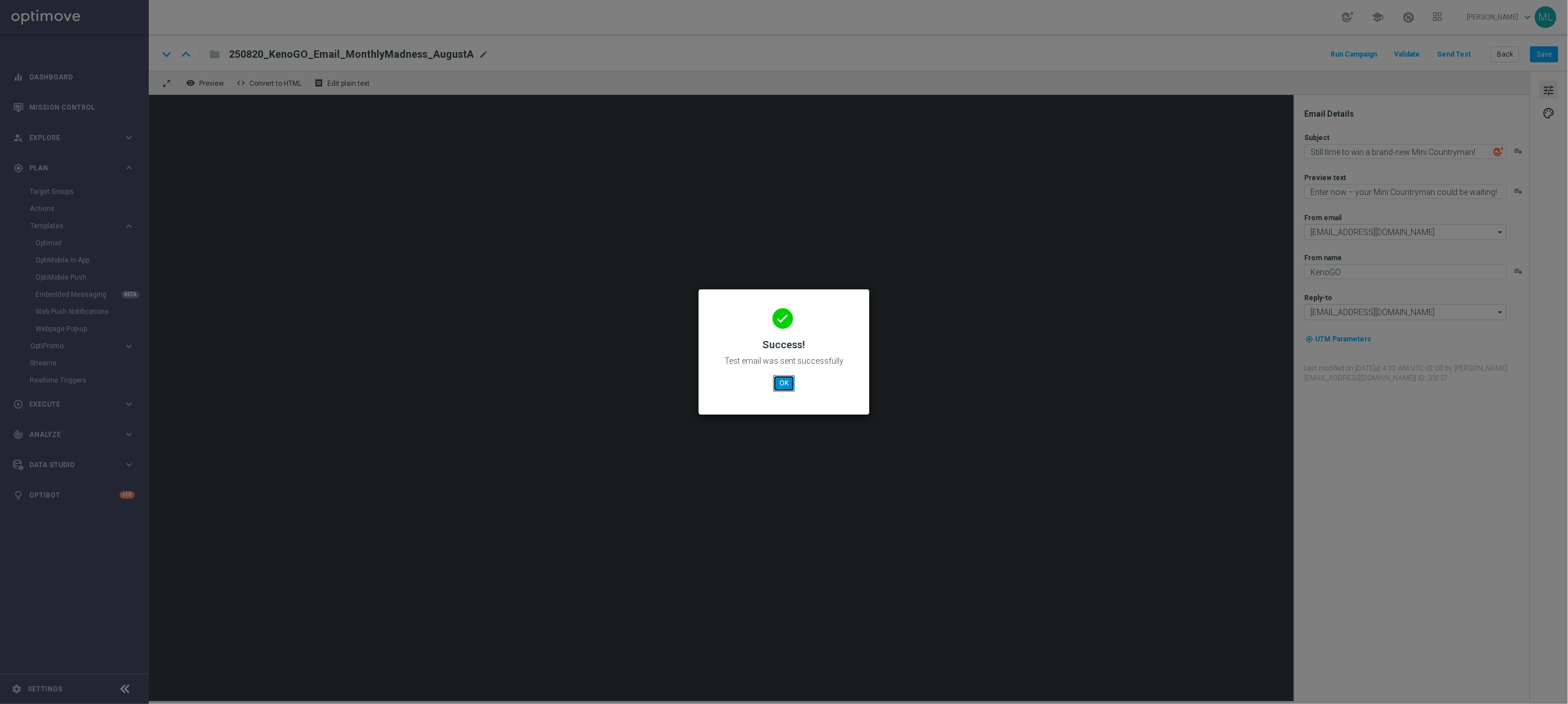
click at [789, 379] on button "OK" at bounding box center [784, 383] width 22 height 16
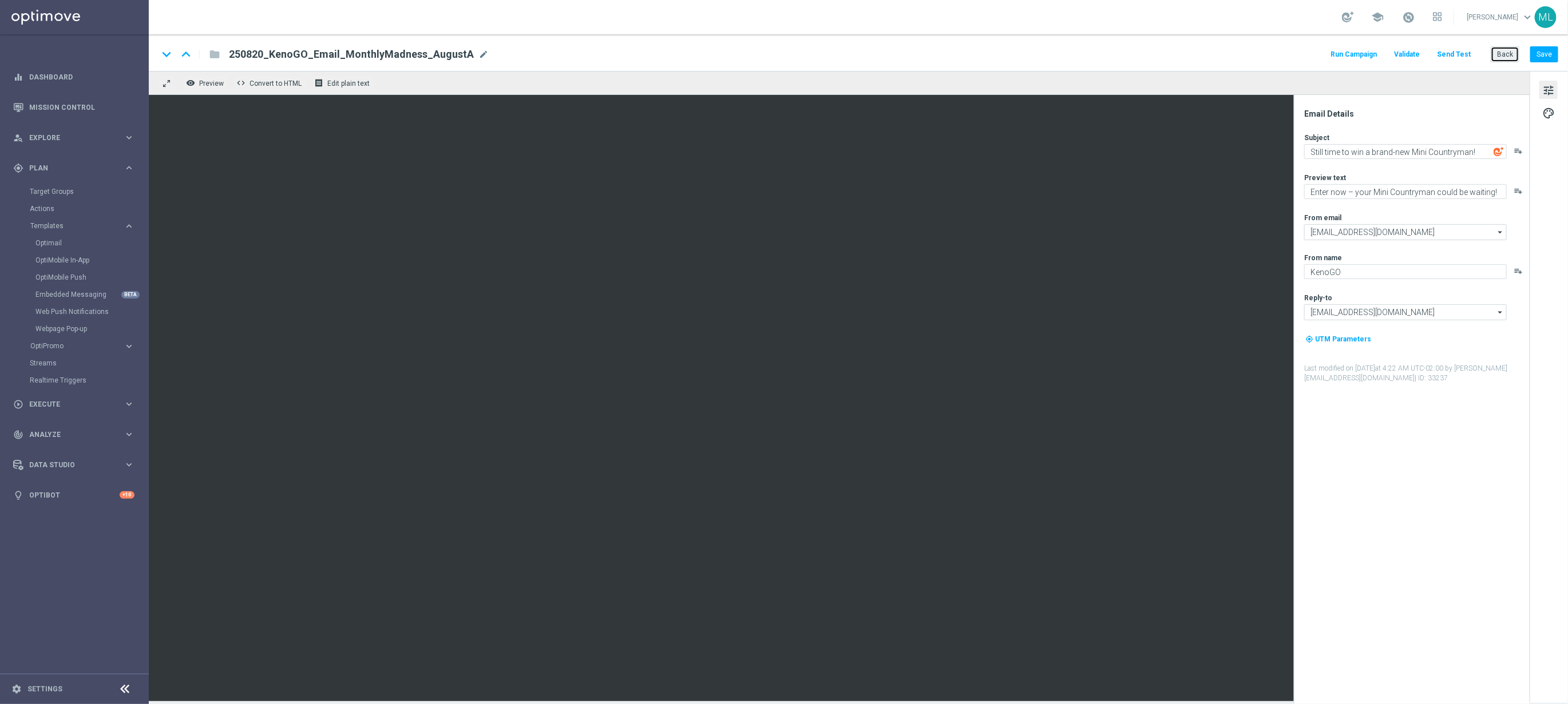
click at [1510, 56] on button "Back" at bounding box center [1505, 54] width 28 height 16
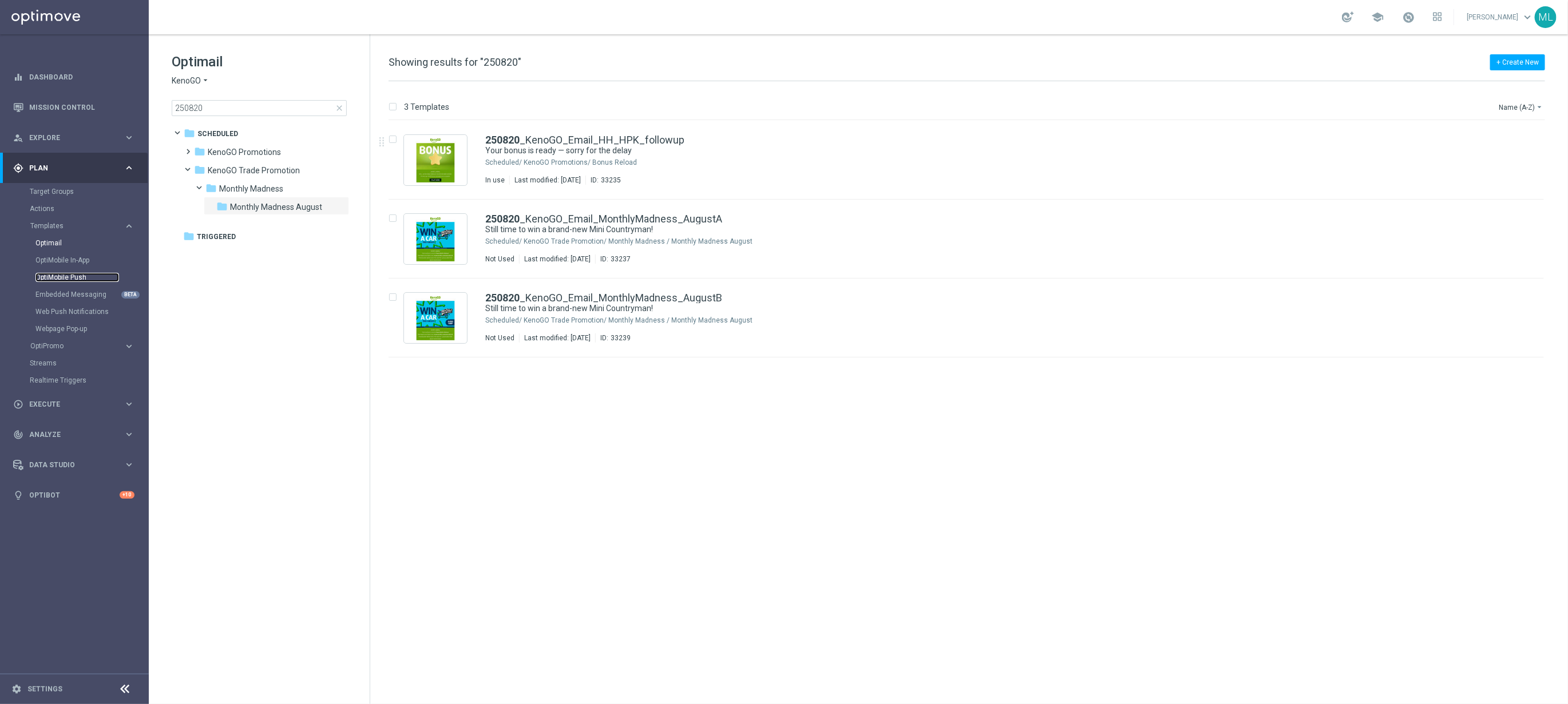
click at [84, 278] on link "OptiMobile Push" at bounding box center [77, 278] width 84 height 9
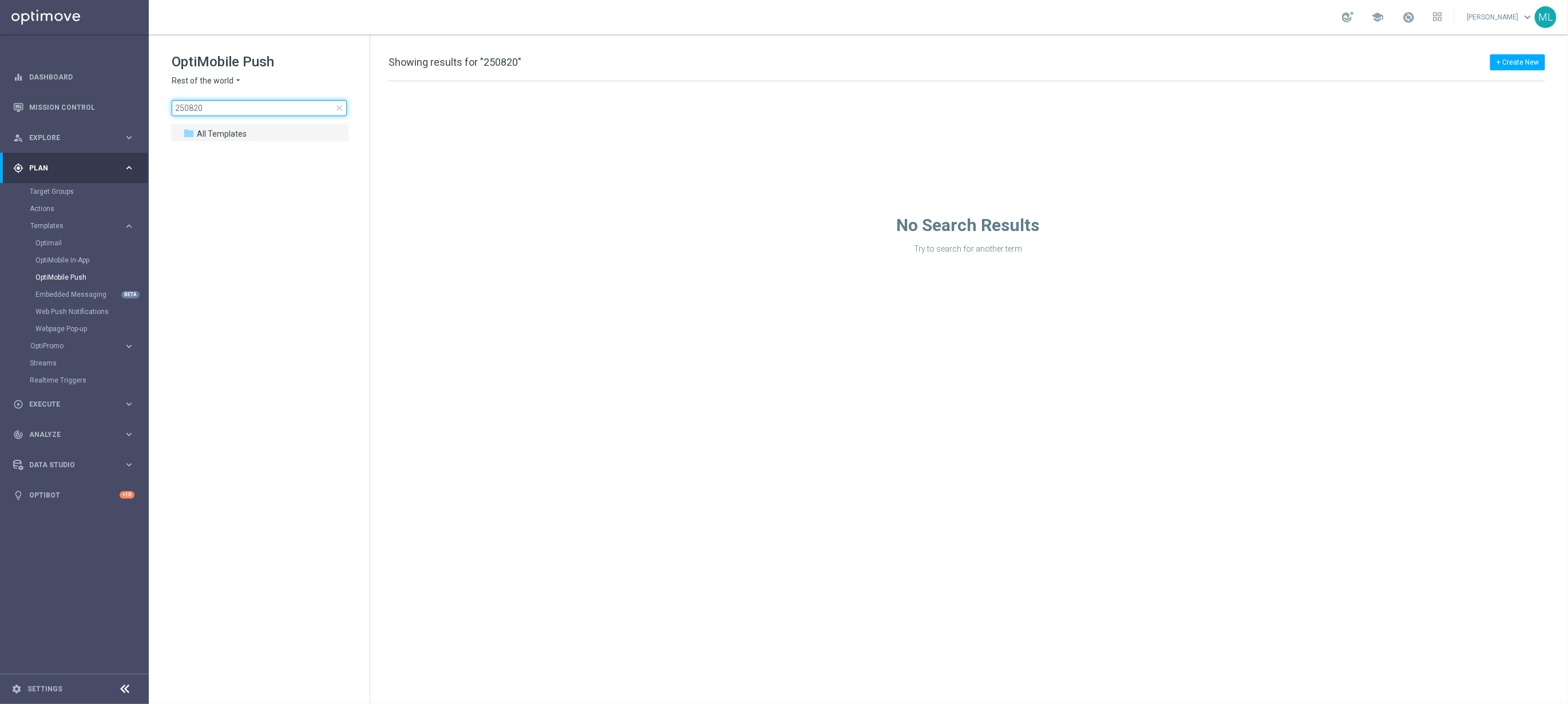
drag, startPoint x: 218, startPoint y: 107, endPoint x: 173, endPoint y: 107, distance: 45.0
click at [173, 107] on input "250820" at bounding box center [259, 108] width 175 height 16
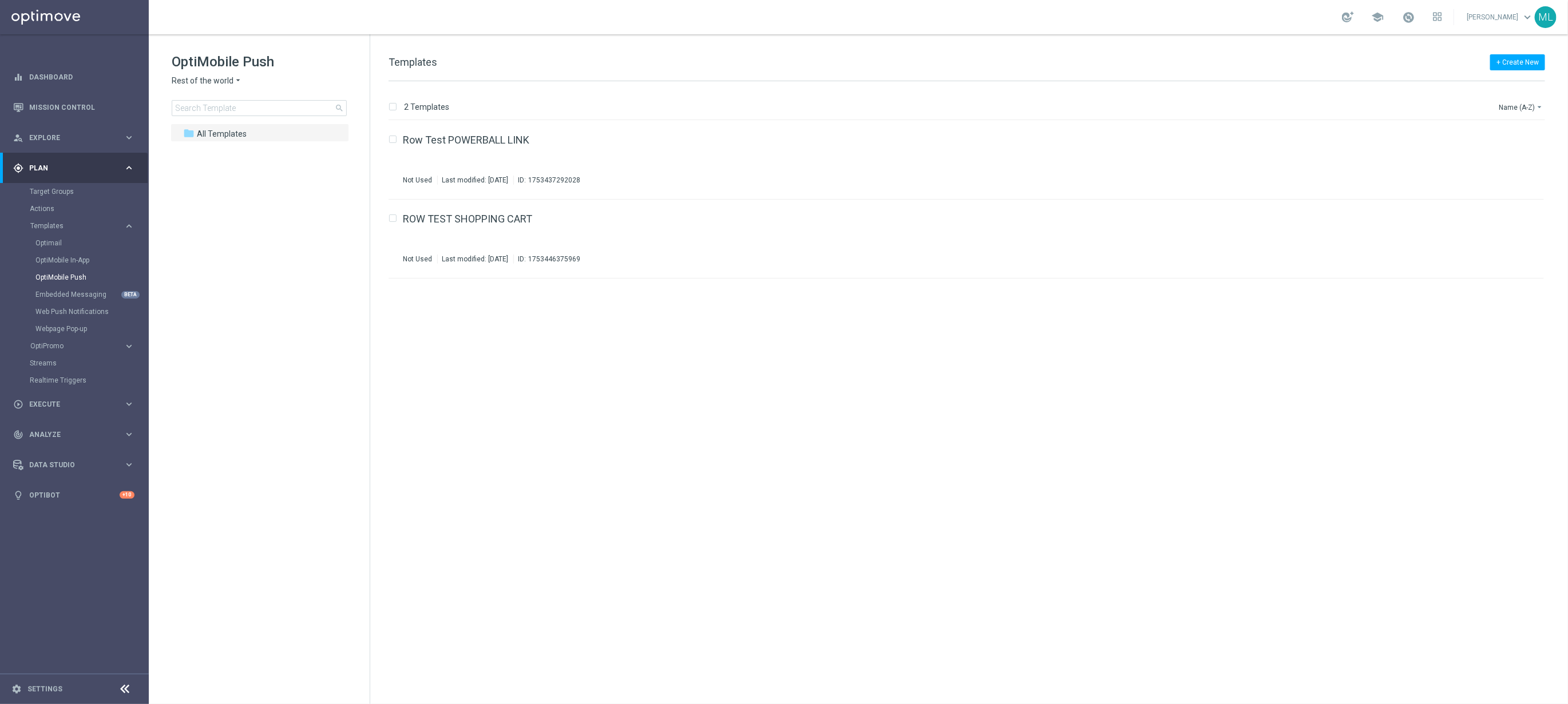
click at [239, 80] on icon "arrow_drop_down" at bounding box center [238, 81] width 9 height 11
click at [0, 0] on span "KenoGO Australia" at bounding box center [0, 0] width 0 height 0
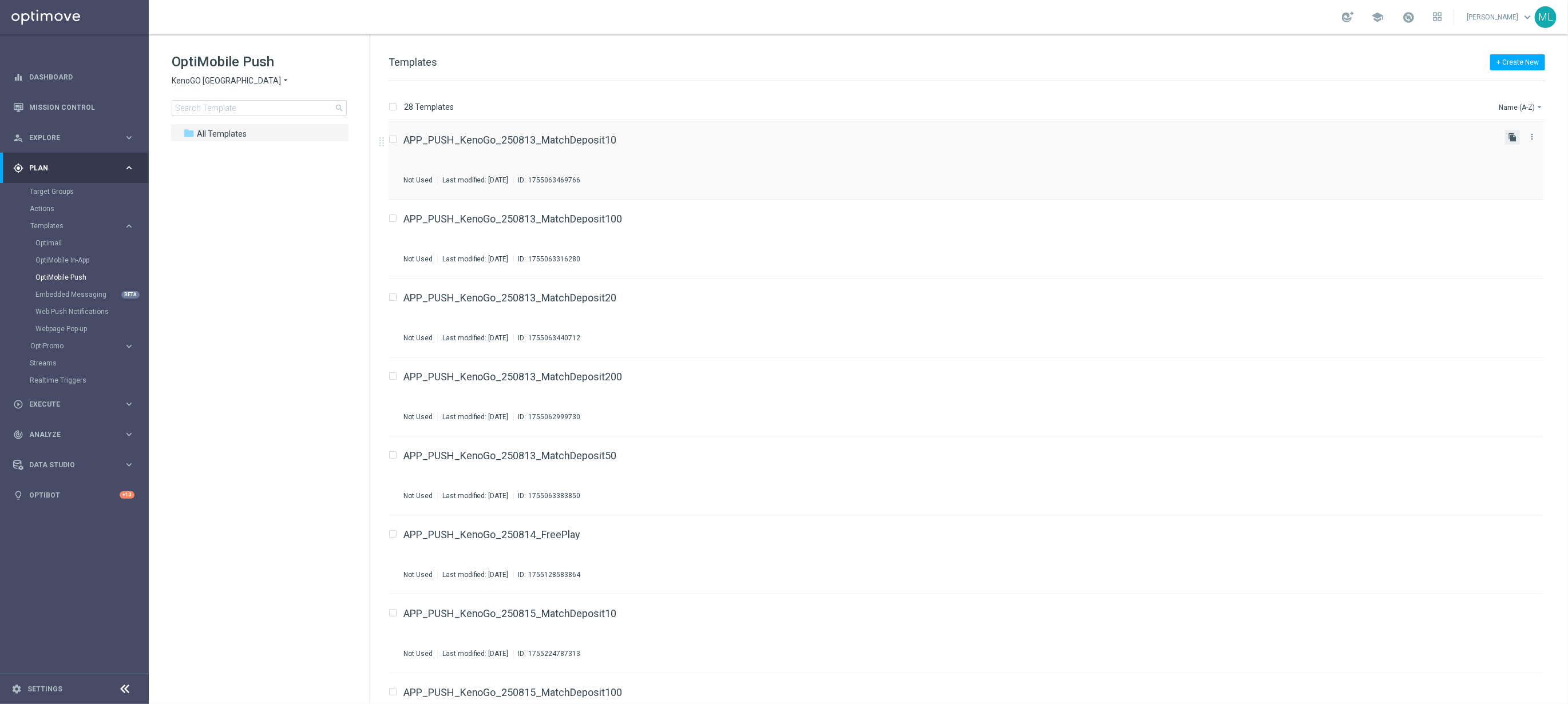
click at [1511, 138] on icon "file_copy" at bounding box center [1513, 138] width 9 height 9
click at [686, 239] on div "APP_PUSH_KenoGo_250813_MatchDeposit10(1) Not Used Last modified: Wednesday, Aug…" at bounding box center [950, 239] width 1093 height 50
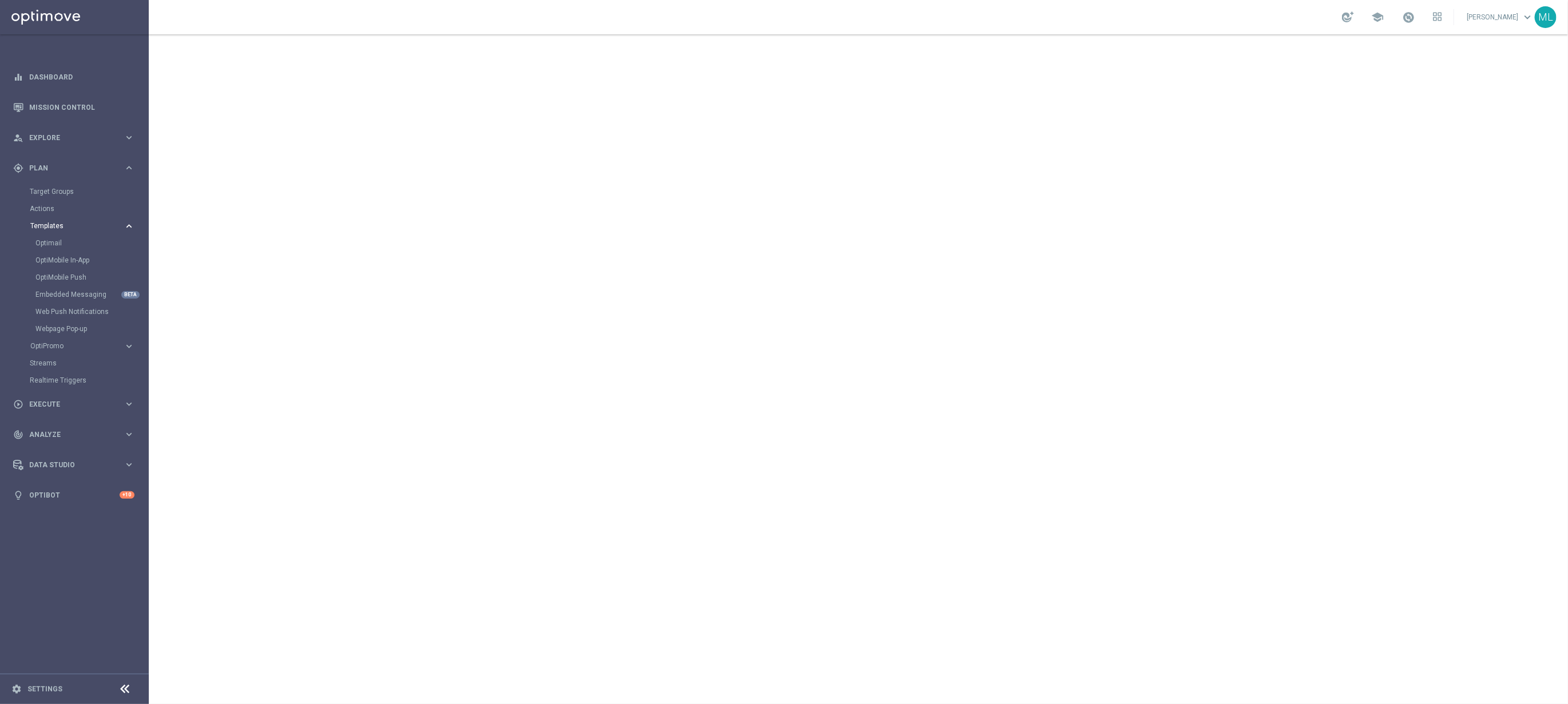
click at [53, 228] on span "Templates" at bounding box center [71, 226] width 82 height 7
drag, startPoint x: 56, startPoint y: 222, endPoint x: 62, endPoint y: 230, distance: 10.0
click at [57, 223] on span "Templates" at bounding box center [71, 226] width 82 height 7
click at [61, 239] on link "Optimail" at bounding box center [77, 243] width 84 height 9
click at [209, 84] on icon "arrow_drop_down" at bounding box center [208, 81] width 9 height 11
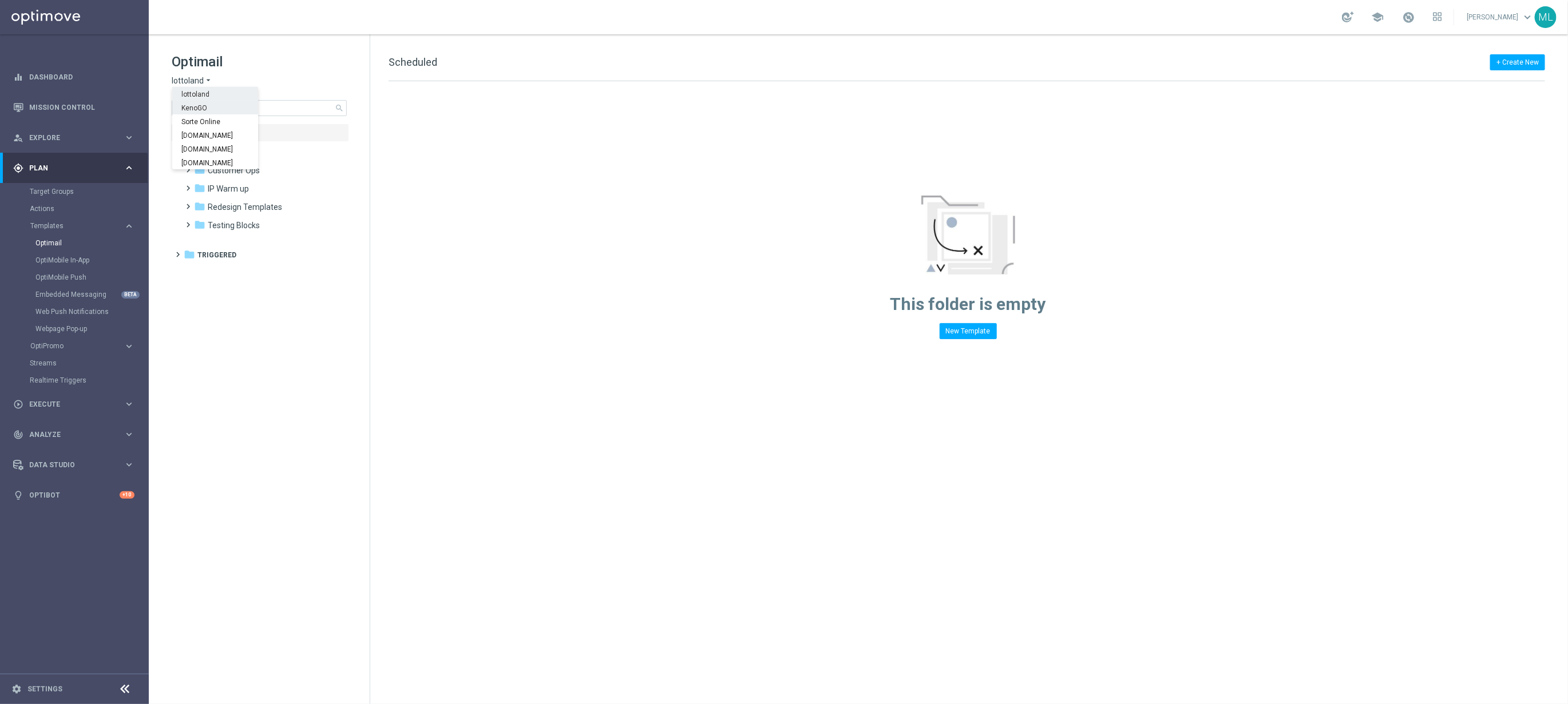
click at [215, 109] on div "KenoGO" at bounding box center [215, 107] width 86 height 14
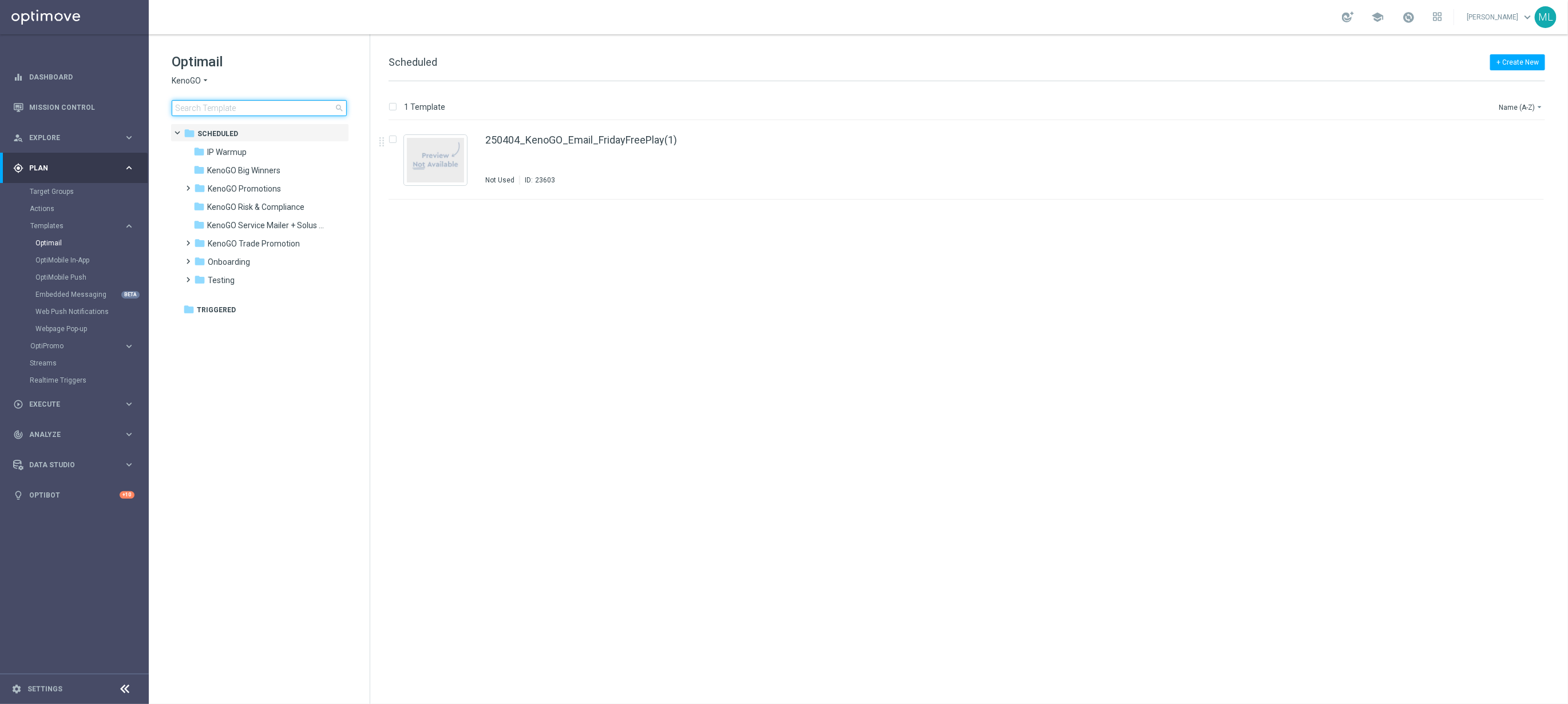
click at [266, 105] on input at bounding box center [259, 108] width 175 height 16
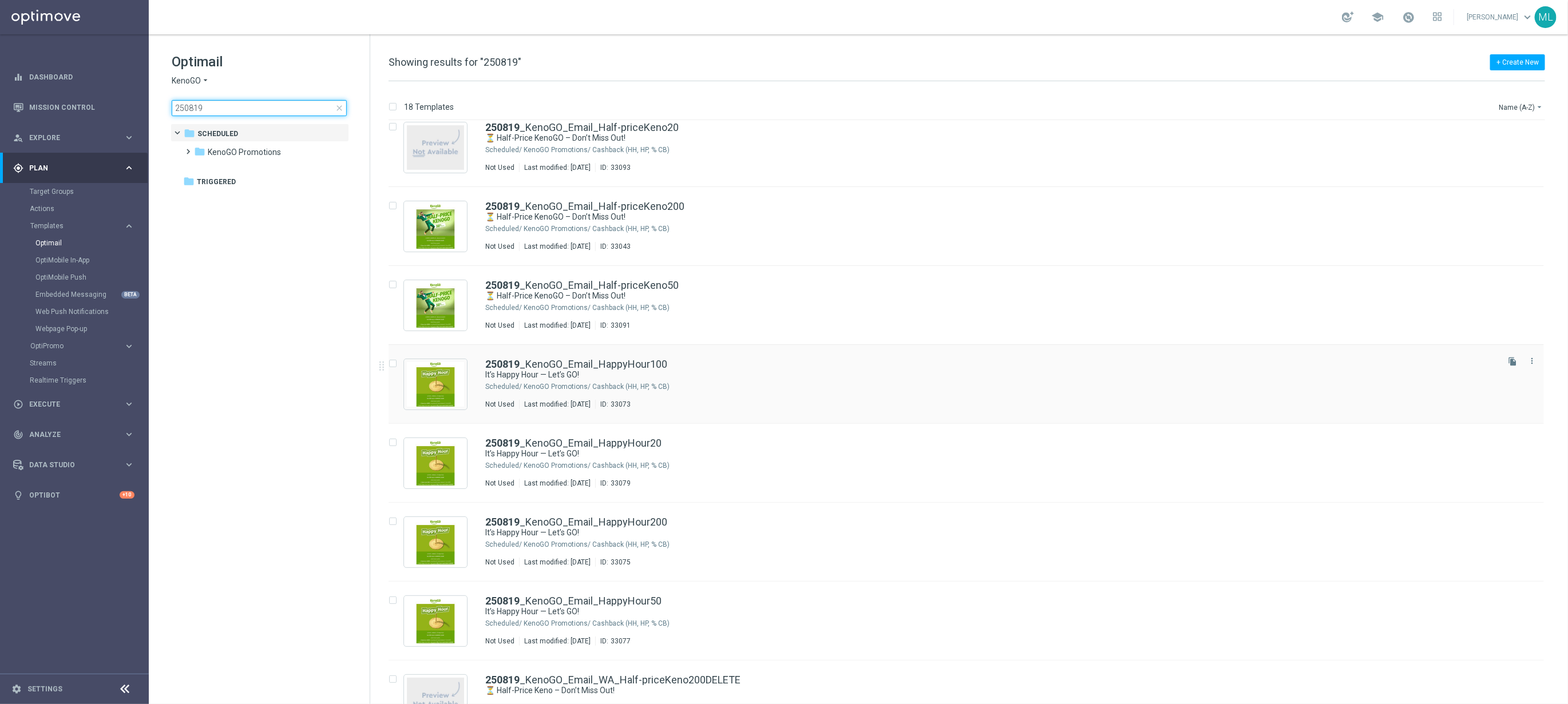
scroll to position [94, 0]
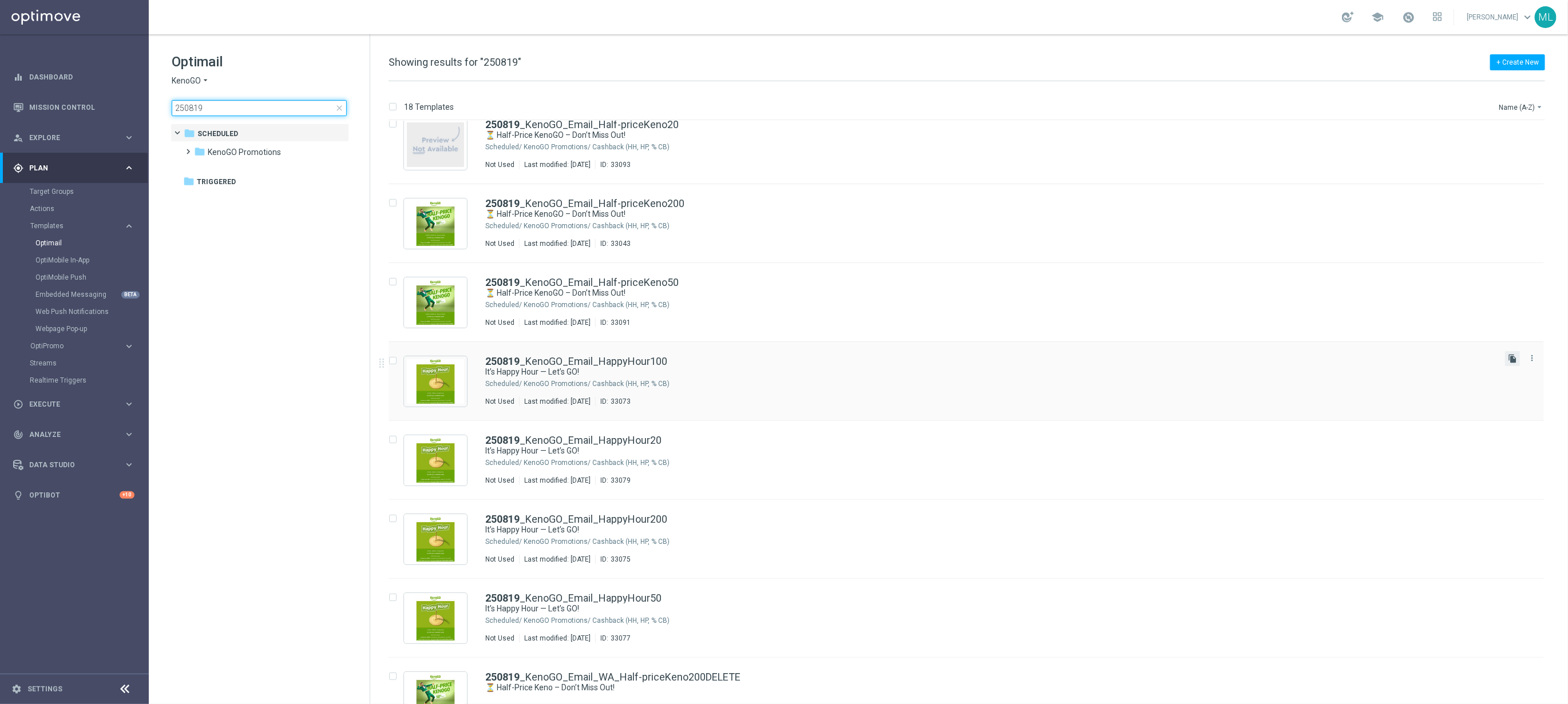
type input "250819"
click at [1513, 360] on icon "file_copy" at bounding box center [1513, 359] width 9 height 9
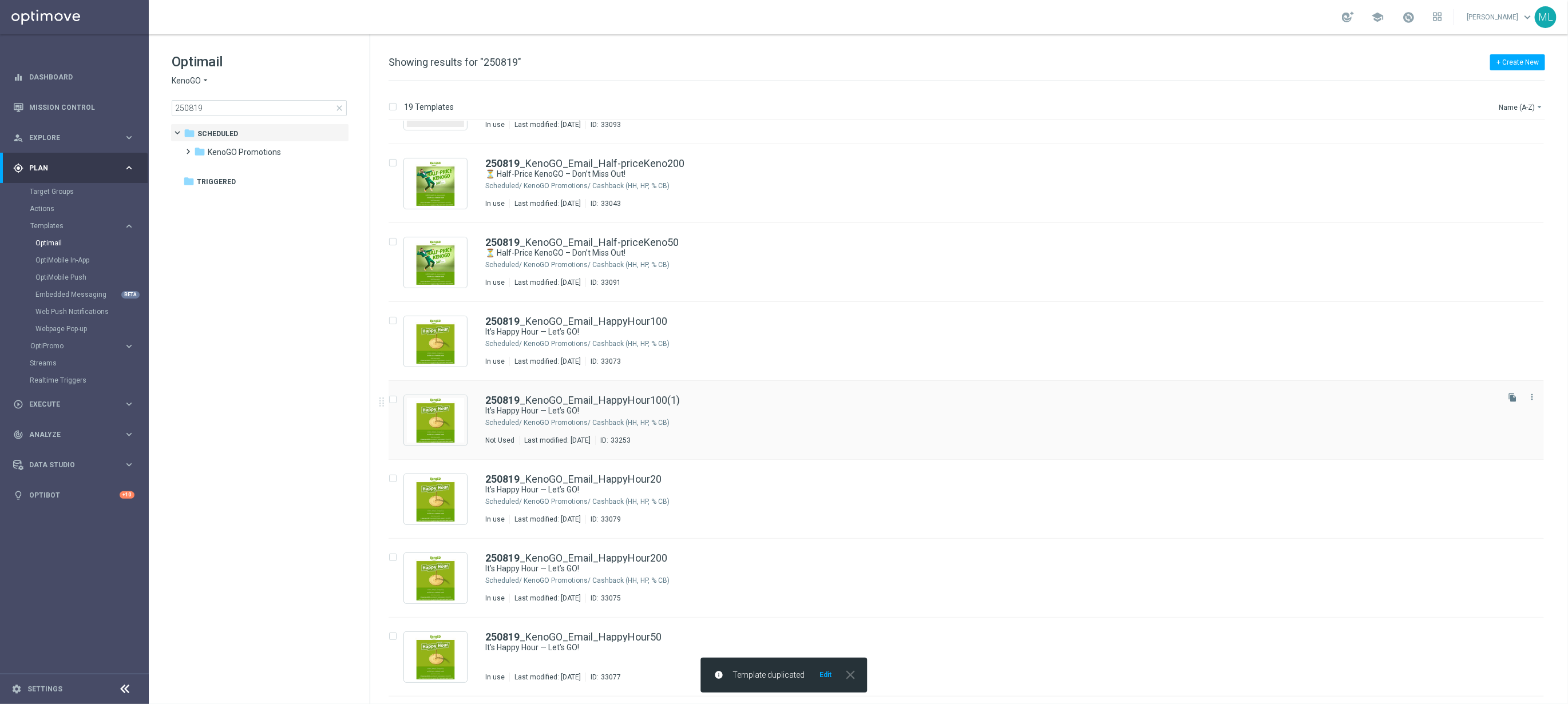
scroll to position [163, 0]
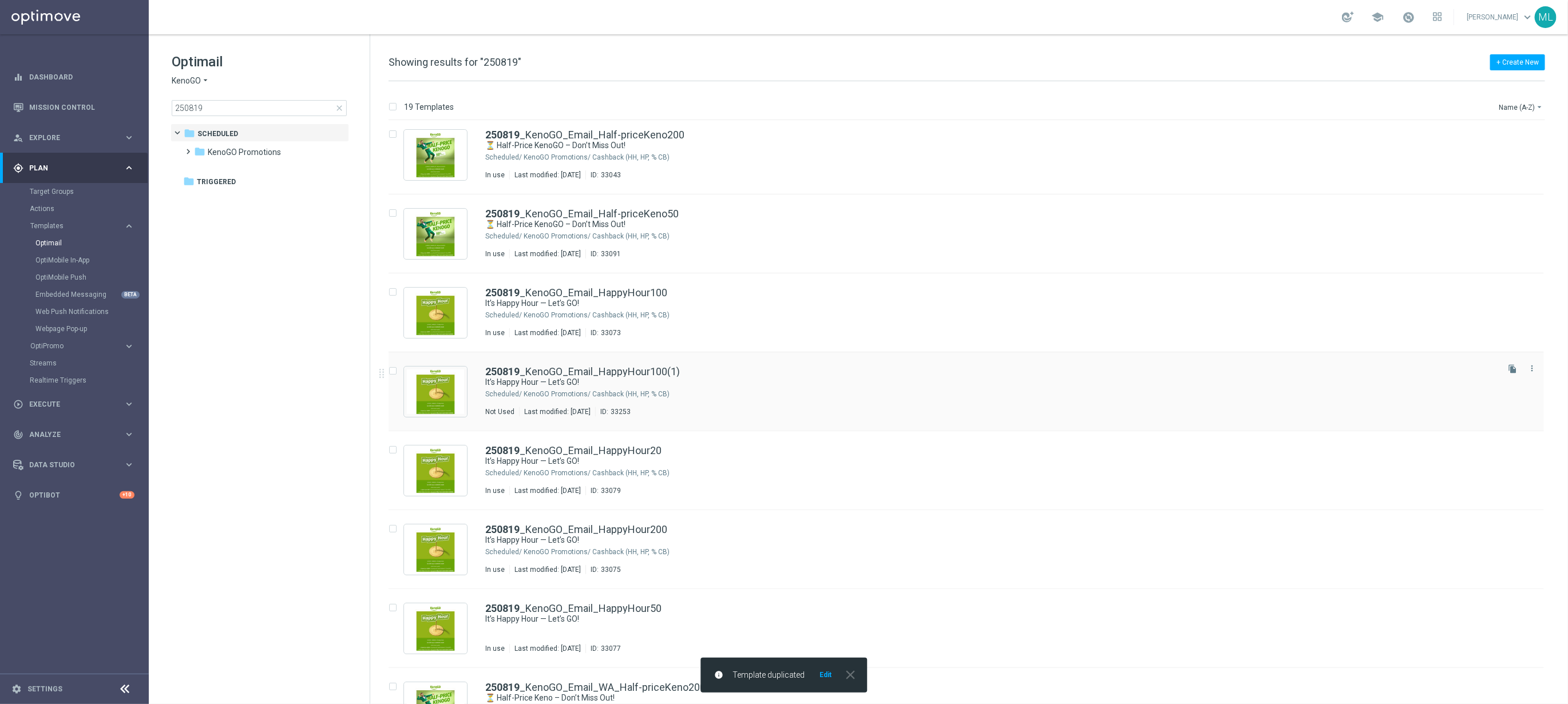
click at [803, 396] on div "KenoGO Promotions/ Cashback (HH, HP, % CB)" at bounding box center [1009, 394] width 972 height 9
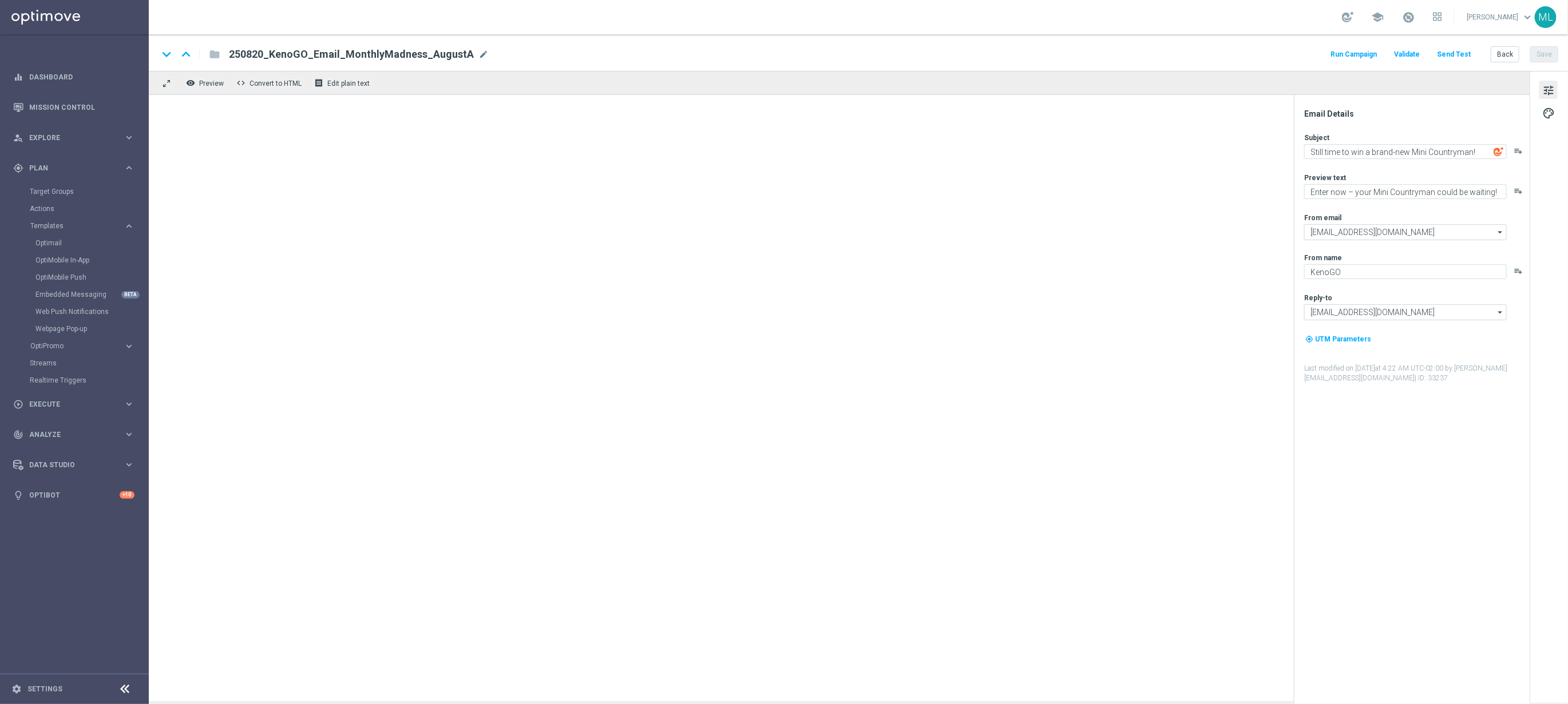
type textarea "It’s Happy Hour — Let’s GO!"
type textarea "Get 50% back in BONUS CASH!"
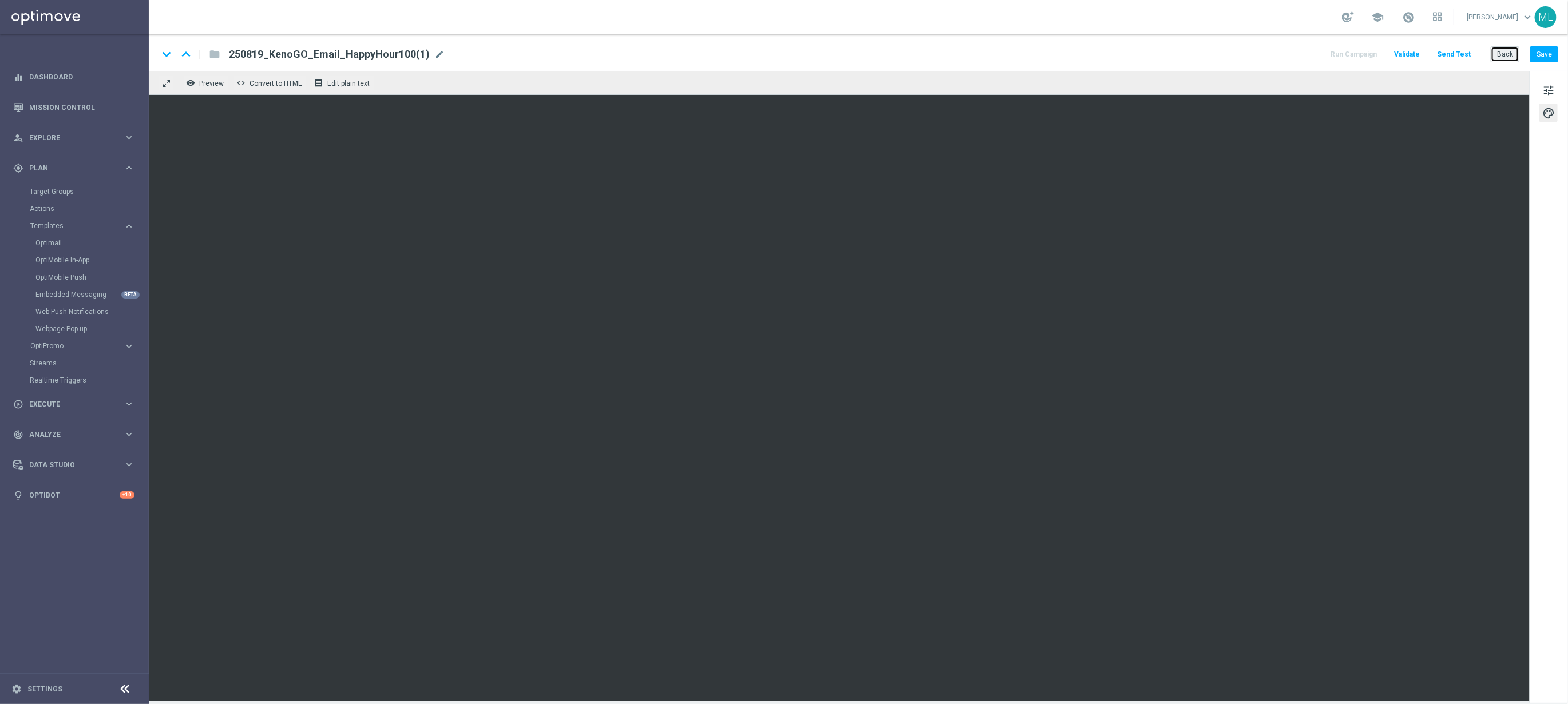
click at [1513, 57] on button "Back" at bounding box center [1505, 54] width 28 height 16
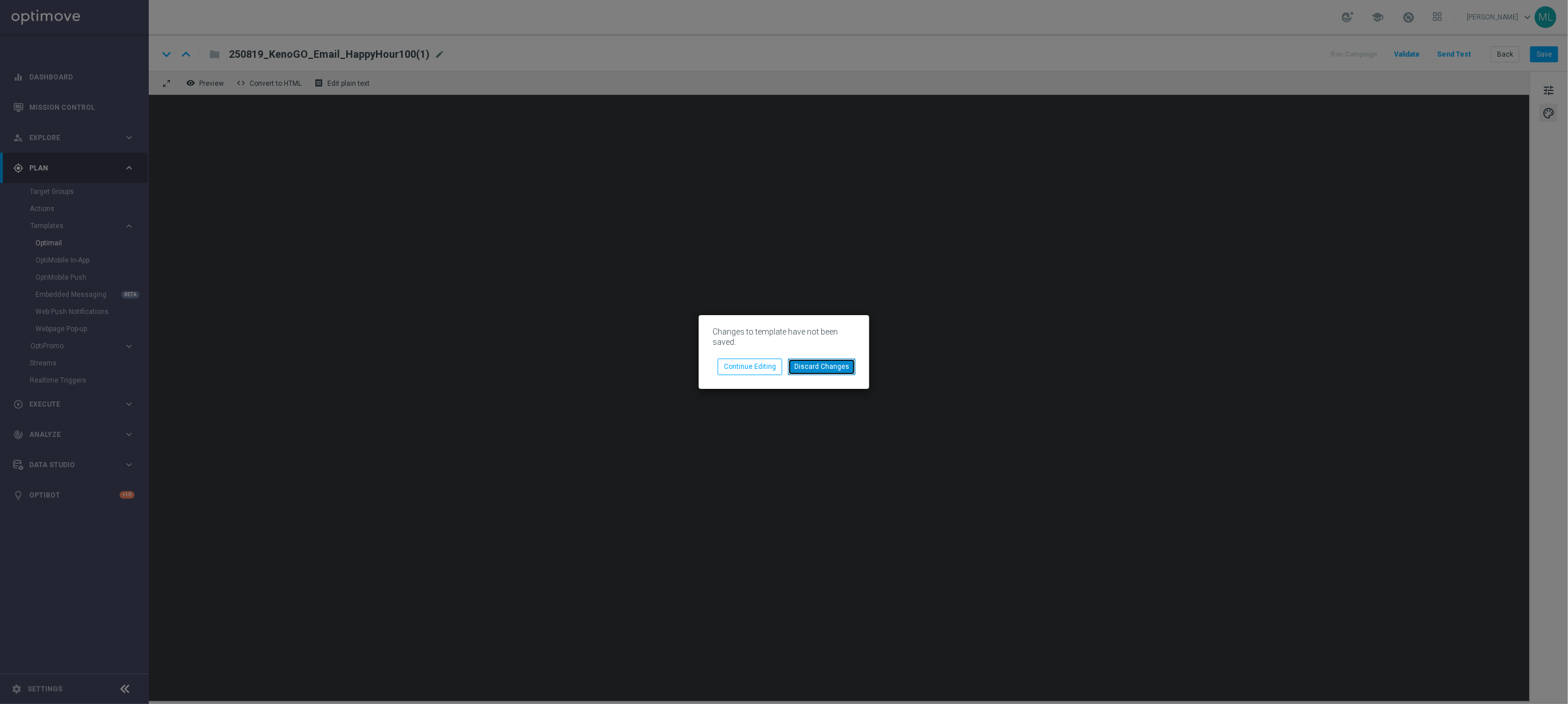
click at [823, 368] on button "Discard Changes" at bounding box center [822, 366] width 68 height 16
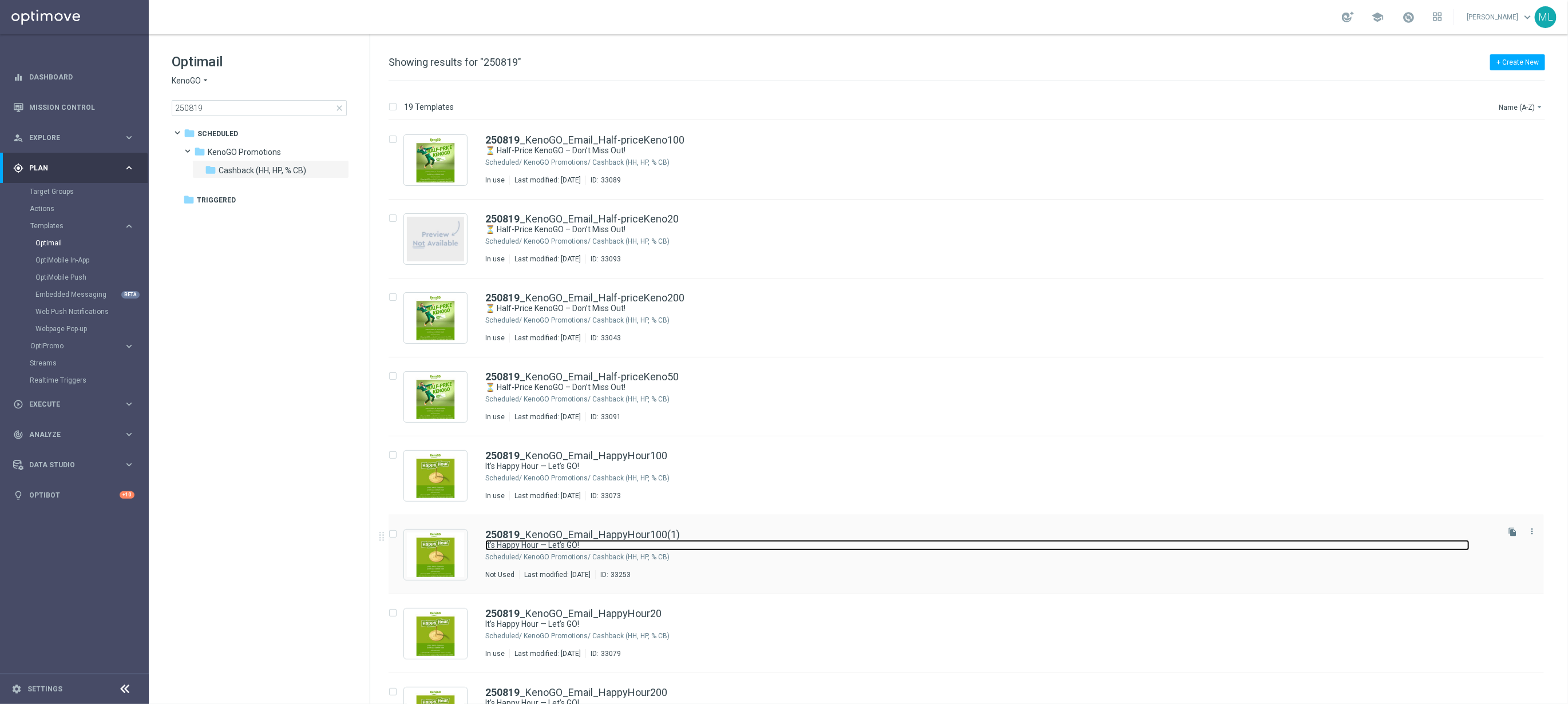
click at [731, 543] on link "It’s Happy Hour — Let’s GO!" at bounding box center [977, 545] width 984 height 11
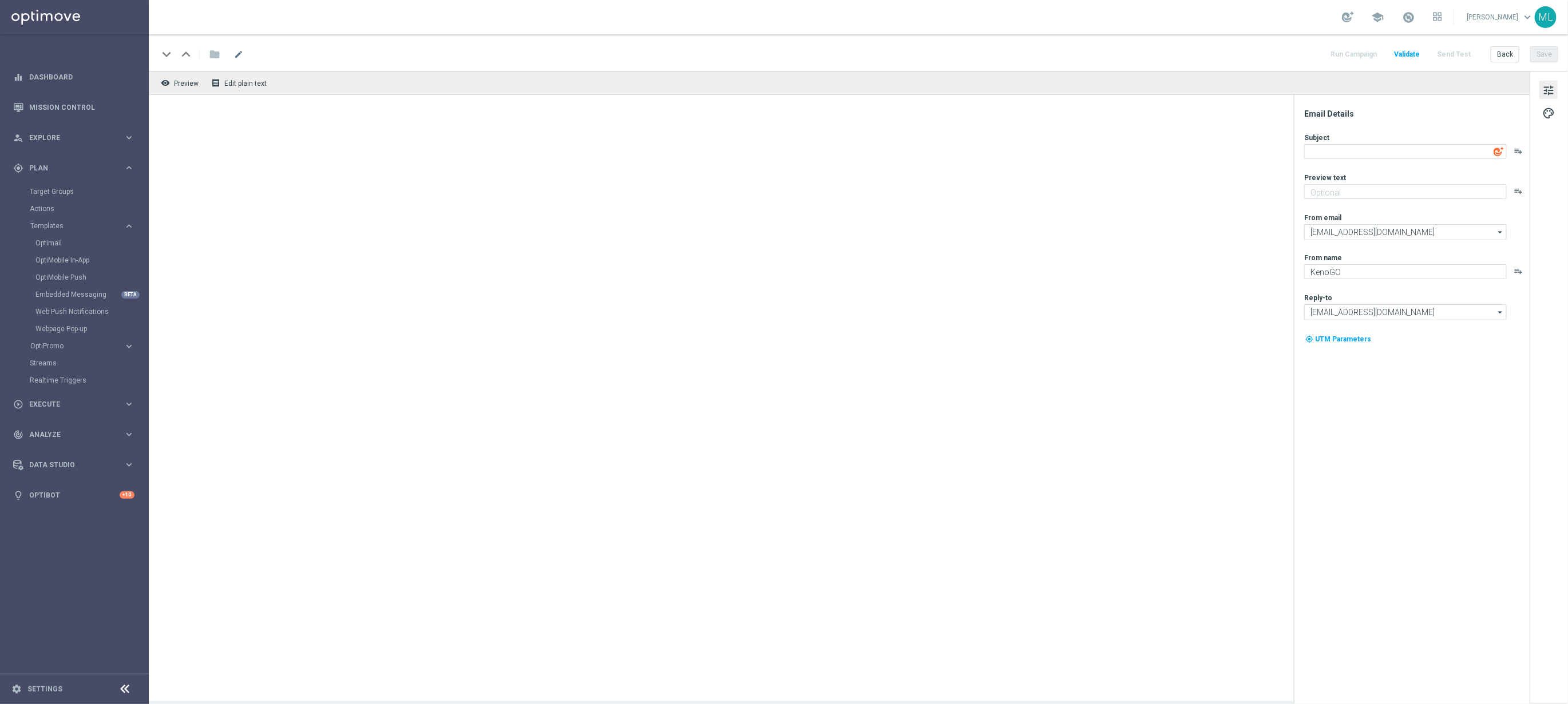
type textarea "It’s Happy Hour — Let’s GO!"
type textarea "Get 50% back in BONUS CASH!"
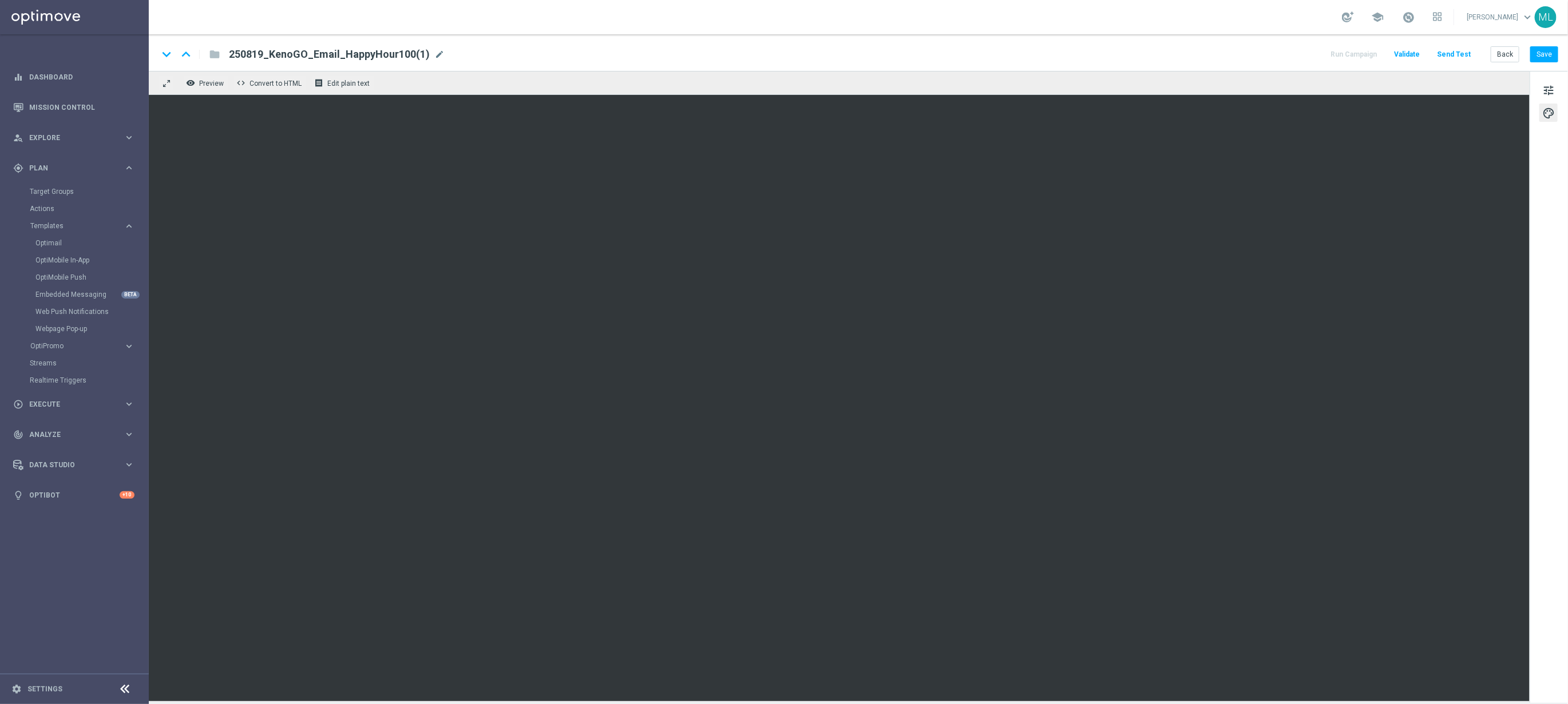
click at [1537, 480] on div "tune palette" at bounding box center [1549, 387] width 38 height 632
click at [1542, 55] on button "Save" at bounding box center [1544, 54] width 28 height 16
click at [1548, 57] on button "Save" at bounding box center [1544, 54] width 28 height 16
click at [434, 53] on span "mode_edit" at bounding box center [440, 55] width 11 height 11
drag, startPoint x: 402, startPoint y: 53, endPoint x: 217, endPoint y: 51, distance: 185.0
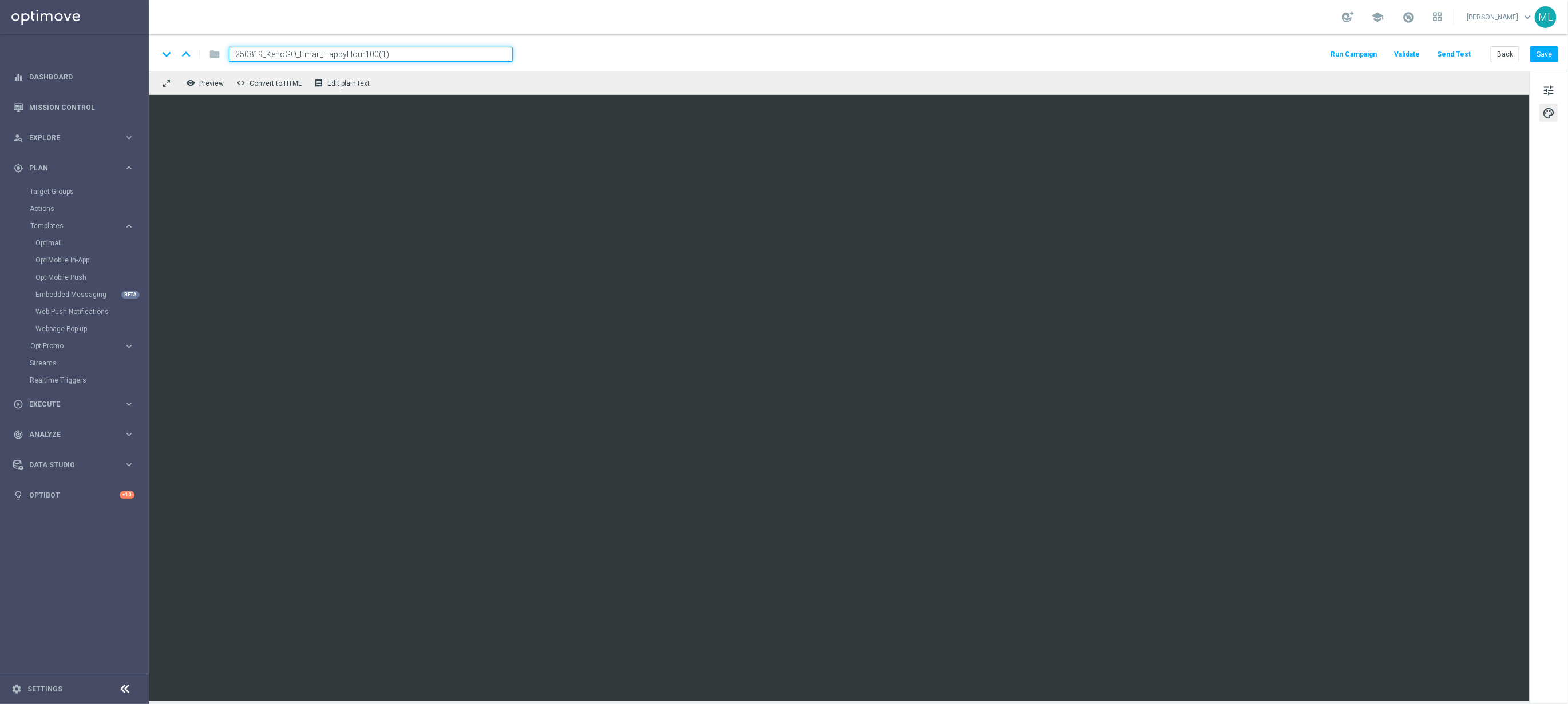
click at [212, 50] on div "keyboard_arrow_down keyboard_arrow_up folder 250819_KenoGO_Email_HappyHour100(1)" at bounding box center [335, 54] width 355 height 15
click at [285, 55] on span "mode_edit" at bounding box center [290, 55] width 11 height 11
type input "Template_HappyHour"
click at [1541, 53] on button "Save" at bounding box center [1544, 54] width 28 height 16
click at [1509, 55] on button "Back" at bounding box center [1505, 54] width 28 height 16
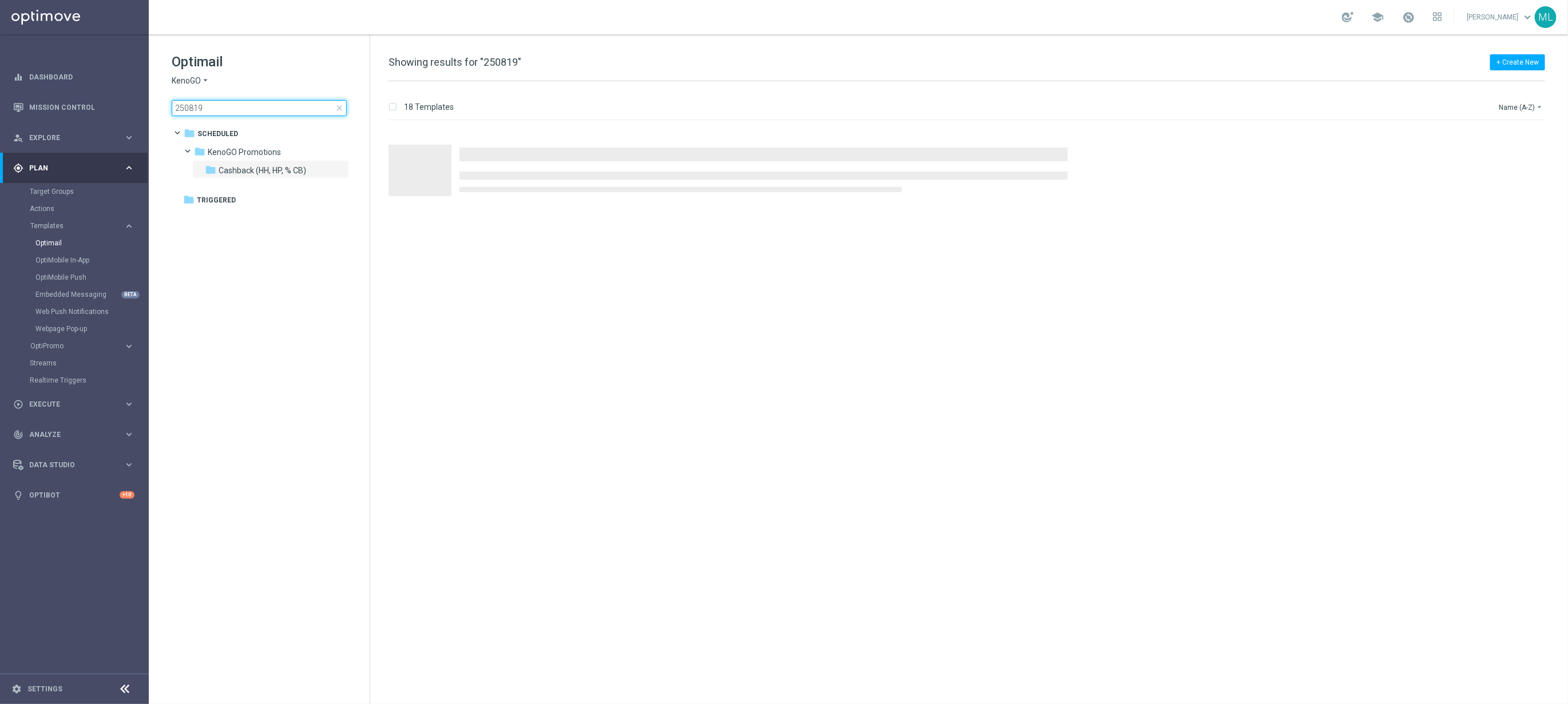
drag, startPoint x: 232, startPoint y: 107, endPoint x: 169, endPoint y: 107, distance: 63.0
click at [169, 107] on div "Optimail KenoGO arrow_drop_down × KenoGO 250819 close folder 1 Folder folder Sc…" at bounding box center [259, 113] width 221 height 157
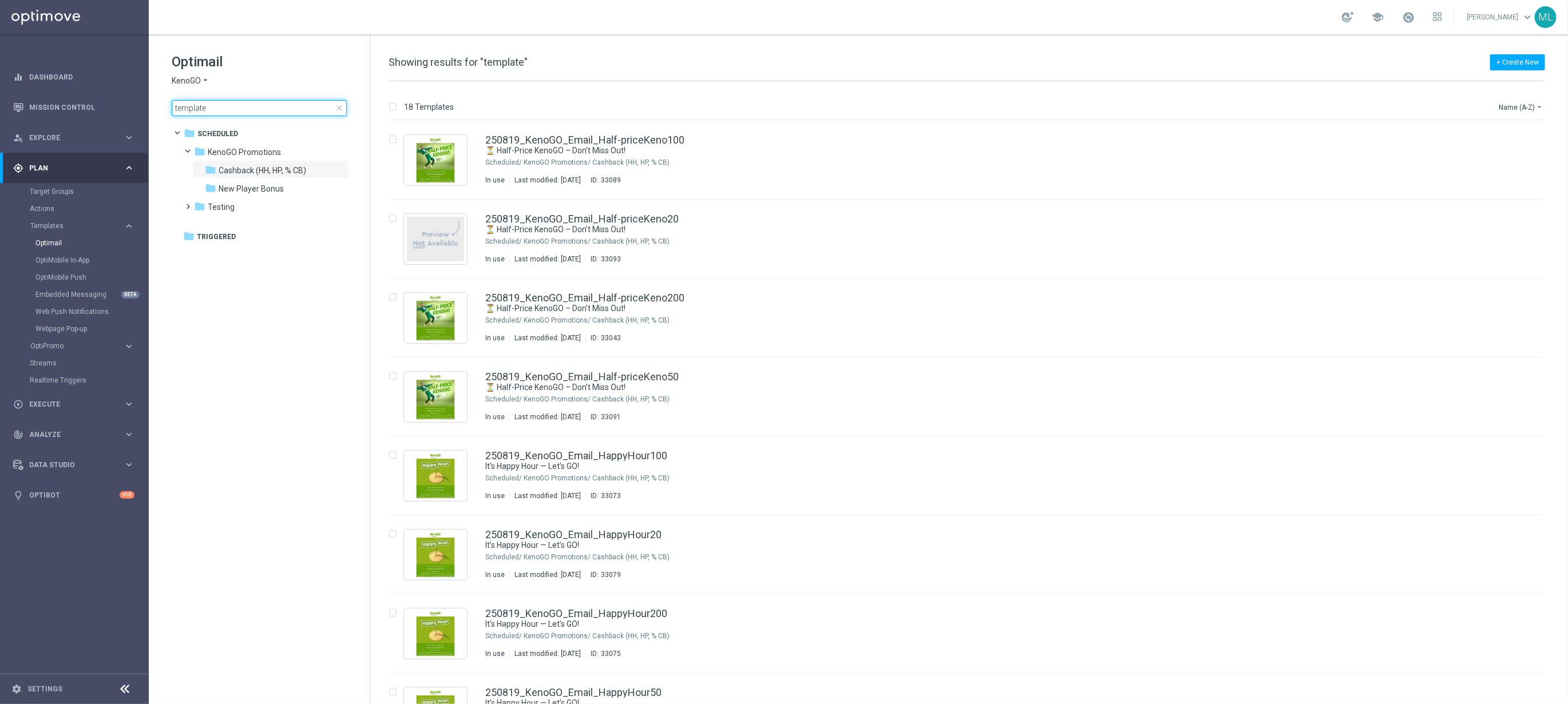
type input "template"
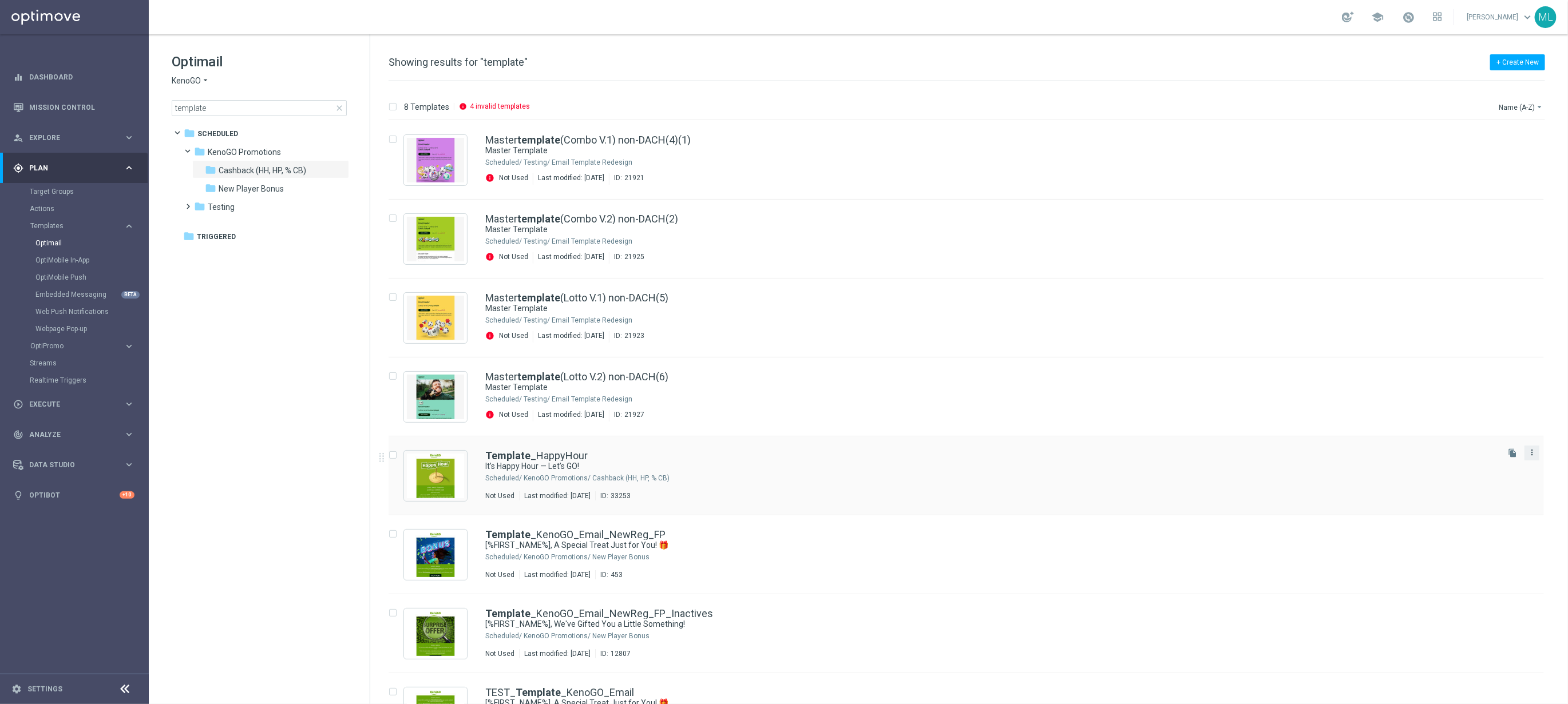
click at [1532, 454] on icon "more_vert" at bounding box center [1532, 453] width 9 height 9
click at [570, 460] on link "Template _HappyHour" at bounding box center [536, 456] width 103 height 11
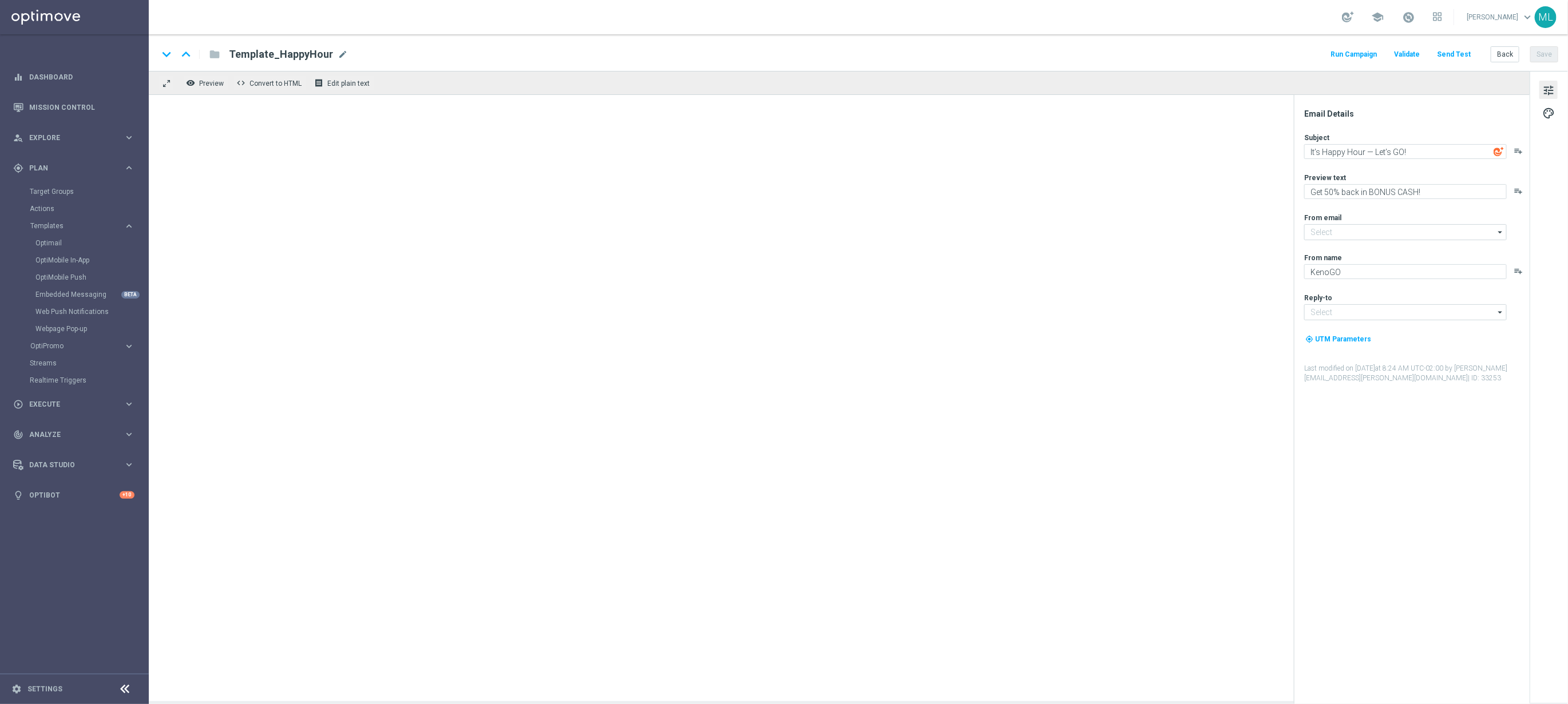
type input "[EMAIL_ADDRESS][DOMAIN_NAME]"
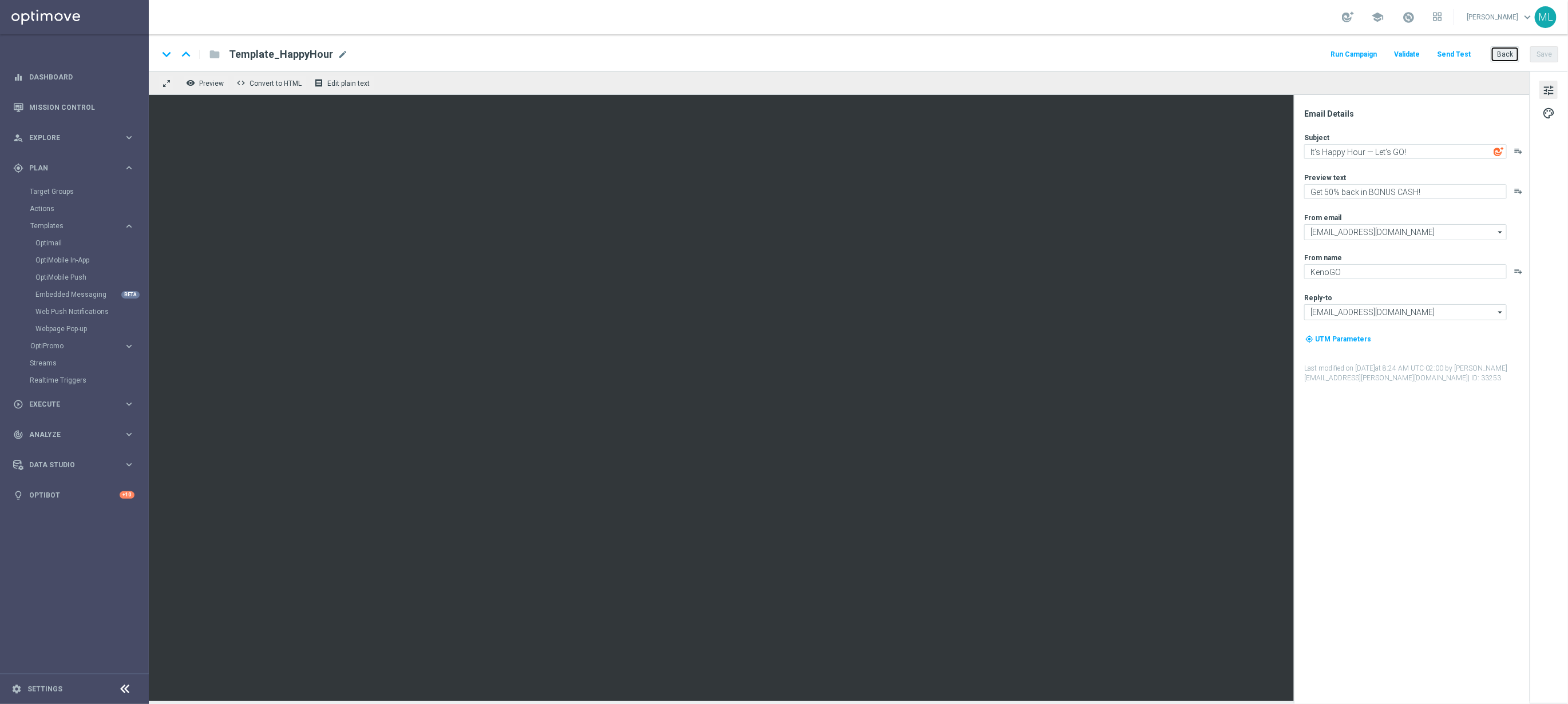
click at [1511, 55] on button "Back" at bounding box center [1505, 54] width 28 height 16
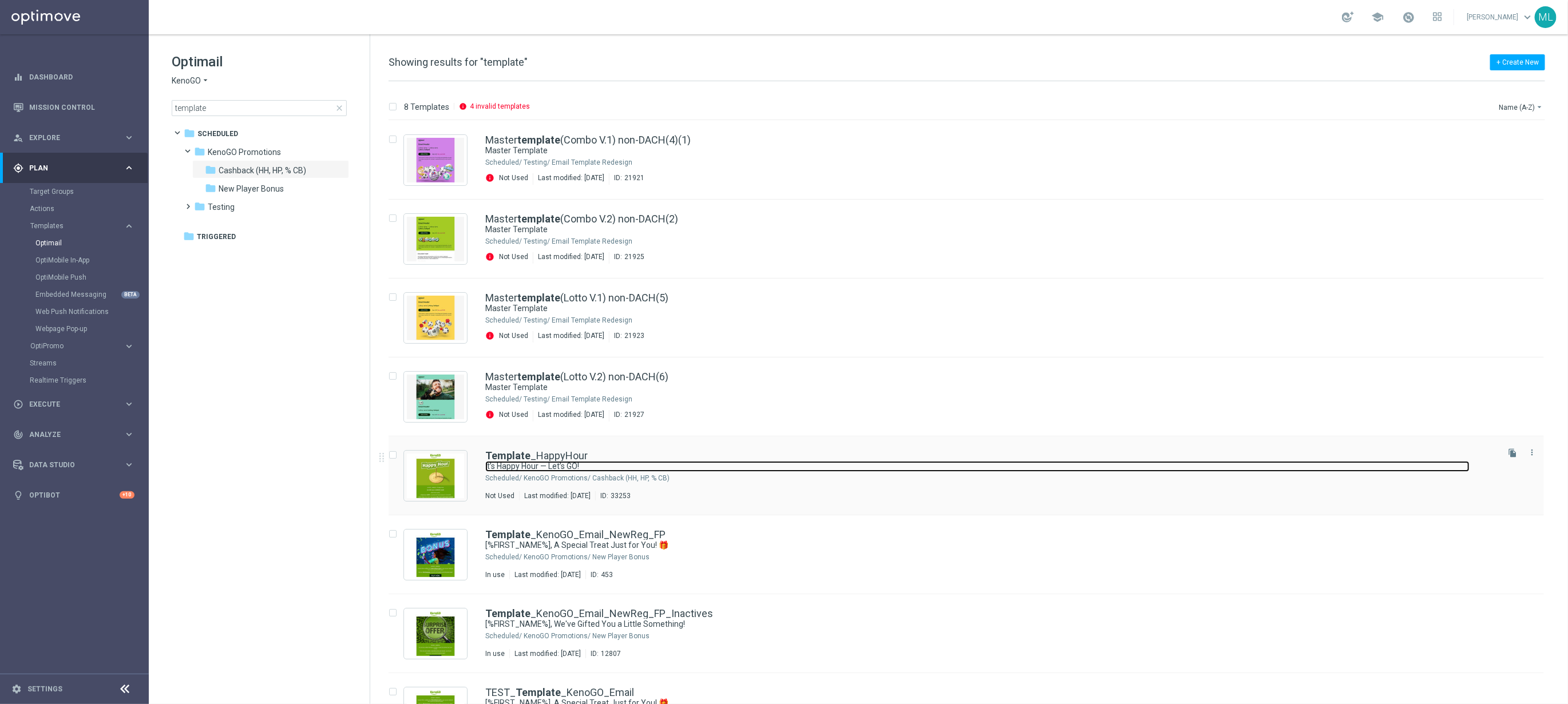
click at [725, 470] on link "It’s Happy Hour — Let’s GO!" at bounding box center [977, 466] width 984 height 11
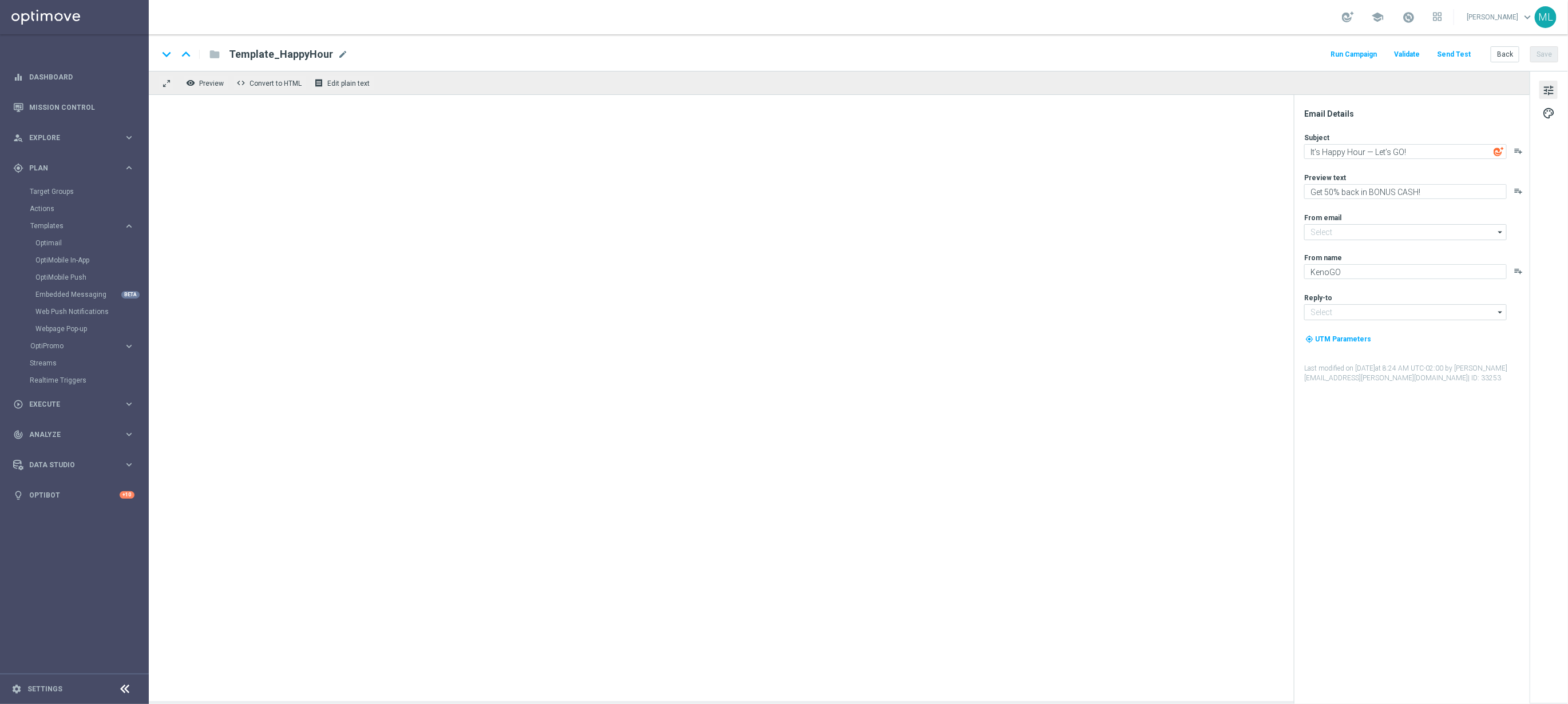
click at [725, 470] on div at bounding box center [839, 398] width 1381 height 607
type input "[EMAIL_ADDRESS][DOMAIN_NAME]"
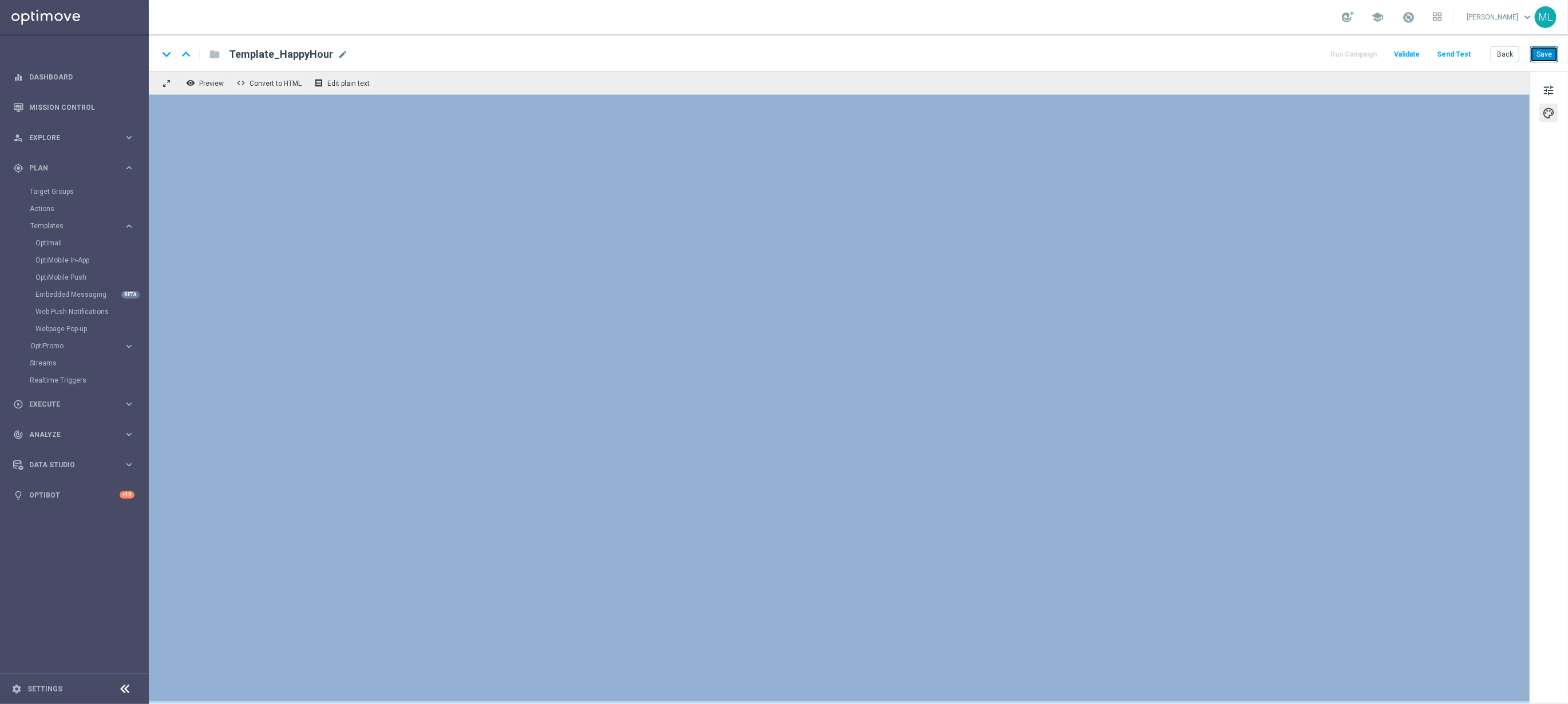
click at [1553, 55] on button "Save" at bounding box center [1544, 54] width 28 height 16
click at [1544, 58] on button "Save" at bounding box center [1544, 54] width 28 height 16
click at [1510, 54] on button "Back" at bounding box center [1505, 54] width 28 height 16
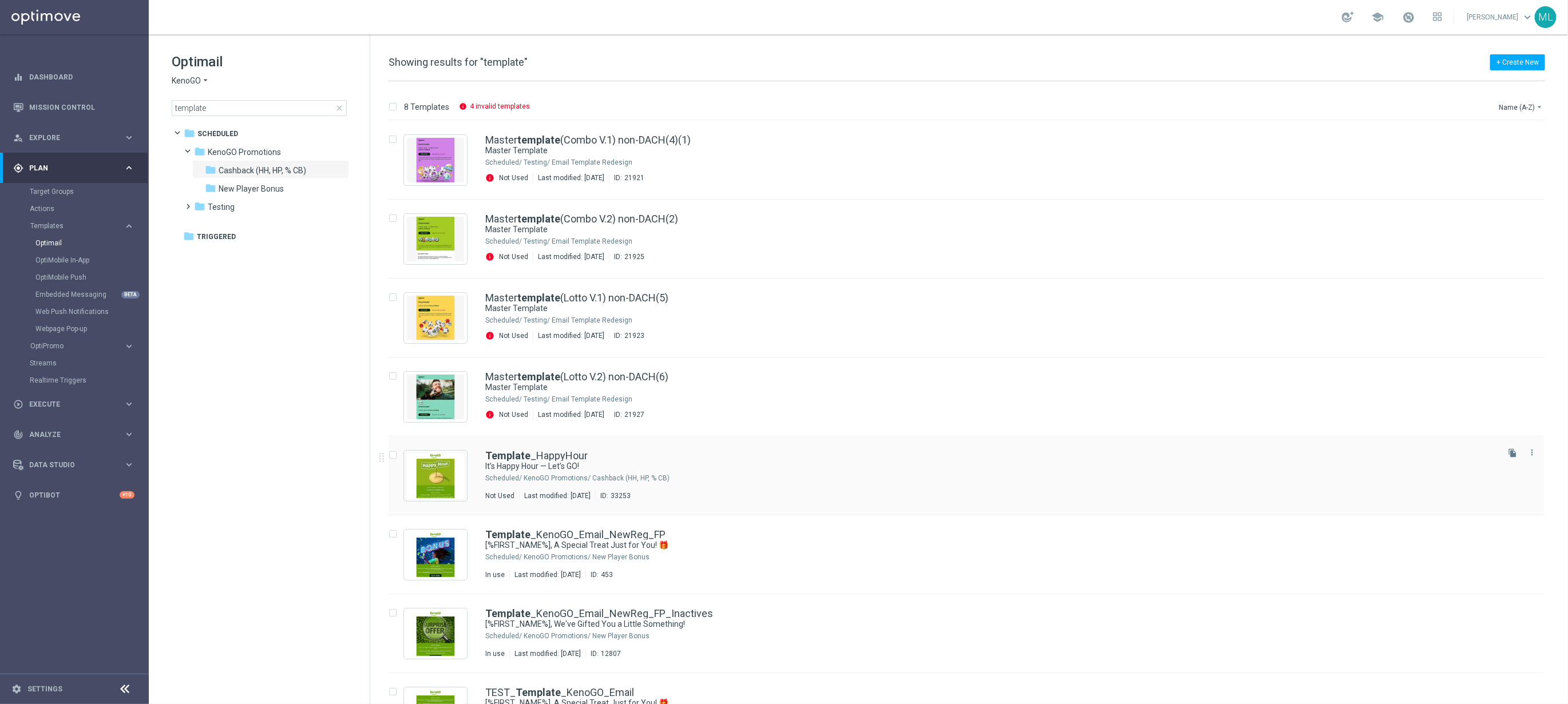
scroll to position [48, 0]
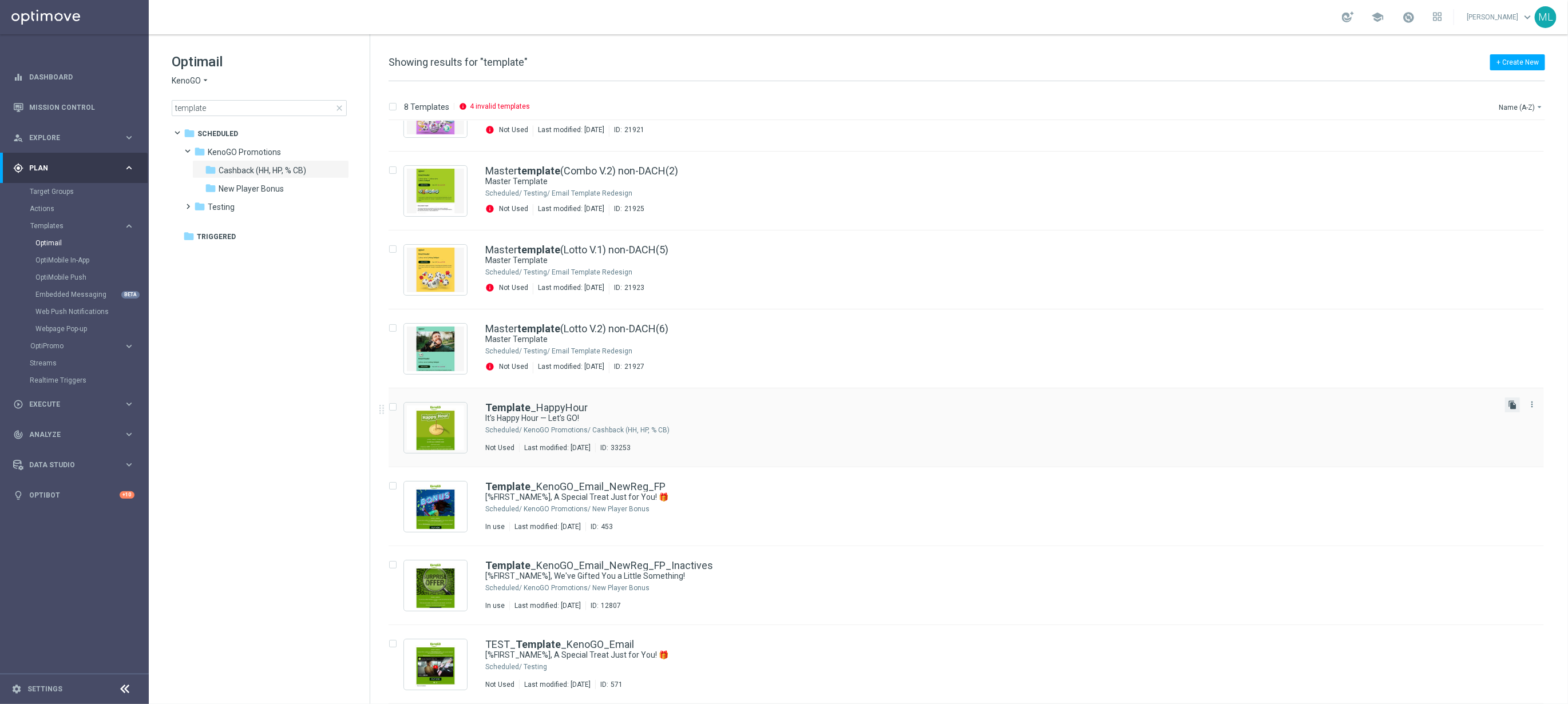
click at [1513, 406] on icon "file_copy" at bounding box center [1513, 405] width 9 height 9
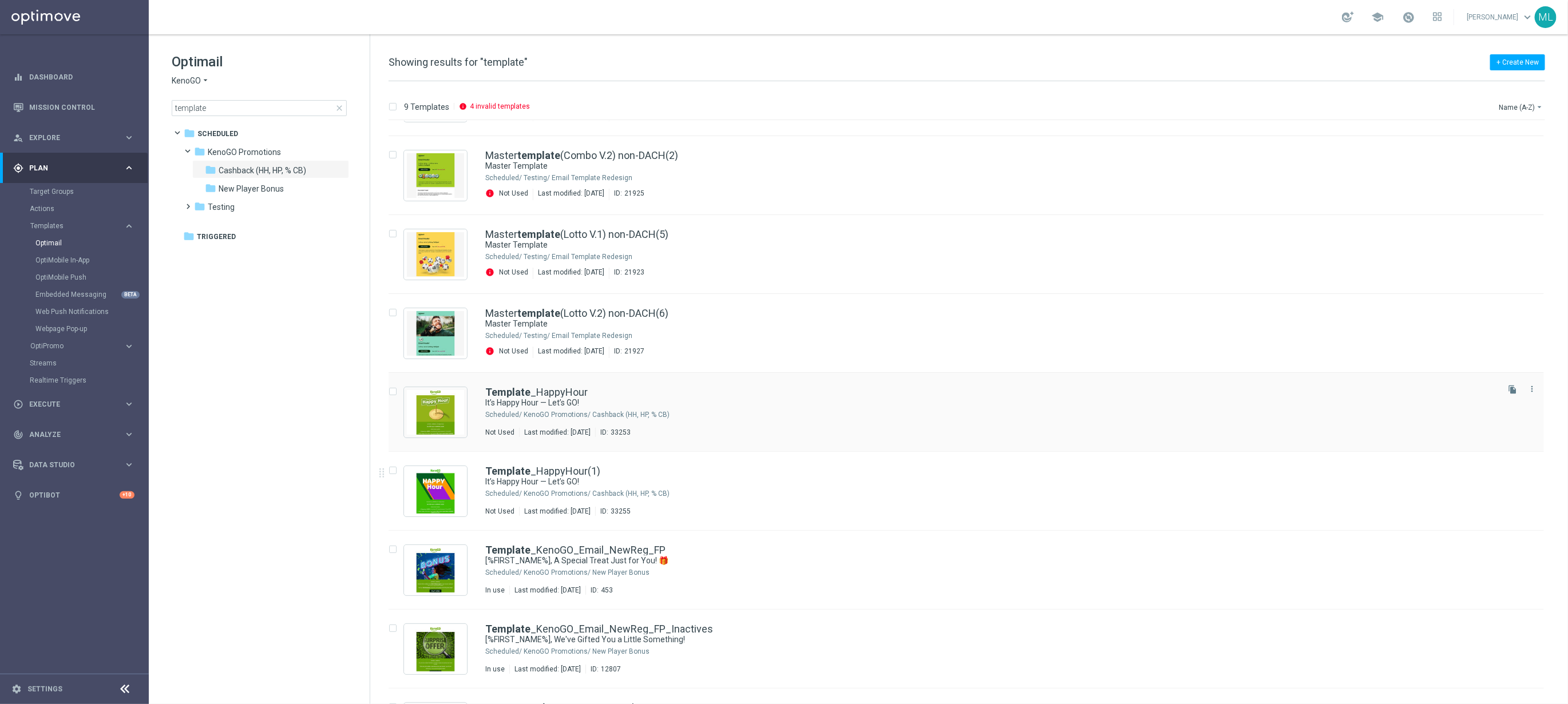
scroll to position [74, 0]
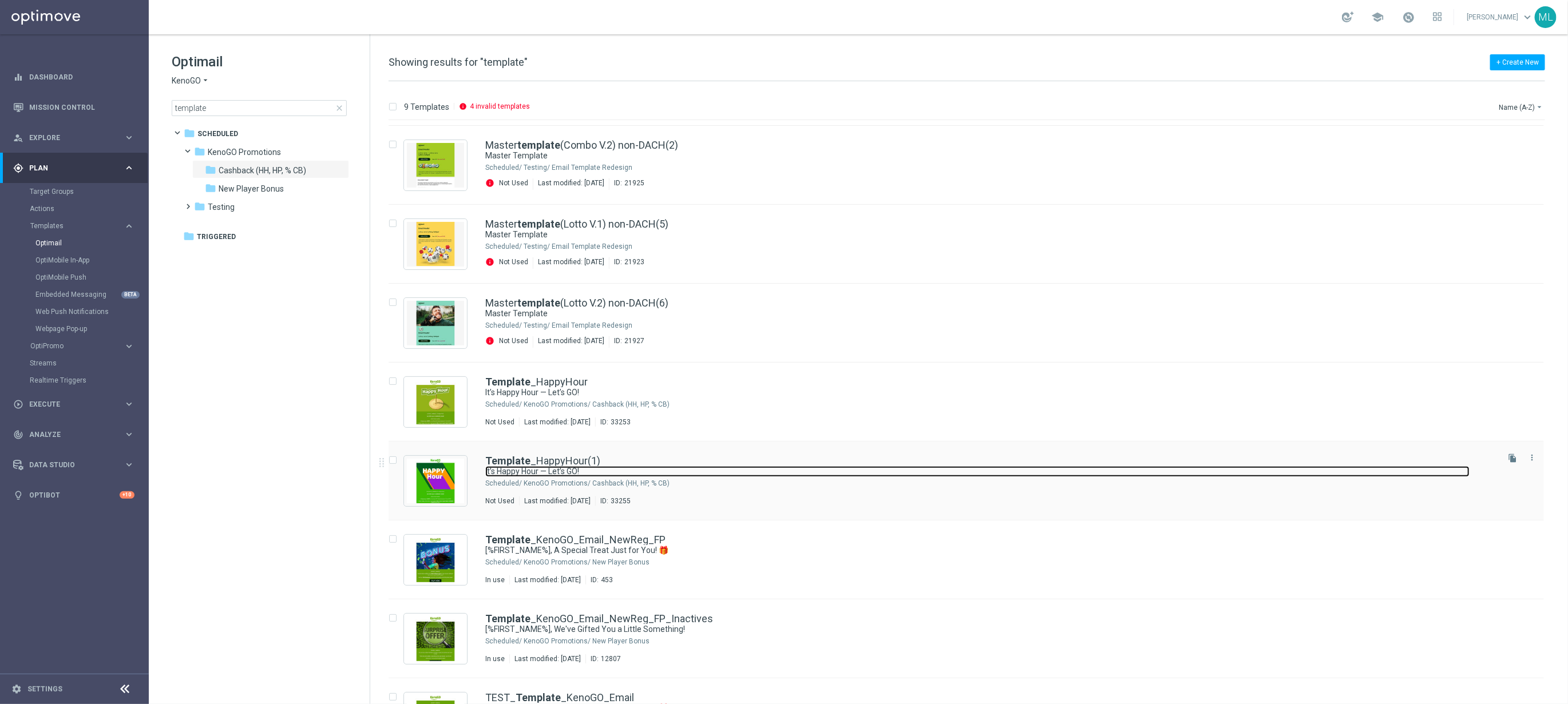
click at [811, 477] on link "It’s Happy Hour — Let’s GO!" at bounding box center [977, 472] width 984 height 11
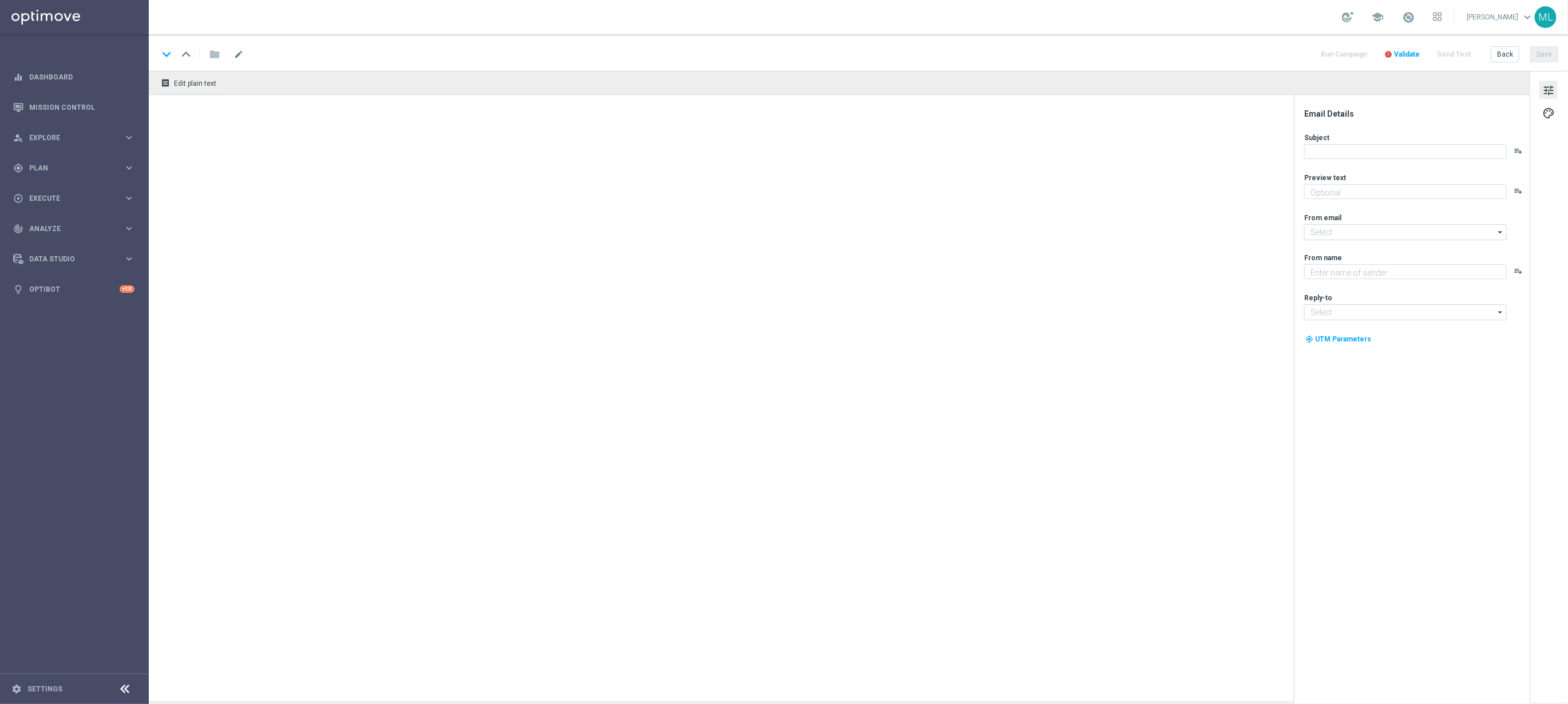
type textarea "Get 50% back in BONUS CASH!"
type input "[EMAIL_ADDRESS][DOMAIN_NAME]"
type textarea "KenoGO"
type input "[EMAIL_ADDRESS][DOMAIN_NAME]"
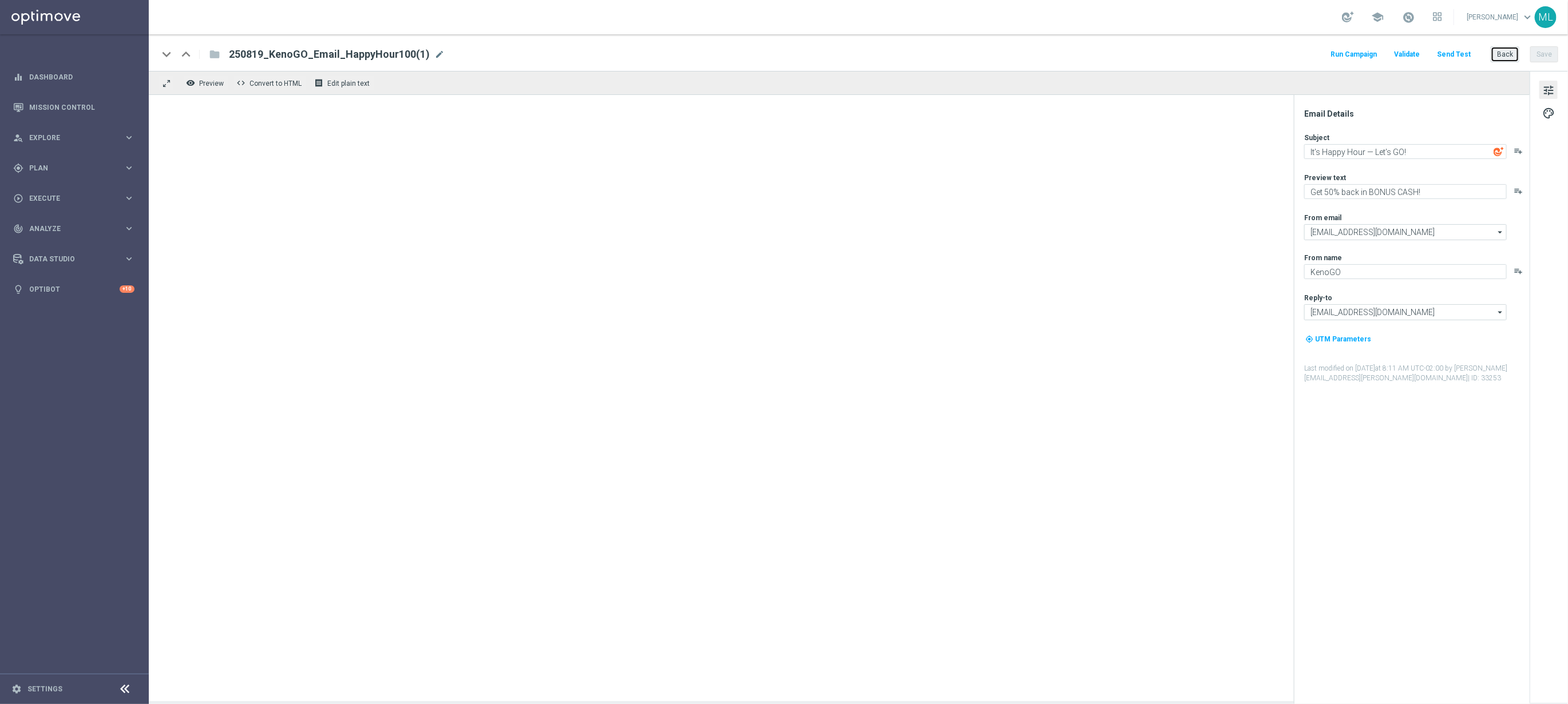
click at [1501, 55] on button "Back" at bounding box center [1505, 54] width 28 height 16
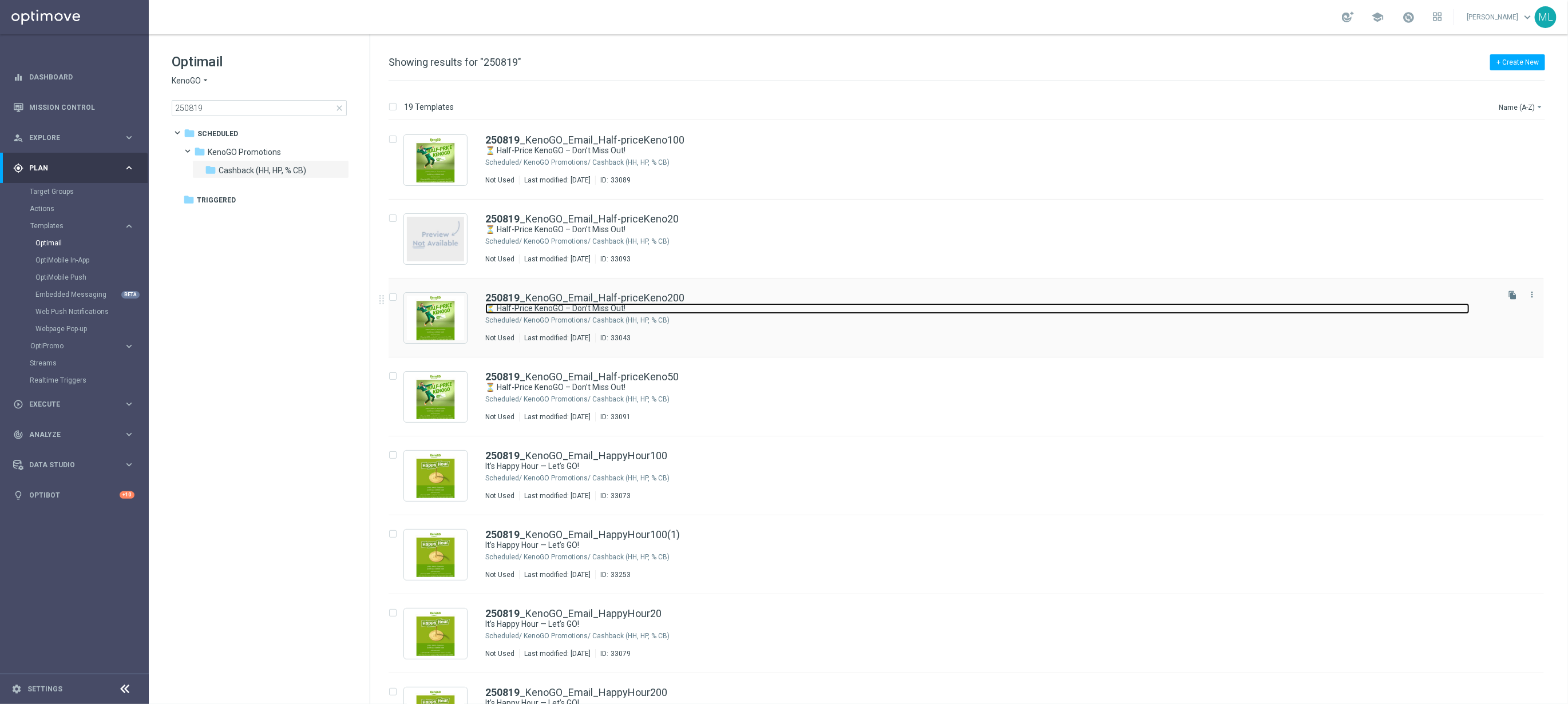
click at [625, 305] on link "⏳ Half-Price KenoGO – Don’t Miss Out!" at bounding box center [977, 309] width 984 height 11
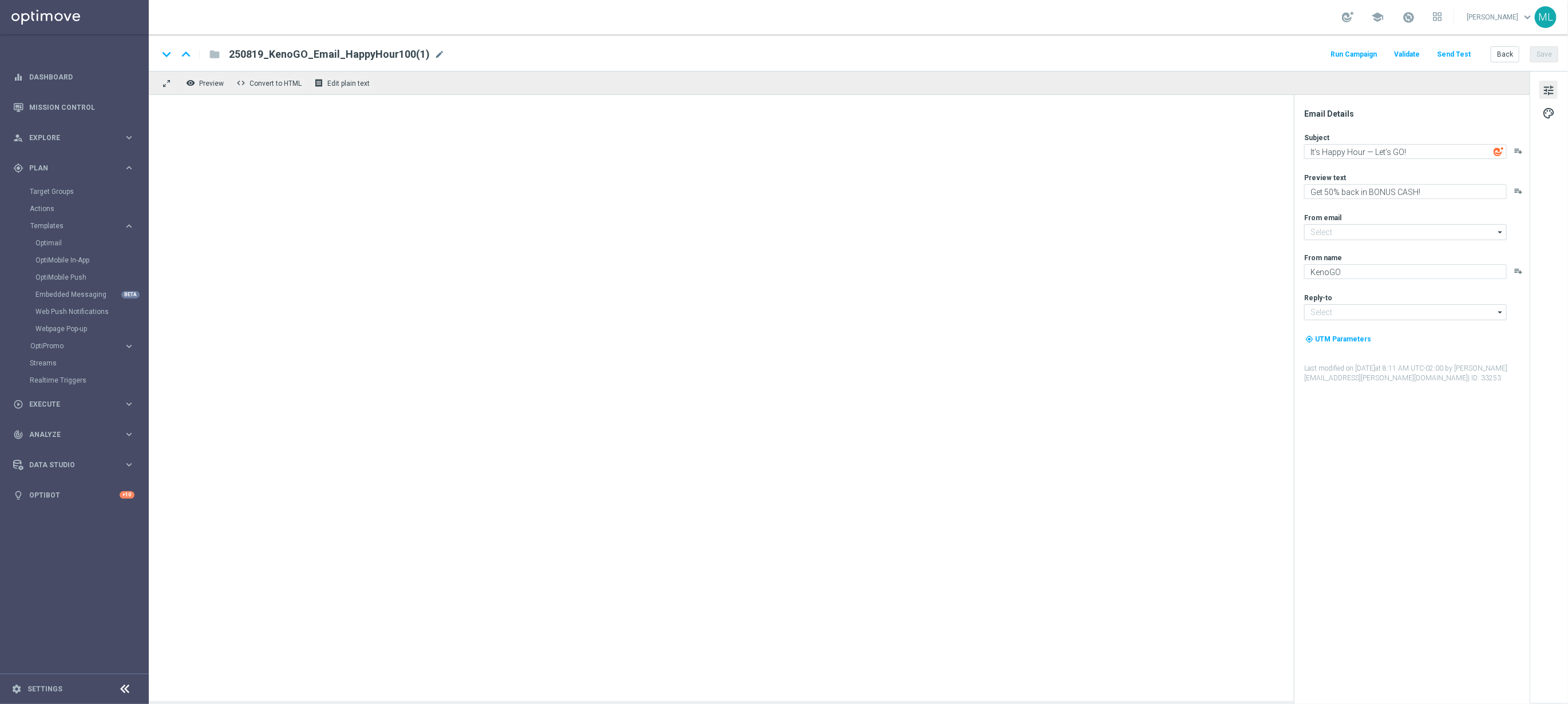
type input "[EMAIL_ADDRESS][DOMAIN_NAME]"
type textarea "⏳ Half-Price KenoGO – Don’t Miss Out!"
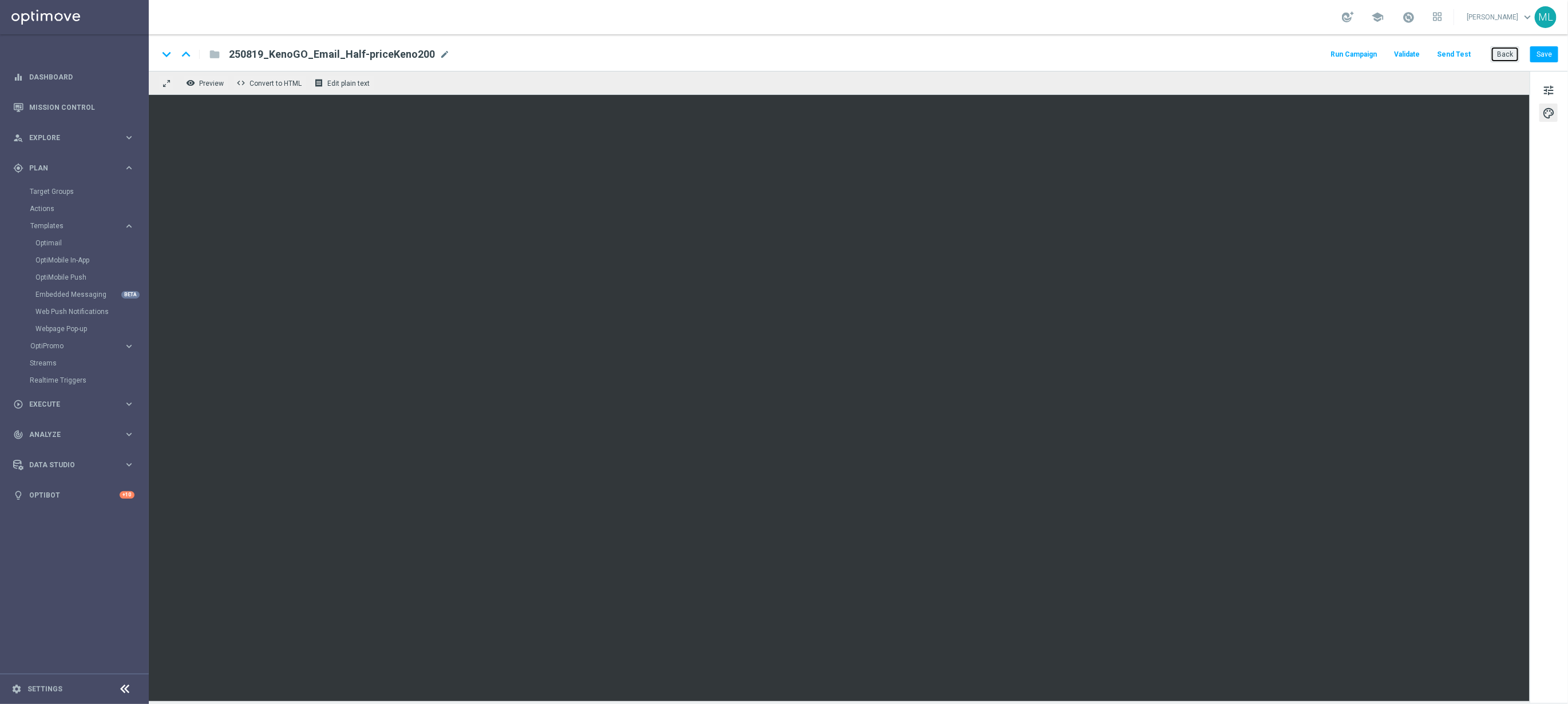
click at [1509, 55] on button "Back" at bounding box center [1505, 54] width 28 height 16
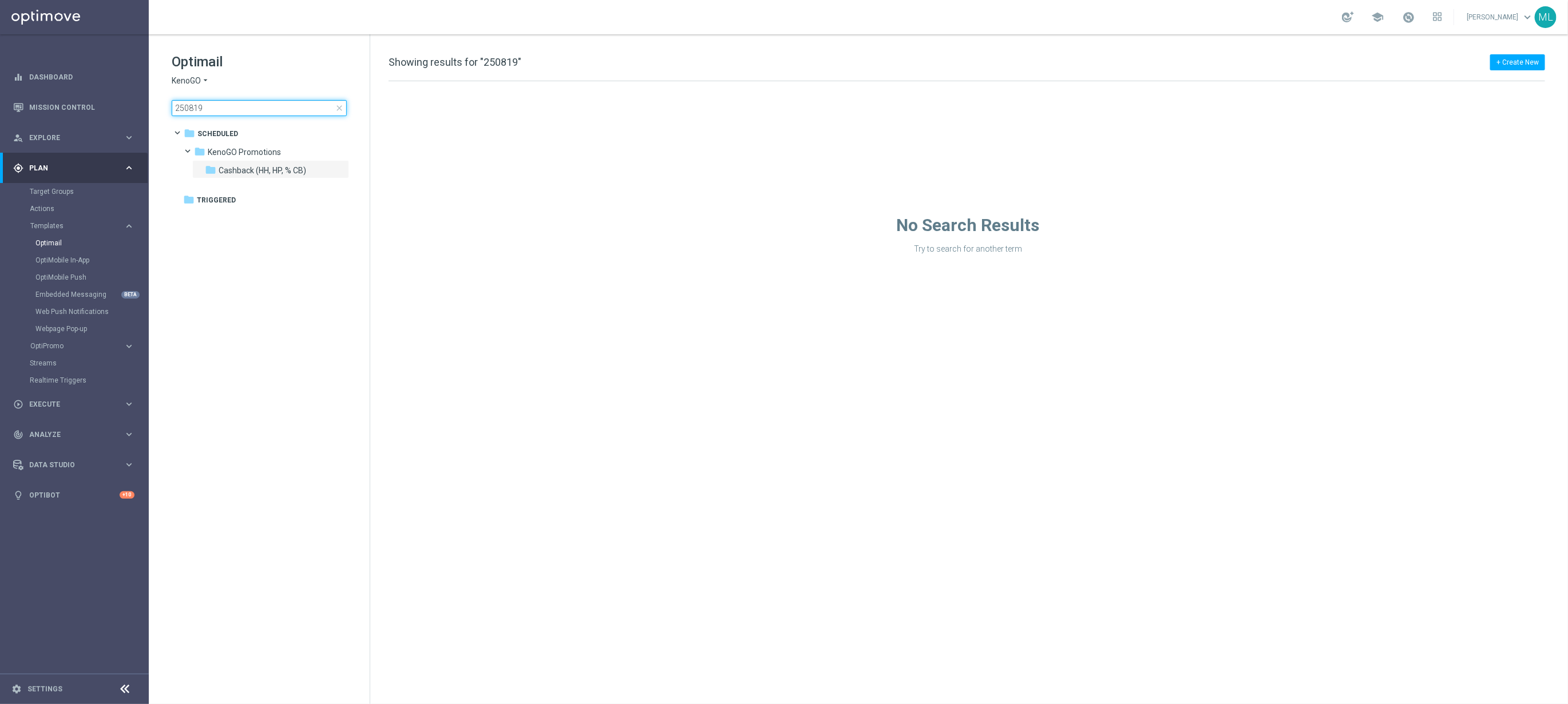
drag, startPoint x: 212, startPoint y: 107, endPoint x: 162, endPoint y: 106, distance: 50.0
click at [162, 106] on div "Optimail KenoGO arrow_drop_down × KenoGO 250819 close folder 1 Folder folder Sc…" at bounding box center [259, 113] width 221 height 157
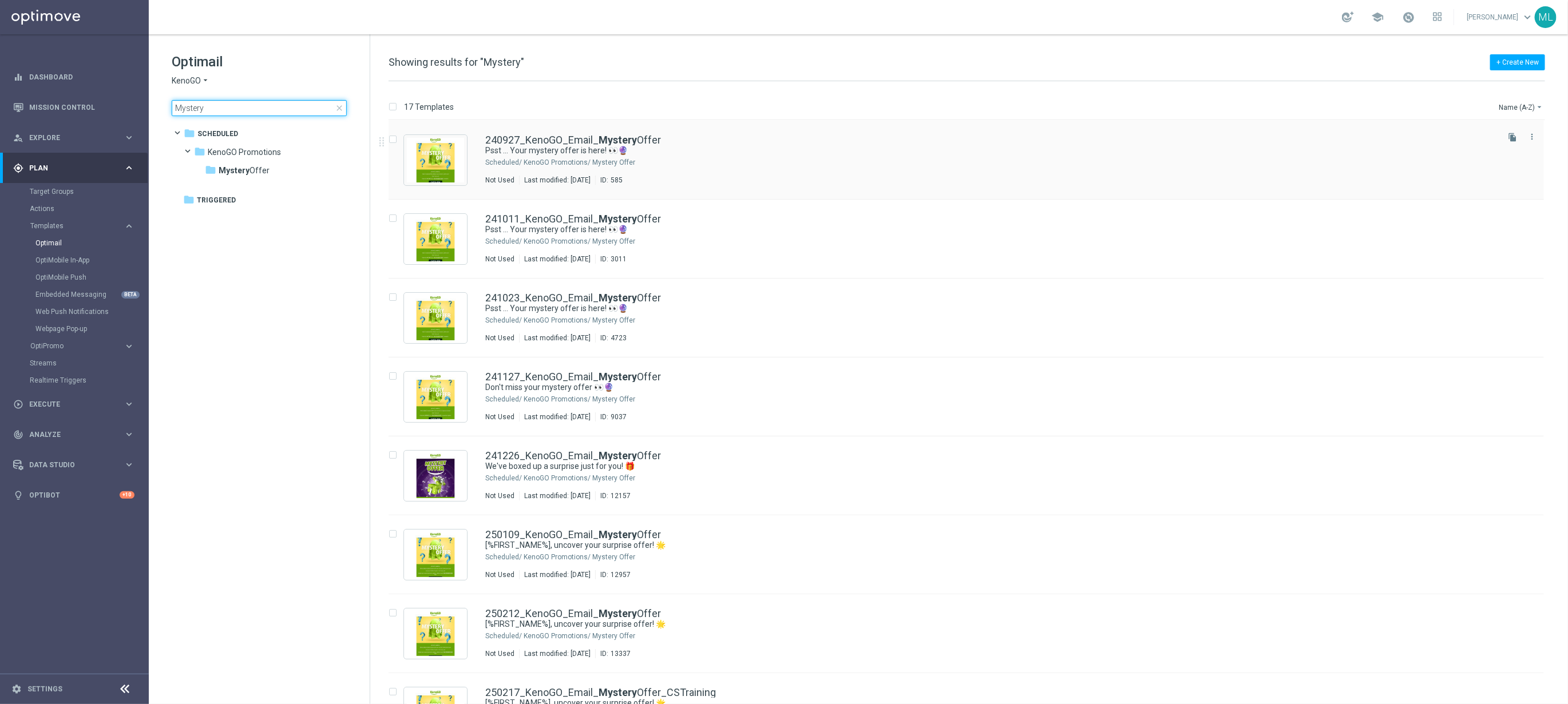
type input "Mystery"
click at [691, 163] on div "KenoGO Promotions/ Mystery Offer" at bounding box center [1009, 163] width 972 height 9
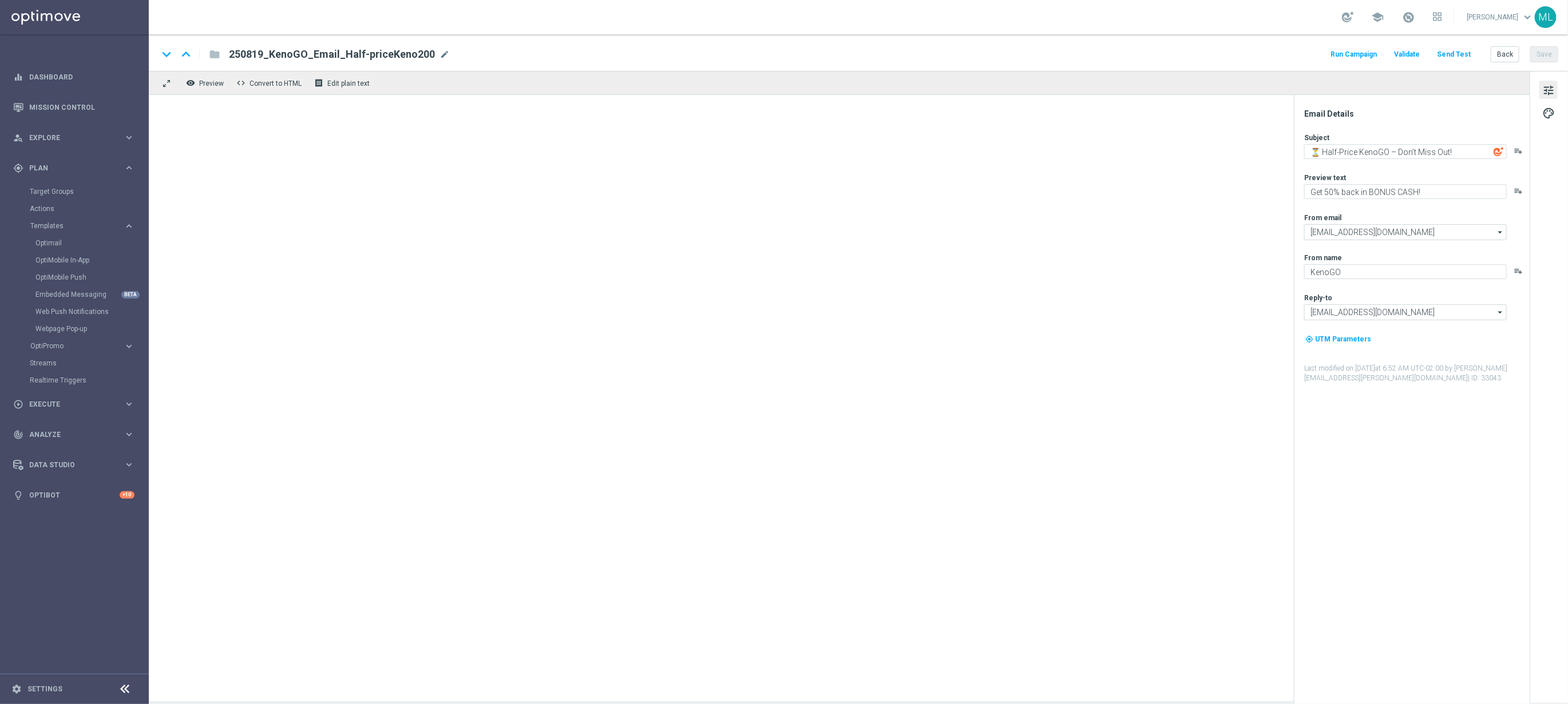
type textarea "Psst ... Your mystery offer is here! 👀🔮"
type textarea "[%FIRST_NAME%], uncover your surprise offer now!"
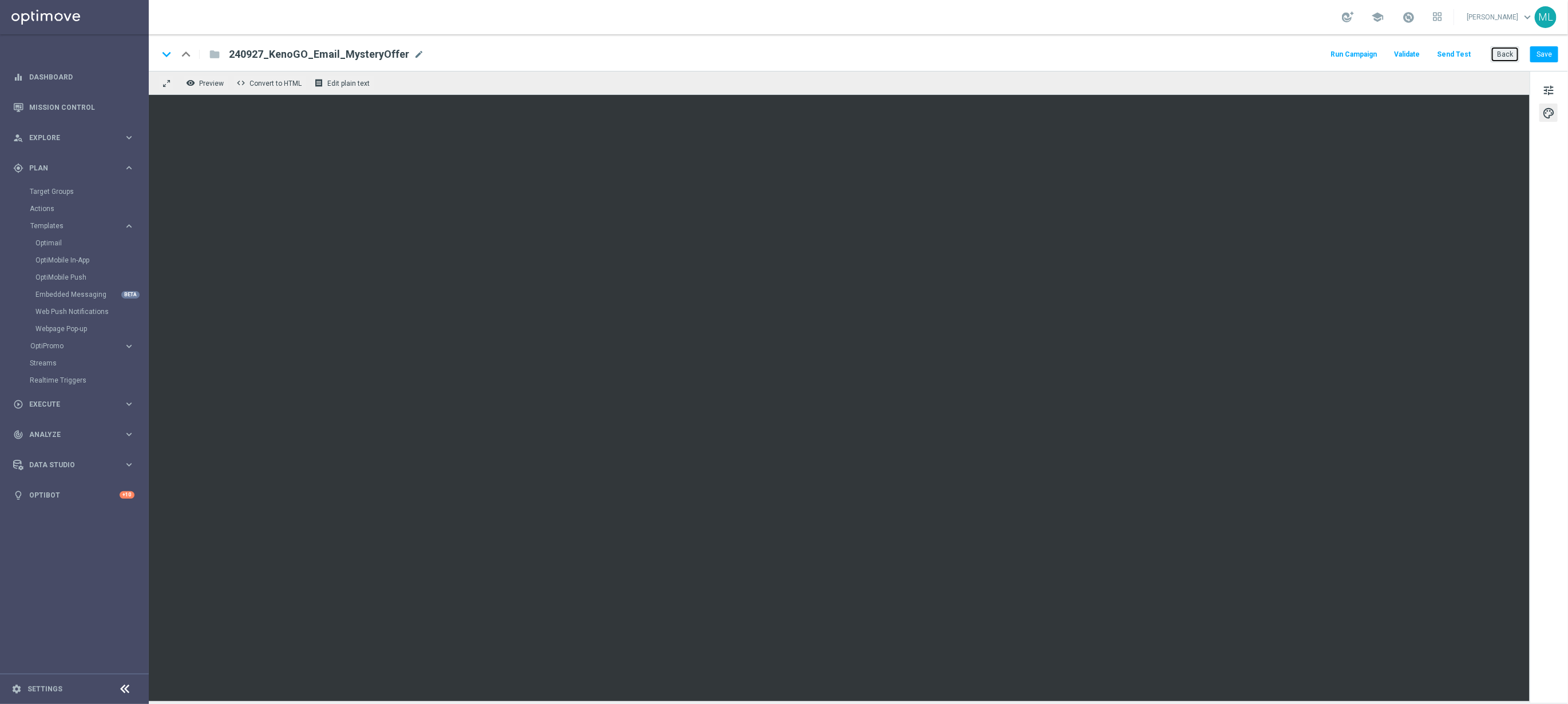
click at [1502, 51] on button "Back" at bounding box center [1505, 54] width 28 height 16
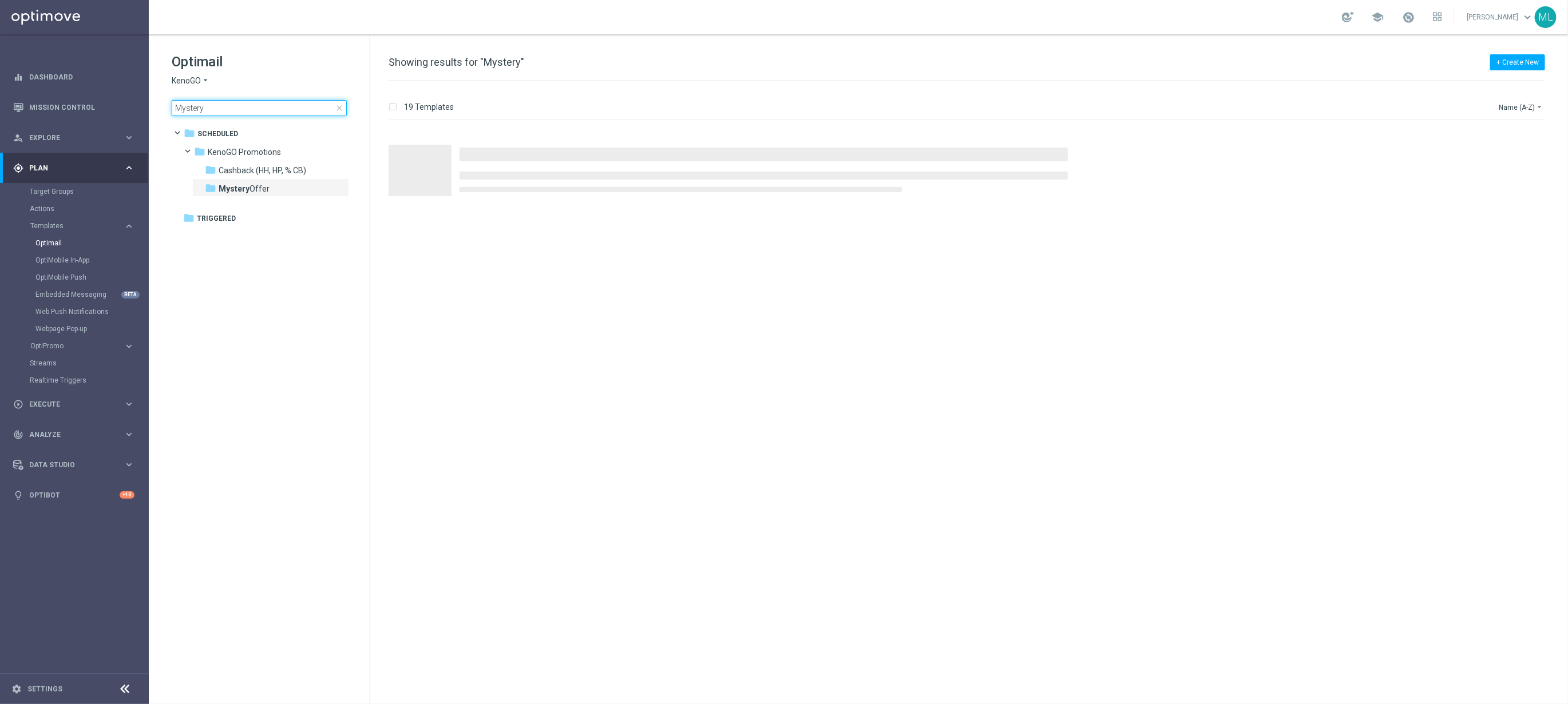
drag, startPoint x: 233, startPoint y: 109, endPoint x: 163, endPoint y: 99, distance: 70.7
click at [161, 101] on div "Optimail KenoGO arrow_drop_down × KenoGO Mystery close folder 1 Folder folder S…" at bounding box center [259, 113] width 221 height 157
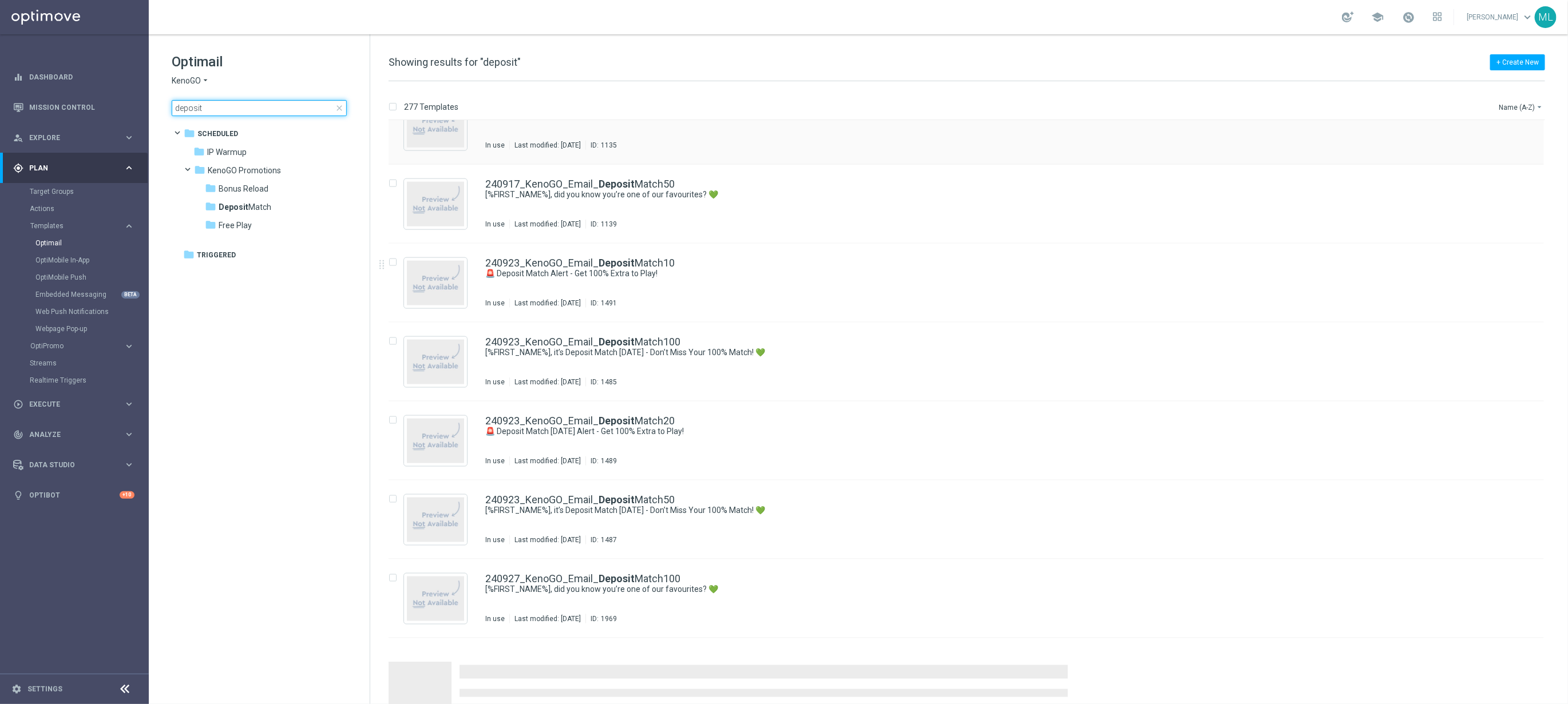
scroll to position [1074, 0]
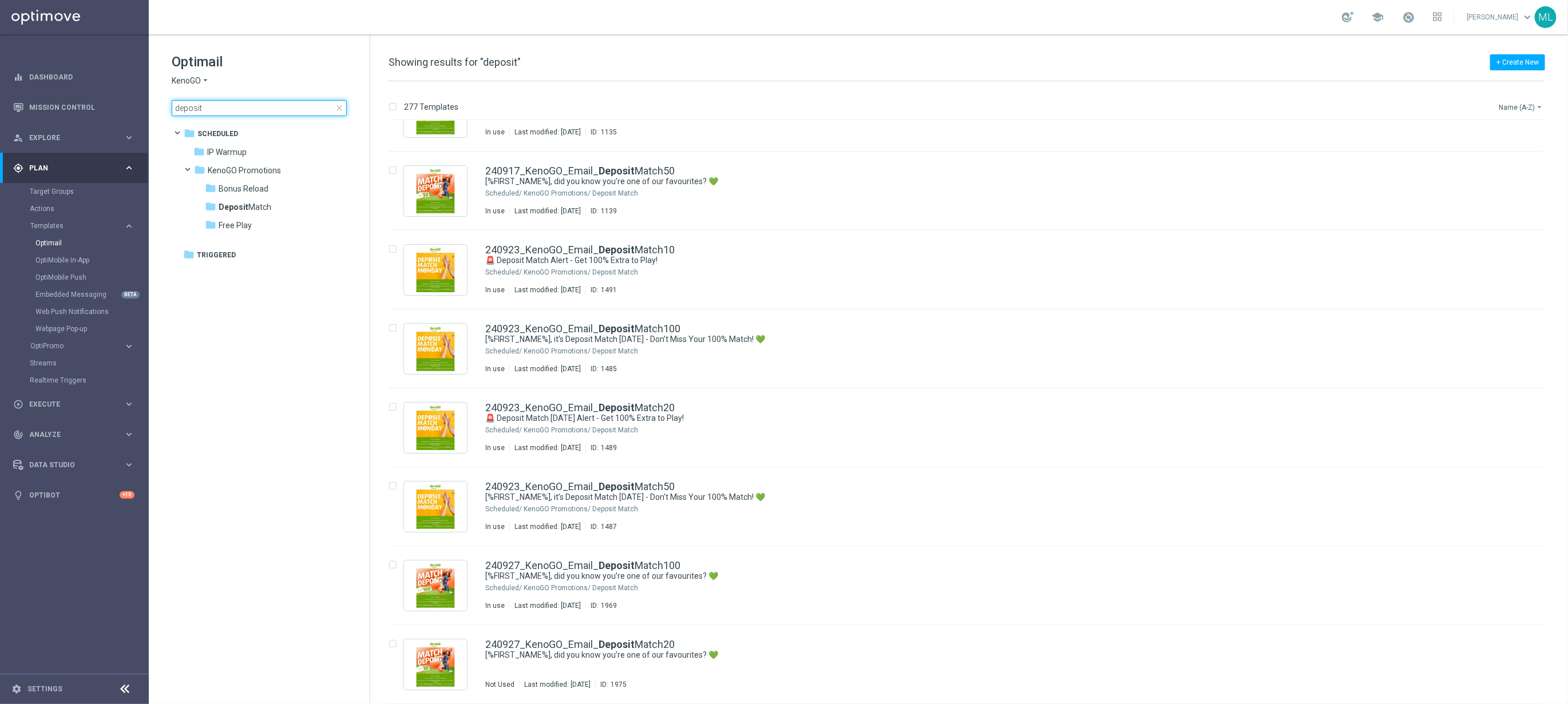
type input "deposit"
click at [1524, 103] on button "Name (A-Z) arrow_drop_down" at bounding box center [1521, 107] width 47 height 14
click at [1496, 157] on span "Date Modified (Newest)" at bounding box center [1502, 159] width 76 height 8
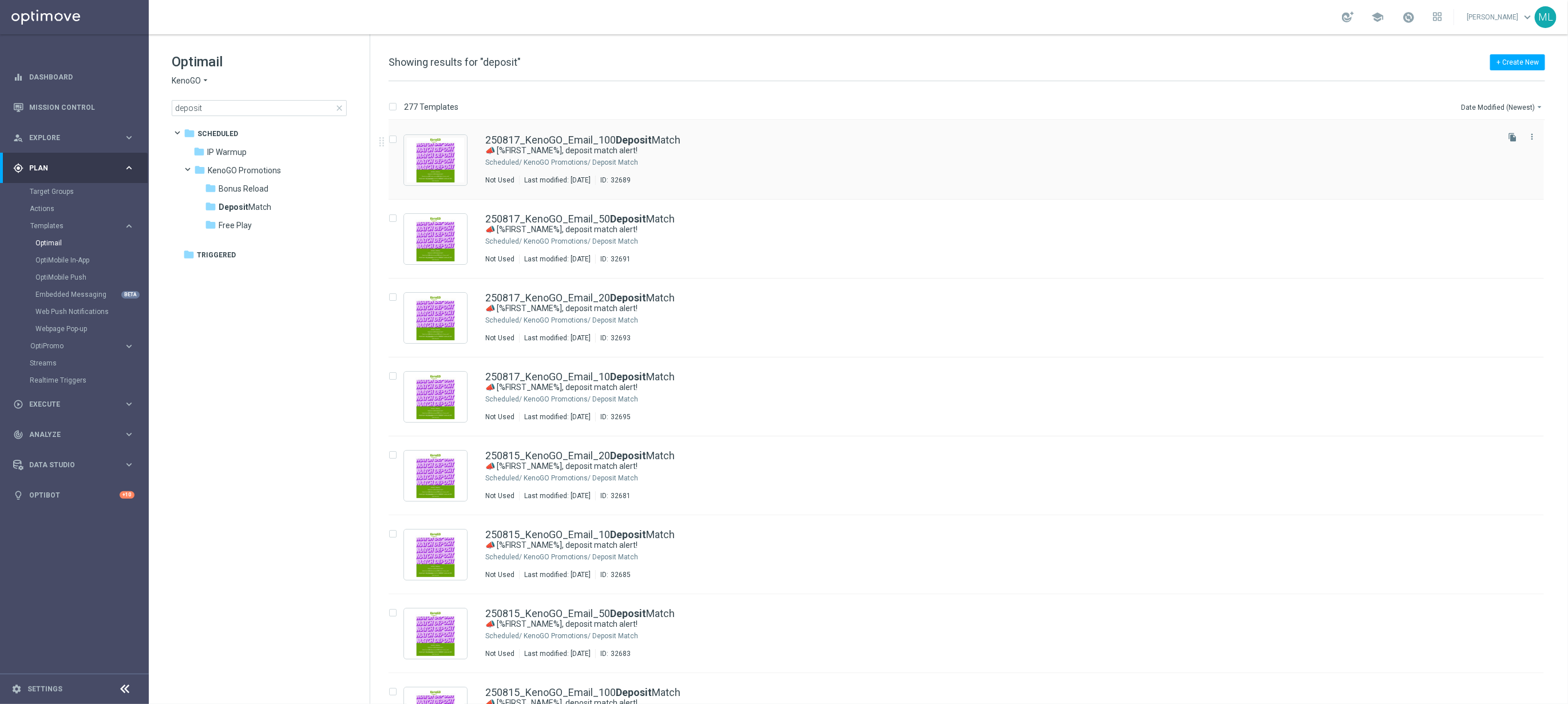
click at [699, 144] on div "250817_KenoGO_Email_100 Deposit Match" at bounding box center [990, 140] width 1010 height 11
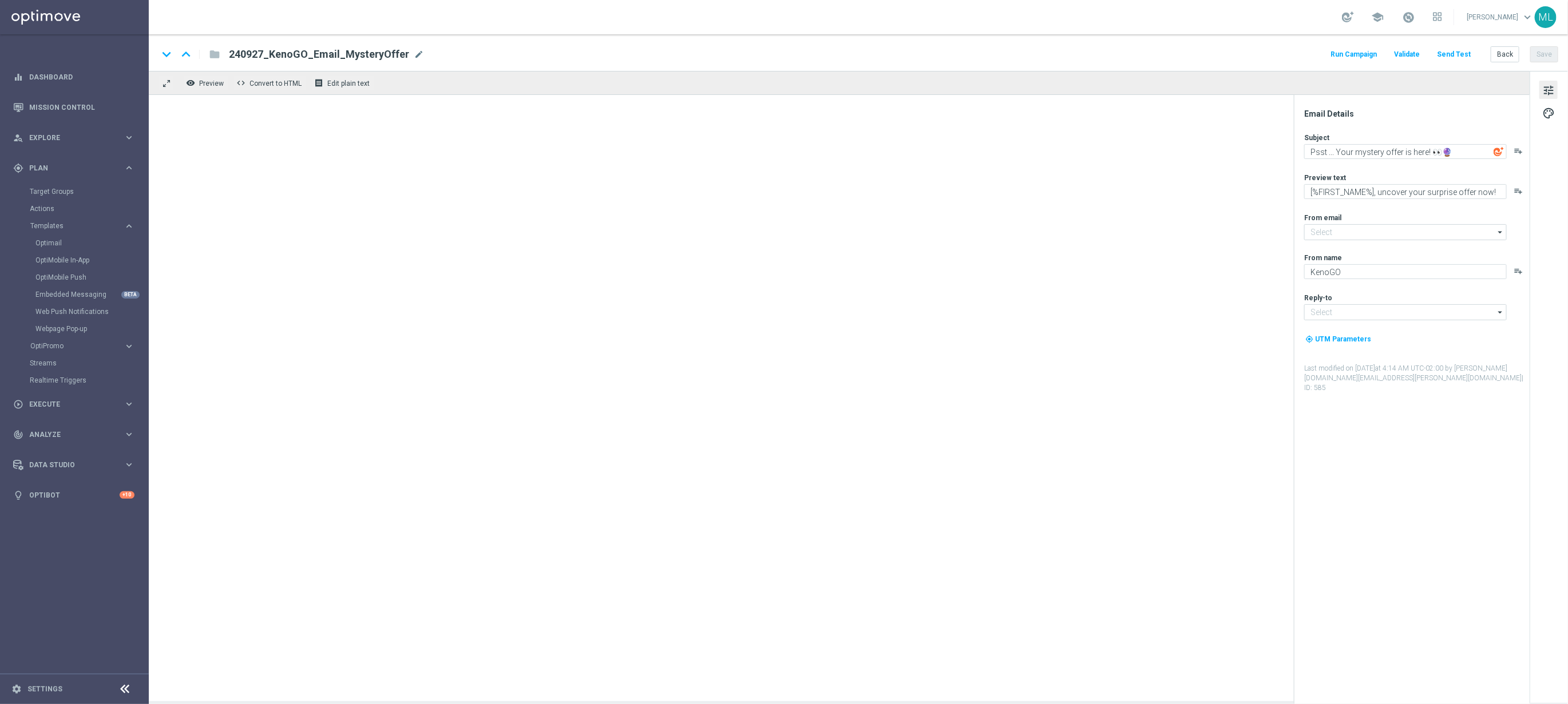
type input "[EMAIL_ADDRESS][DOMAIN_NAME]"
type textarea "📣 [%FIRST_NAME%], deposit match alert!"
type textarea "Your turn to get matched!"
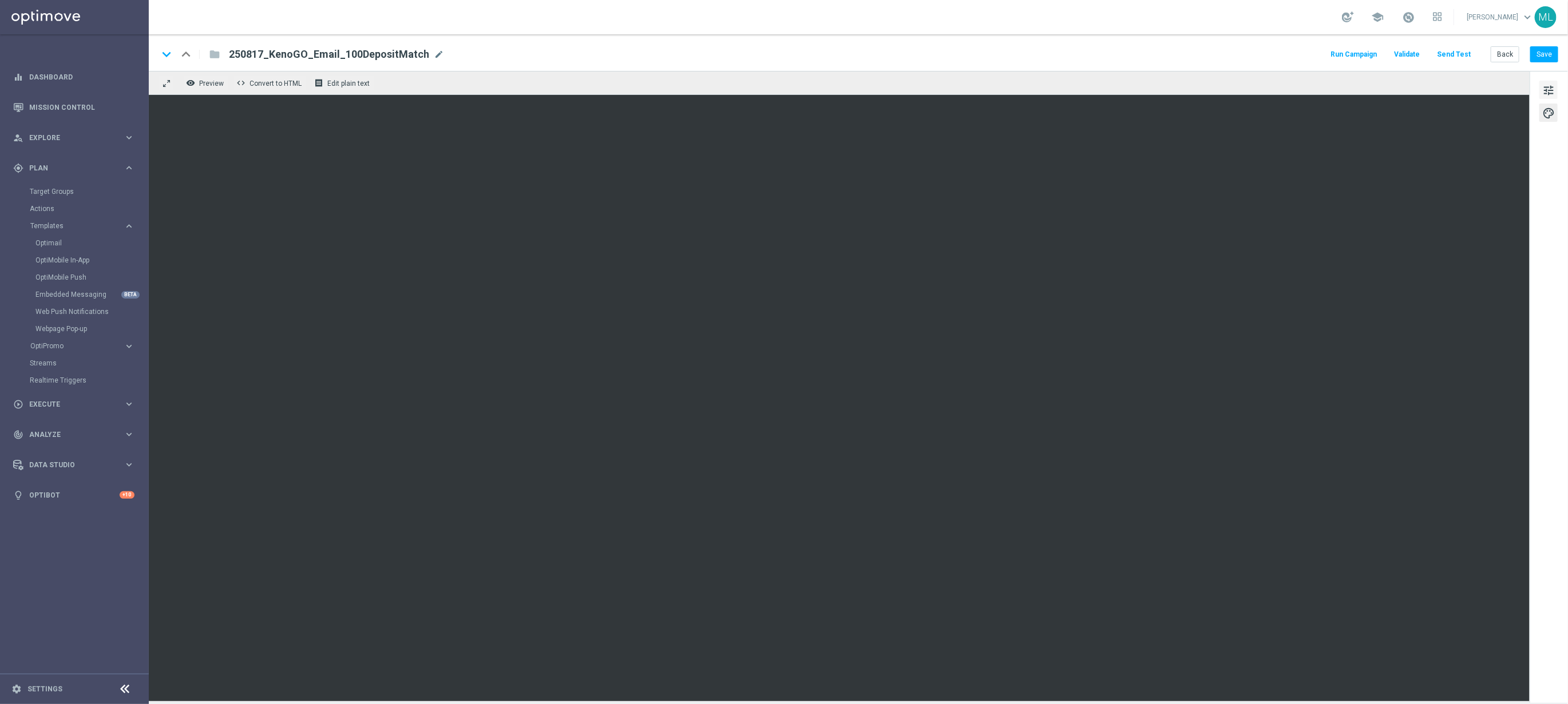
click at [1549, 87] on span "tune" at bounding box center [1548, 90] width 13 height 15
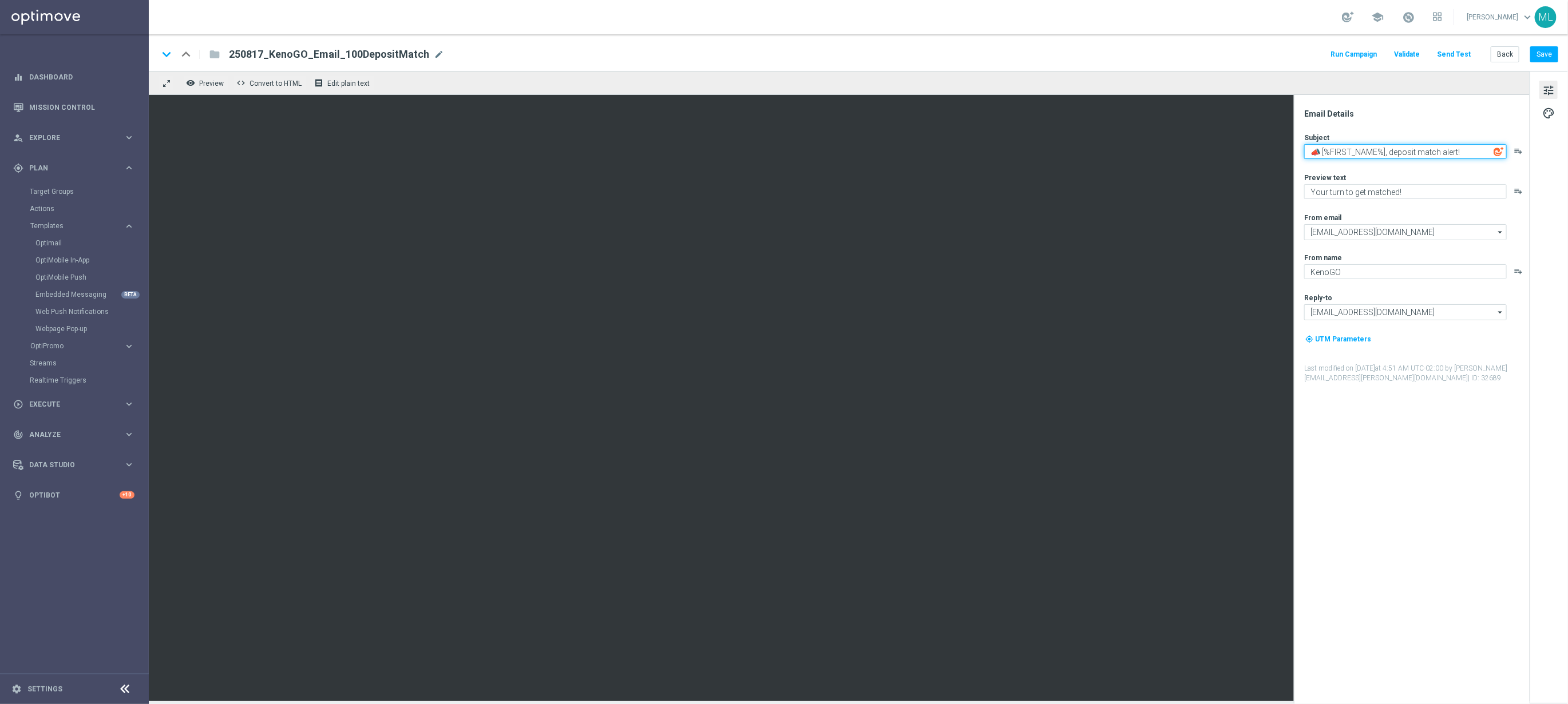
click at [1354, 149] on textarea "📣 [%FIRST_NAME%], deposit match alert!" at bounding box center [1405, 151] width 203 height 15
click at [1336, 188] on textarea "Your turn to get matched!" at bounding box center [1405, 191] width 203 height 15
click at [1336, 188] on textarea "Your turn to get matched!" at bounding box center [1405, 191] width 203 height 15
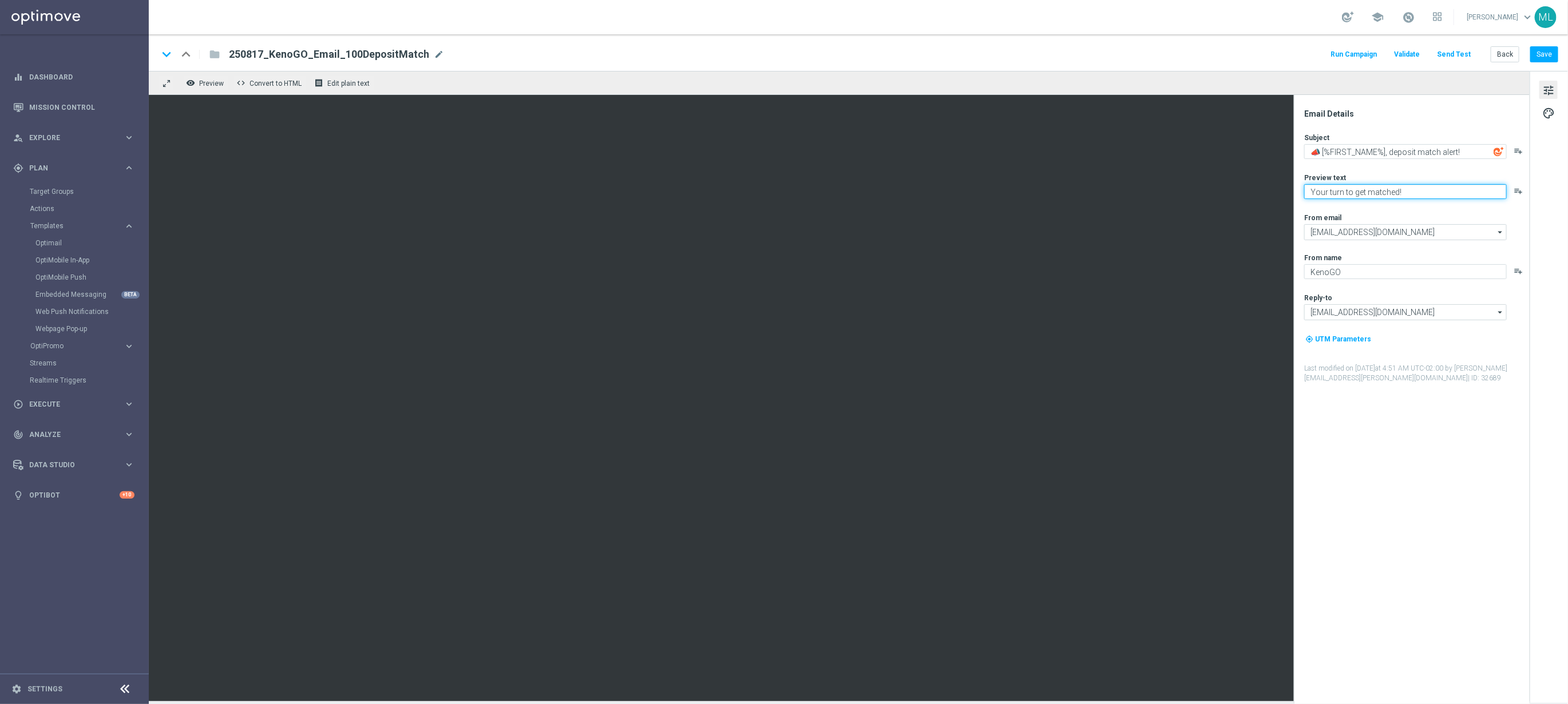
click at [1336, 188] on textarea "Your turn to get matched!" at bounding box center [1405, 191] width 203 height 15
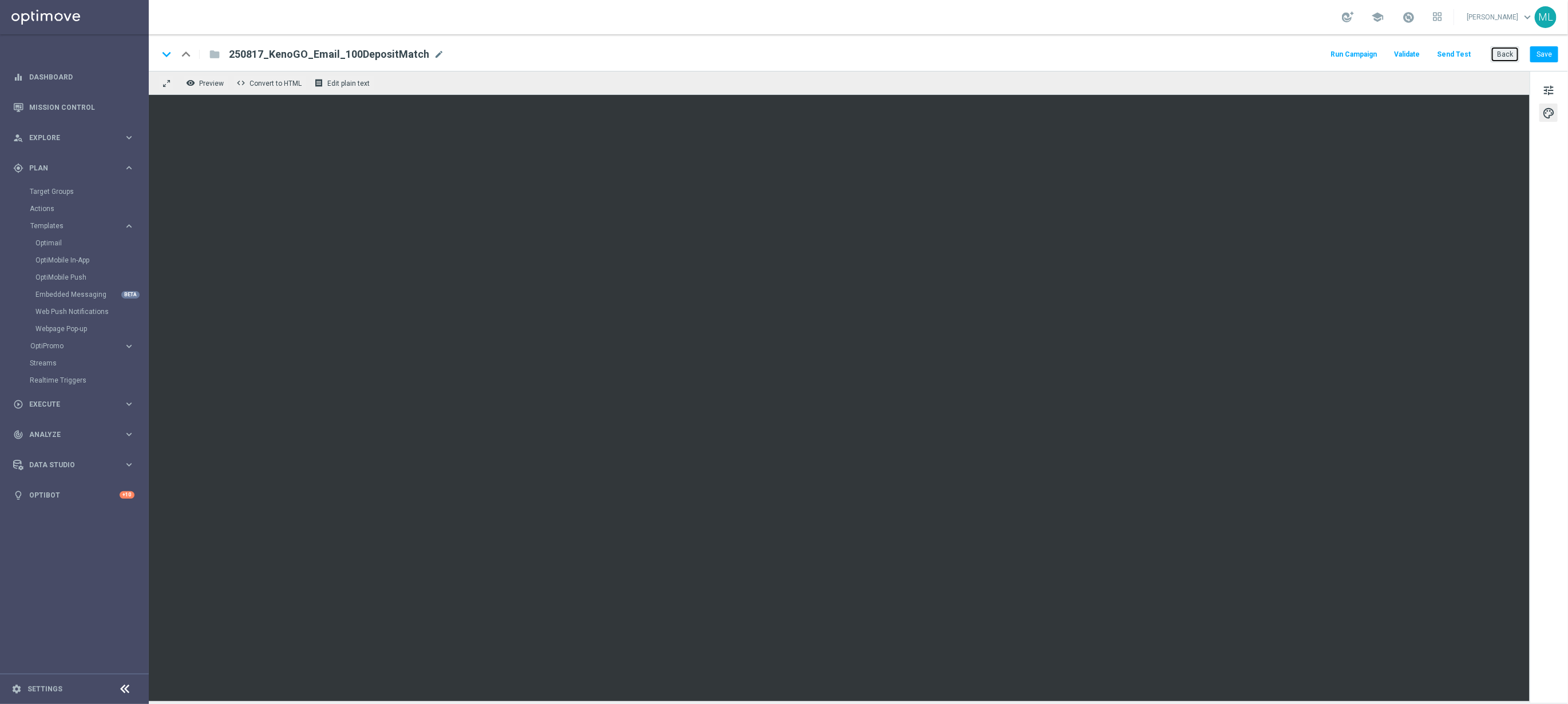
click at [1505, 55] on button "Back" at bounding box center [1505, 54] width 28 height 16
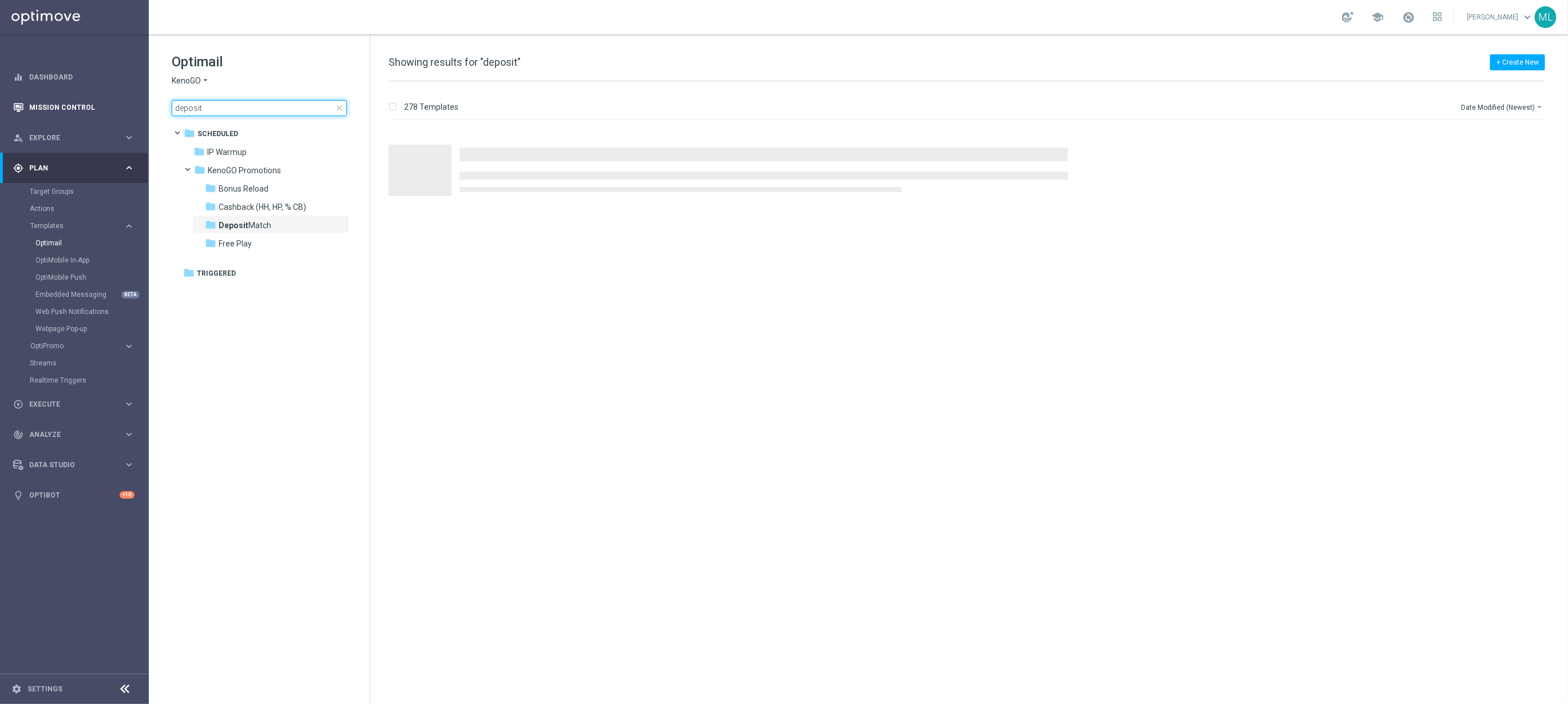
drag, startPoint x: 203, startPoint y: 108, endPoint x: 145, endPoint y: 102, distance: 58.3
click at [145, 102] on main "equalizer Dashboard Mission Control" at bounding box center [784, 352] width 1568 height 704
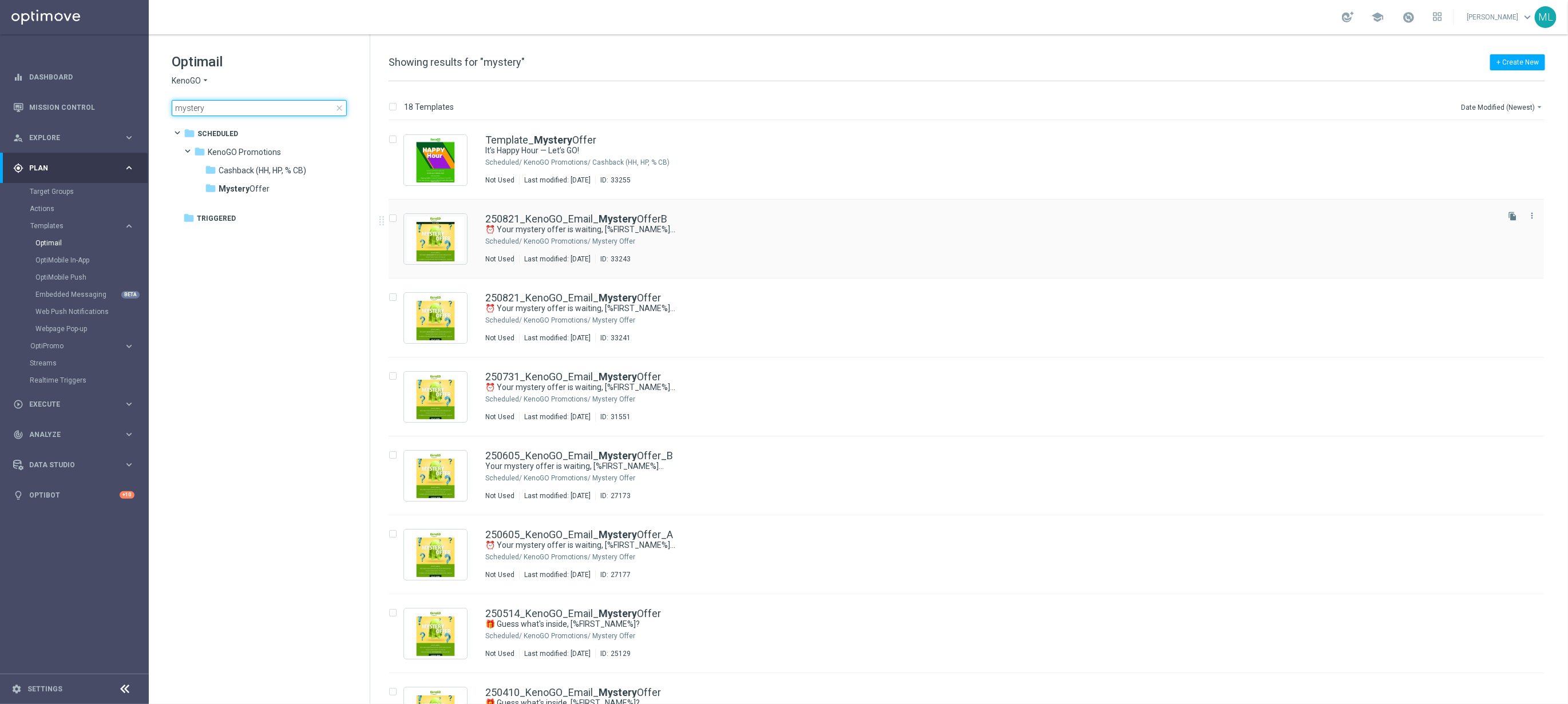
type input "mystery"
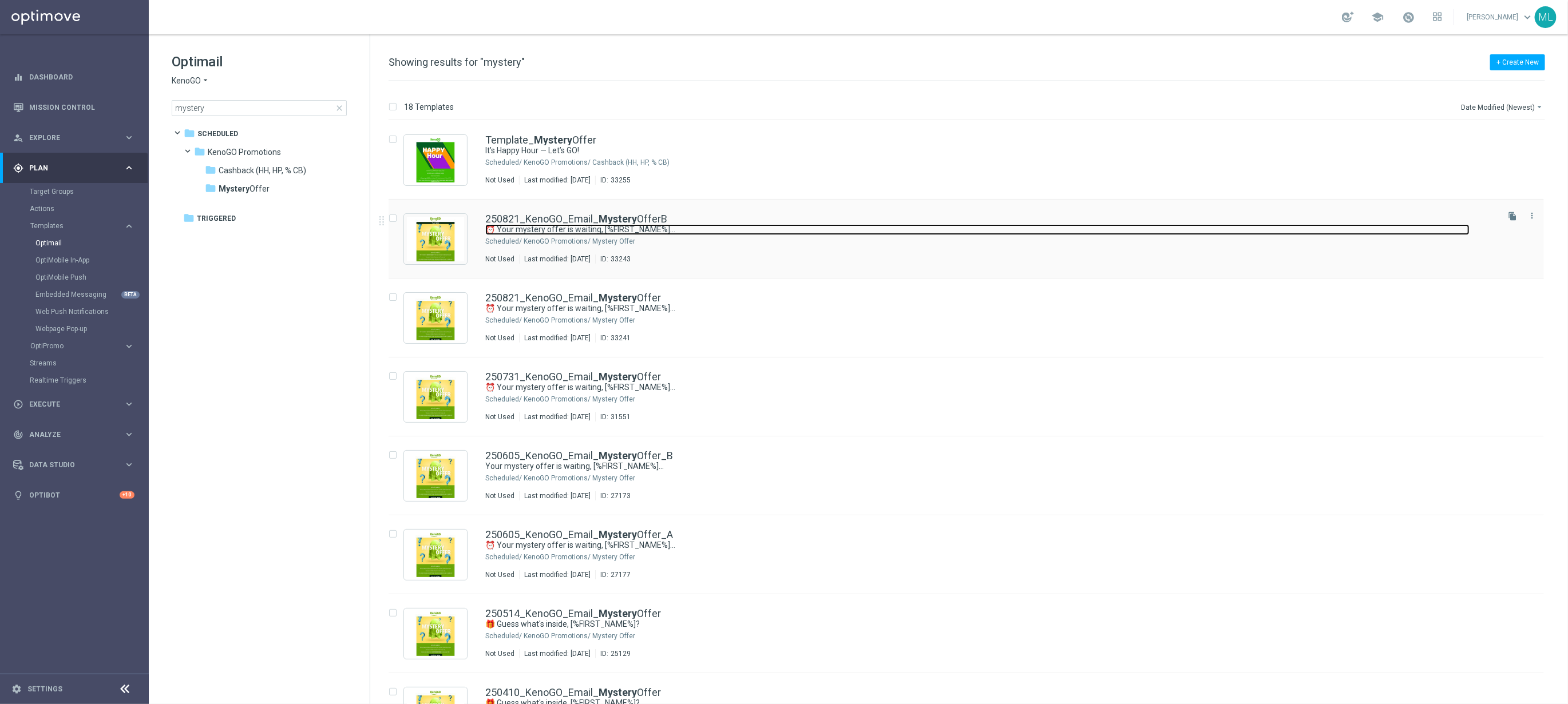
click at [710, 230] on link "⏰ Your mystery offer is waiting, [%FIRST_NAME%]..." at bounding box center [977, 230] width 984 height 11
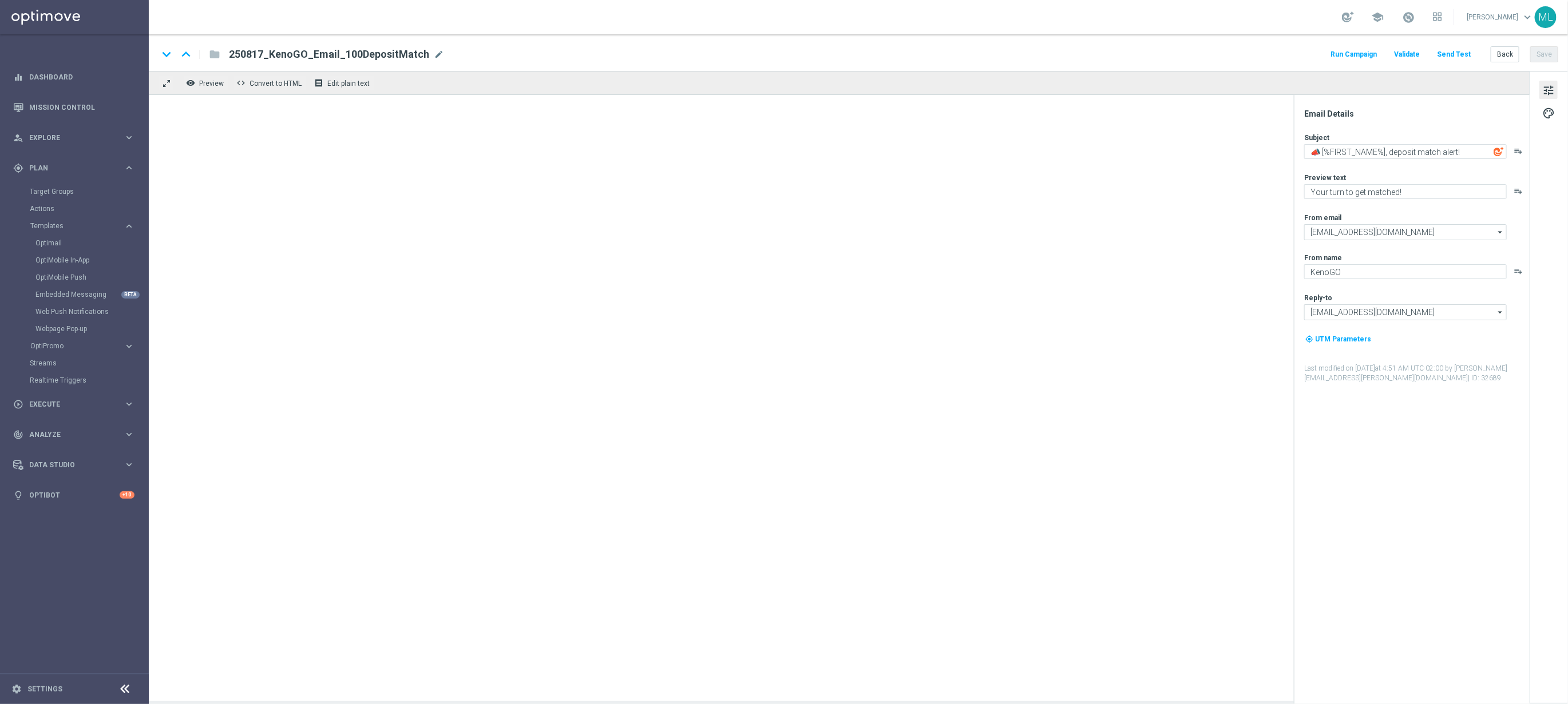
type textarea "⏰ Your mystery offer is waiting, [%FIRST_NAME%]..."
type textarea "Sneak a peek before it's gone!"
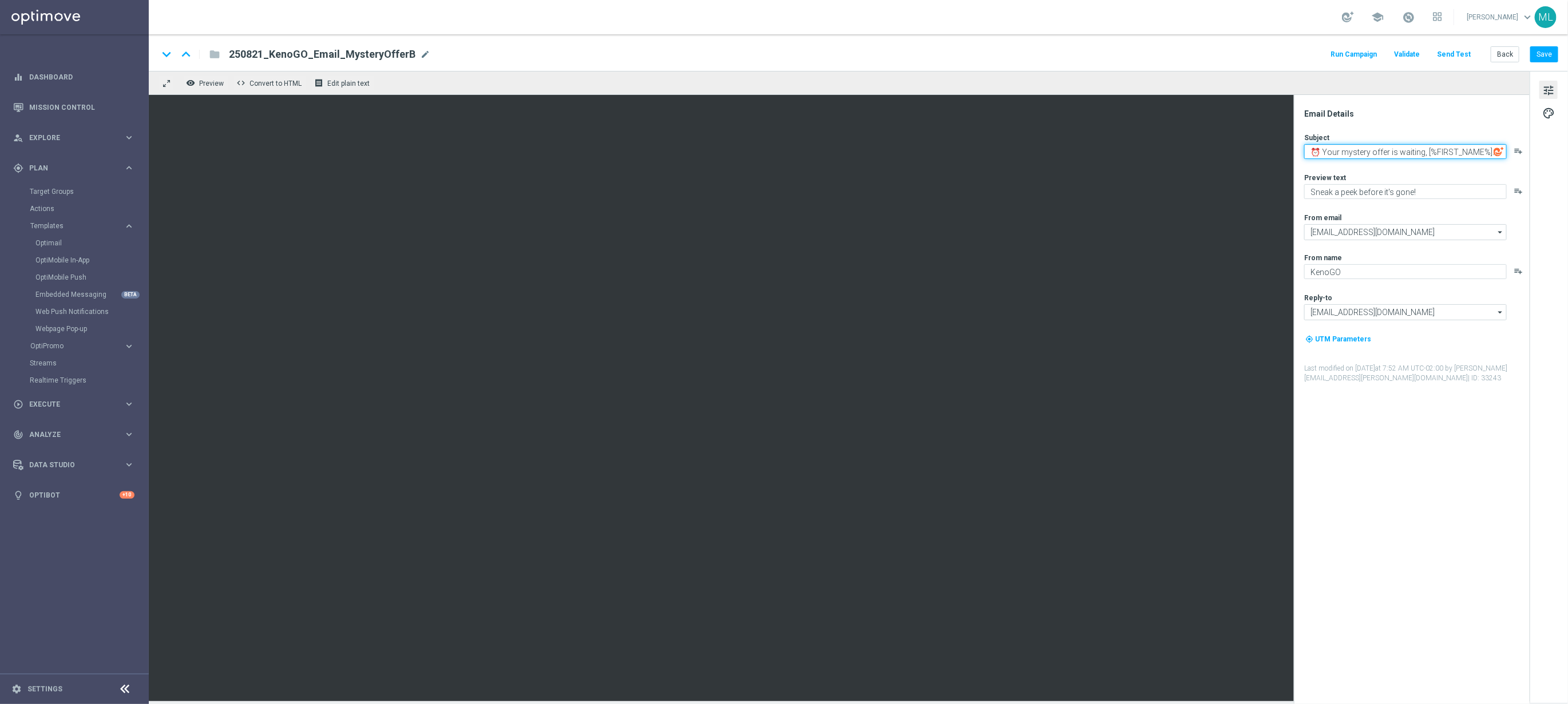
click at [1399, 153] on textarea "⏰ Your mystery offer is waiting, [%FIRST_NAME%]..." at bounding box center [1405, 151] width 203 height 15
click at [1349, 187] on textarea "Sneak a peek before it's gone!" at bounding box center [1405, 191] width 203 height 15
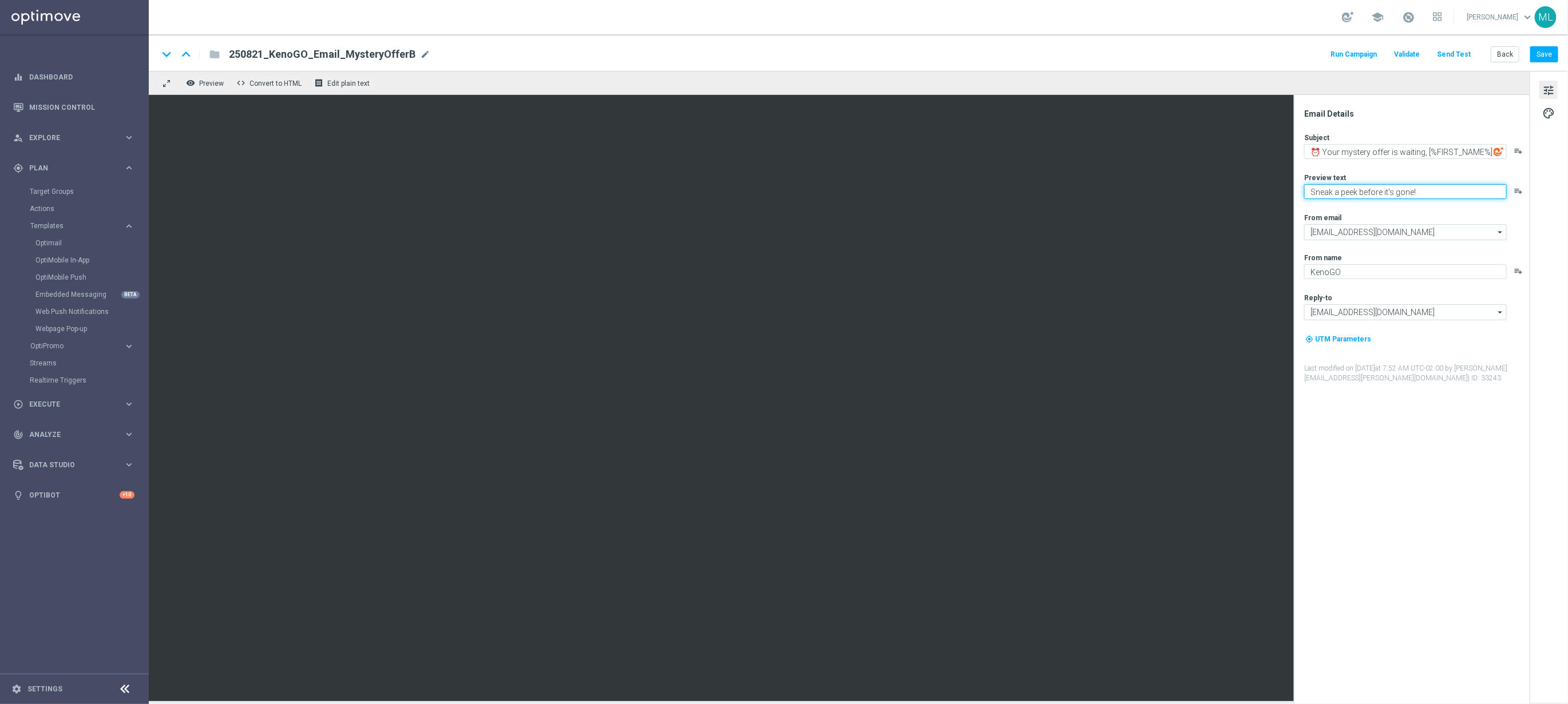
click at [1349, 187] on textarea "Sneak a peek before it's gone!" at bounding box center [1405, 191] width 203 height 15
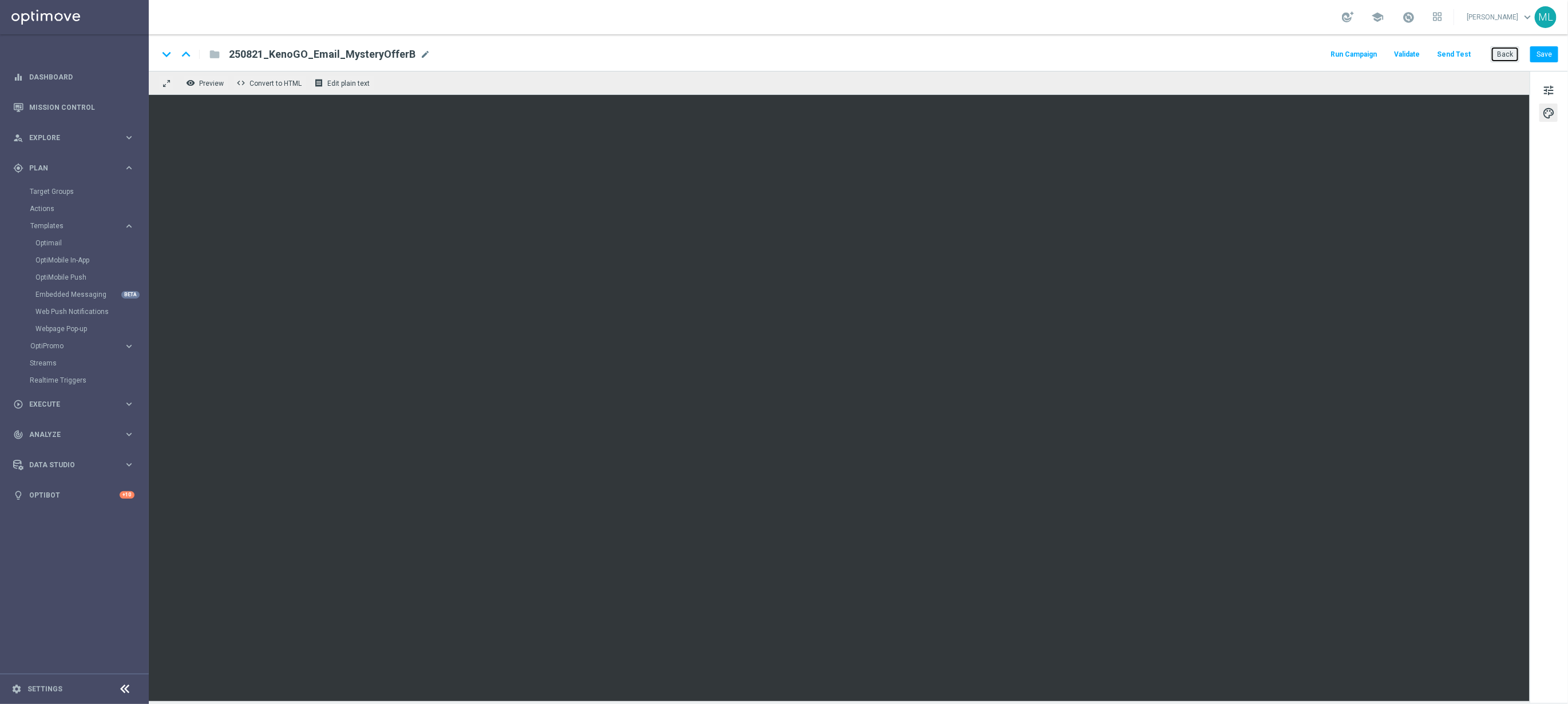
click at [1505, 57] on button "Back" at bounding box center [1505, 54] width 28 height 16
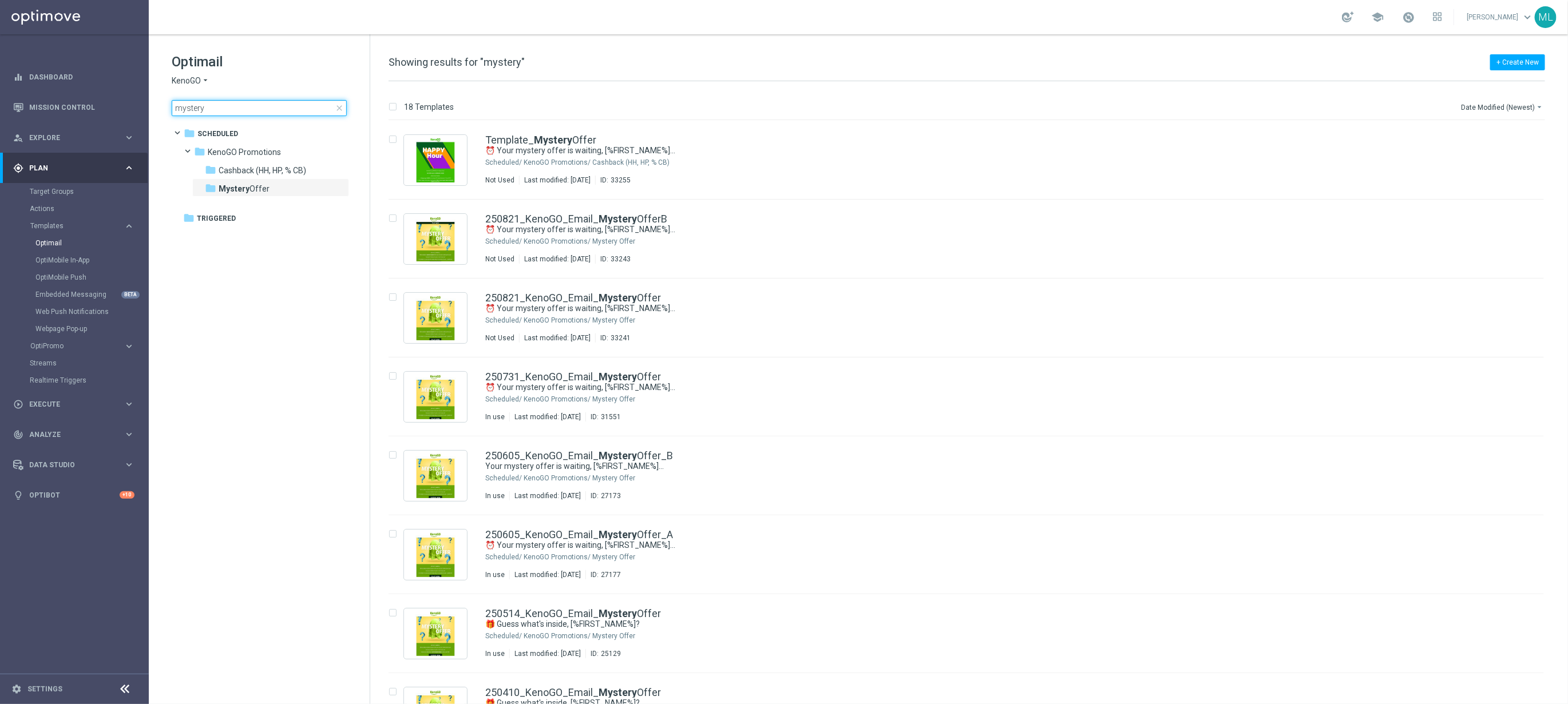
drag, startPoint x: 214, startPoint y: 107, endPoint x: 155, endPoint y: 103, distance: 59.1
click at [155, 103] on div "Optimail KenoGO arrow_drop_down × KenoGO mystery close folder 1 Folder folder S…" at bounding box center [259, 113] width 221 height 157
type input "happy"
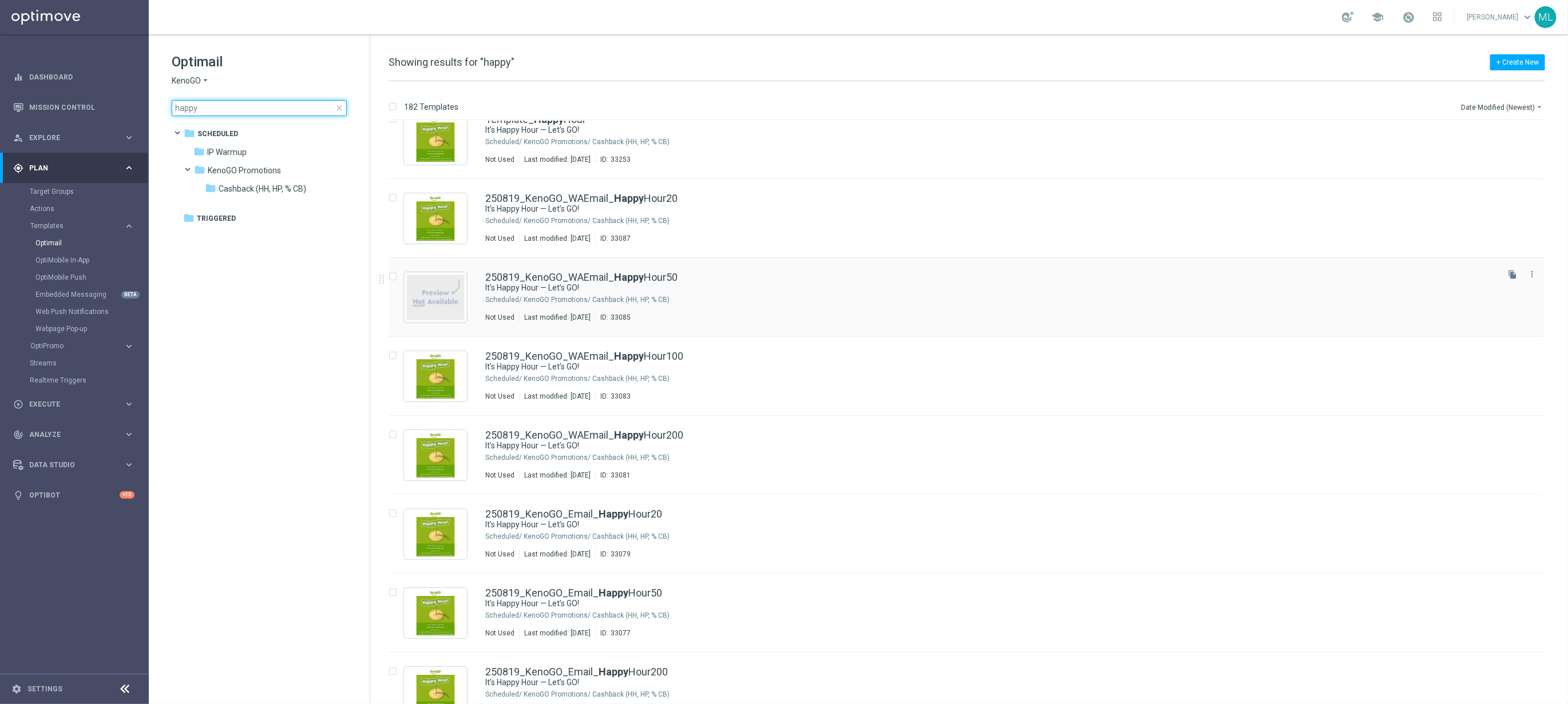
scroll to position [26, 0]
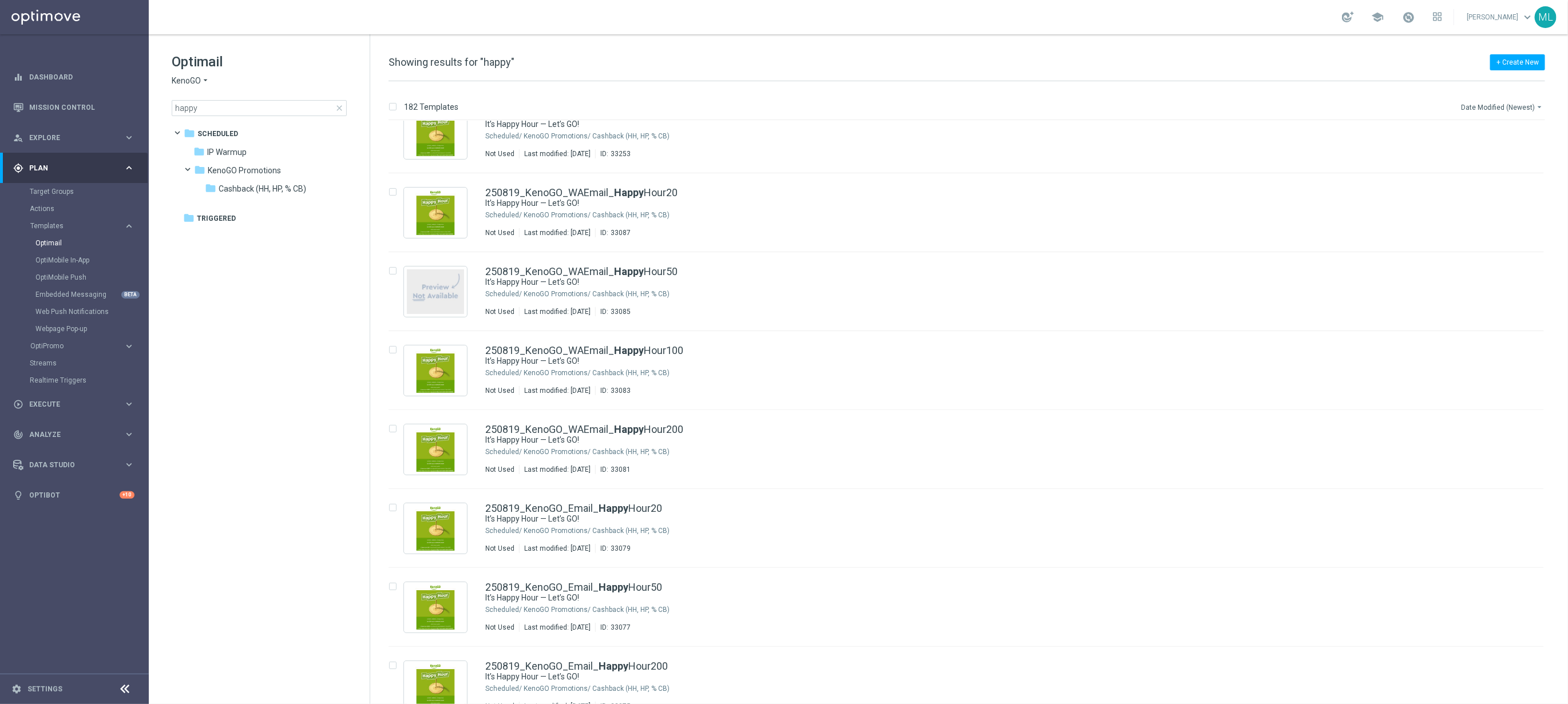
click at [1524, 107] on button "Date Modified (Newest) arrow_drop_down" at bounding box center [1503, 107] width 86 height 14
click at [1511, 158] on span "Date Modified (Newest)" at bounding box center [1502, 159] width 76 height 8
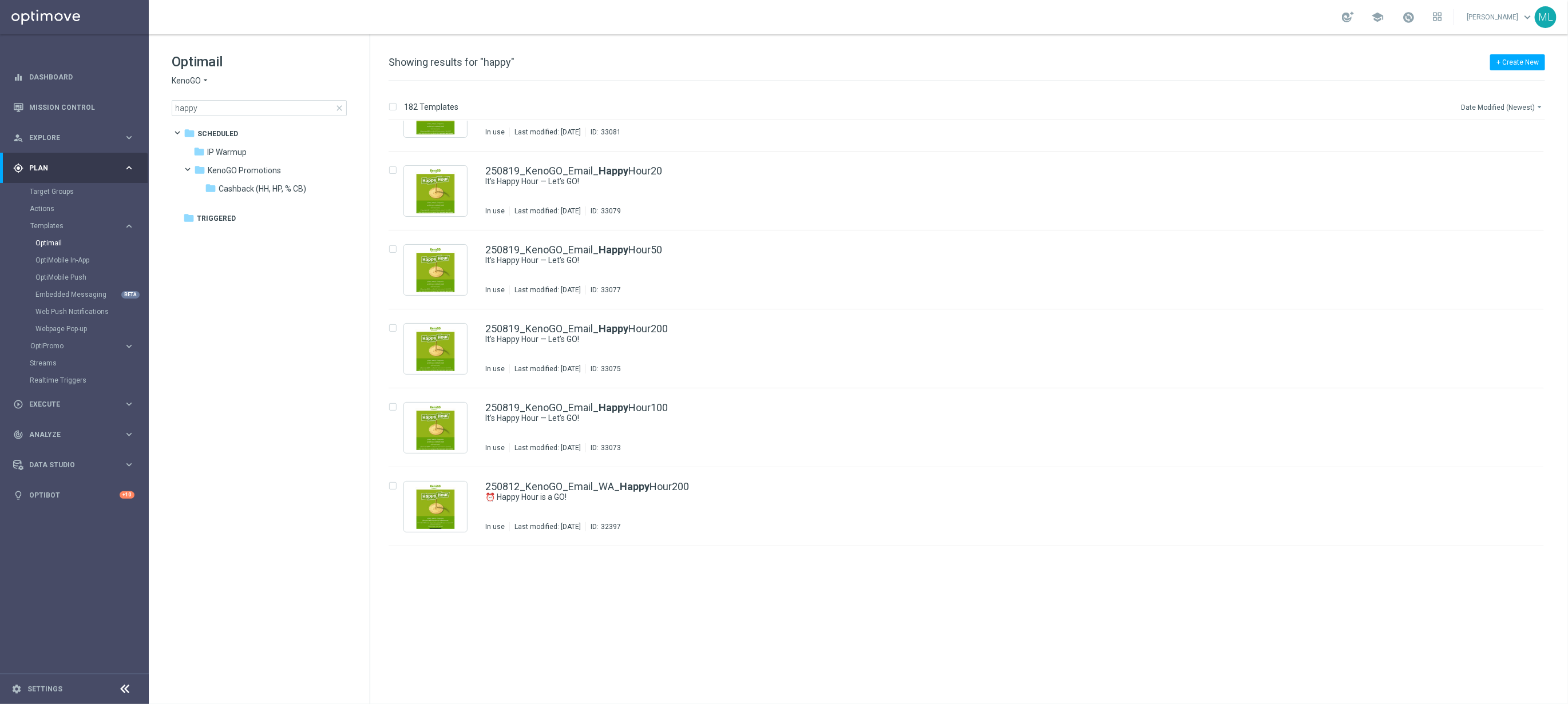
scroll to position [0, 0]
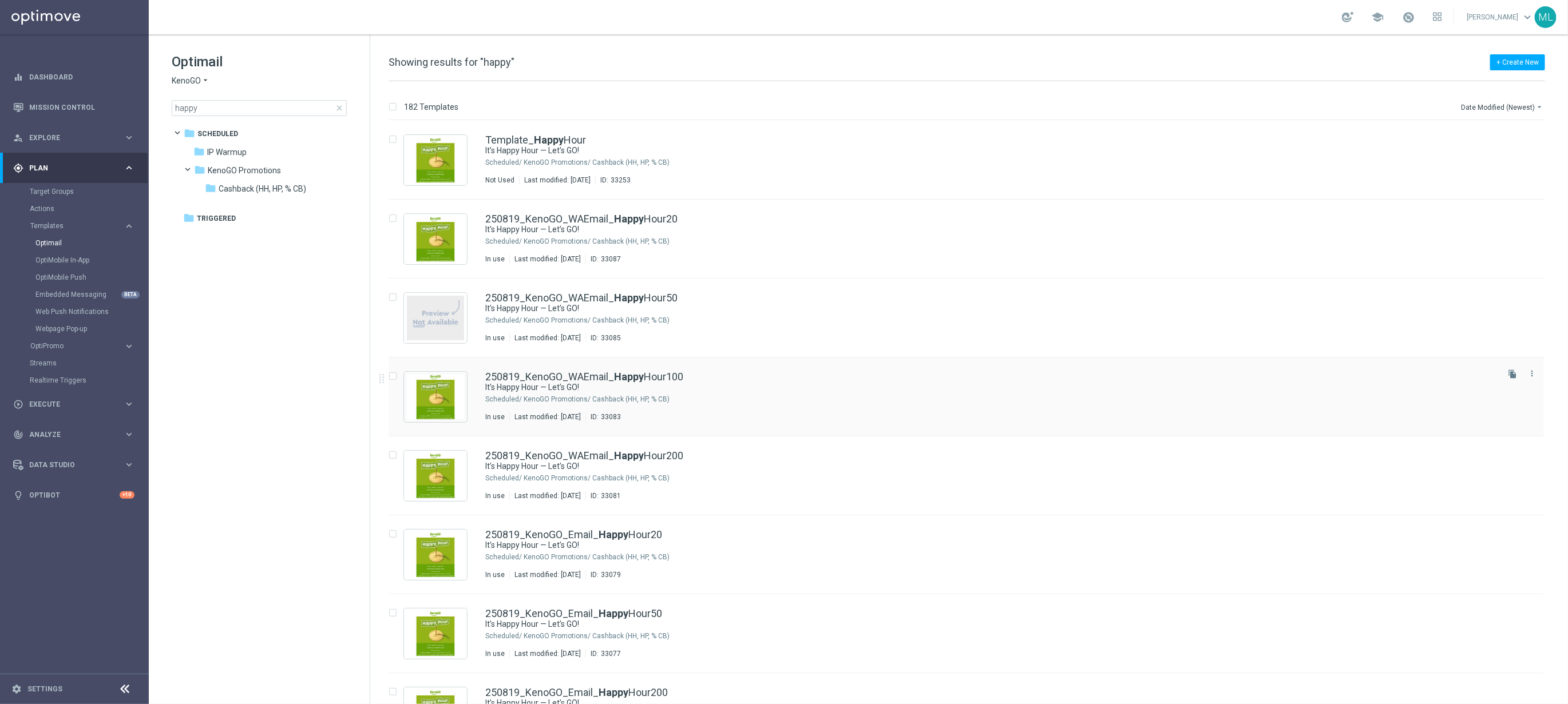
click at [722, 368] on div "250819_KenoGO_WAEmail_ Happy Hour100 It’s Happy Hour — Let’s GO! Scheduled/ Ken…" at bounding box center [966, 397] width 1155 height 79
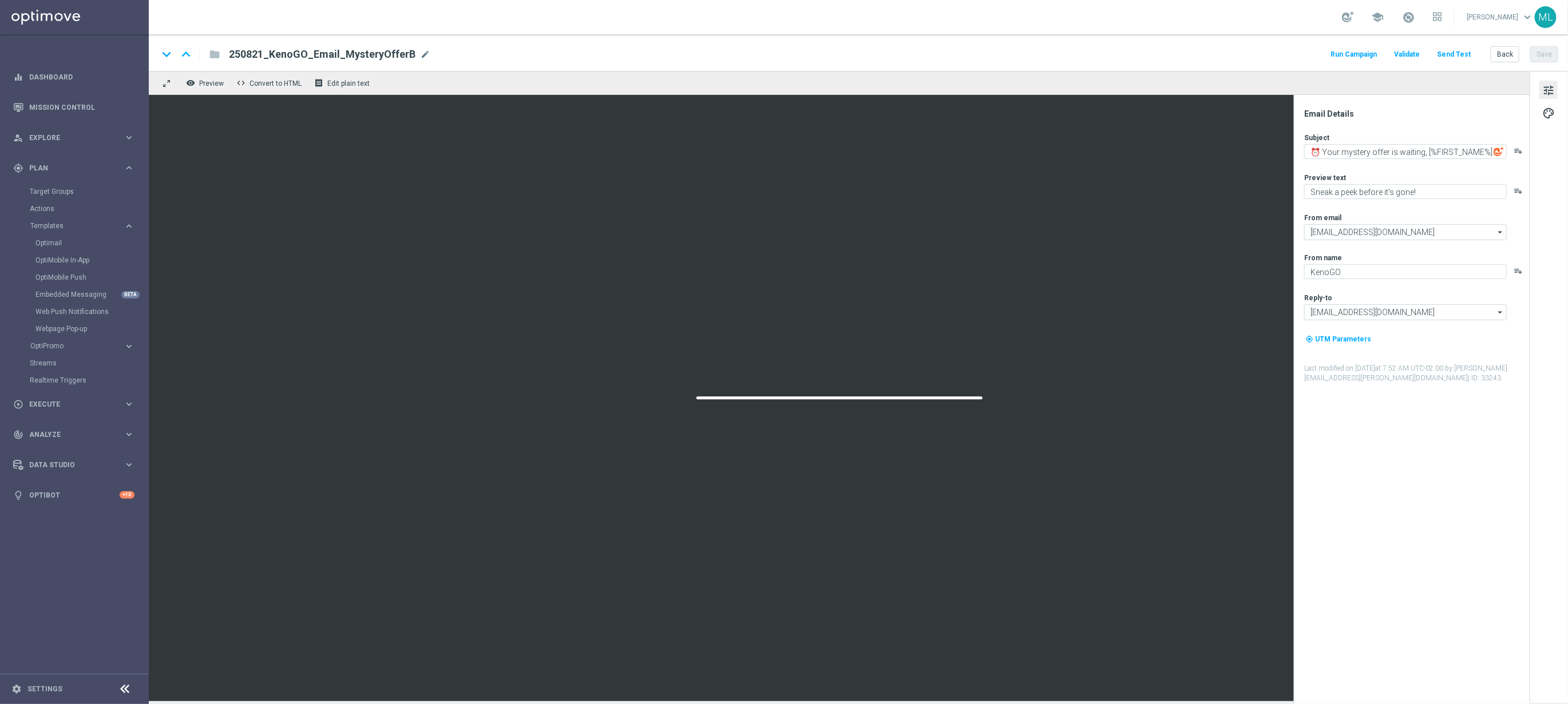
type textarea "It’s Happy Hour — Let’s GO!"
type textarea "Get 50% back in BONUS CASH!"
drag, startPoint x: 271, startPoint y: 55, endPoint x: 427, endPoint y: 54, distance: 156.0
click at [427, 54] on div "250819_KenoGO_WAEmail_HappyHour100 mode_edit" at bounding box center [338, 54] width 217 height 15
click at [437, 58] on span "mode_edit" at bounding box center [441, 55] width 11 height 11
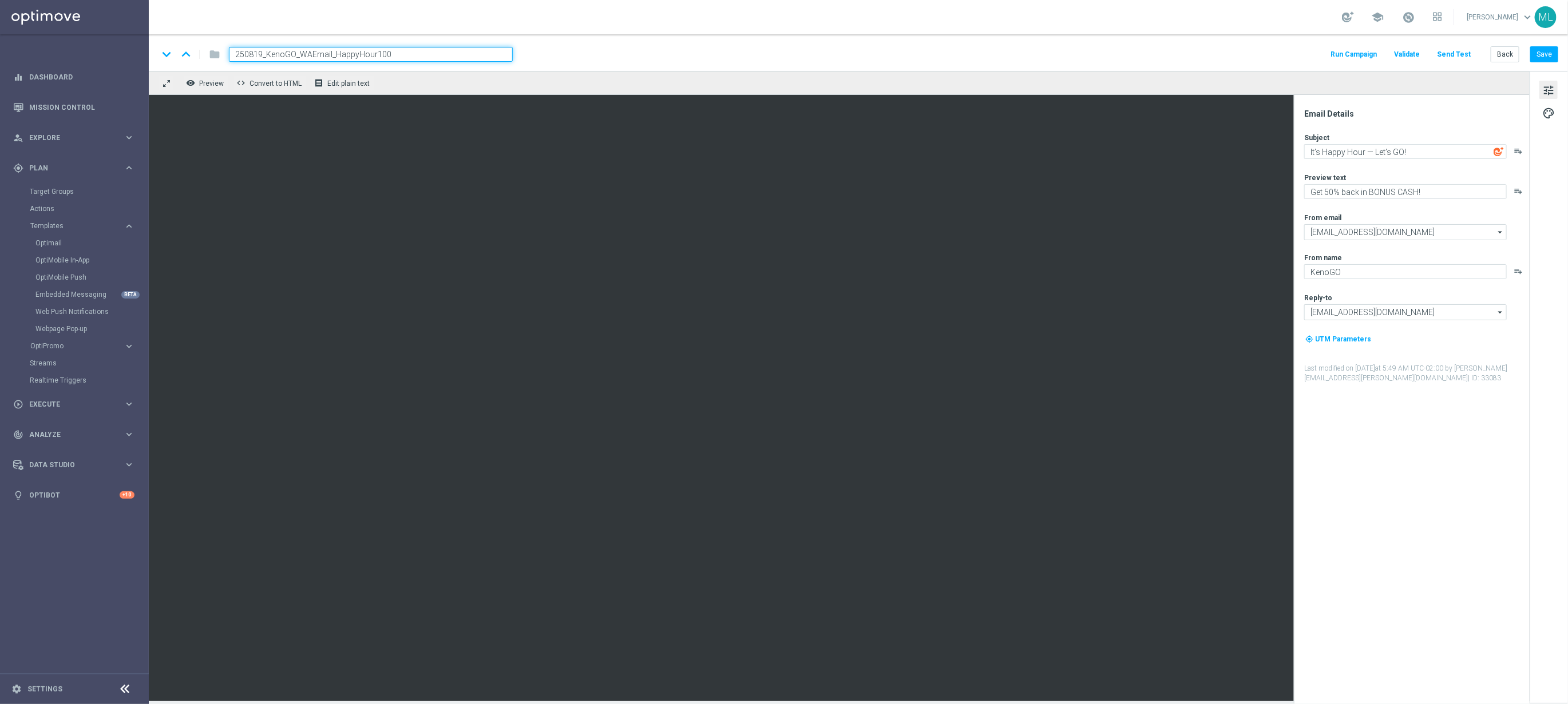
drag, startPoint x: 266, startPoint y: 54, endPoint x: 404, endPoint y: 59, distance: 138.1
click at [404, 59] on input "250819_KenoGO_WAEmail_HappyHour100" at bounding box center [371, 54] width 284 height 15
type textarea "⏰ Your mystery offer is waiting, [%FIRST_NAME%]..."
type textarea "Sneak a peek before it's gone!"
click at [1509, 57] on button "Back" at bounding box center [1505, 54] width 28 height 16
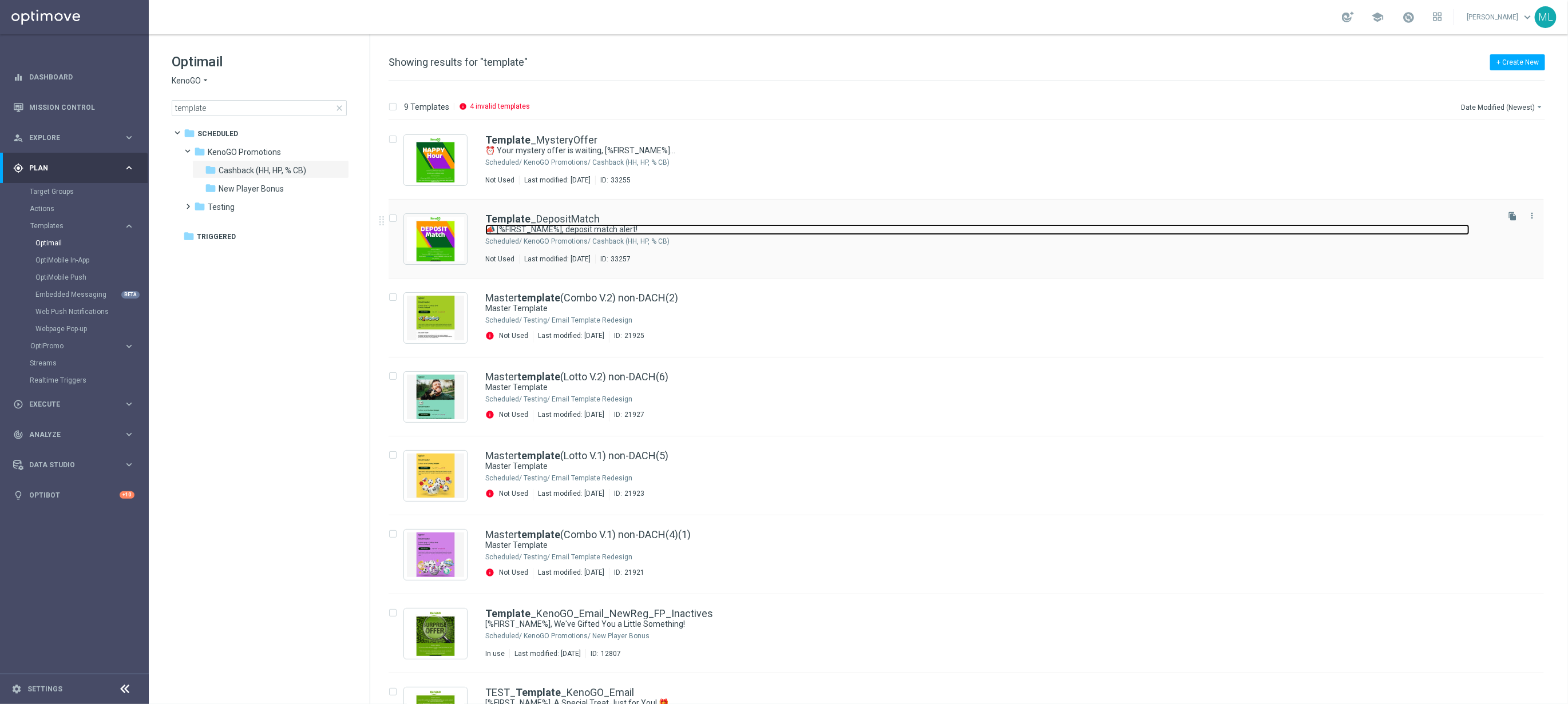
click at [743, 227] on link "📣 [%FIRST_NAME%], deposit match alert!" at bounding box center [977, 230] width 984 height 11
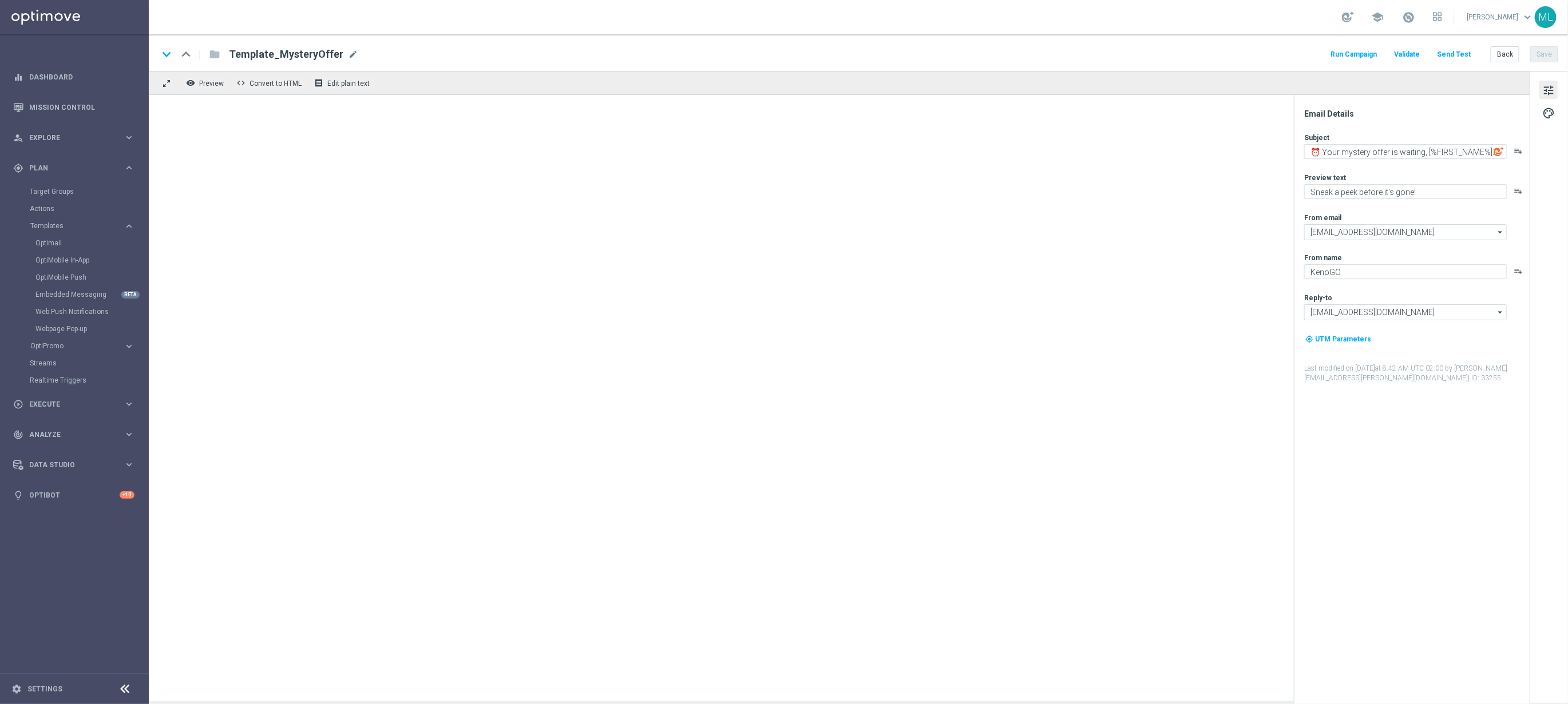
type textarea "📣 [%FIRST_NAME%], deposit match alert!"
type textarea "Your turn to get matched!"
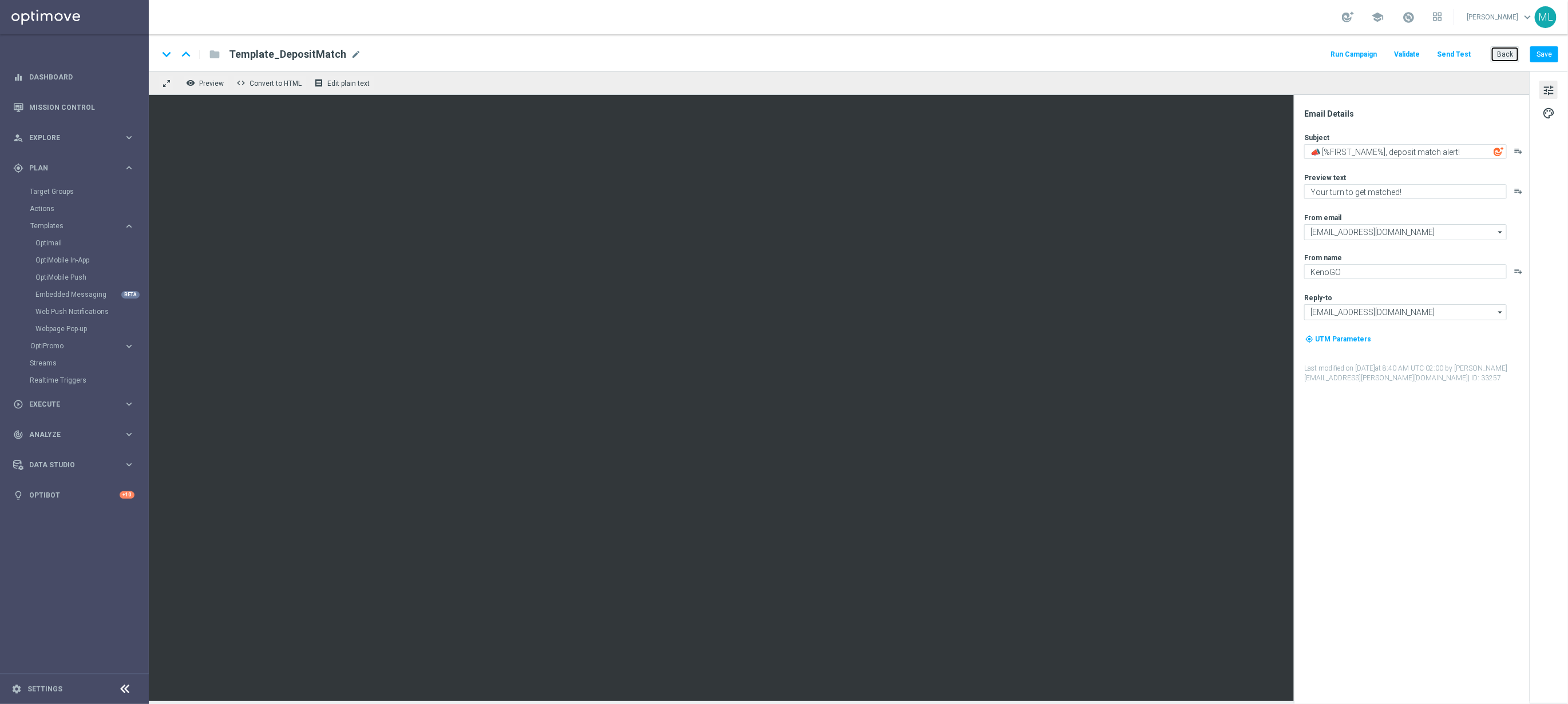
click at [1500, 58] on button "Back" at bounding box center [1505, 54] width 28 height 16
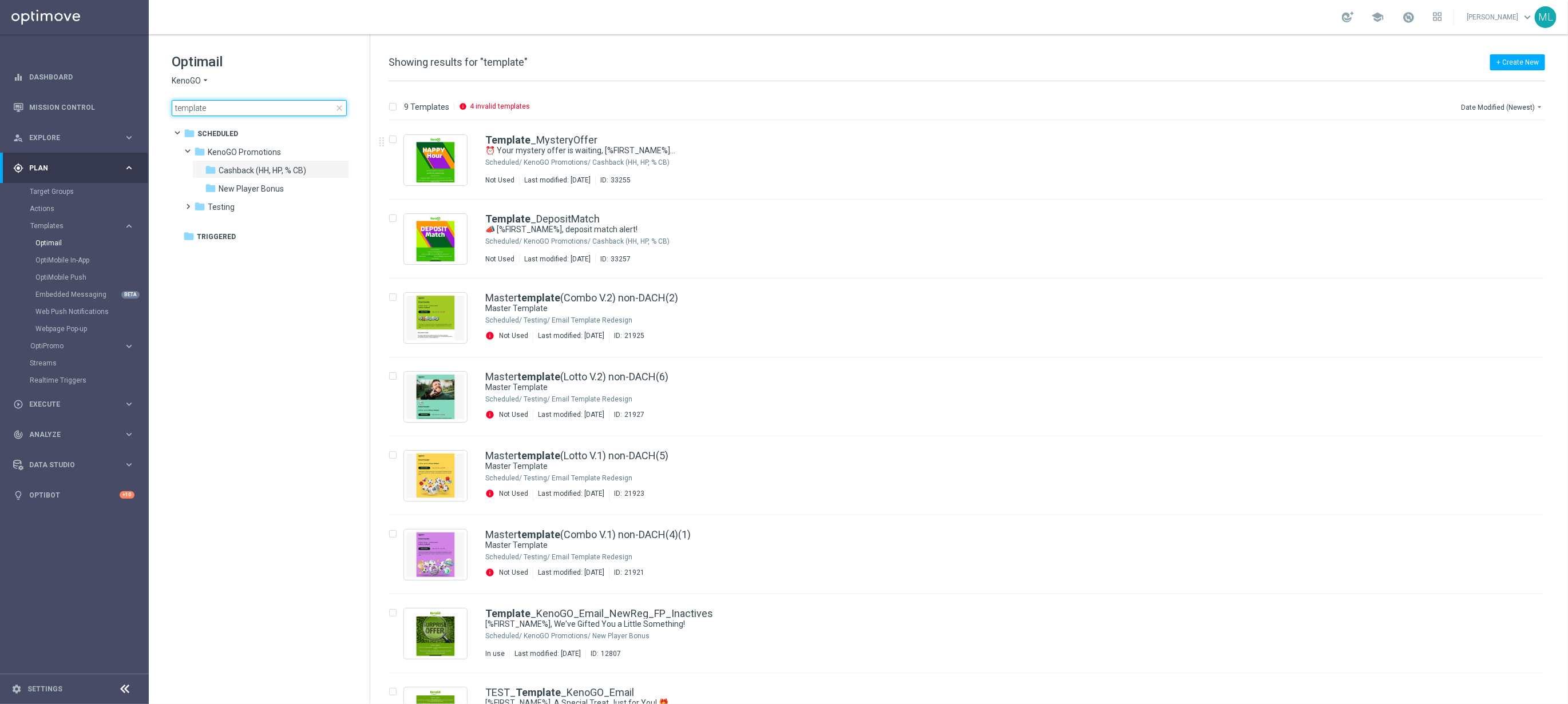
drag, startPoint x: 217, startPoint y: 108, endPoint x: 157, endPoint y: 103, distance: 60.2
click at [157, 103] on div "Optimail KenoGO arrow_drop_down × KenoGO template close folder 1 Folder folder …" at bounding box center [259, 113] width 221 height 157
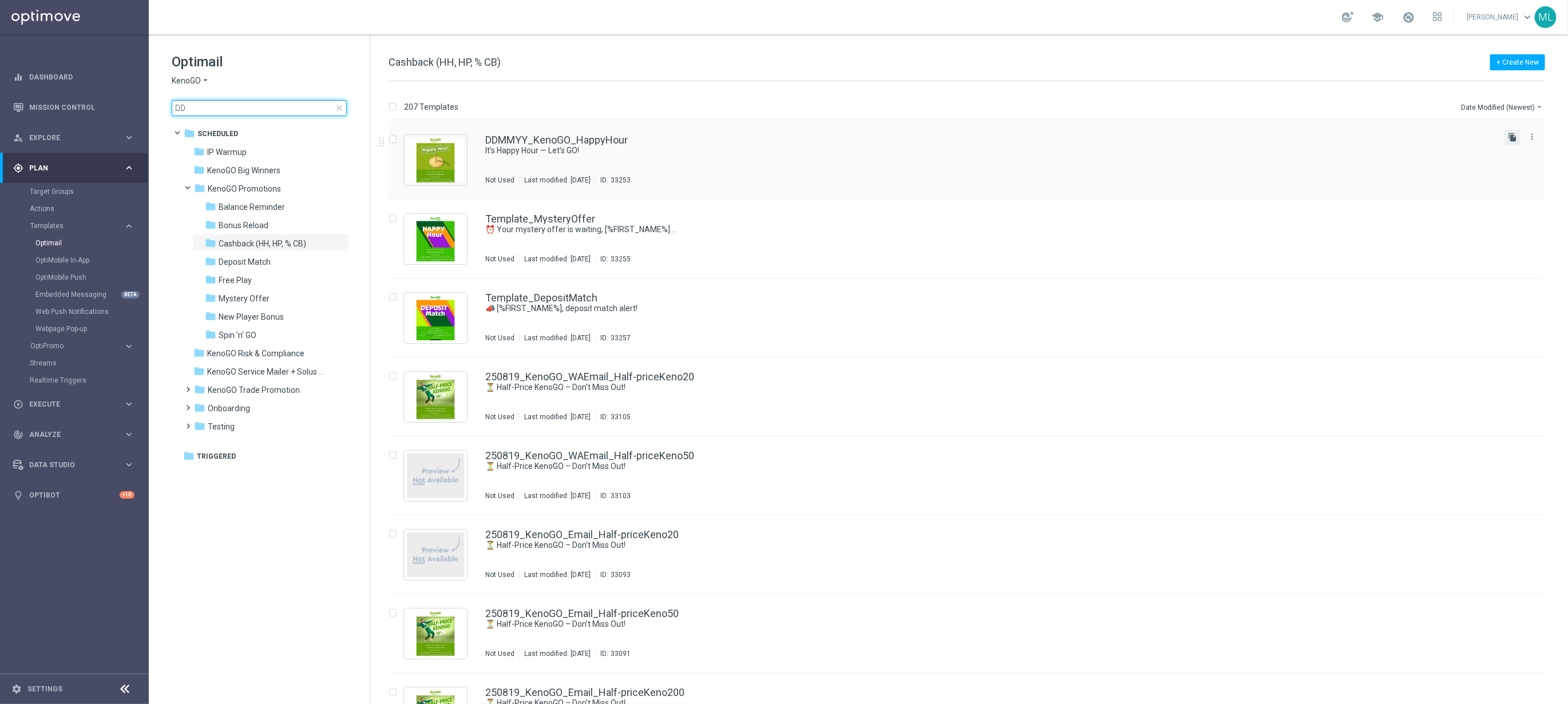
type input "DD"
click at [1514, 138] on icon "file_copy" at bounding box center [1513, 138] width 9 height 9
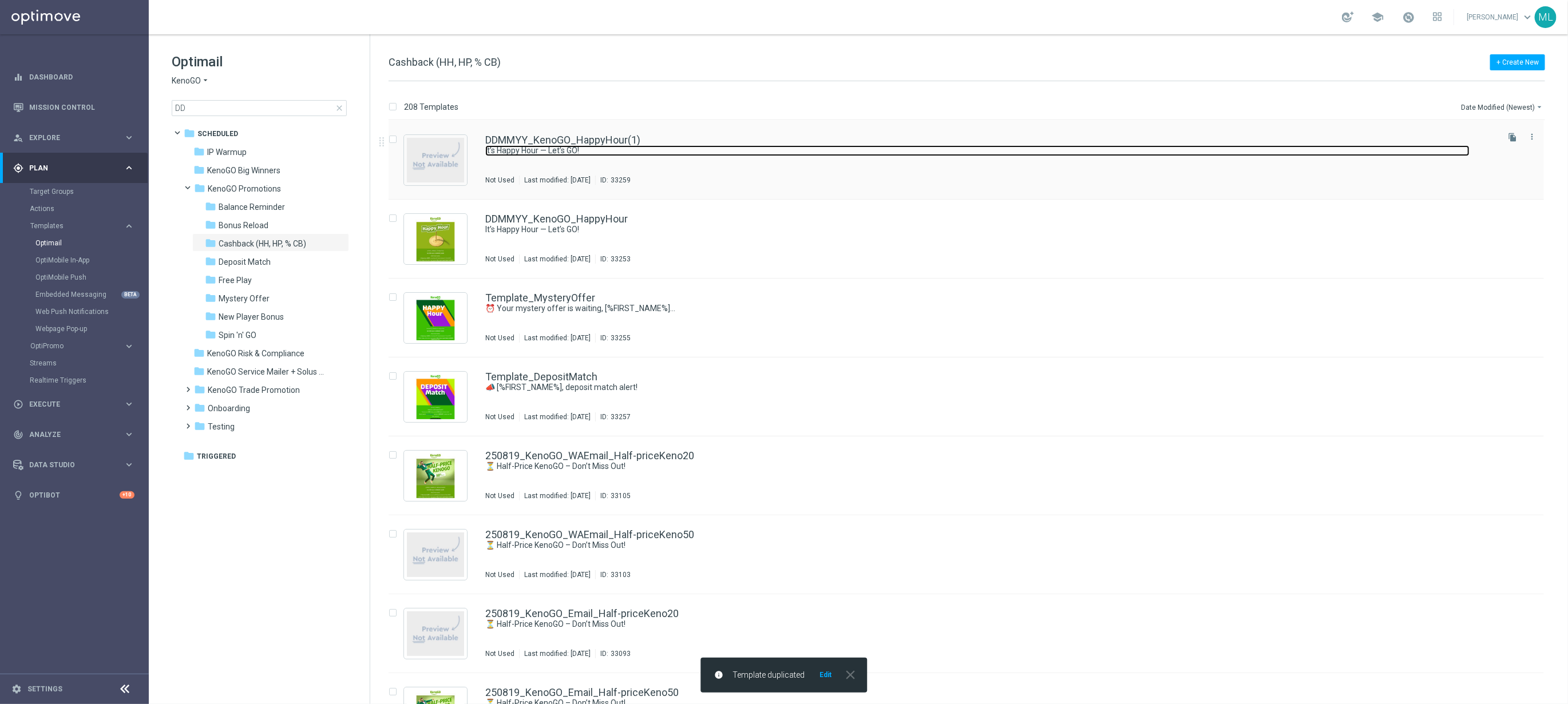
click at [708, 146] on link "It’s Happy Hour — Let’s GO!" at bounding box center [977, 151] width 984 height 11
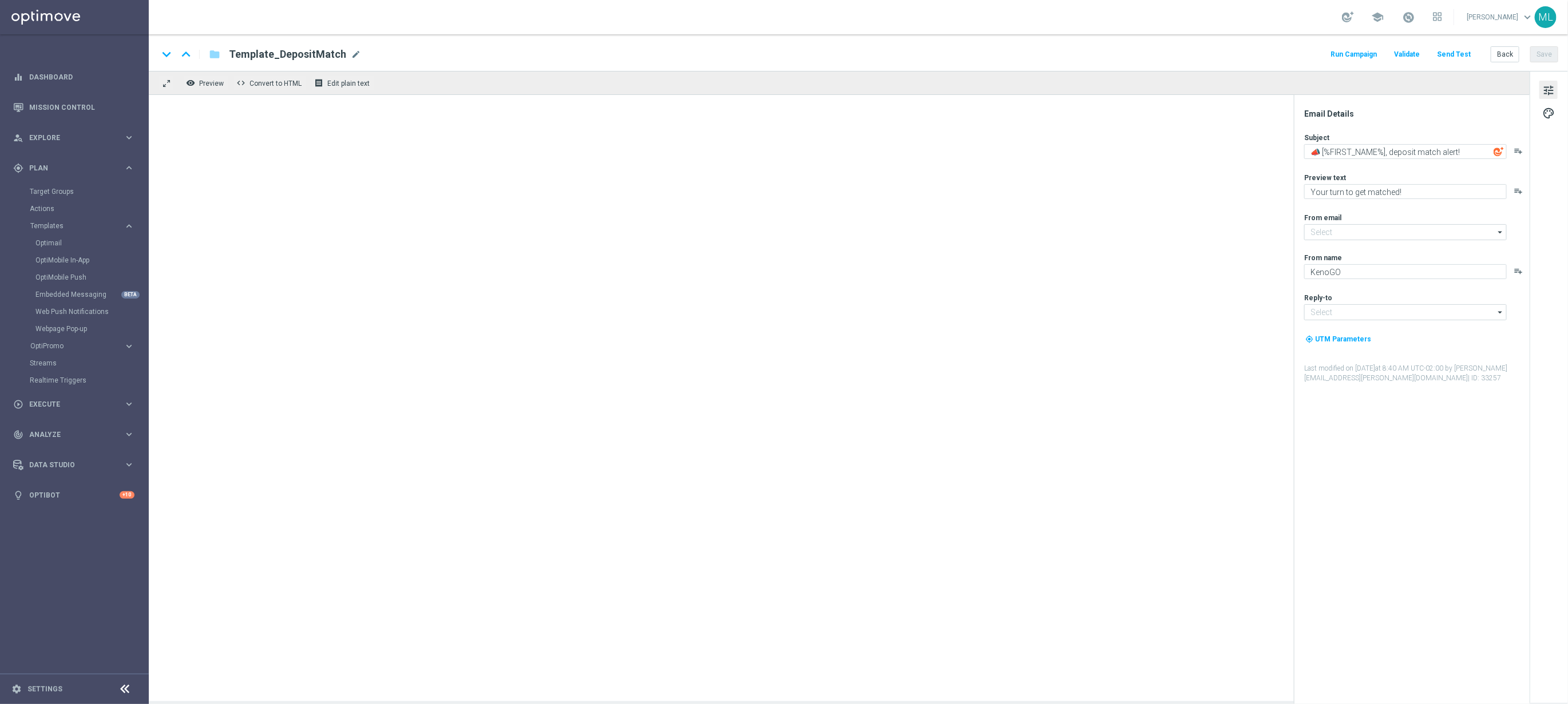
type input "mail@crm.kenogo.com.au"
type input "support@kenogo.com.au"
type input "DDMMYY_KenoGO_HappyHour(1)"
type textarea "It’s Happy Hour — Let’s GO!"
type textarea "Get 50% back in BONUS CASH!"
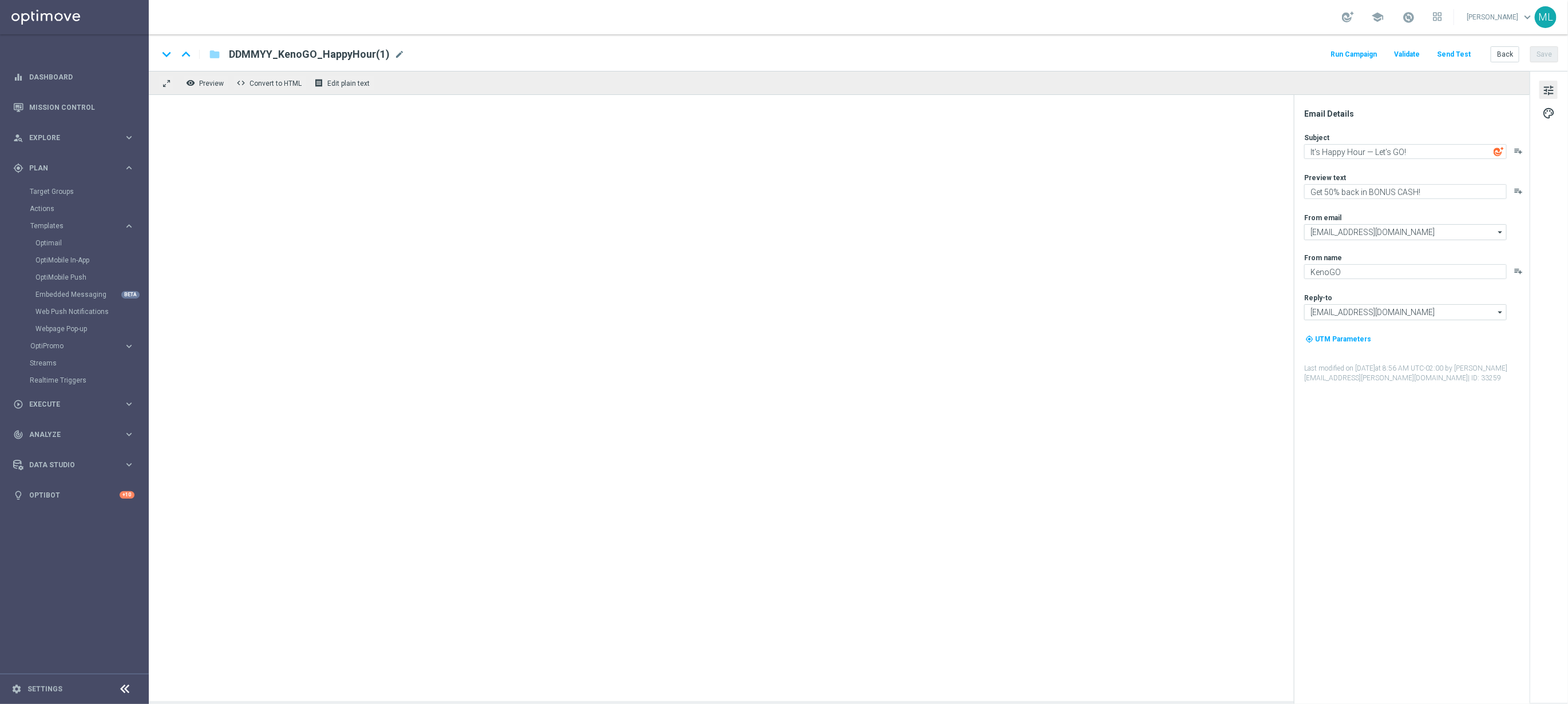
click at [396, 55] on span "mode_edit" at bounding box center [400, 55] width 11 height 11
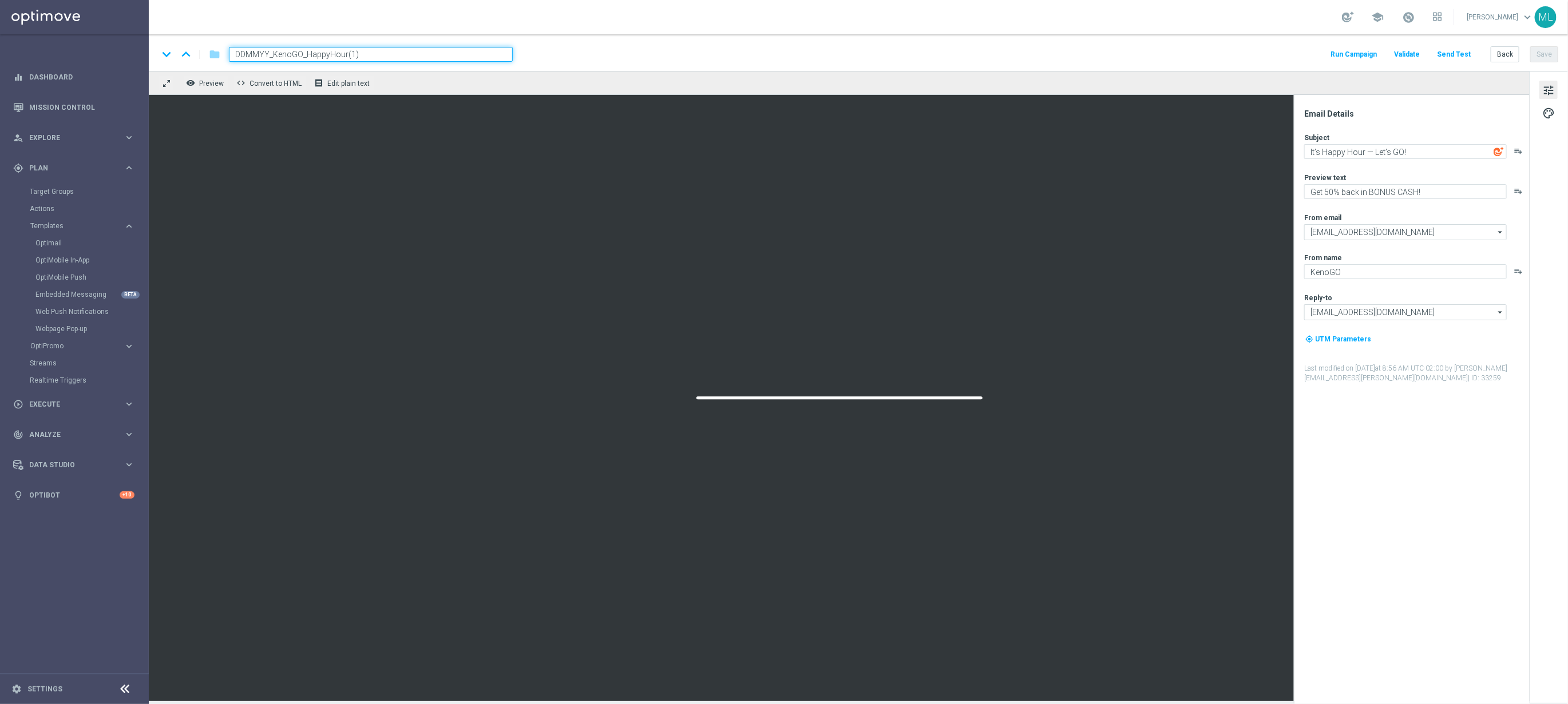
drag, startPoint x: 307, startPoint y: 55, endPoint x: 386, endPoint y: 59, distance: 79.1
click at [385, 60] on input "DDMMYY_KenoGO_HappyHour(1)" at bounding box center [371, 54] width 284 height 15
type input "DDMMYY_KenoGO_MysteryOffer"
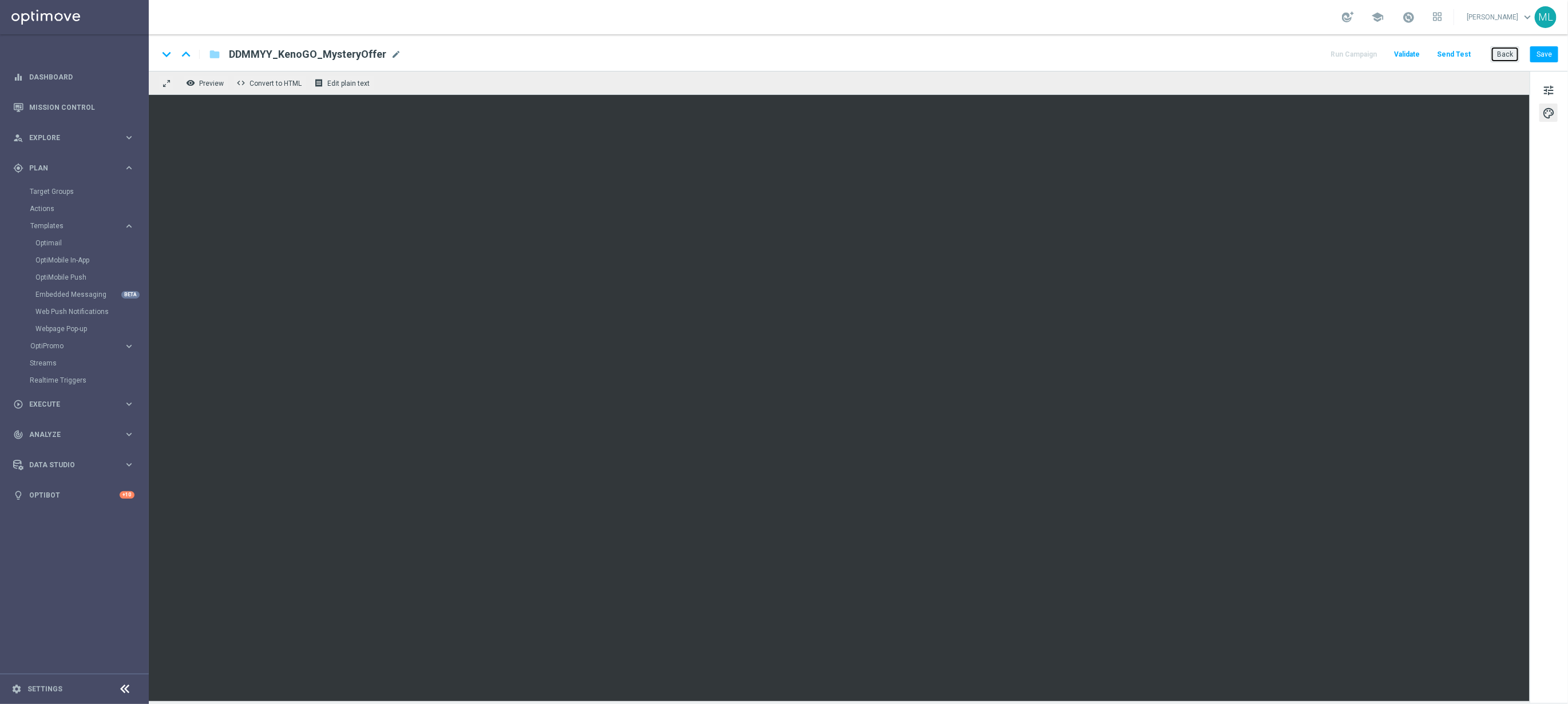
click at [1506, 59] on button "Back" at bounding box center [1505, 54] width 28 height 16
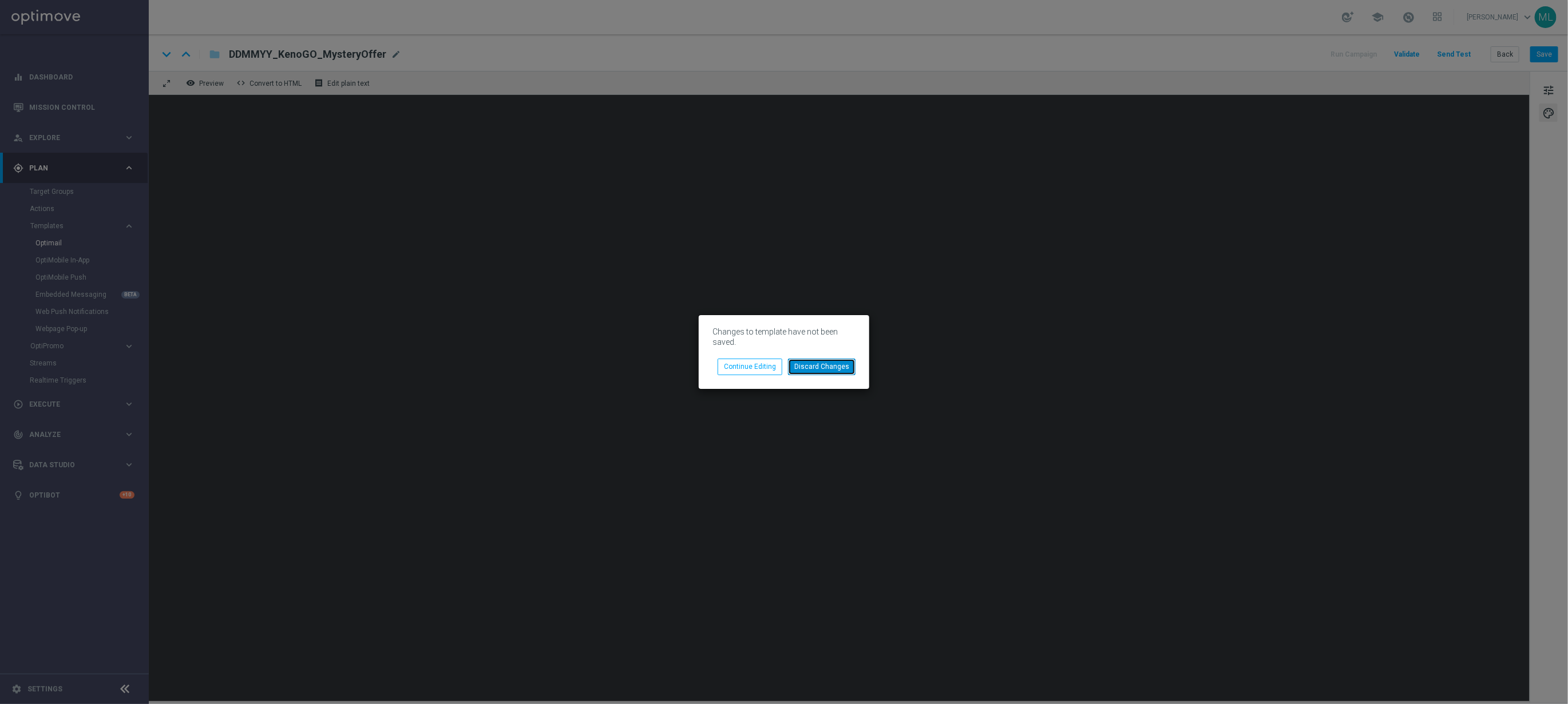
click at [826, 366] on button "Discard Changes" at bounding box center [822, 366] width 68 height 16
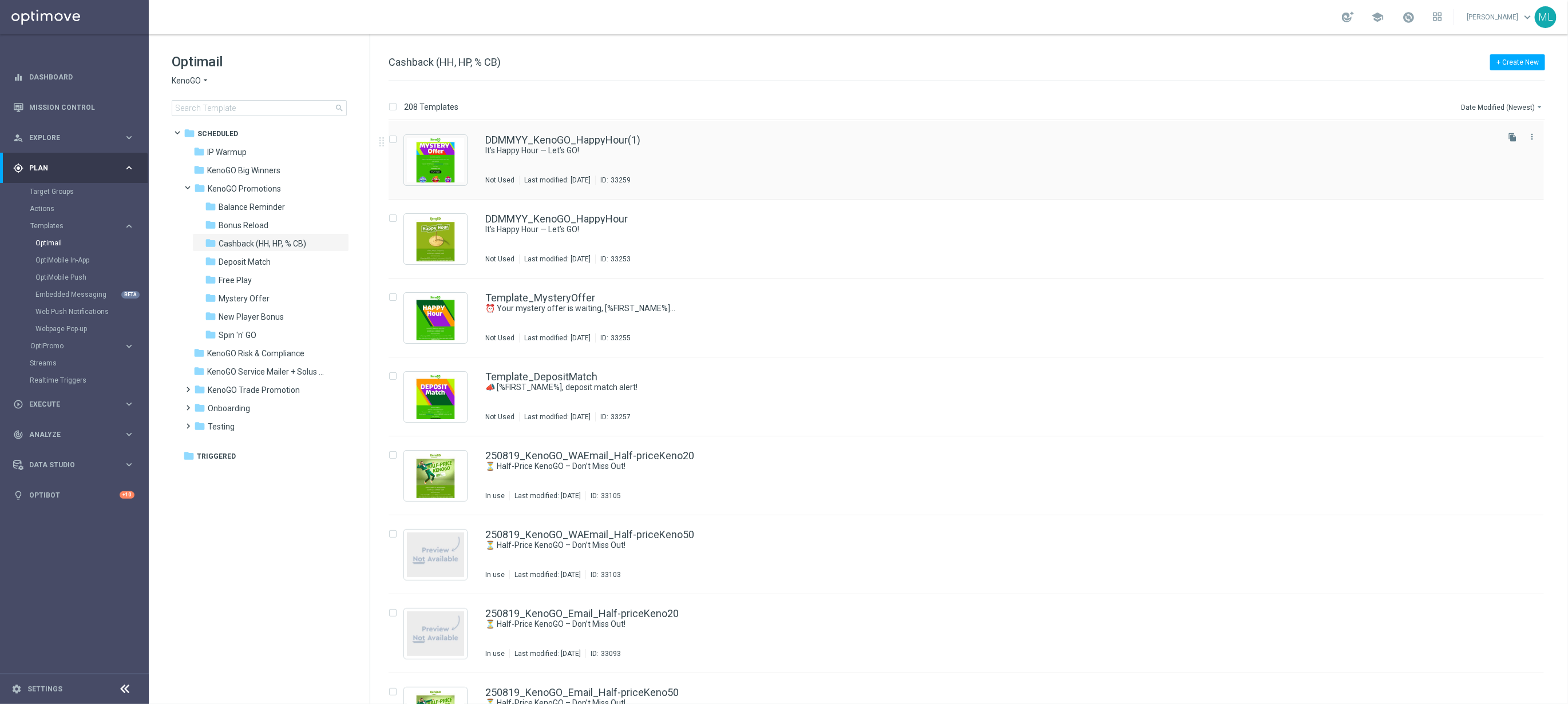
click at [735, 138] on div "DDMMYY_KenoGO_HappyHour(1)" at bounding box center [990, 140] width 1010 height 11
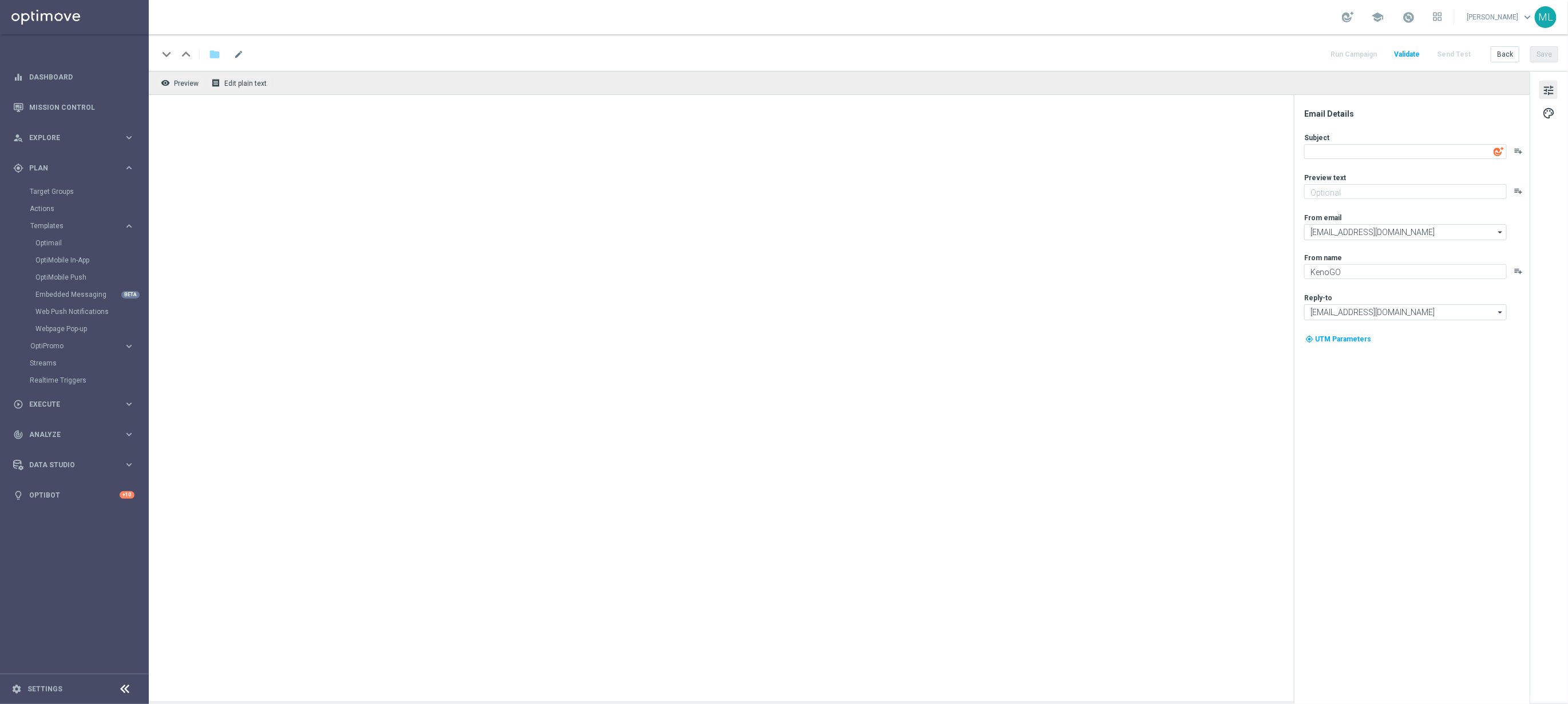
type textarea "It’s Happy Hour — Let’s GO!"
type textarea "Get 50% back in BONUS CASH!"
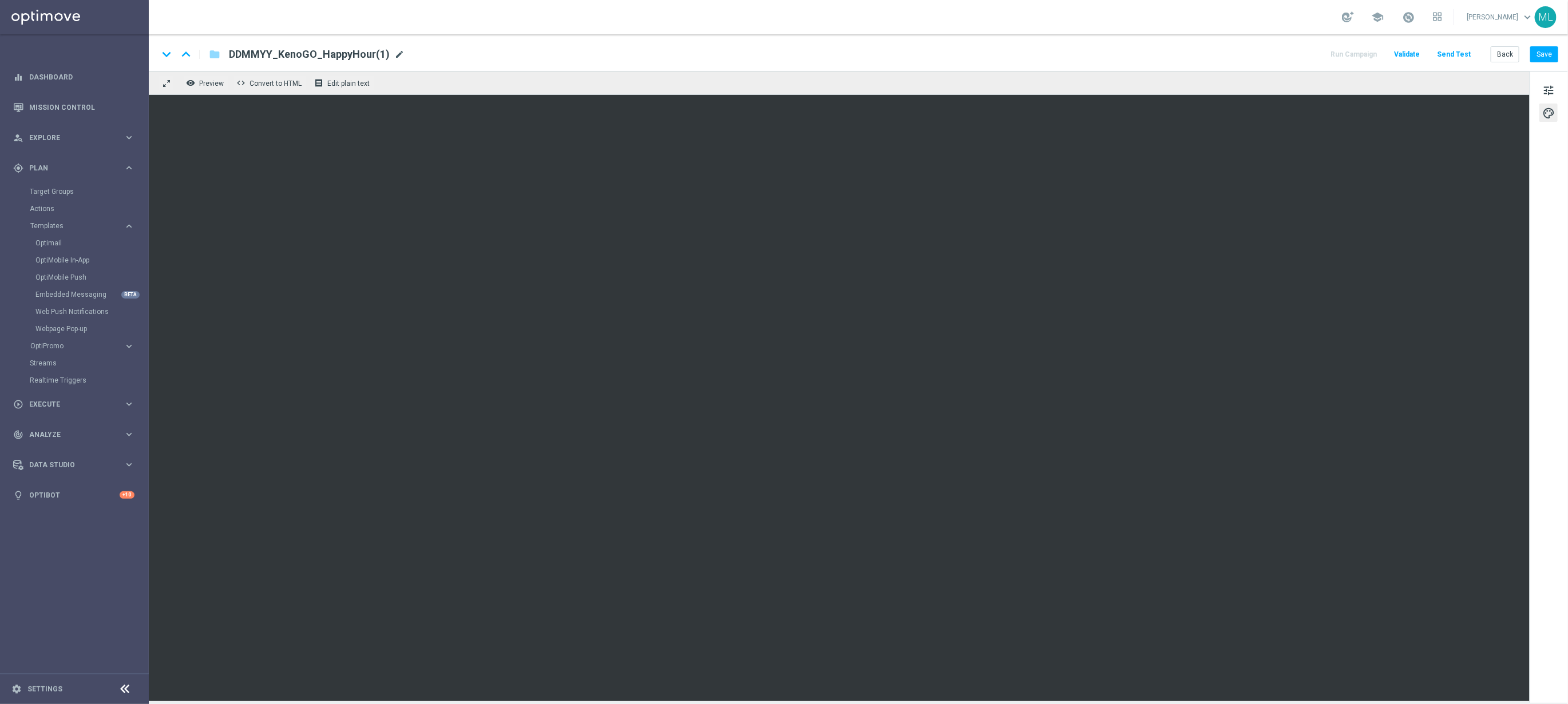
click at [394, 55] on span "mode_edit" at bounding box center [400, 55] width 11 height 11
drag, startPoint x: 306, startPoint y: 55, endPoint x: 421, endPoint y: 55, distance: 115.0
click at [415, 58] on input "DDMMYY_KenoGO_HappyHour(1)" at bounding box center [371, 54] width 284 height 15
type input "DDMMYY_KenoGO_MysteryOffer"
click at [666, 49] on div "keyboard_arrow_down keyboard_arrow_up folder DDMMYY_KenoGO_MysteryOffer Run Cam…" at bounding box center [858, 54] width 1400 height 15
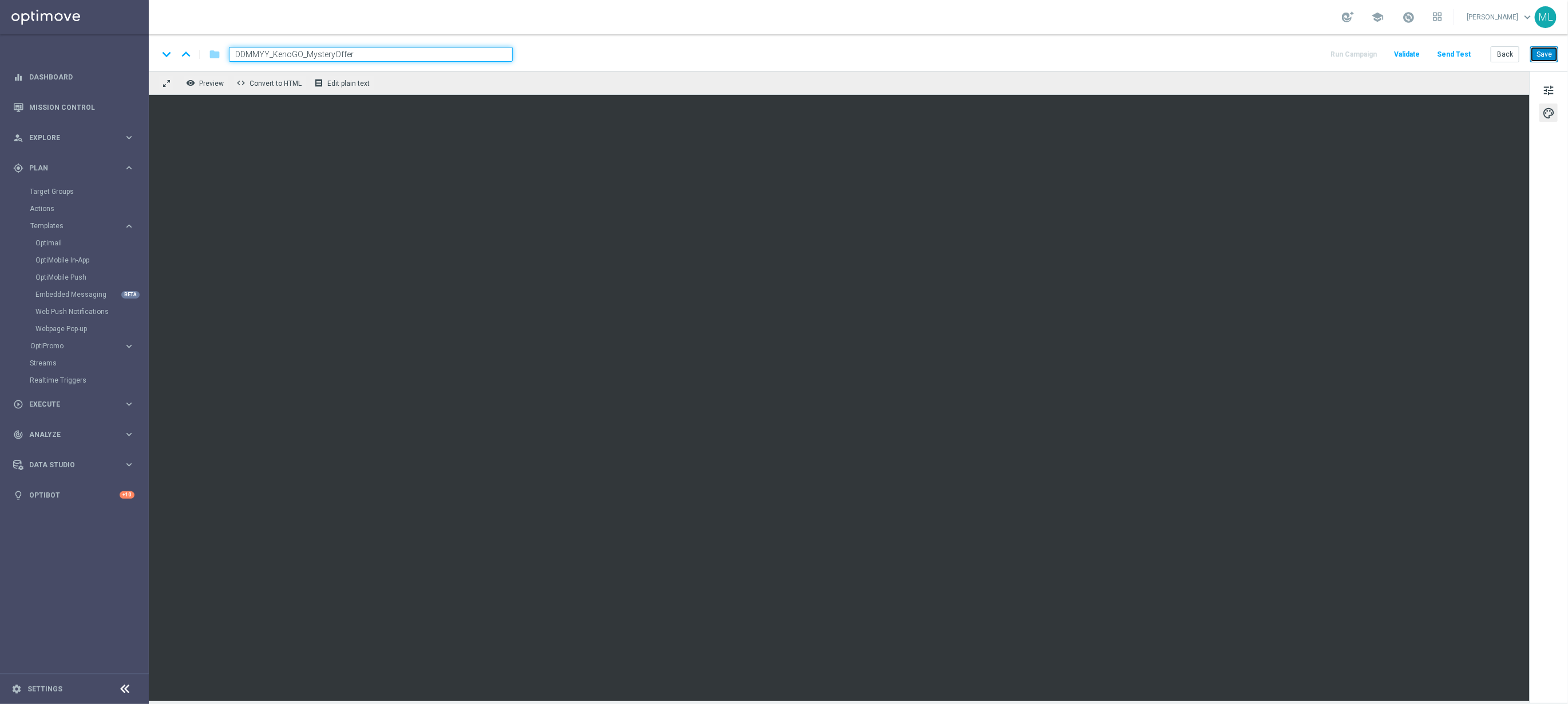
click at [1542, 57] on button "Save" at bounding box center [1544, 54] width 28 height 16
click at [1544, 287] on div "tune palette" at bounding box center [1549, 387] width 38 height 632
click at [1542, 50] on button "Save" at bounding box center [1544, 54] width 28 height 16
click at [62, 104] on link "Mission Control" at bounding box center [82, 107] width 105 height 30
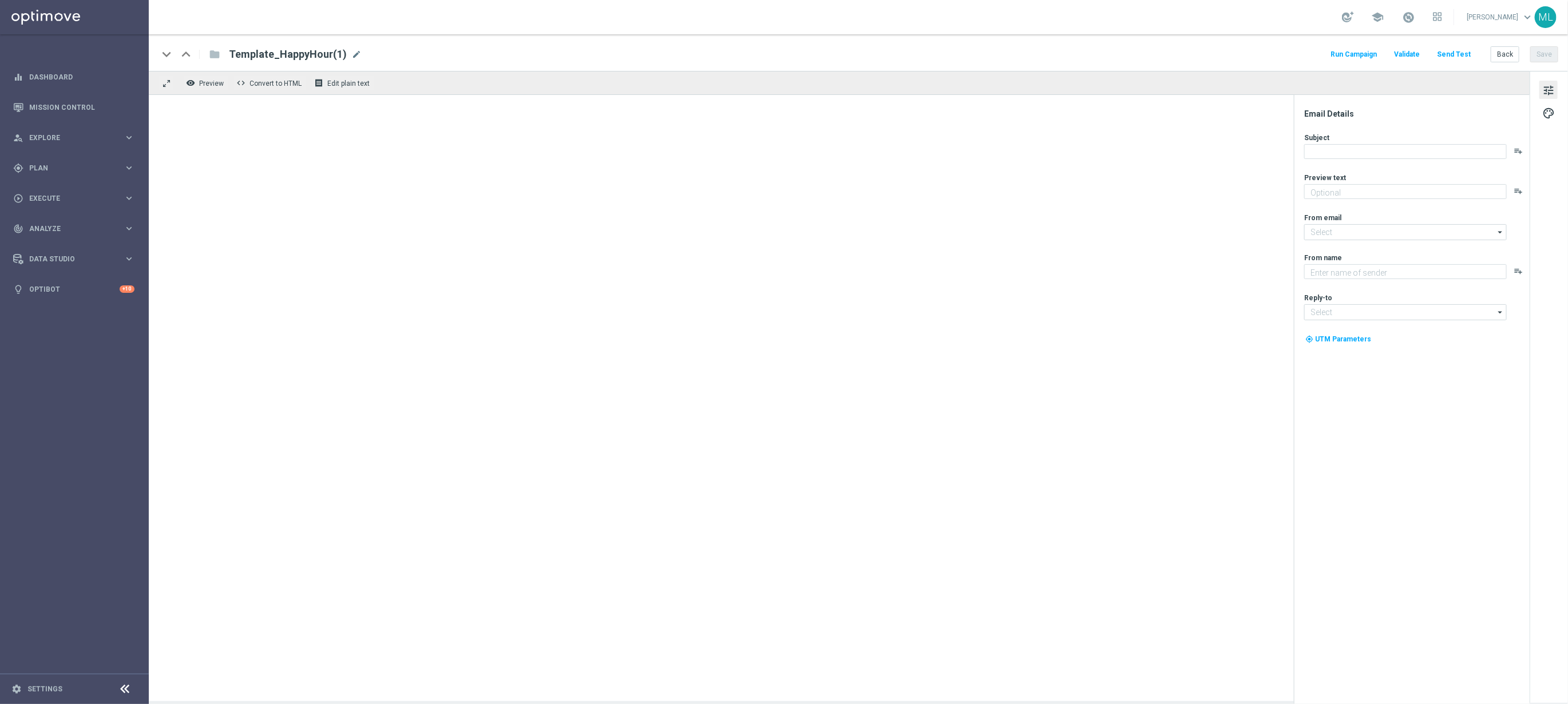
type textarea "Get 50% back in BONUS CASH!"
type textarea "KenoGO"
type input "[EMAIL_ADDRESS][DOMAIN_NAME]"
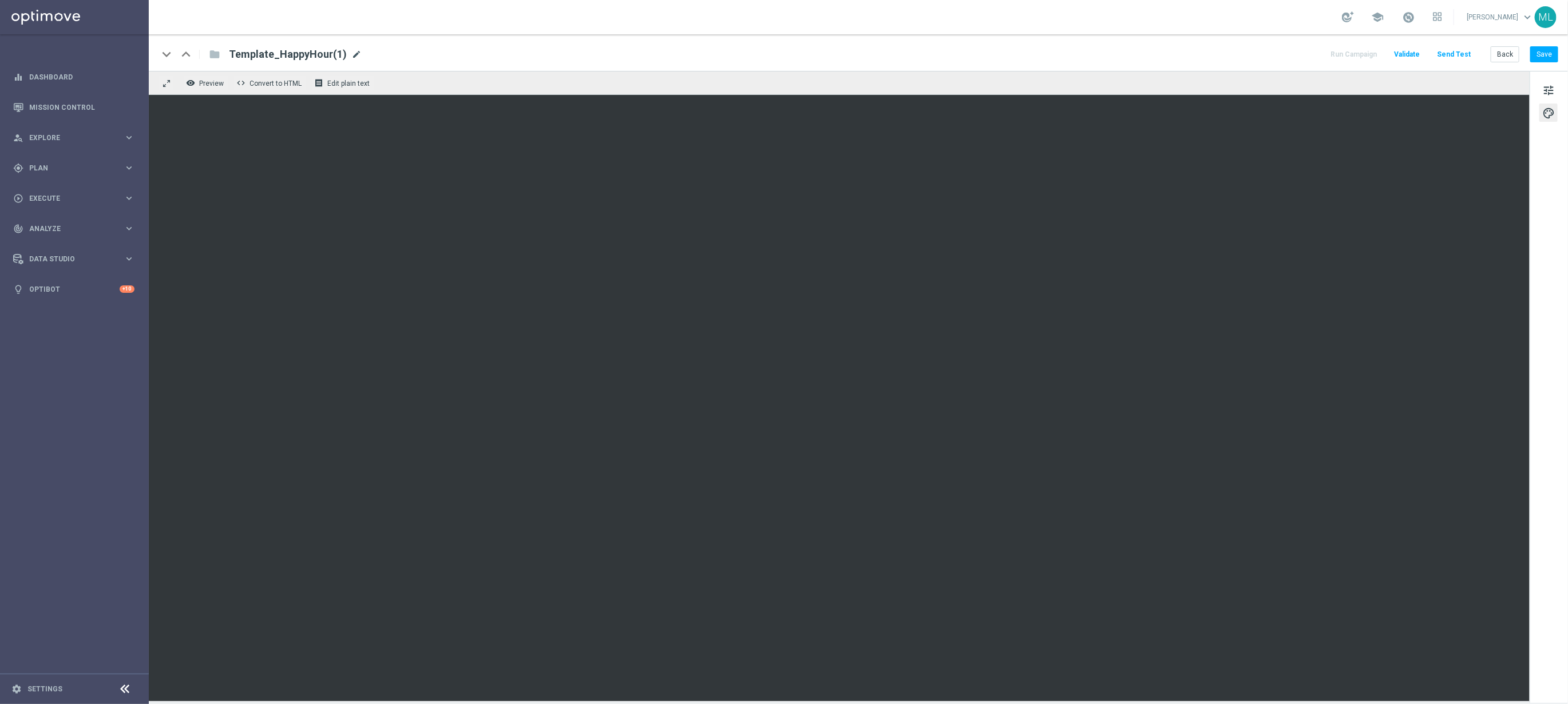
click at [352, 54] on span "mode_edit" at bounding box center [357, 55] width 11 height 11
drag, startPoint x: 273, startPoint y: 53, endPoint x: 336, endPoint y: 55, distance: 63.0
click at [336, 55] on input "Template_HappyHour(1)" at bounding box center [371, 54] width 284 height 15
type input "Template_MysteryOffer"
click at [636, 53] on div "keyboard_arrow_down keyboard_arrow_up folder Template_MysteryOffer Run Campaign…" at bounding box center [858, 54] width 1400 height 15
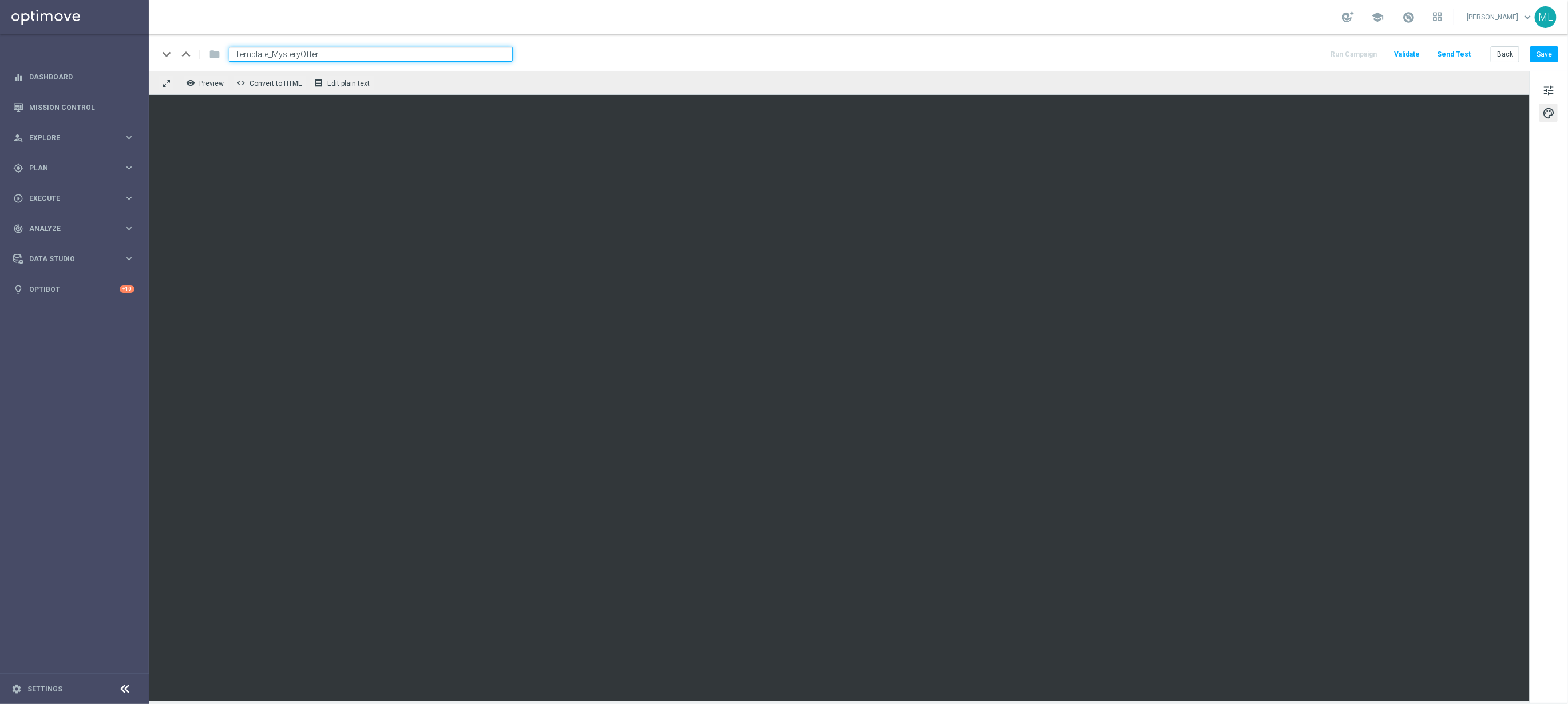
click at [708, 47] on div "keyboard_arrow_down keyboard_arrow_up folder Template_MysteryOffer Run Campaign…" at bounding box center [858, 54] width 1400 height 15
click at [1540, 59] on button "Save" at bounding box center [1544, 54] width 28 height 16
click at [1032, 45] on div "keyboard_arrow_down keyboard_arrow_up folder Template_MysteryOffer Run Campaign…" at bounding box center [858, 53] width 1419 height 37
click at [1550, 53] on button "Save" at bounding box center [1544, 54] width 28 height 16
click at [1504, 56] on button "Back" at bounding box center [1505, 54] width 28 height 16
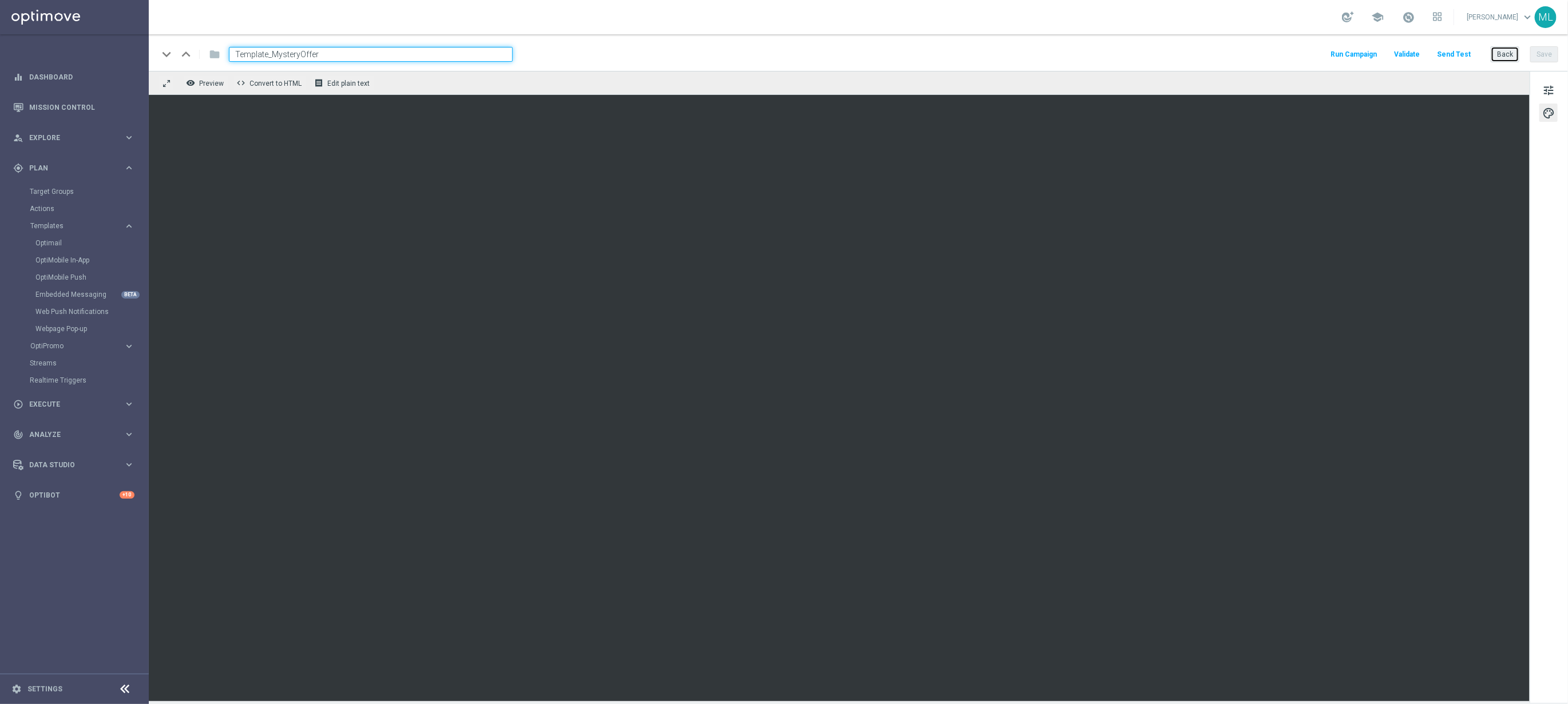
click at [1503, 59] on button "Back" at bounding box center [1505, 54] width 28 height 16
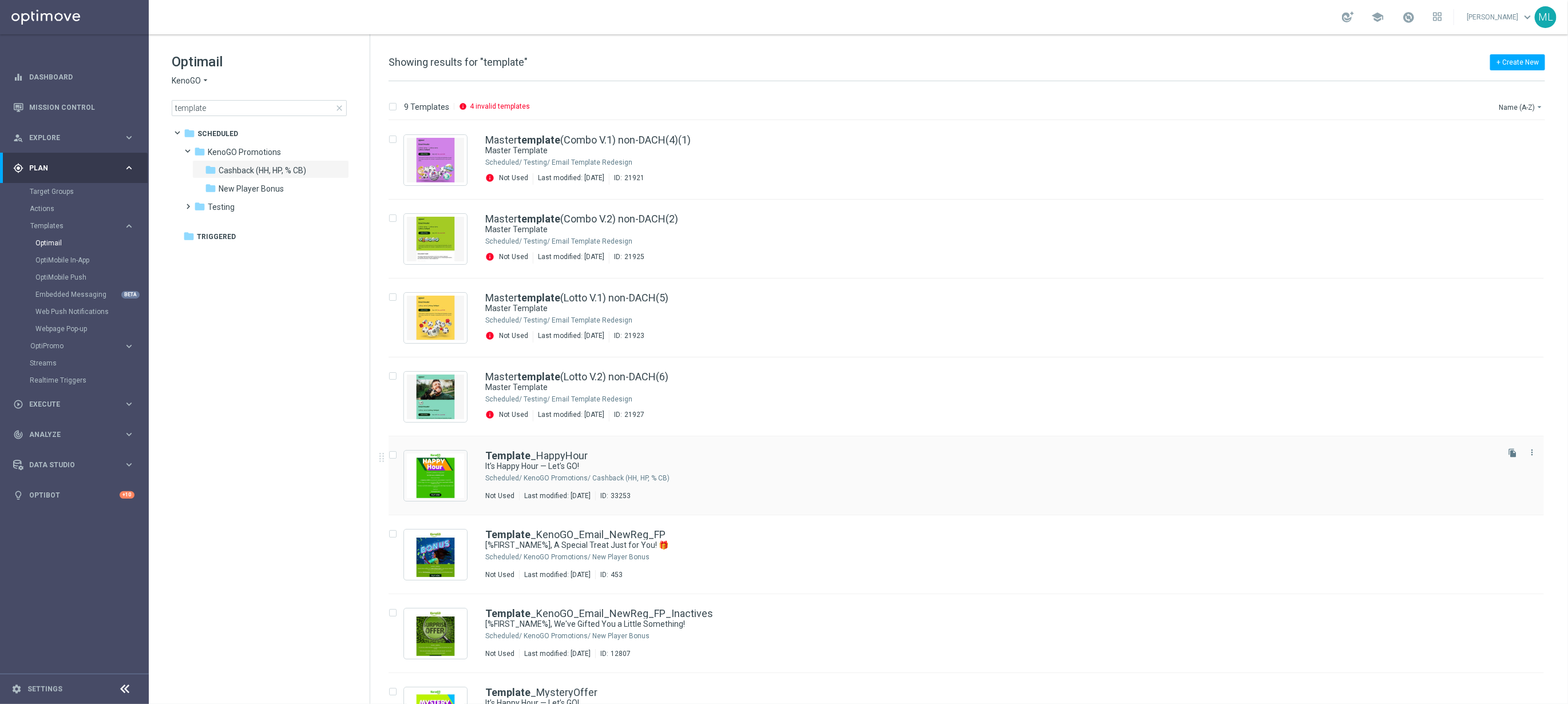
scroll to position [127, 0]
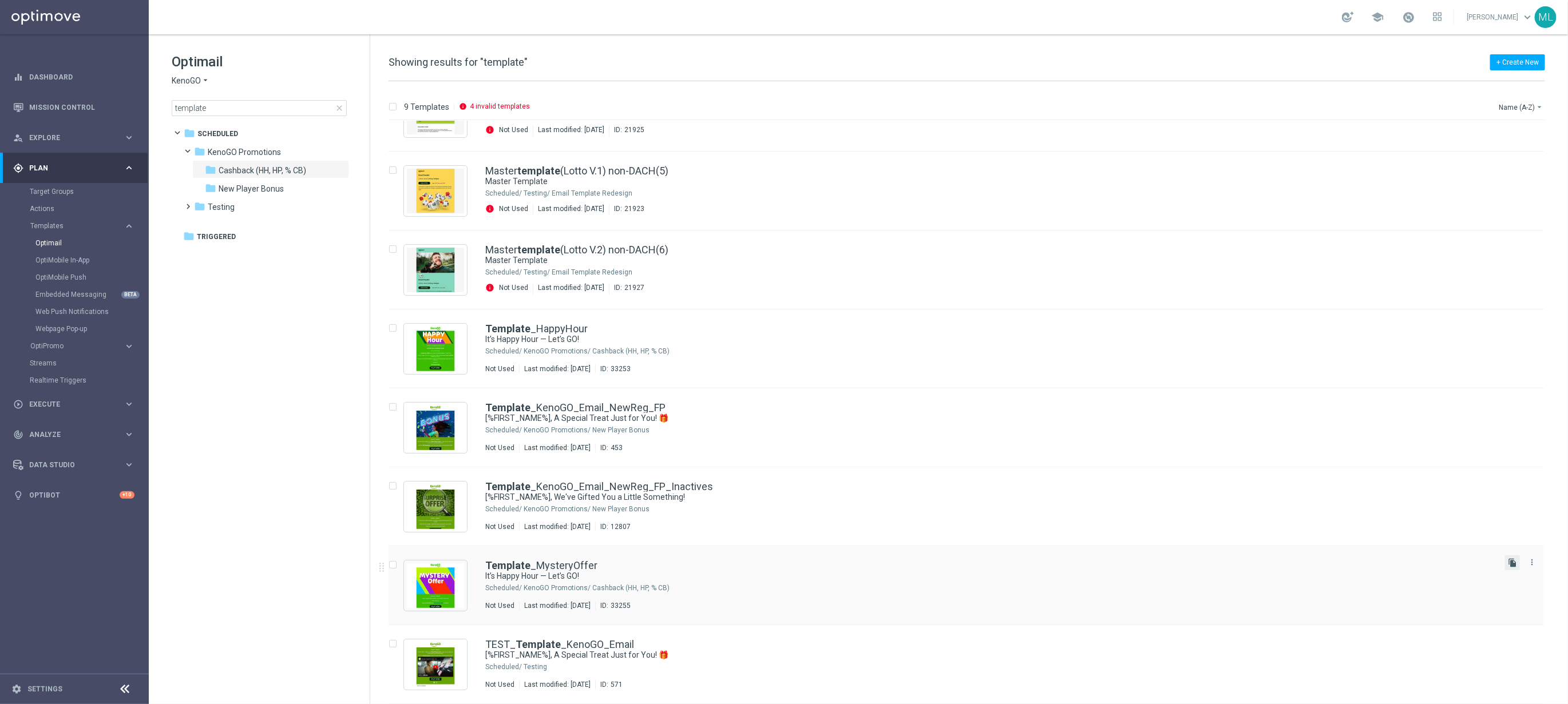
click at [1509, 560] on icon "file_copy" at bounding box center [1513, 563] width 9 height 9
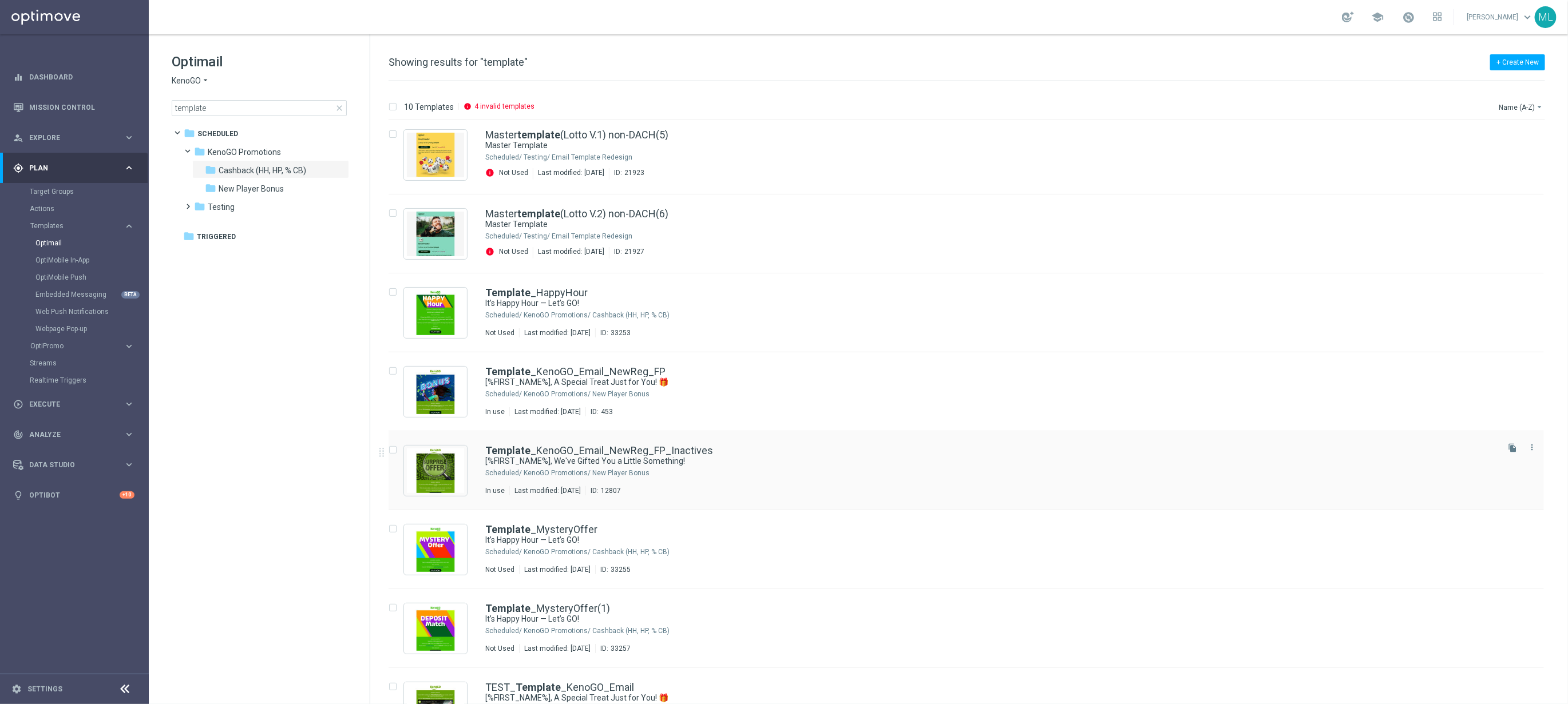
scroll to position [206, 0]
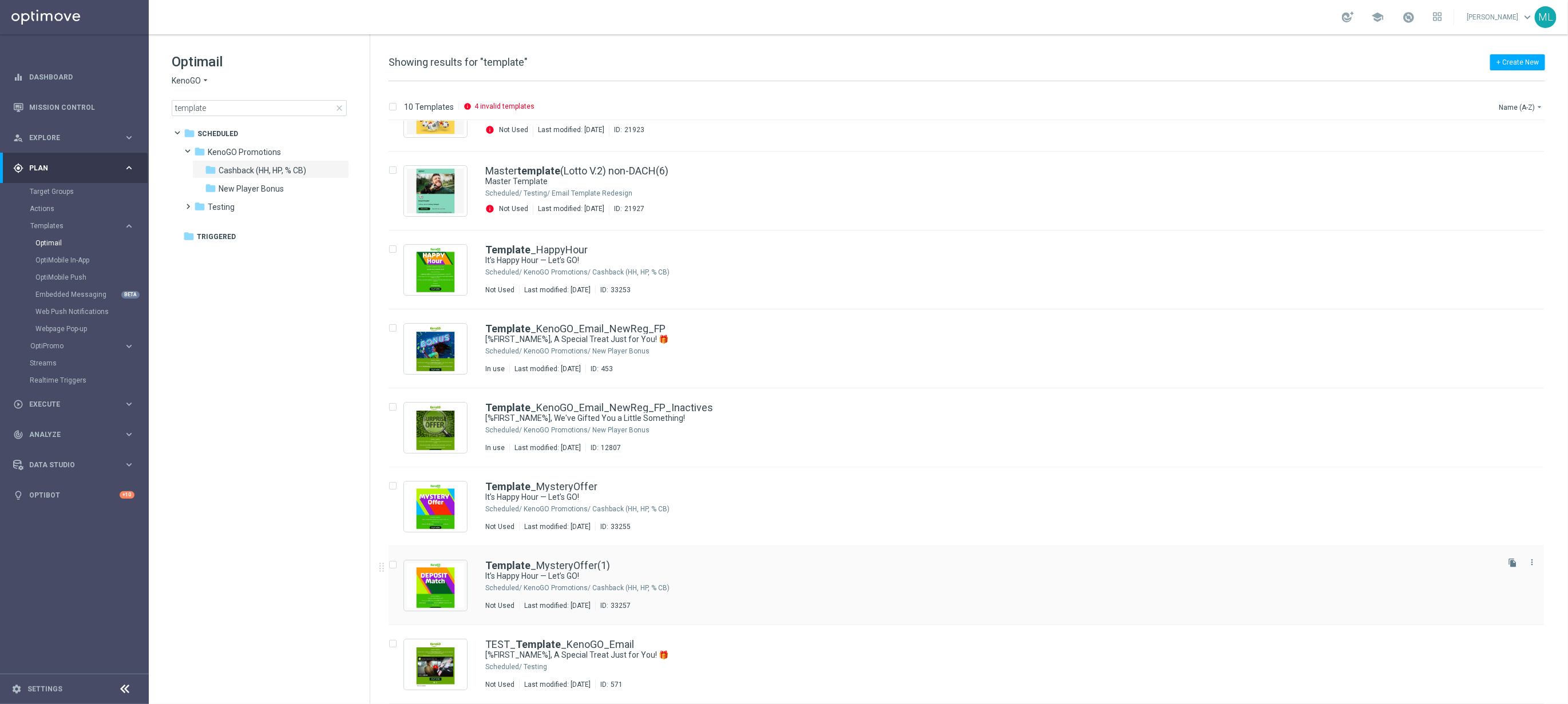
click at [783, 566] on div "Template _MysteryOffer(1)" at bounding box center [990, 566] width 1010 height 11
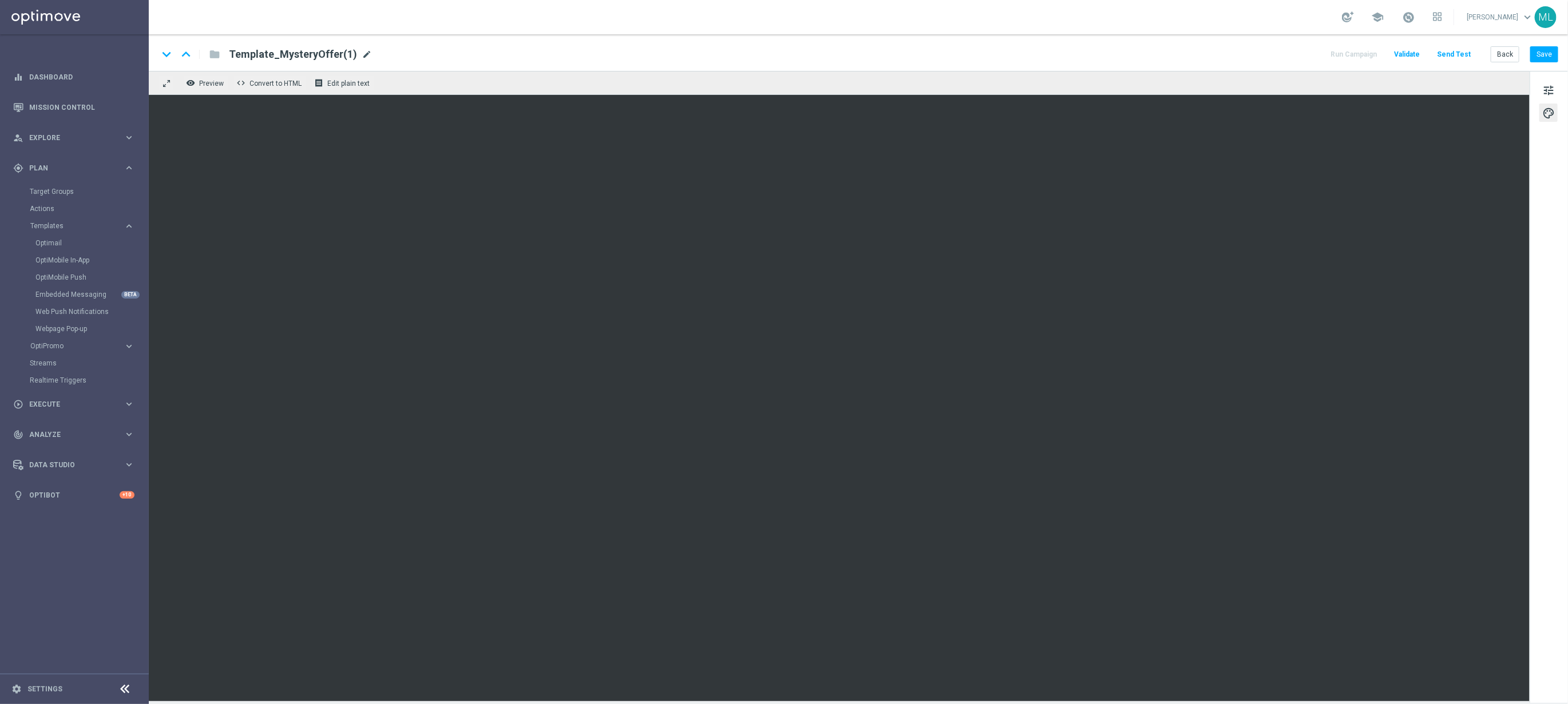
click at [361, 53] on span "mode_edit" at bounding box center [367, 55] width 11 height 11
drag, startPoint x: 273, startPoint y: 55, endPoint x: 367, endPoint y: 61, distance: 94.2
click at [367, 61] on input "Template_MysteryOffer(1)" at bounding box center [371, 54] width 284 height 15
type input "Template_DepositMatch"
click at [590, 51] on div "keyboard_arrow_down keyboard_arrow_up folder Template_DepositMatch Run Campaign…" at bounding box center [858, 54] width 1400 height 15
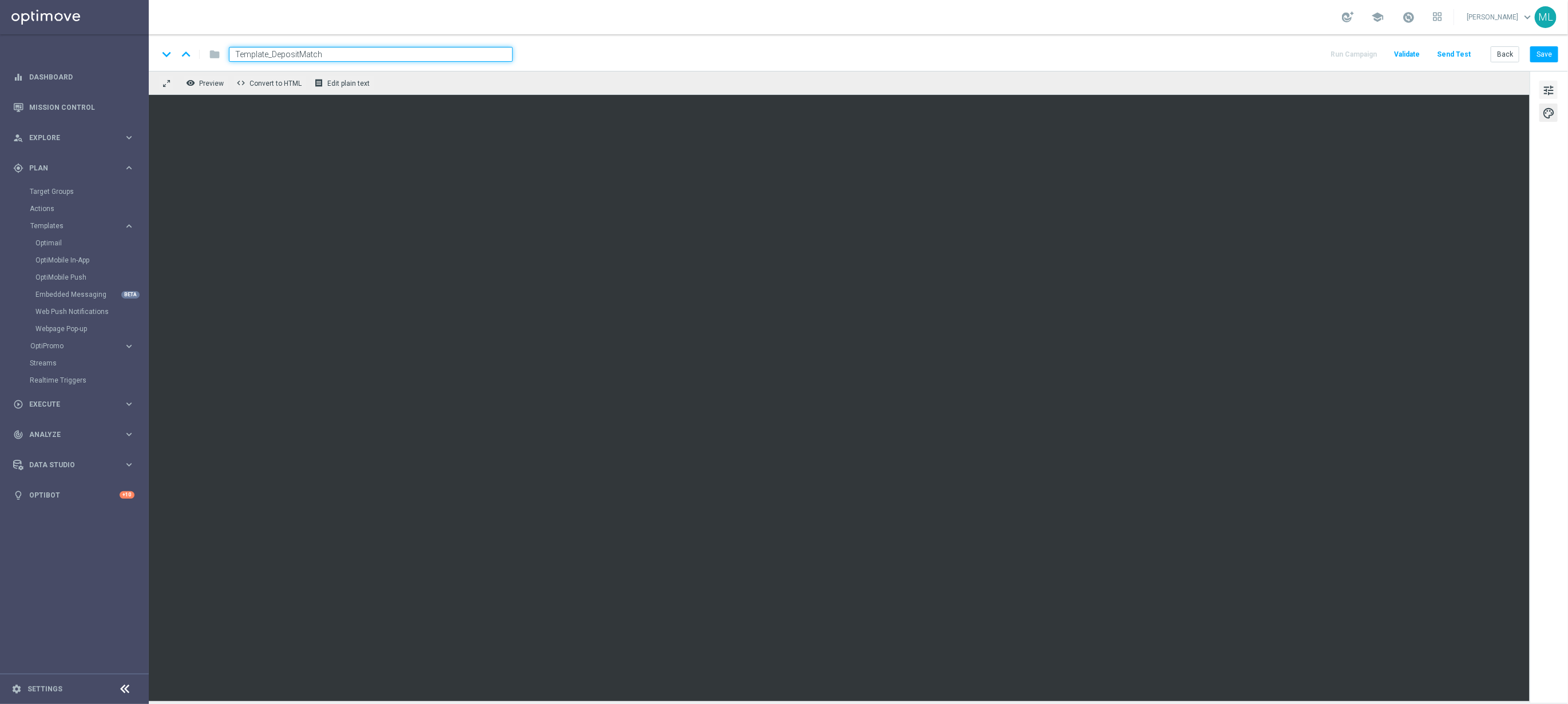
click at [1550, 89] on span "tune" at bounding box center [1548, 90] width 13 height 15
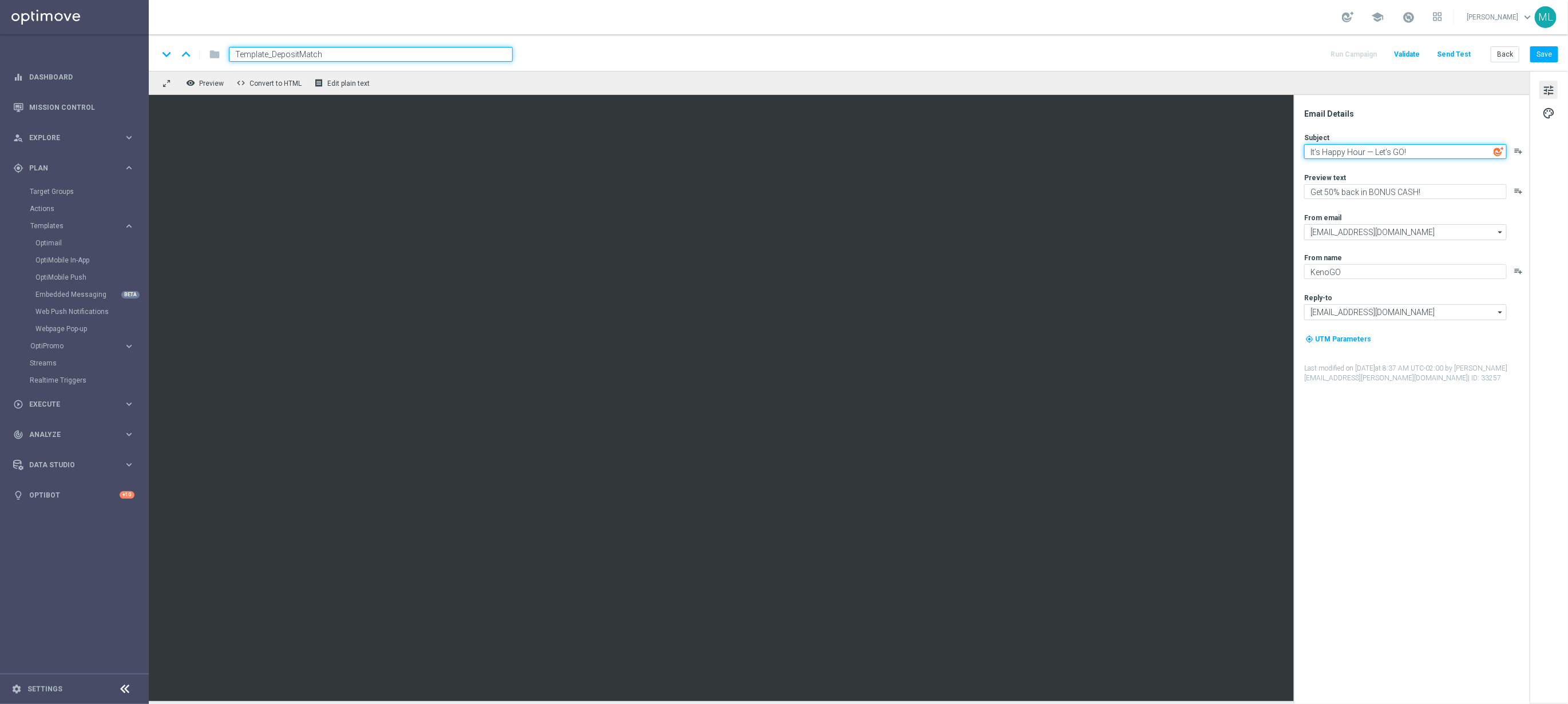
click at [1398, 149] on textarea "It’s Happy Hour — Let’s GO!" at bounding box center [1405, 151] width 203 height 15
paste textarea "📣 [%FIRST_NAME%], deposit match alert"
type textarea "📣 [%FIRST_NAME%], deposit match alert!"
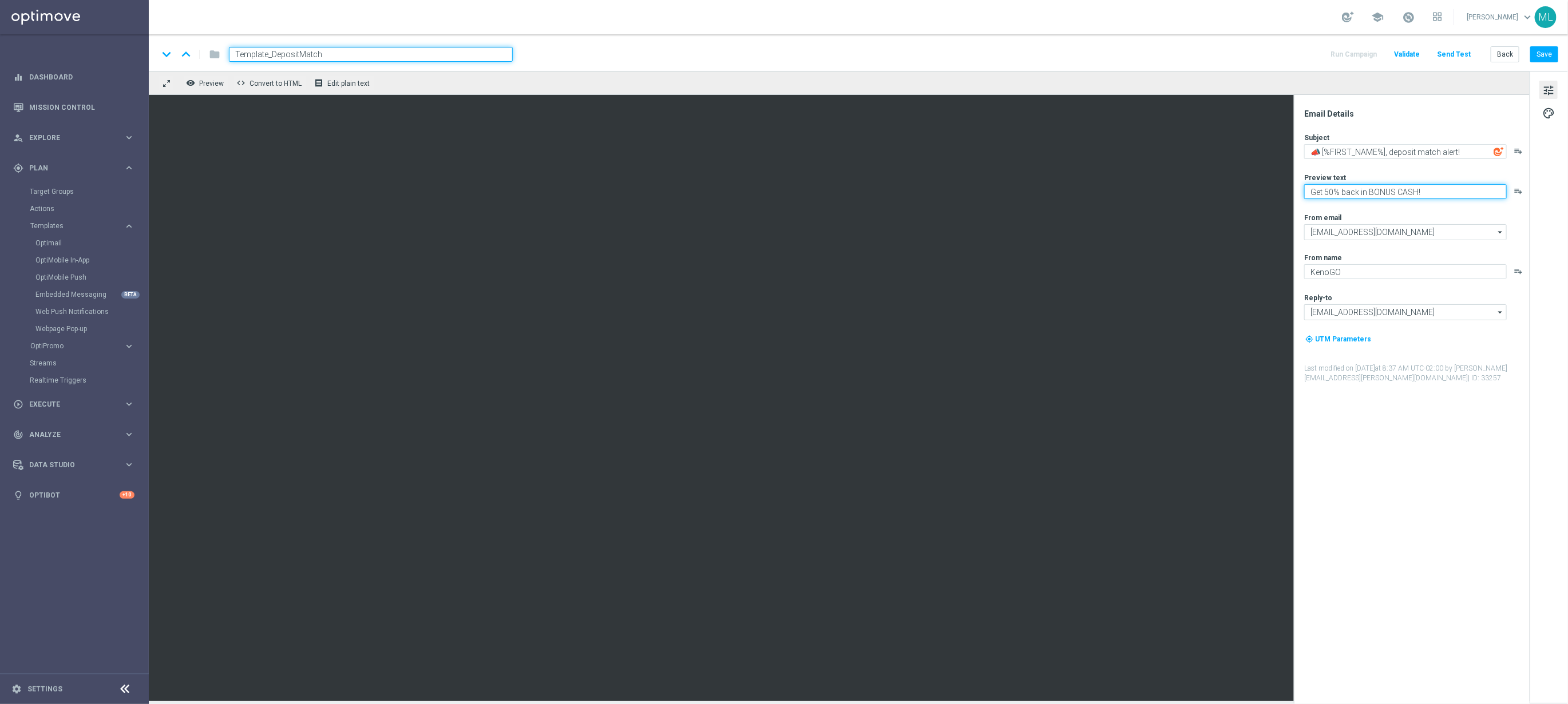
click at [1378, 193] on textarea "Get 50% back in BONUS CASH!" at bounding box center [1405, 191] width 203 height 15
click at [1378, 193] on textarea "Get 50% back in BONUS CASH!" at bounding box center [1405, 191] width 203 height 15
click at [1379, 193] on textarea "Get 50% back in BONUS CASH!" at bounding box center [1405, 191] width 203 height 15
paste textarea "Your turn to get matched"
type textarea "Your turn to get matched!"
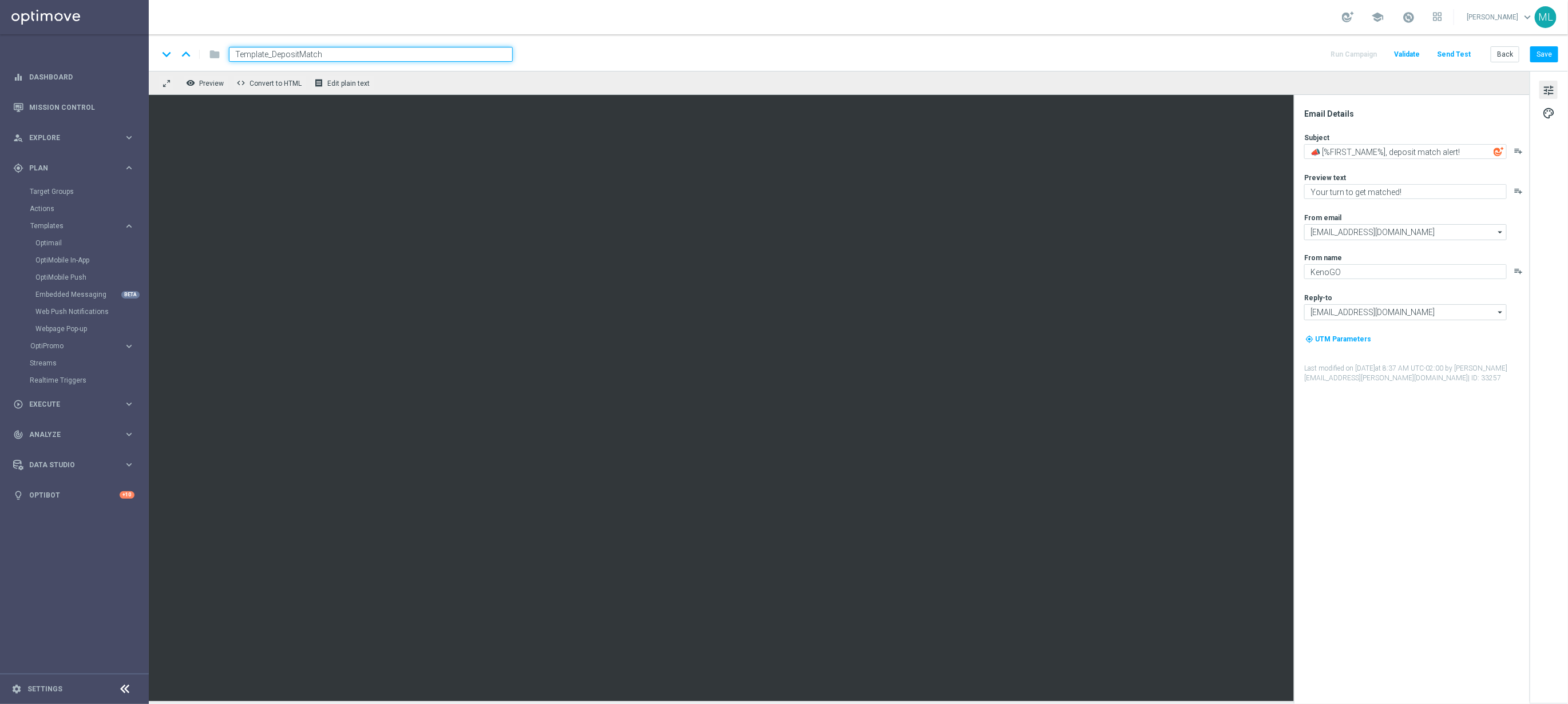
click at [1191, 44] on div "keyboard_arrow_down keyboard_arrow_up folder Template_DepositMatch Run Campaign…" at bounding box center [858, 53] width 1419 height 37
click at [1548, 55] on button "Save" at bounding box center [1544, 54] width 28 height 16
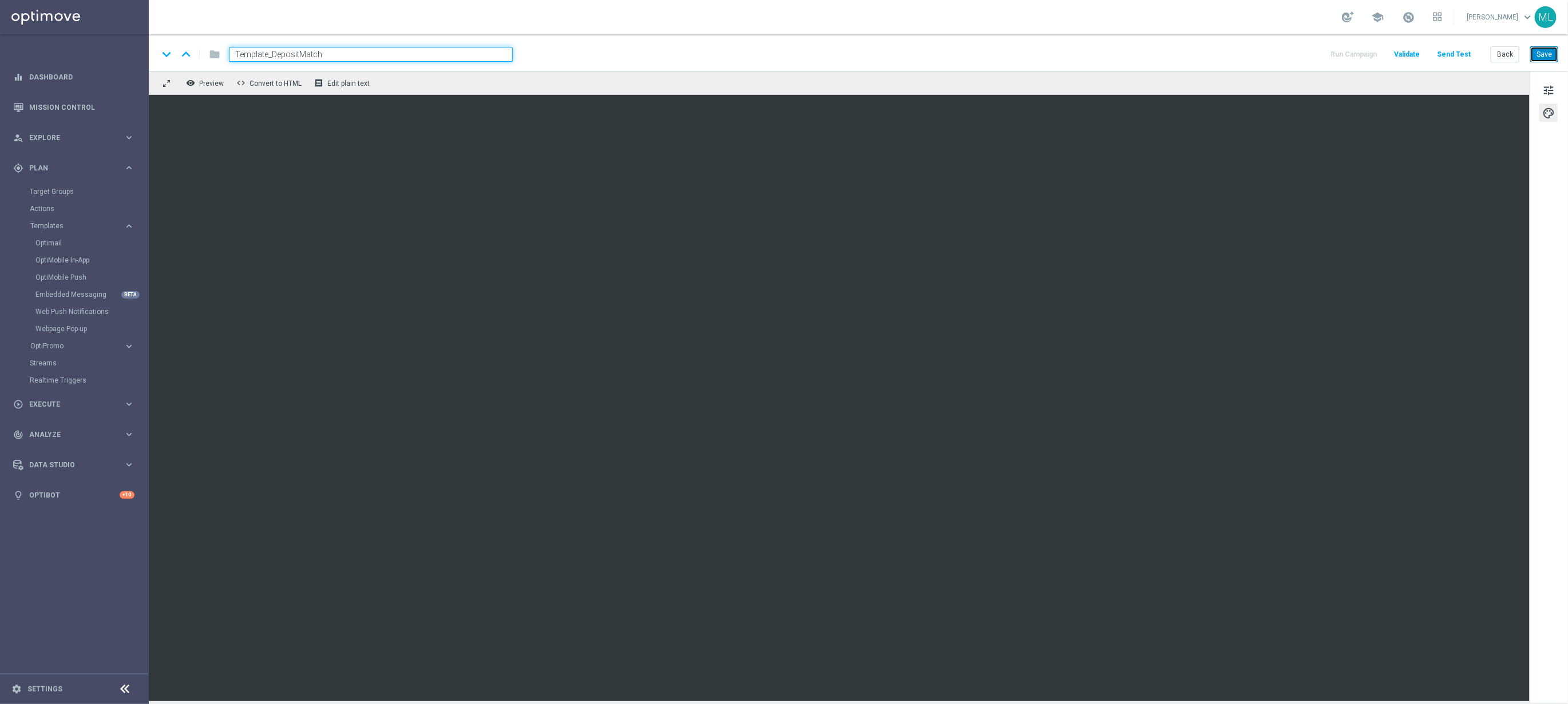
click at [1553, 57] on button "Save" at bounding box center [1544, 54] width 28 height 16
click at [1506, 56] on button "Back" at bounding box center [1505, 54] width 28 height 16
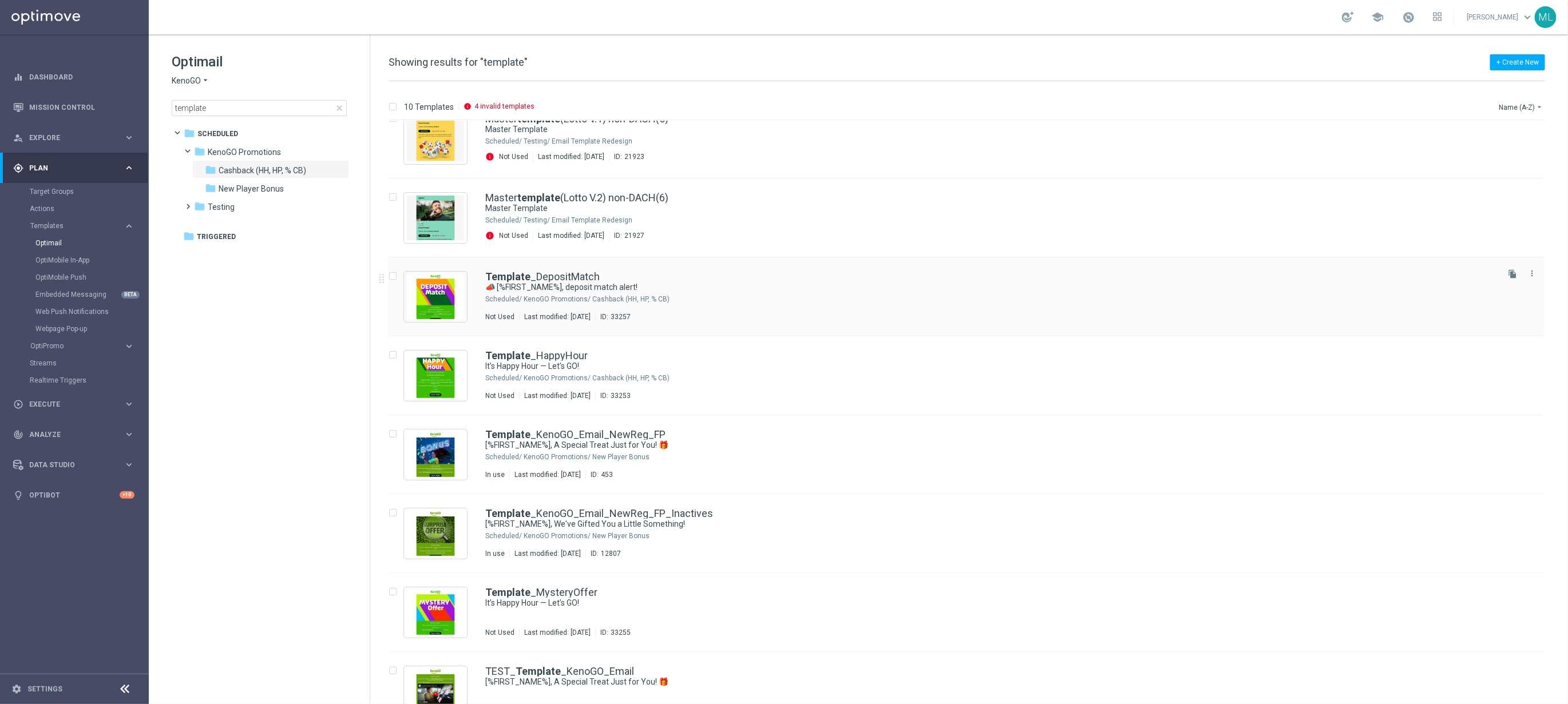
scroll to position [184, 0]
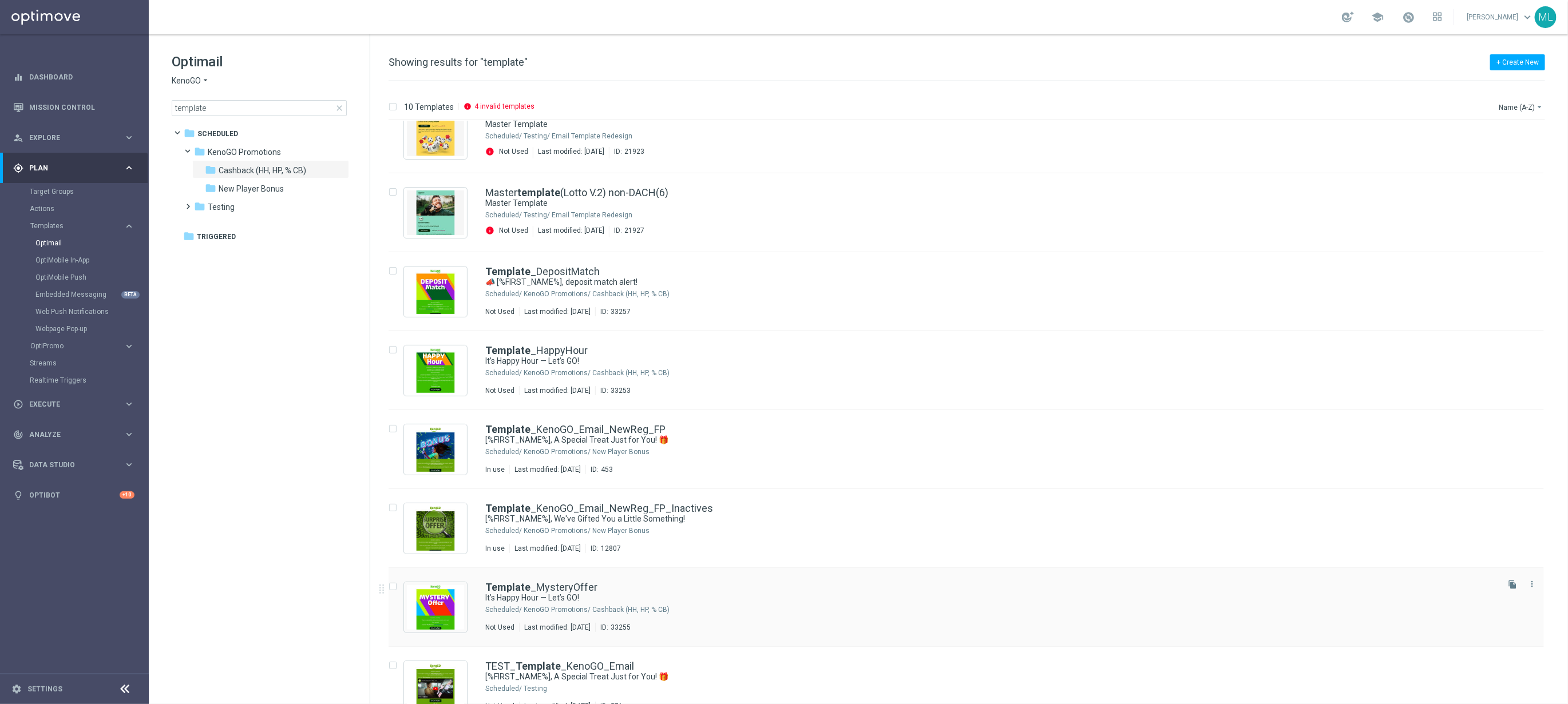
click at [740, 576] on div "Template _MysteryOffer It’s Happy Hour — Let’s GO! Scheduled/ KenoGO Promotions…" at bounding box center [966, 607] width 1155 height 79
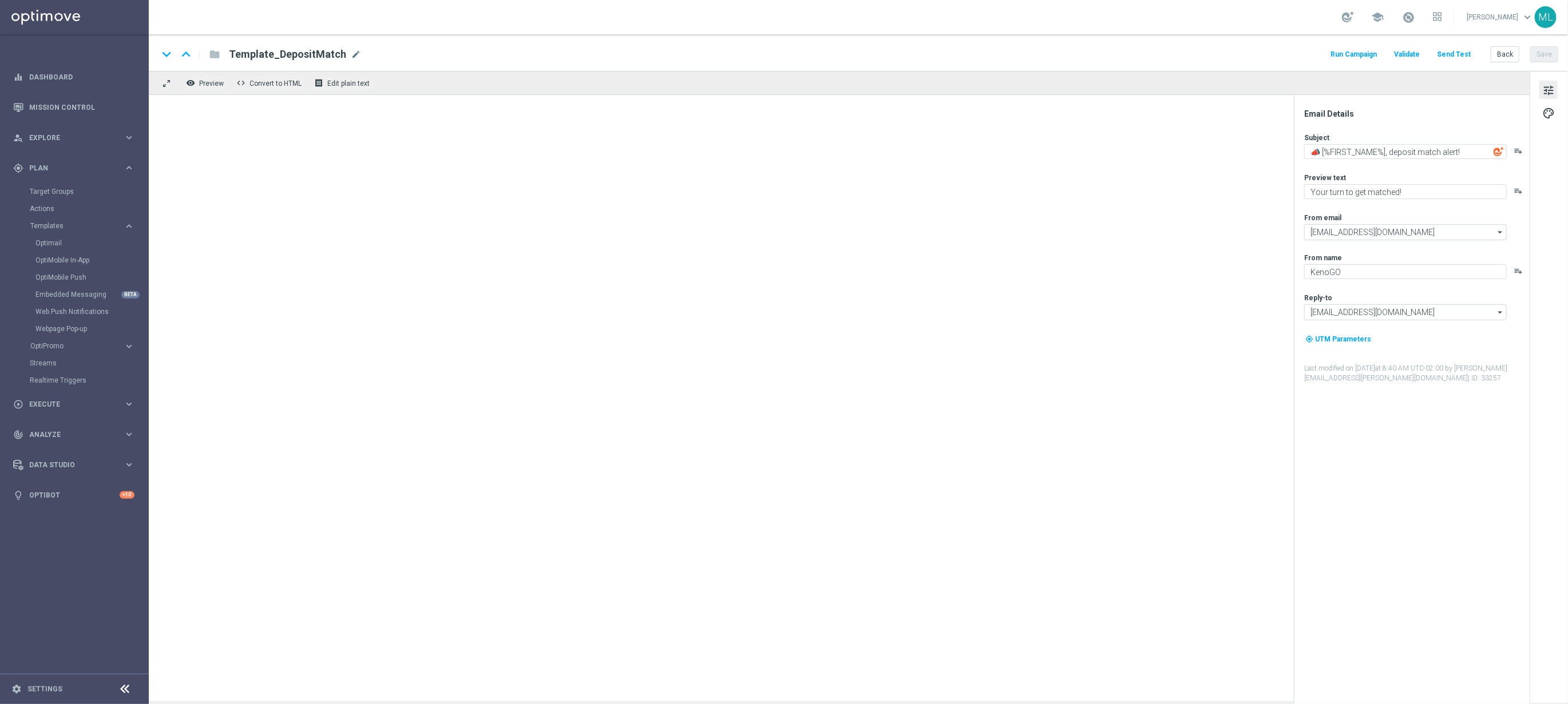
type textarea "It’s Happy Hour — Let’s GO!"
type textarea "Get 50% back in BONUS CASH!"
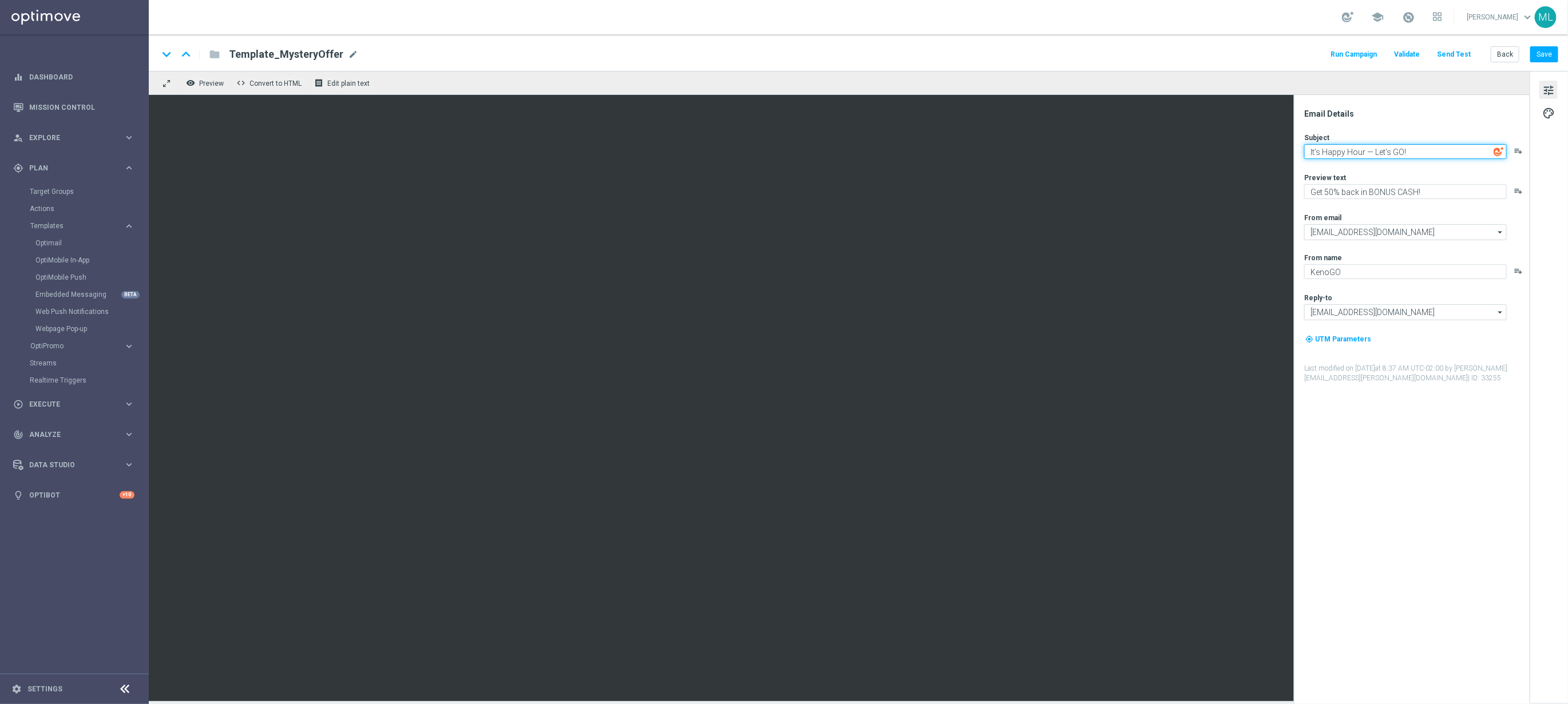
click at [1361, 154] on textarea "It’s Happy Hour — Let’s GO!" at bounding box center [1405, 151] width 203 height 15
paste textarea "⏰ Your mystery offer is waiting, [%FIRST_NAME%]..."
type textarea "⏰ Your mystery offer is waiting, [%FIRST_NAME%]..."
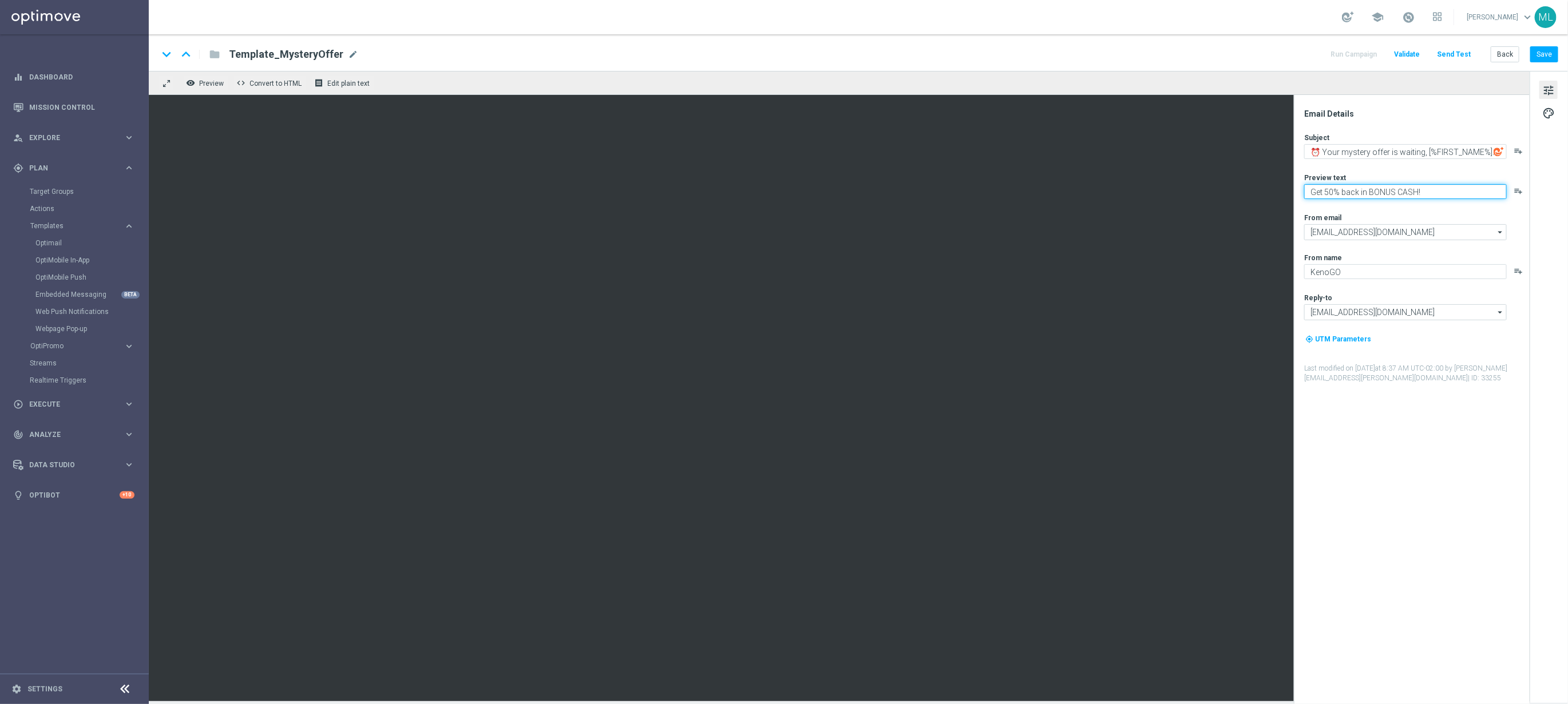
click at [1355, 186] on textarea "Get 50% back in BONUS CASH!" at bounding box center [1405, 191] width 203 height 15
paste textarea "Sneak a peek before it's gone"
type textarea "Sneak a peek before it's gone!"
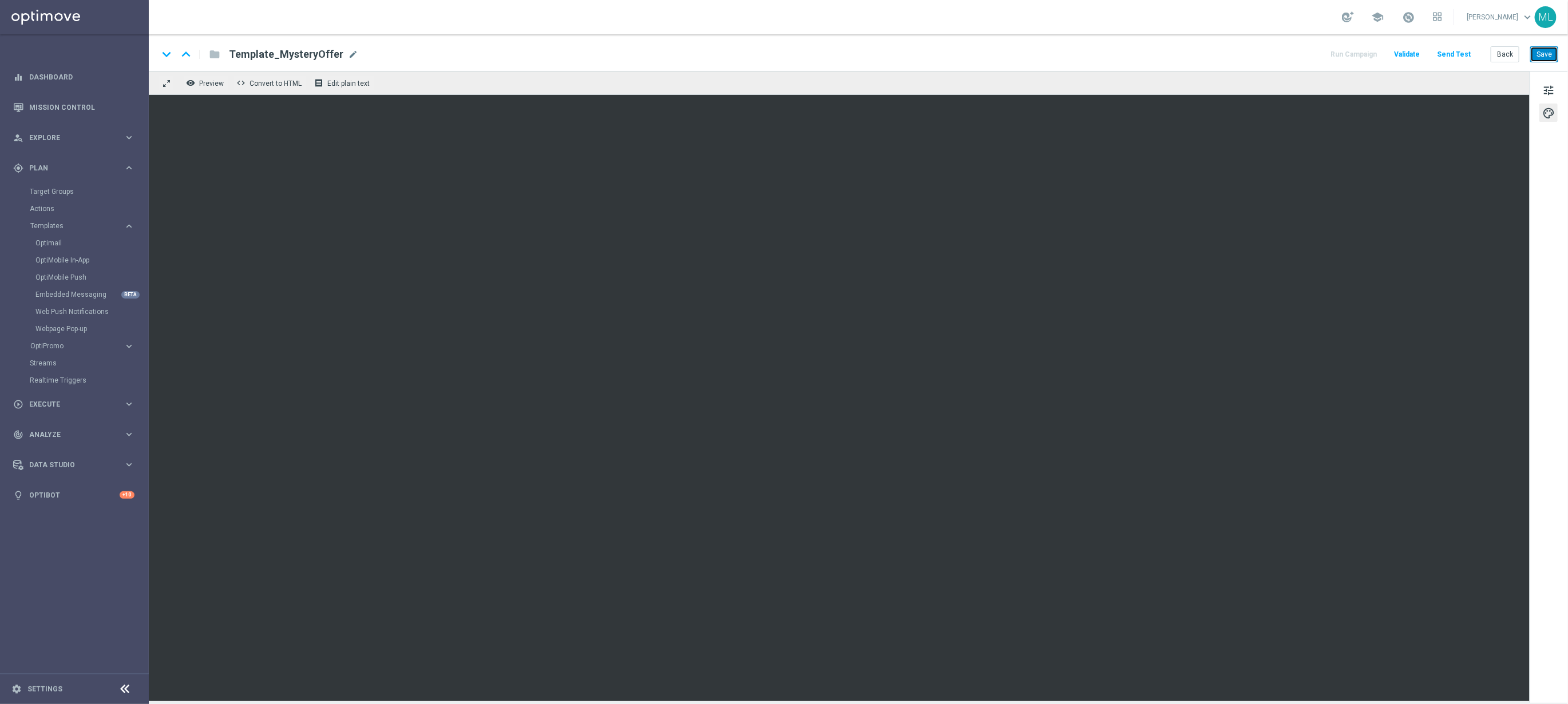
click at [1550, 55] on button "Save" at bounding box center [1544, 54] width 28 height 16
click at [1548, 53] on button "Save" at bounding box center [1544, 54] width 28 height 16
click at [1505, 58] on button "Back" at bounding box center [1505, 54] width 28 height 16
click at [1507, 55] on button "Back" at bounding box center [1505, 54] width 28 height 16
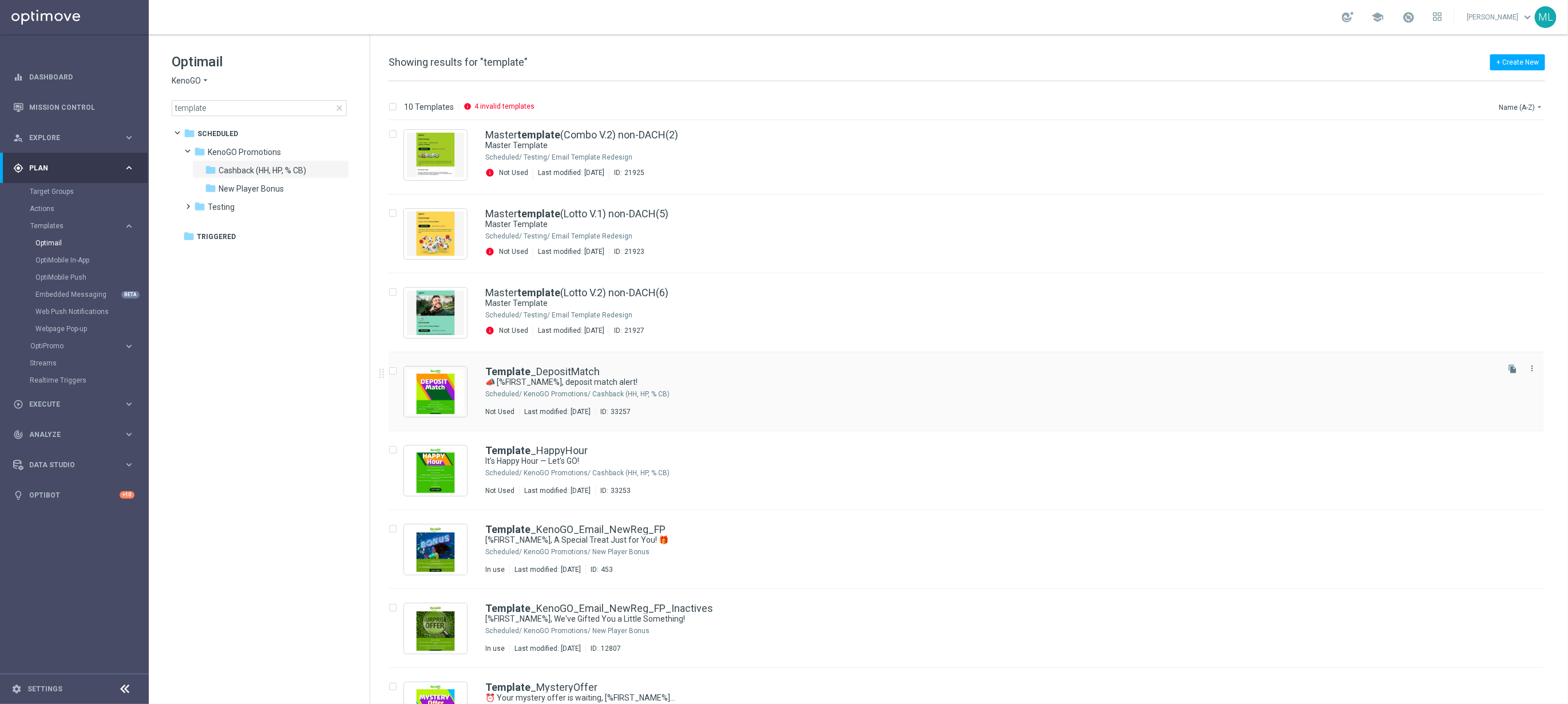
scroll to position [86, 0]
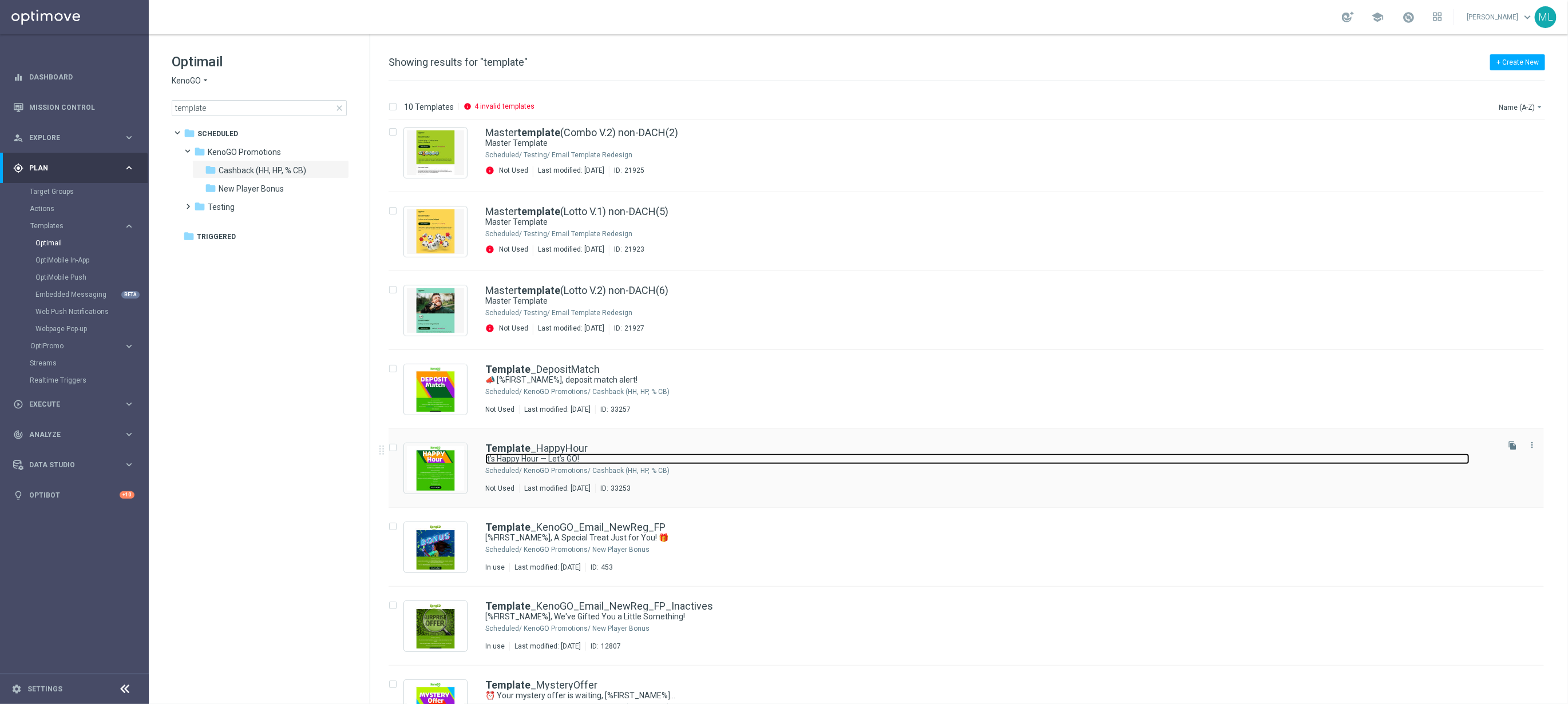
click at [721, 459] on link "It’s Happy Hour — Let’s GO!" at bounding box center [977, 459] width 984 height 11
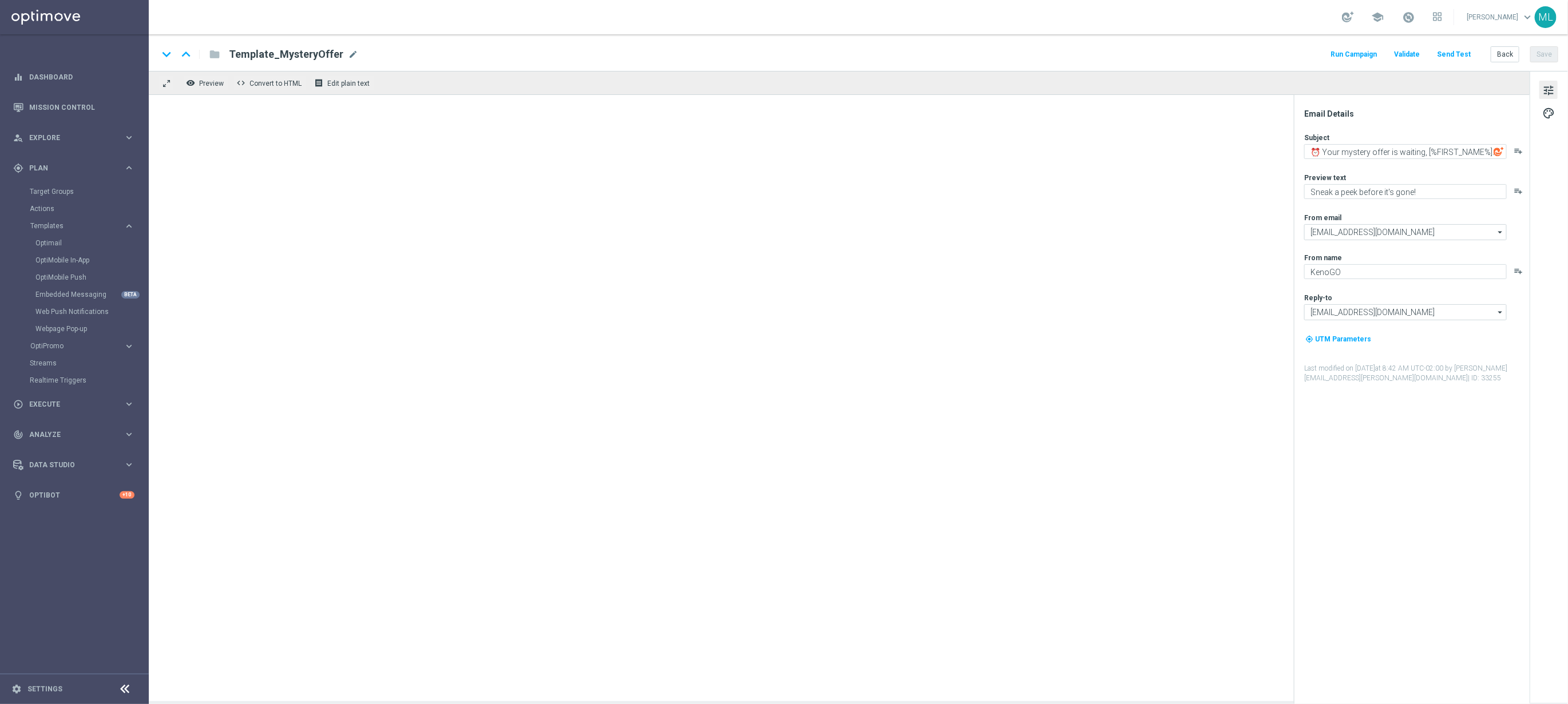
type textarea "It’s Happy Hour — Let’s GO!"
type textarea "Get 50% back in BONUS CASH!"
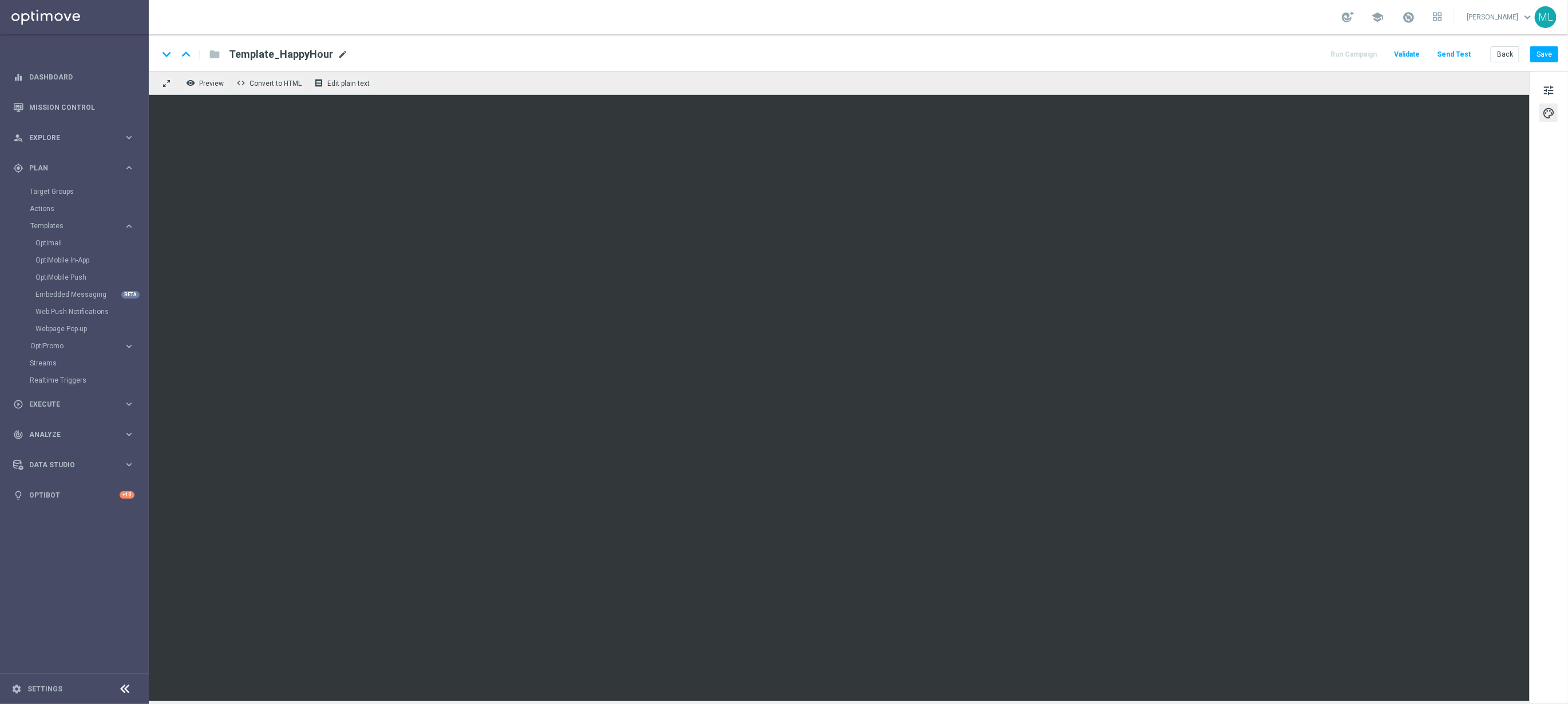
click at [338, 51] on span "mode_edit" at bounding box center [343, 55] width 11 height 11
click at [233, 55] on input "Template_HappyHour" at bounding box center [371, 54] width 284 height 15
drag, startPoint x: 280, startPoint y: 53, endPoint x: 269, endPoint y: 54, distance: 11.0
click at [265, 55] on input "KenoGO_Template_HappyHour" at bounding box center [371, 54] width 284 height 15
click at [293, 54] on input "KenoGO_Template_HappyHour" at bounding box center [371, 54] width 284 height 15
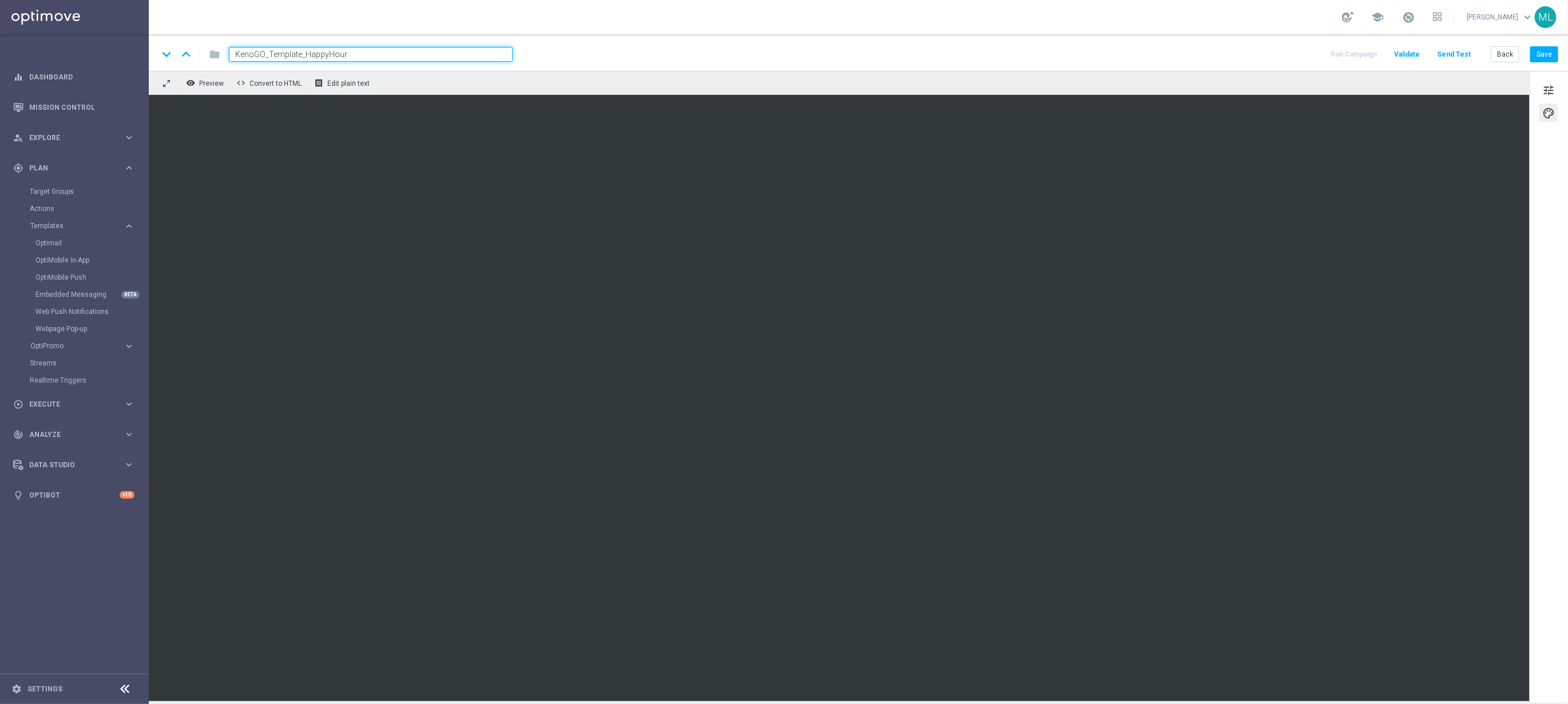
drag, startPoint x: 295, startPoint y: 54, endPoint x: 262, endPoint y: 55, distance: 33.0
click at [262, 55] on input "KenoGO_Template_HappyHour" at bounding box center [371, 54] width 284 height 15
click at [233, 55] on input "KenoGO_Template_HappyHour" at bounding box center [371, 54] width 284 height 15
drag, startPoint x: 431, startPoint y: 56, endPoint x: 421, endPoint y: 57, distance: 10.0
click at [432, 56] on span "mode_edit" at bounding box center [437, 55] width 11 height 11
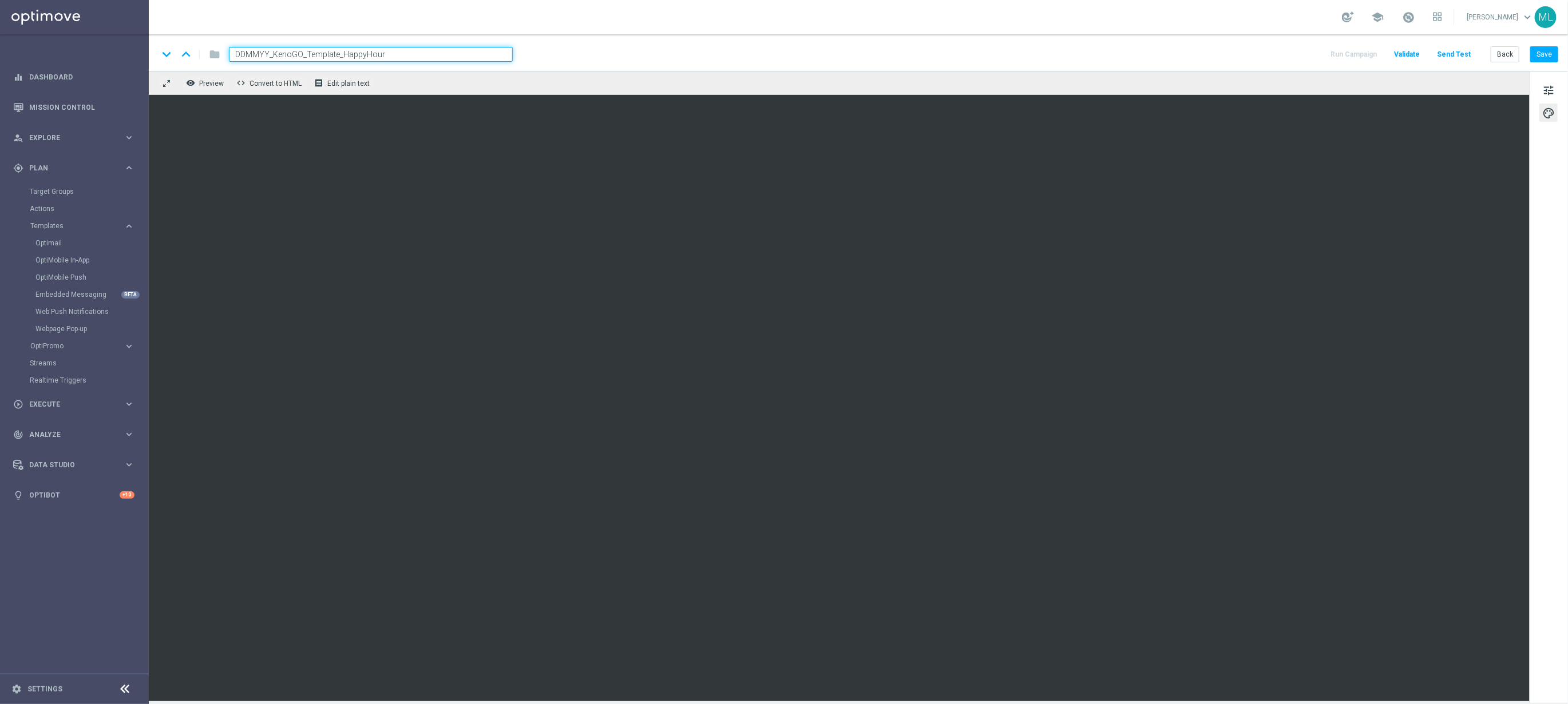
drag, startPoint x: 271, startPoint y: 55, endPoint x: 401, endPoint y: 61, distance: 130.1
click at [401, 61] on input "DDMMYY_KenoGO_Template_HappyHour" at bounding box center [371, 54] width 284 height 15
paste input "https://media.ffycdn.net/eu/lottoland/X5VusrPcuJTkAw856SRR.jpg?width={width}"
drag, startPoint x: 314, startPoint y: 51, endPoint x: 282, endPoint y: 55, distance: 32.2
click at [314, 51] on input "DDMMYY_KenoGO_Template_HappyHour" at bounding box center [371, 54] width 284 height 15
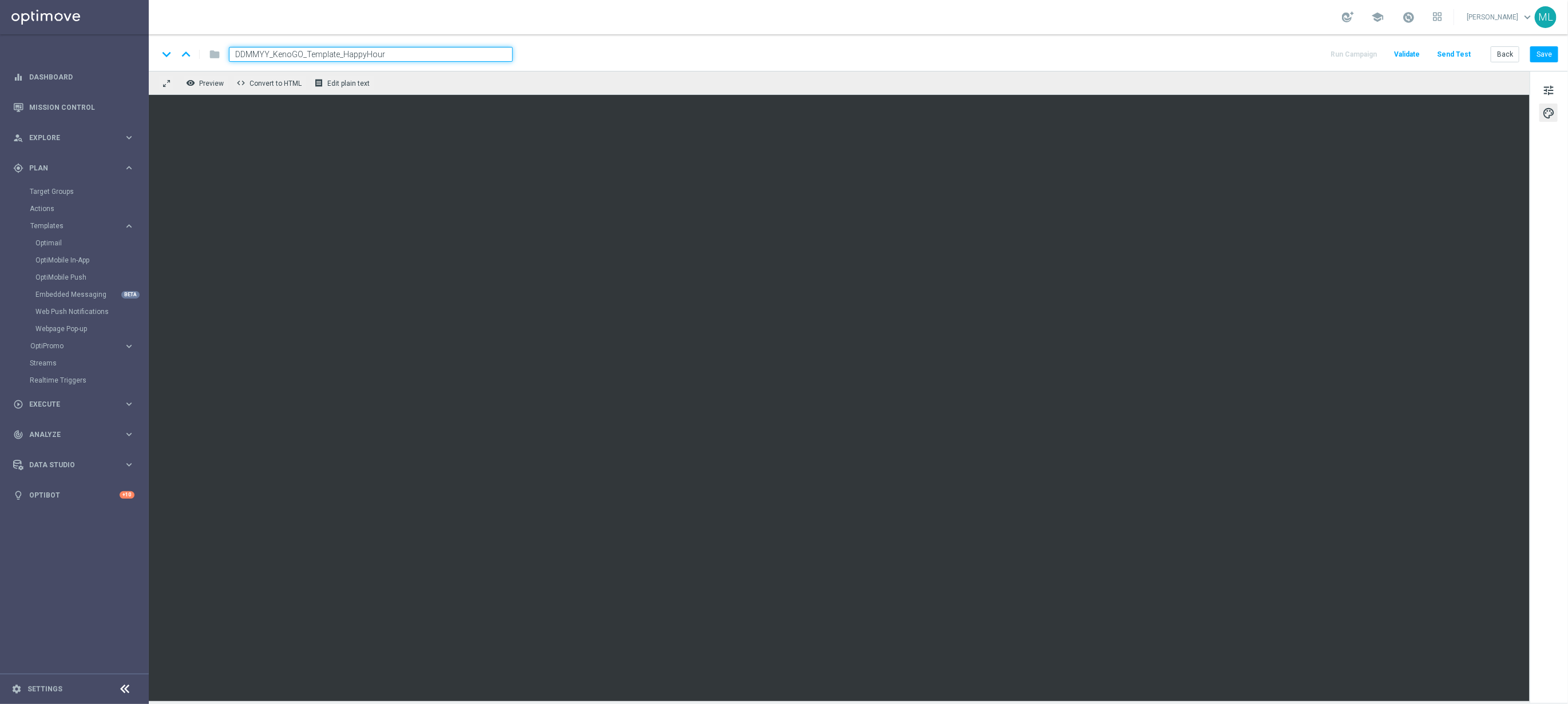
drag, startPoint x: 274, startPoint y: 55, endPoint x: 445, endPoint y: 63, distance: 171.2
click at [445, 63] on div "keyboard_arrow_down keyboard_arrow_up folder DDMMYY_KenoGO_Template_HappyHour R…" at bounding box center [858, 53] width 1419 height 37
paste input "WAEmail_HappyHour100"
drag, startPoint x: 306, startPoint y: 55, endPoint x: 336, endPoint y: 55, distance: 30.0
click at [336, 55] on input "DDMMYY_KenoGO_WAEmail_HappyHour100" at bounding box center [371, 54] width 284 height 15
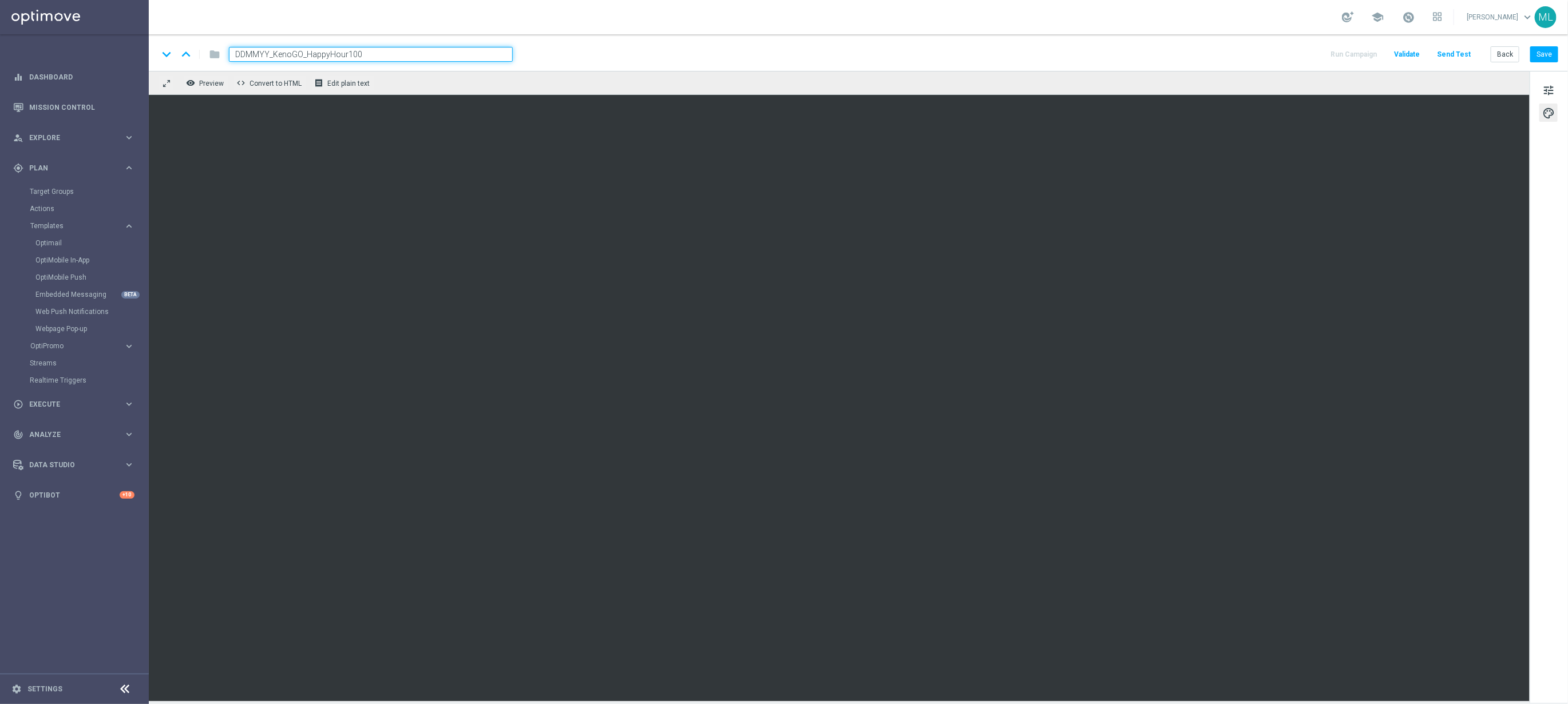
click at [396, 56] on input "DDMMYY_KenoGO_HappyHour100" at bounding box center [371, 54] width 284 height 15
type input "DDMMYY_KenoGO_HappyHour"
click at [637, 52] on div "keyboard_arrow_down keyboard_arrow_up folder DDMMYY_KenoGO_HappyHour Run Campai…" at bounding box center [858, 54] width 1400 height 15
click at [1536, 54] on button "Save" at bounding box center [1544, 54] width 28 height 16
click at [1081, 43] on div "keyboard_arrow_down keyboard_arrow_up folder DDMMYY_KenoGO_HappyHour DDMMYY_Ken…" at bounding box center [858, 53] width 1419 height 37
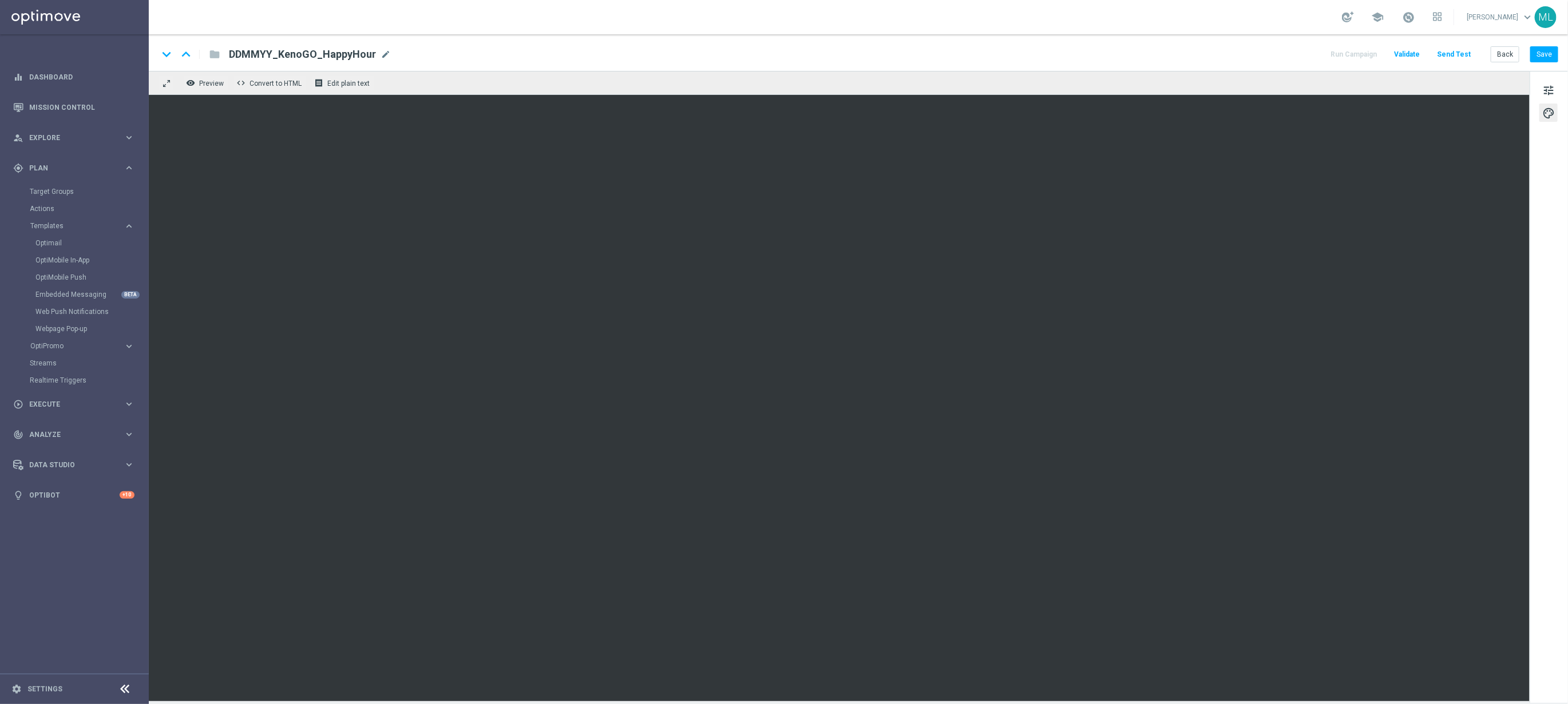
click at [1546, 177] on div "tune palette" at bounding box center [1549, 387] width 38 height 632
click at [997, 53] on div "keyboard_arrow_down keyboard_arrow_up folder DDMMYY_KenoGO_HappyHour DDMMYY_Ken…" at bounding box center [858, 54] width 1400 height 15
click at [1542, 55] on button "Save" at bounding box center [1544, 54] width 28 height 16
click at [1548, 55] on button "Save" at bounding box center [1544, 54] width 28 height 16
click at [293, 48] on span "DDMMYY_KenoGO_HappyHour" at bounding box center [302, 54] width 147 height 14
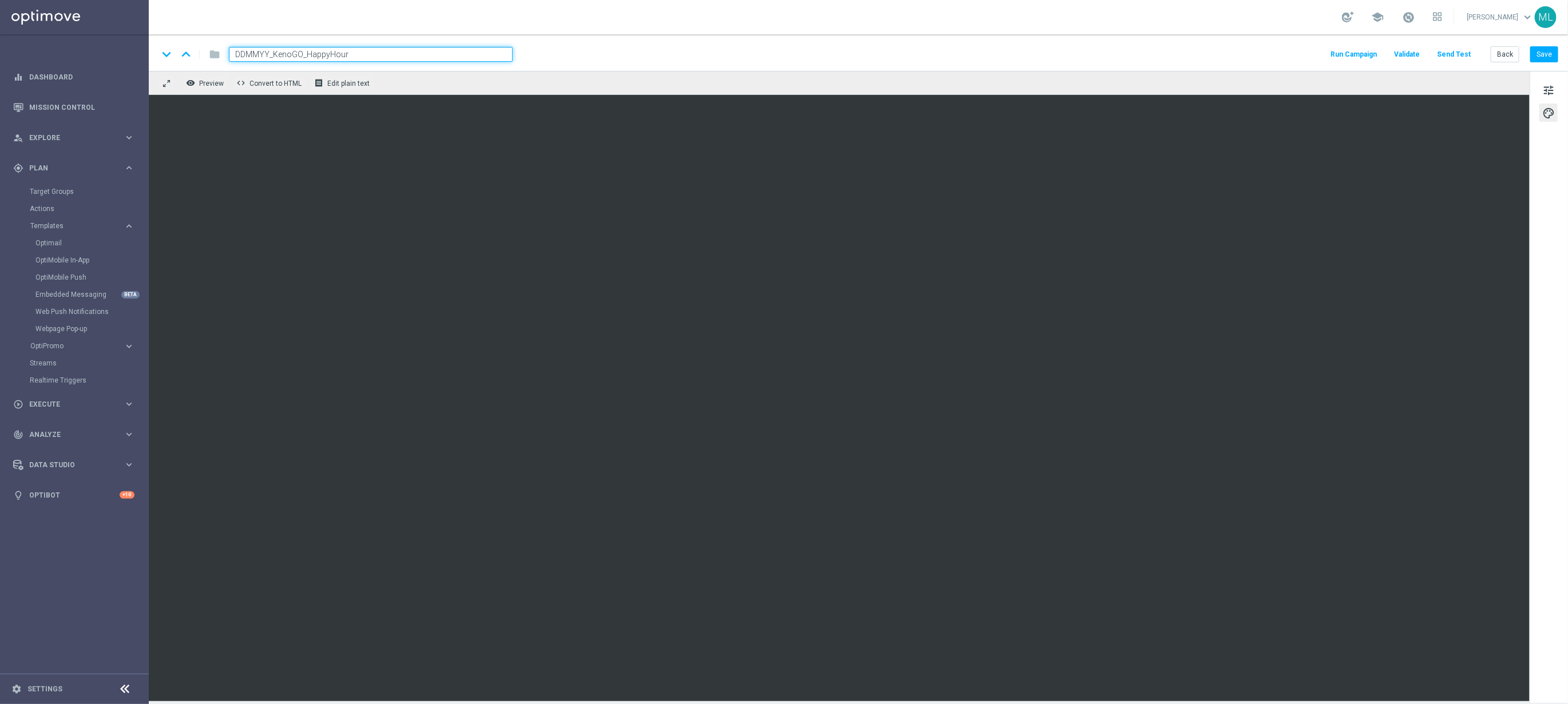
click at [294, 54] on input "DDMMYY_KenoGO_HappyHour" at bounding box center [371, 54] width 284 height 15
click at [1500, 57] on button "Back" at bounding box center [1505, 54] width 28 height 16
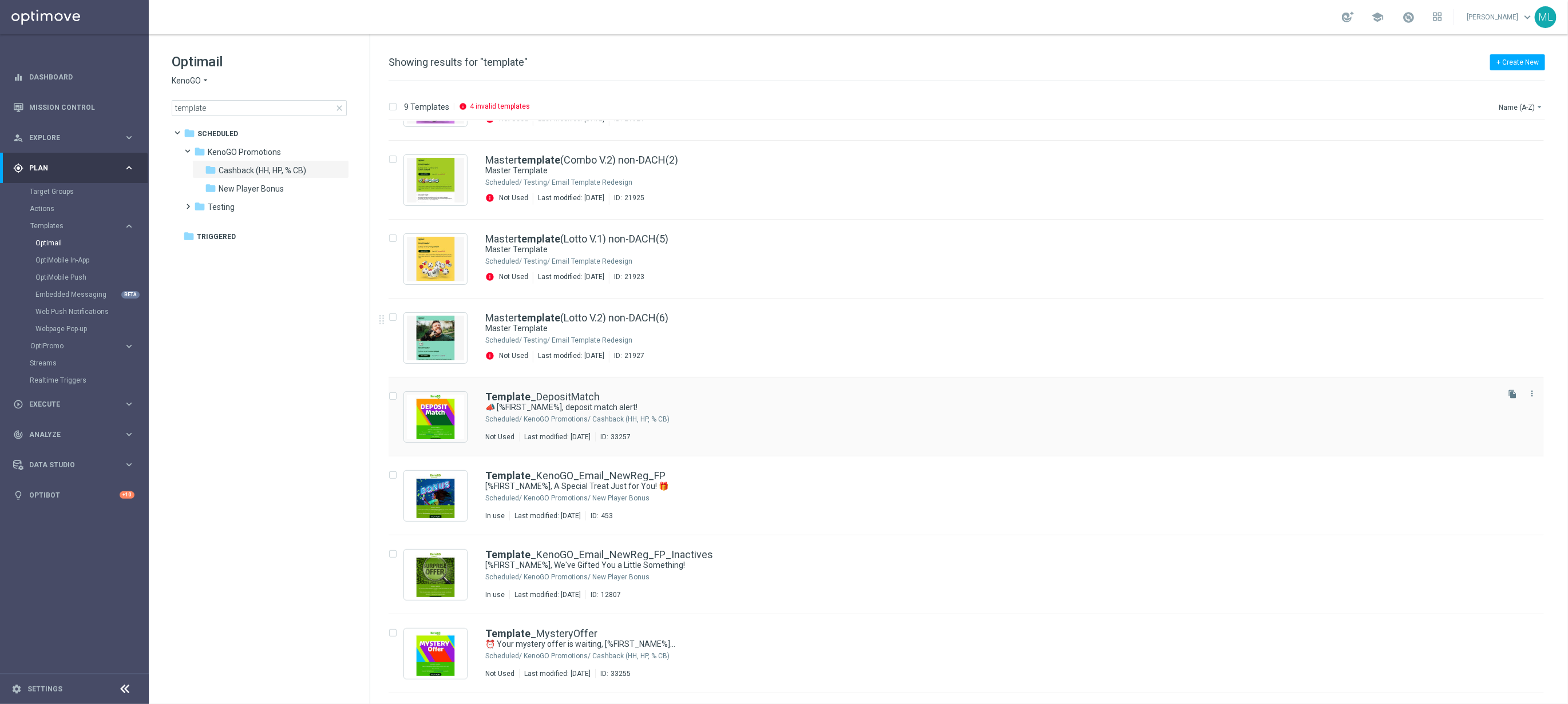
scroll to position [127, 0]
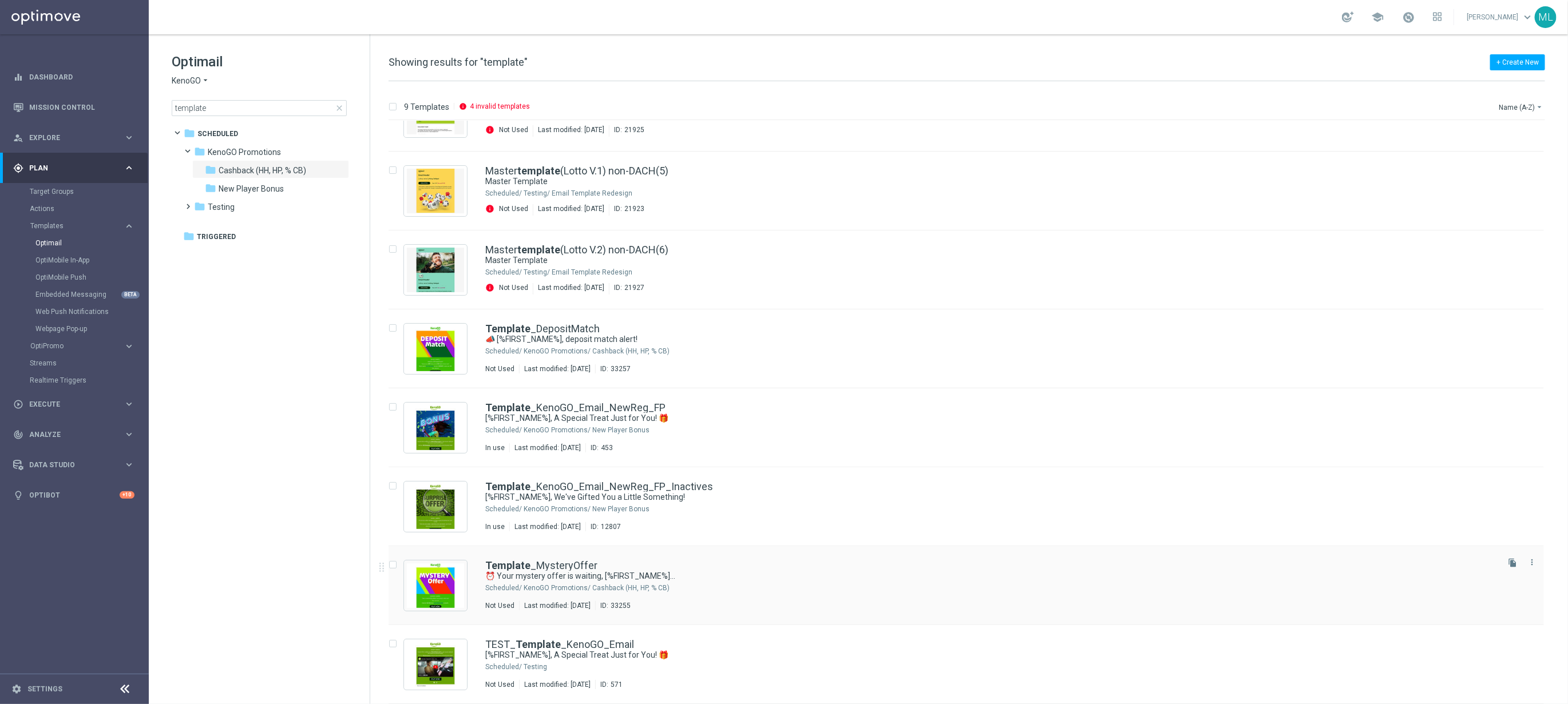
click at [738, 567] on div "Template _MysteryOffer" at bounding box center [990, 566] width 1010 height 11
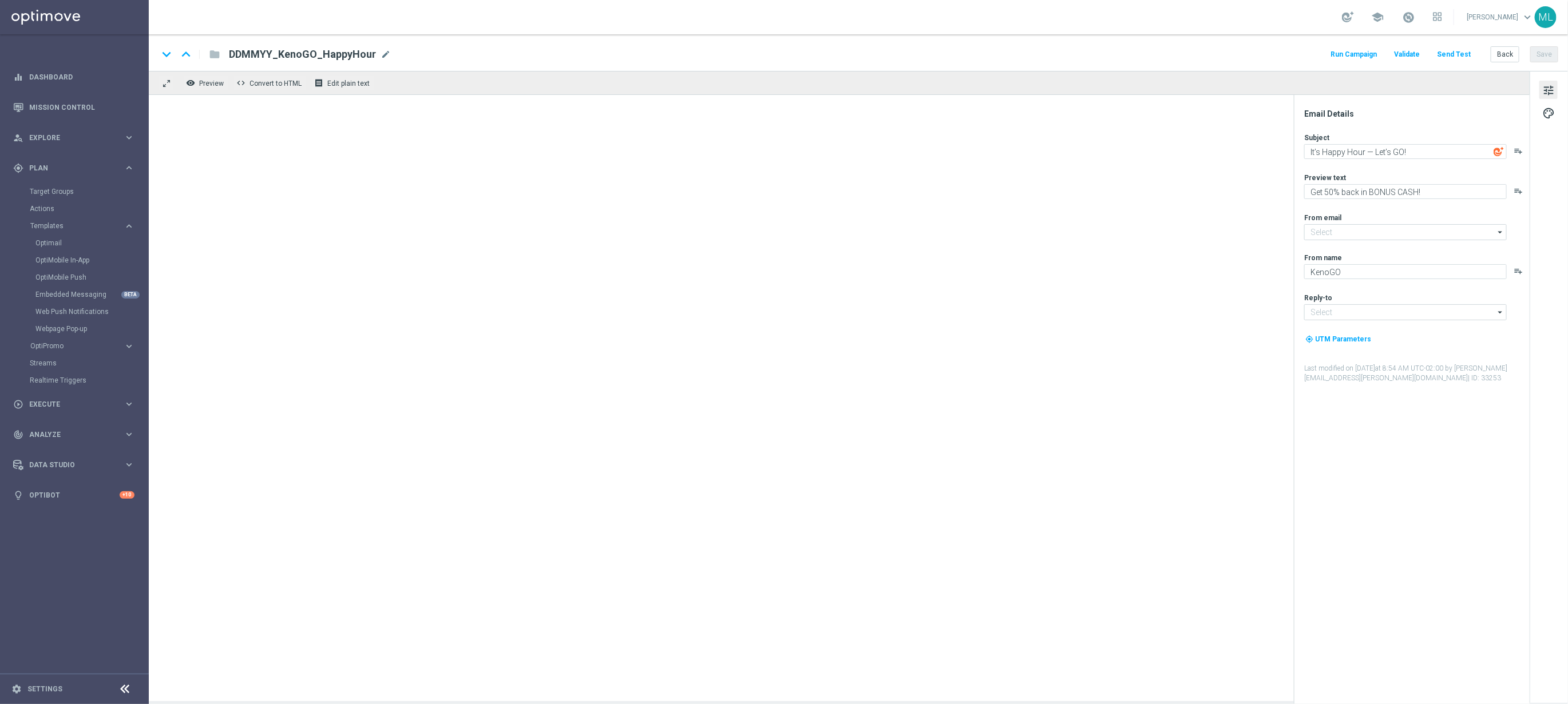
type input "mail@crm.kenogo.com.au"
type input "support@kenogo.com.au"
type textarea "⏰ Your mystery offer is waiting, [%FIRST_NAME%]..."
type textarea "Sneak a peek before it's gone!"
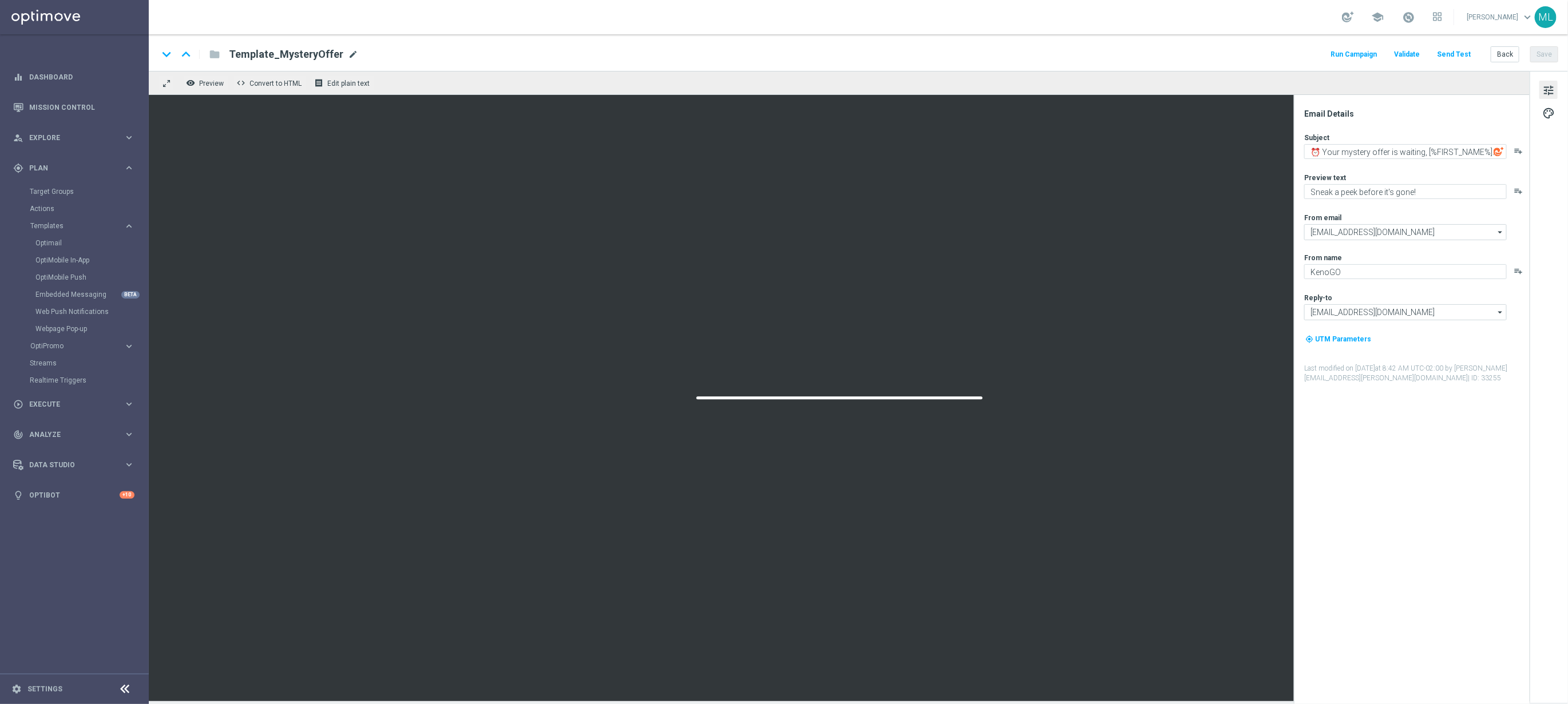
click at [349, 53] on span "mode_edit" at bounding box center [353, 55] width 11 height 11
click at [286, 49] on input "Template_MysteryOffer" at bounding box center [371, 54] width 284 height 15
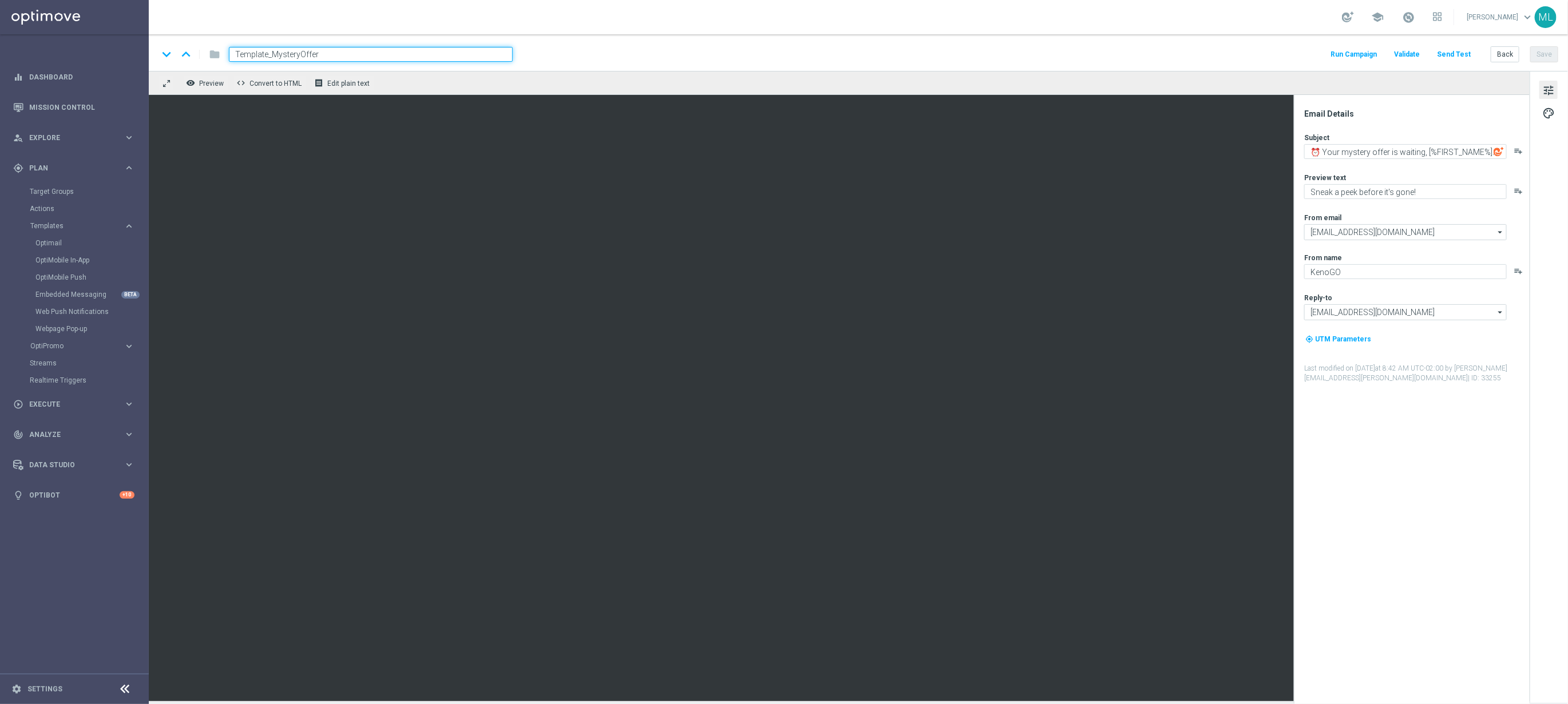
click at [670, 48] on div "keyboard_arrow_down keyboard_arrow_up folder Template_MysteryOffer Run Campaign…" at bounding box center [858, 54] width 1400 height 15
